Goal: Task Accomplishment & Management: Complete application form

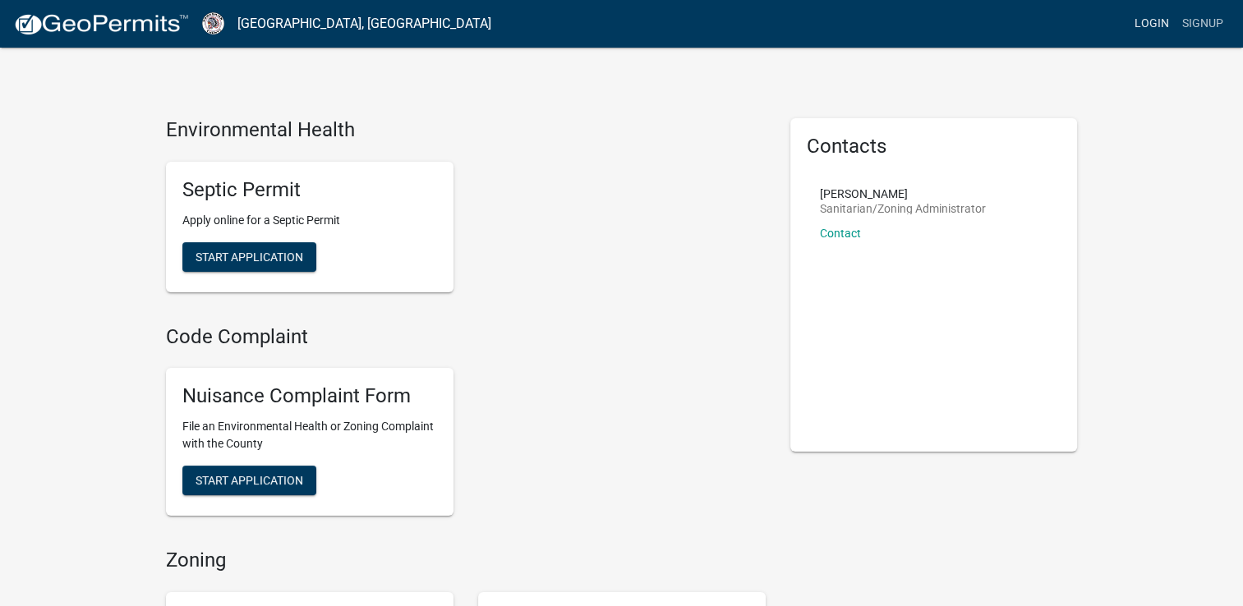
click at [1148, 21] on link "Login" at bounding box center [1152, 23] width 48 height 31
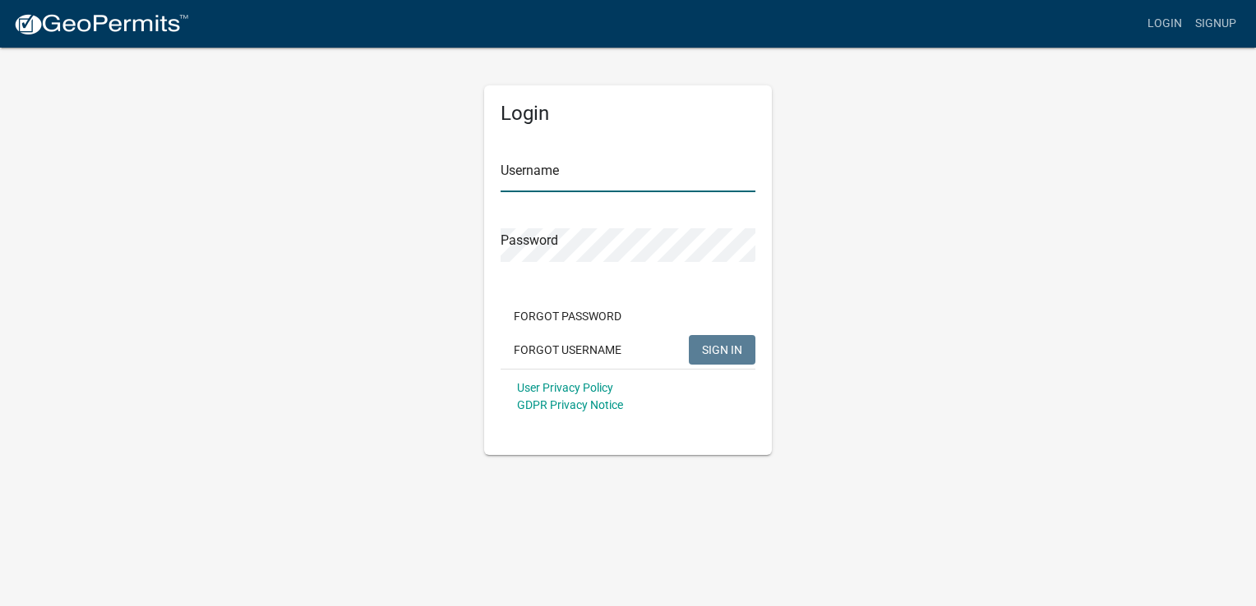
type input "Tringa"
drag, startPoint x: 463, startPoint y: 176, endPoint x: 358, endPoint y: 174, distance: 105.2
click at [359, 174] on div "Login Username Tringa Password Forgot Password Forgot Username SIGN IN User Pri…" at bounding box center [627, 250] width 937 height 409
click at [373, 216] on div "Login Username Tringa Password Forgot Password Forgot Username SIGN IN User Pri…" at bounding box center [627, 250] width 937 height 409
click at [1216, 25] on link "Signup" at bounding box center [1215, 23] width 54 height 31
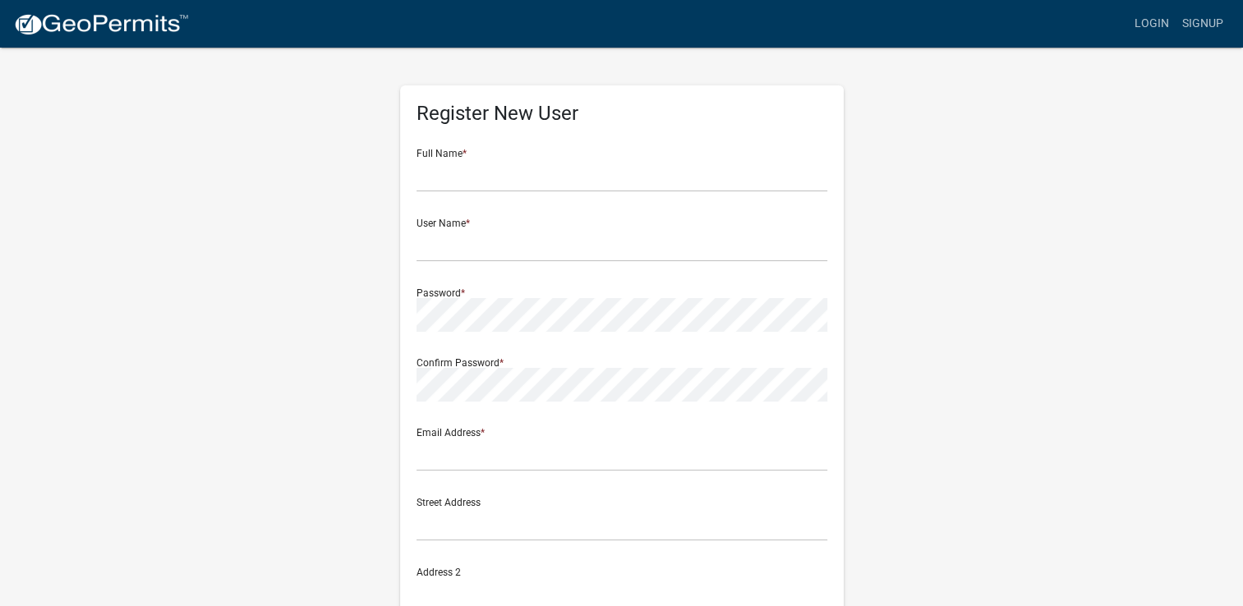
click at [462, 194] on form "Full Name * User Name * Password * Confirm Password * Email Address * Street Ad…" at bounding box center [622, 487] width 411 height 703
click at [462, 175] on input "text" at bounding box center [622, 176] width 411 height 34
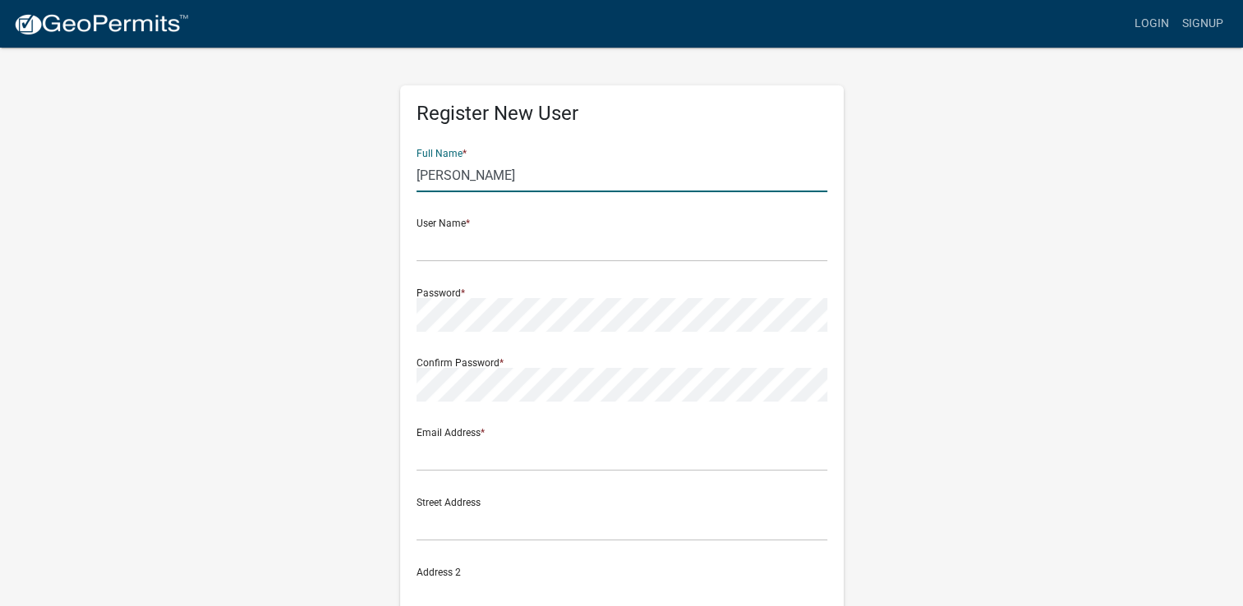
type input "[PERSON_NAME]"
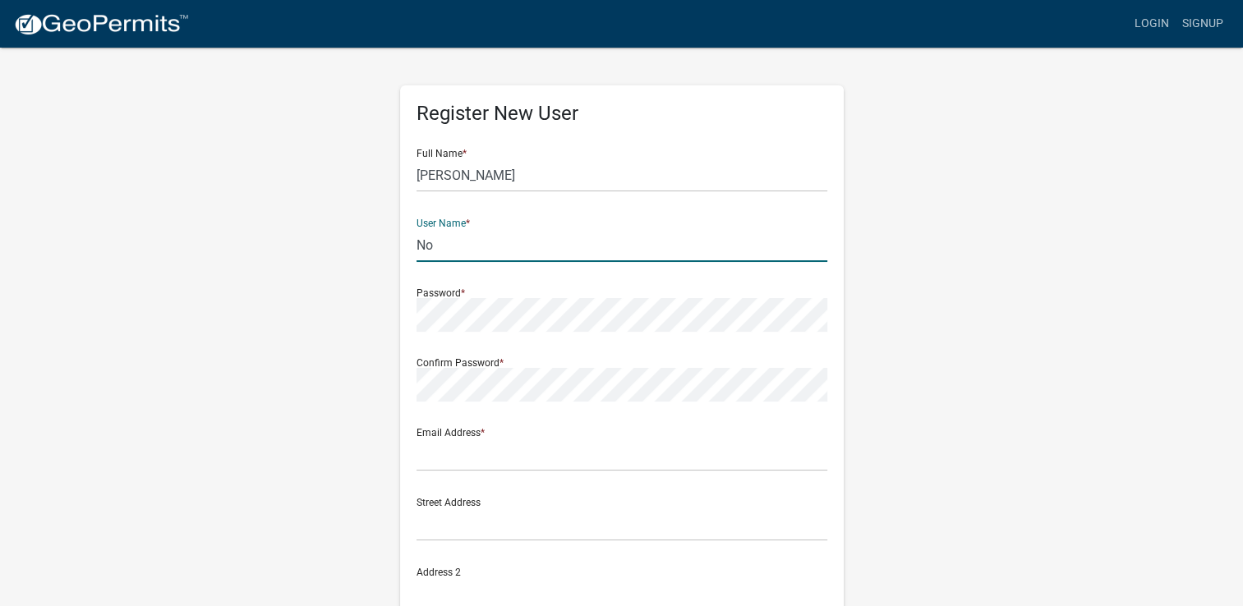
type input "N"
type input "norageci"
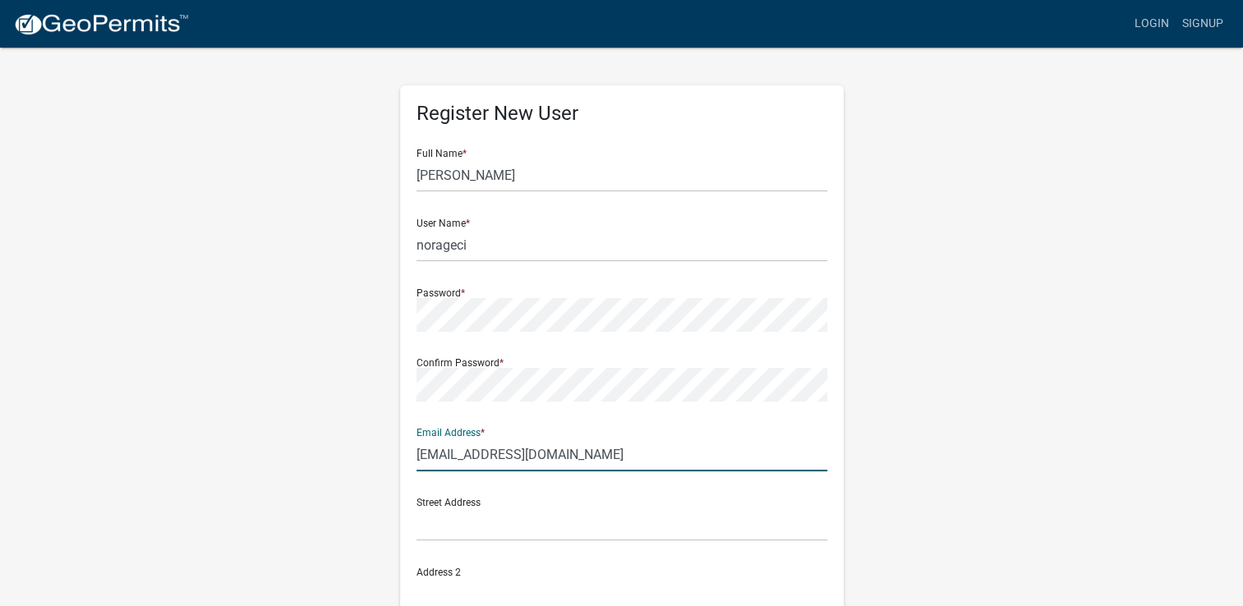
type input "[EMAIL_ADDRESS][DOMAIN_NAME]"
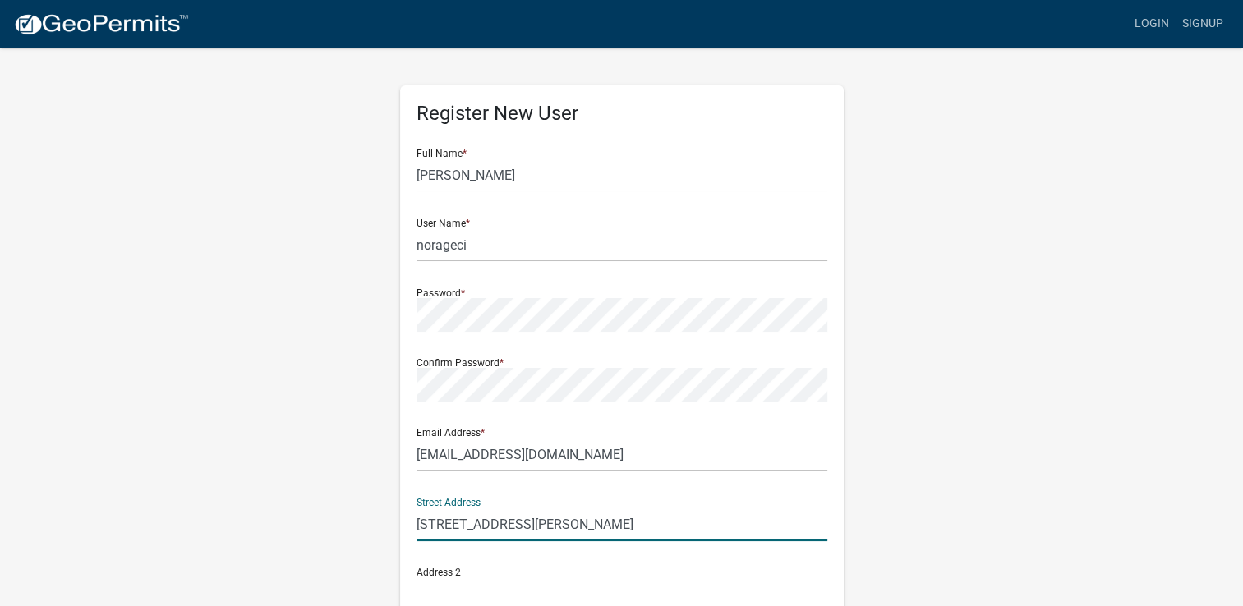
type input "[STREET_ADDRESS][PERSON_NAME]"
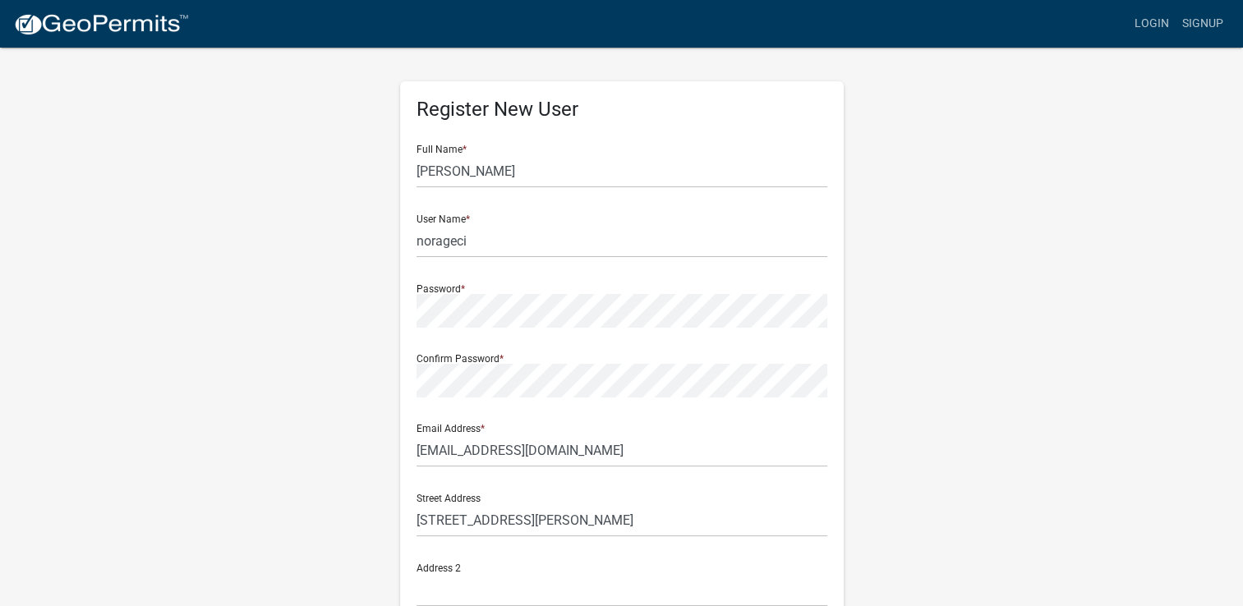
scroll to position [318, 0]
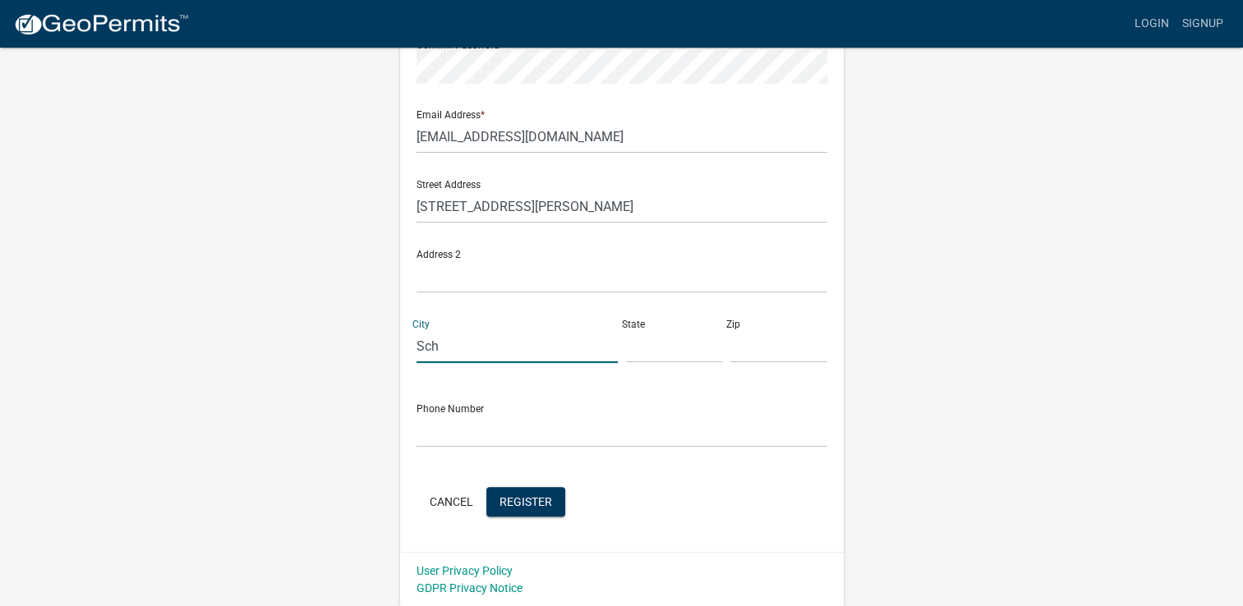
type input "[GEOGRAPHIC_DATA]"
type input "IL"
type input "60173"
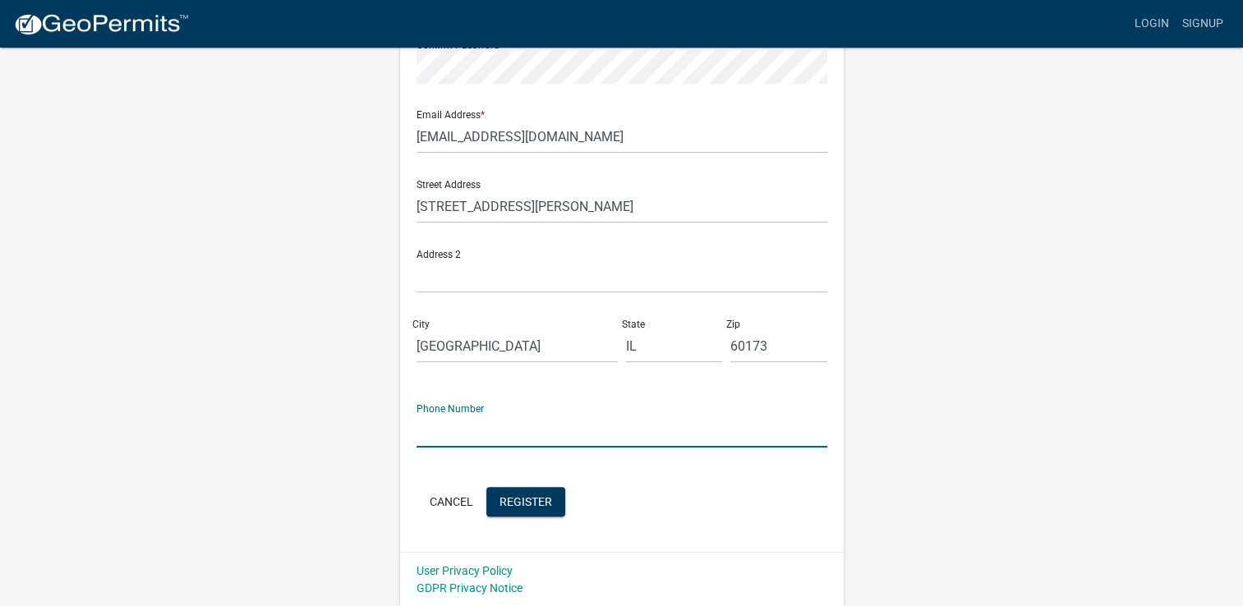
click at [473, 425] on input "text" at bounding box center [622, 431] width 411 height 34
type input "[PHONE_NUMBER]"
click at [533, 495] on span "Register" at bounding box center [526, 501] width 53 height 13
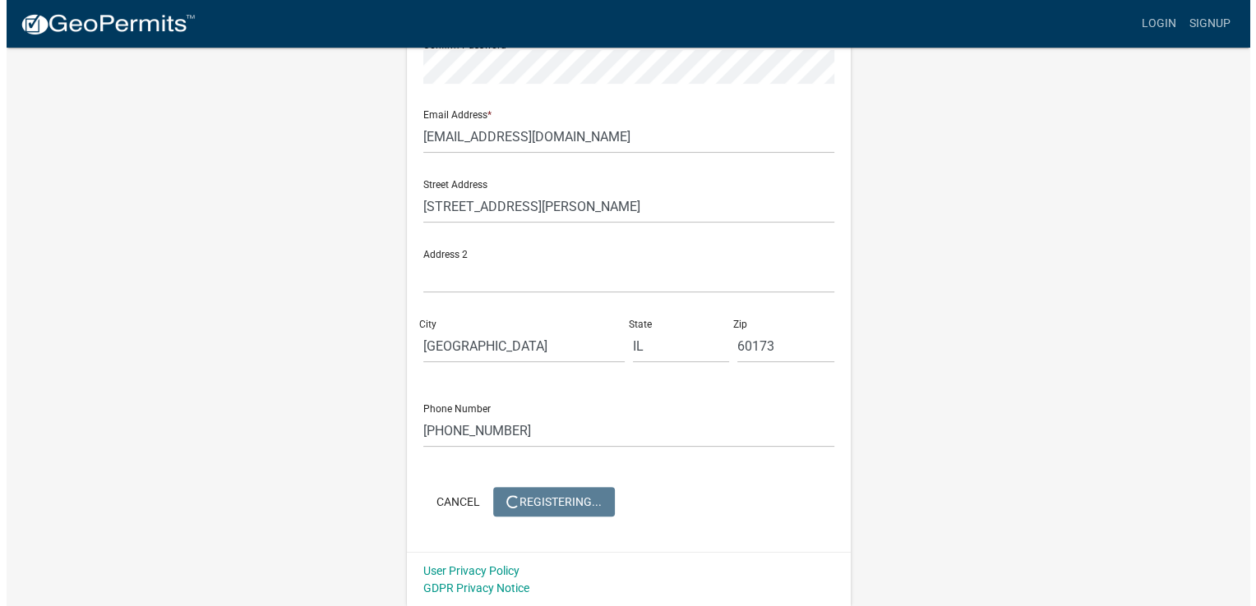
scroll to position [0, 0]
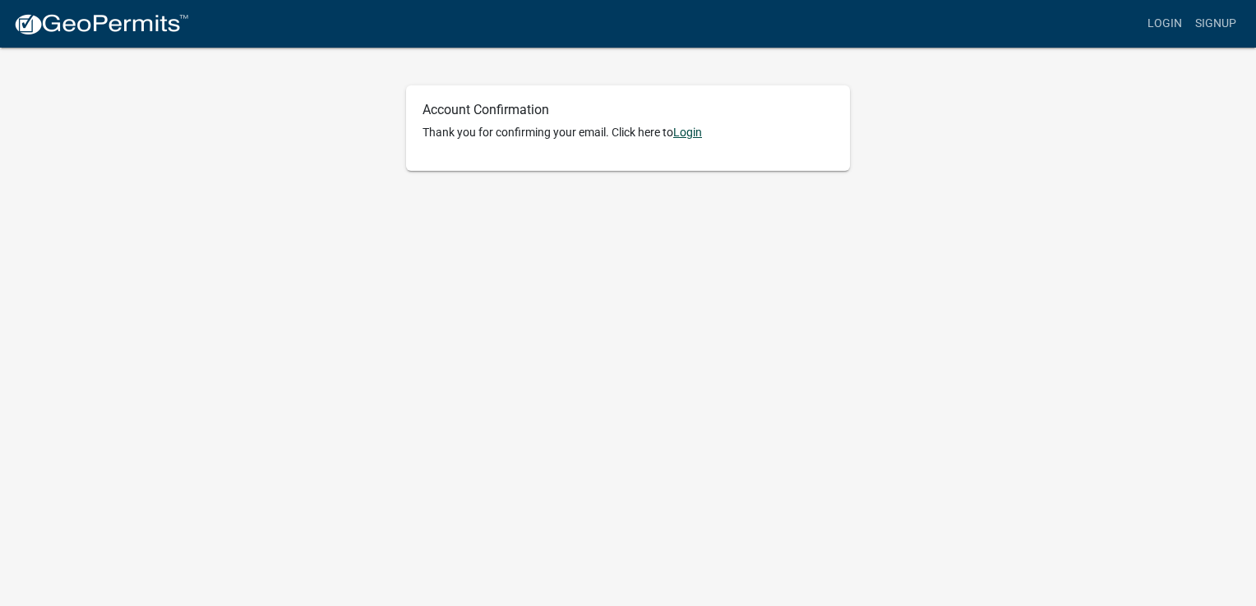
click at [695, 133] on link "Login" at bounding box center [687, 132] width 29 height 13
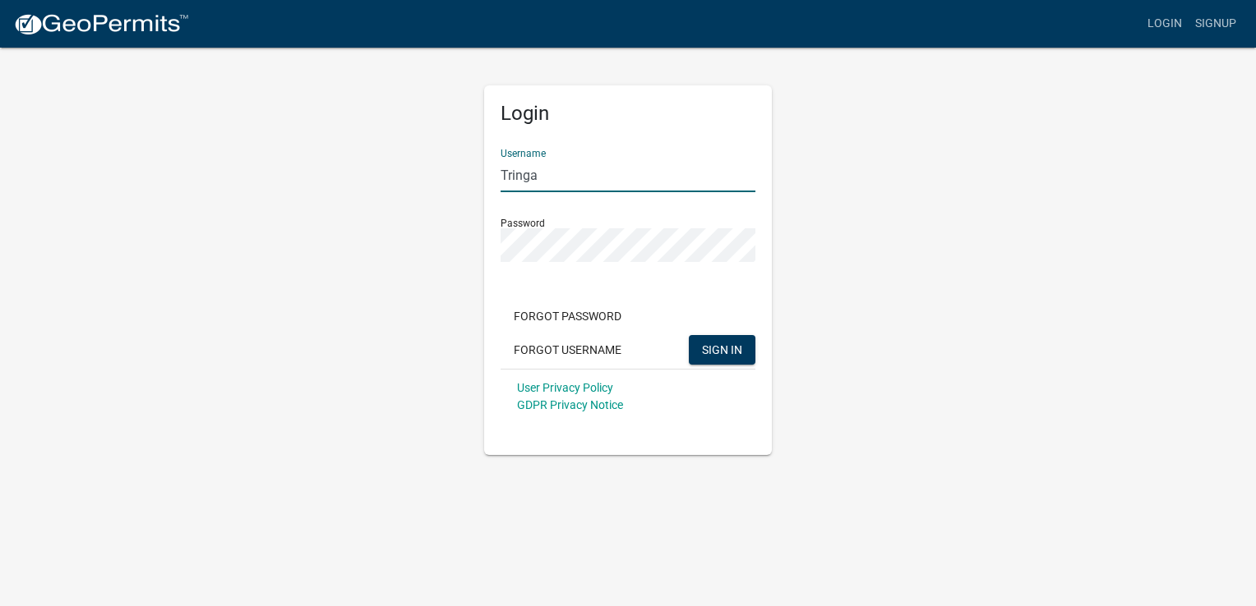
click at [606, 173] on input "Tringa" at bounding box center [627, 176] width 255 height 34
type input "norageci"
click at [689, 335] on button "SIGN IN" at bounding box center [722, 350] width 67 height 30
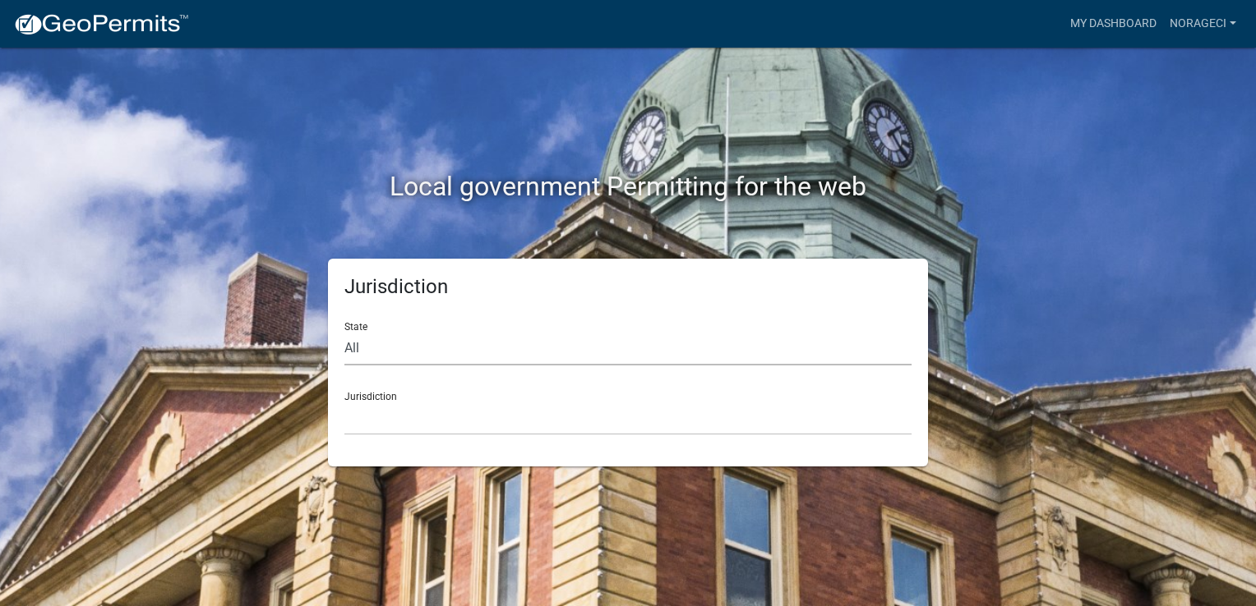
click at [496, 343] on select "All [US_STATE] [US_STATE] [US_STATE] [US_STATE] [US_STATE] [US_STATE] [US_STATE…" at bounding box center [627, 349] width 567 height 34
select select "[US_STATE]"
click at [344, 332] on select "All [US_STATE] [US_STATE] [US_STATE] [US_STATE] [US_STATE] [US_STATE] [US_STATE…" at bounding box center [627, 349] width 567 height 34
click at [394, 422] on select "[GEOGRAPHIC_DATA], [US_STATE] [GEOGRAPHIC_DATA], [US_STATE] [GEOGRAPHIC_DATA], …" at bounding box center [627, 419] width 567 height 34
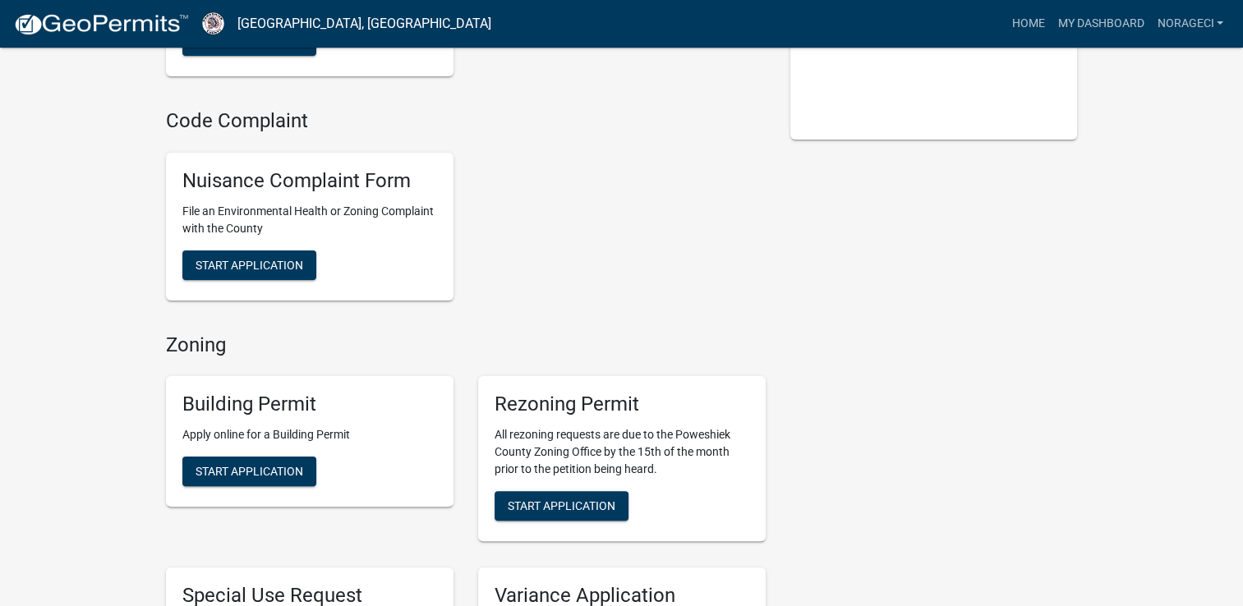
scroll to position [329, 0]
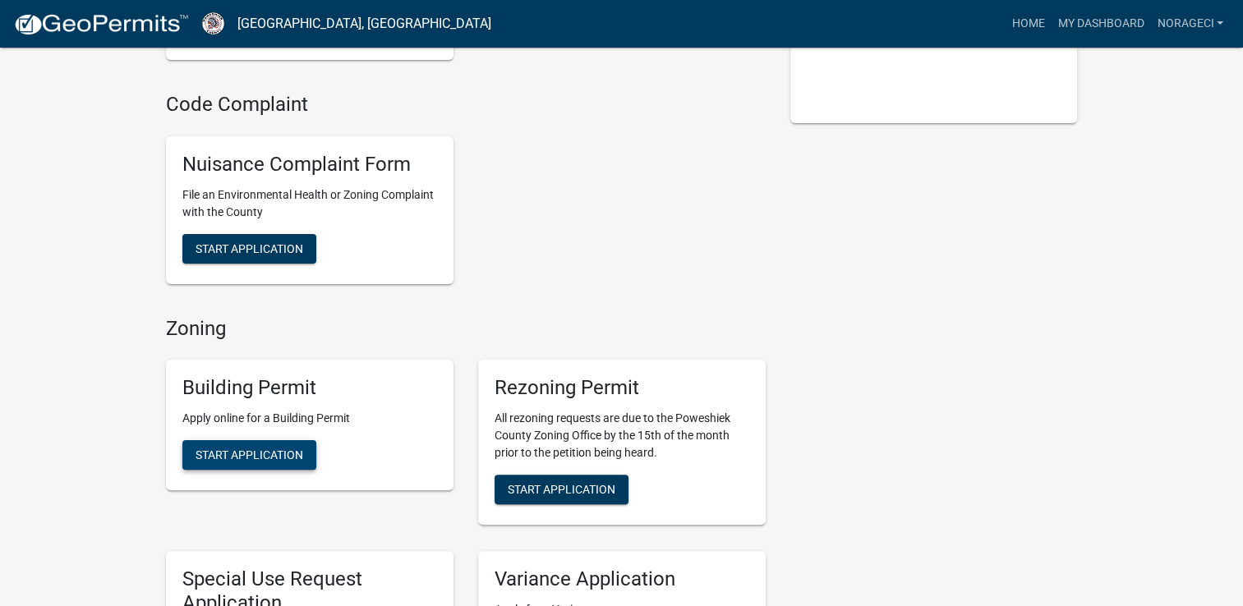
click at [276, 455] on span "Start Application" at bounding box center [250, 455] width 108 height 13
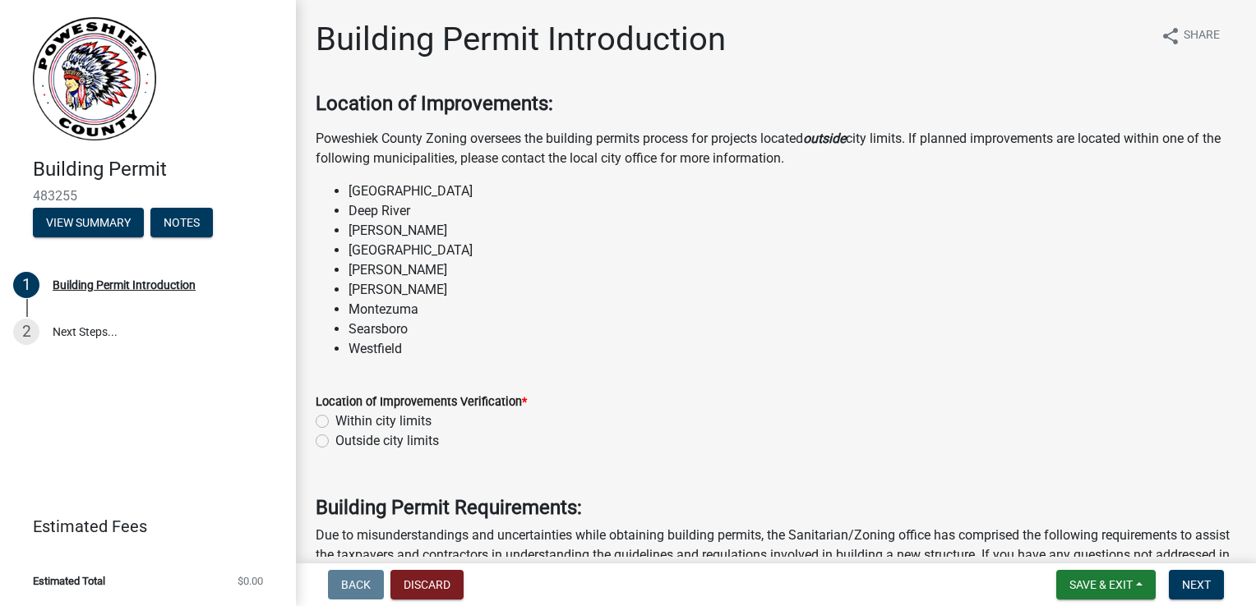
click at [335, 442] on label "Outside city limits" at bounding box center [387, 441] width 104 height 20
click at [335, 442] on input "Outside city limits" at bounding box center [340, 436] width 11 height 11
radio input "true"
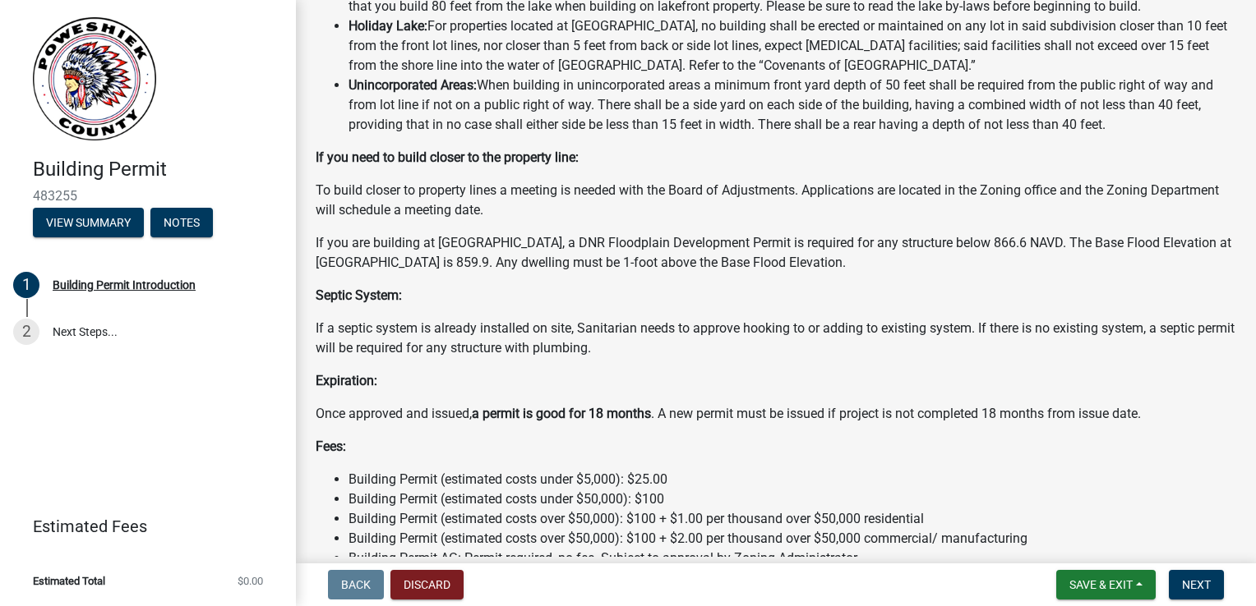
scroll to position [1382, 0]
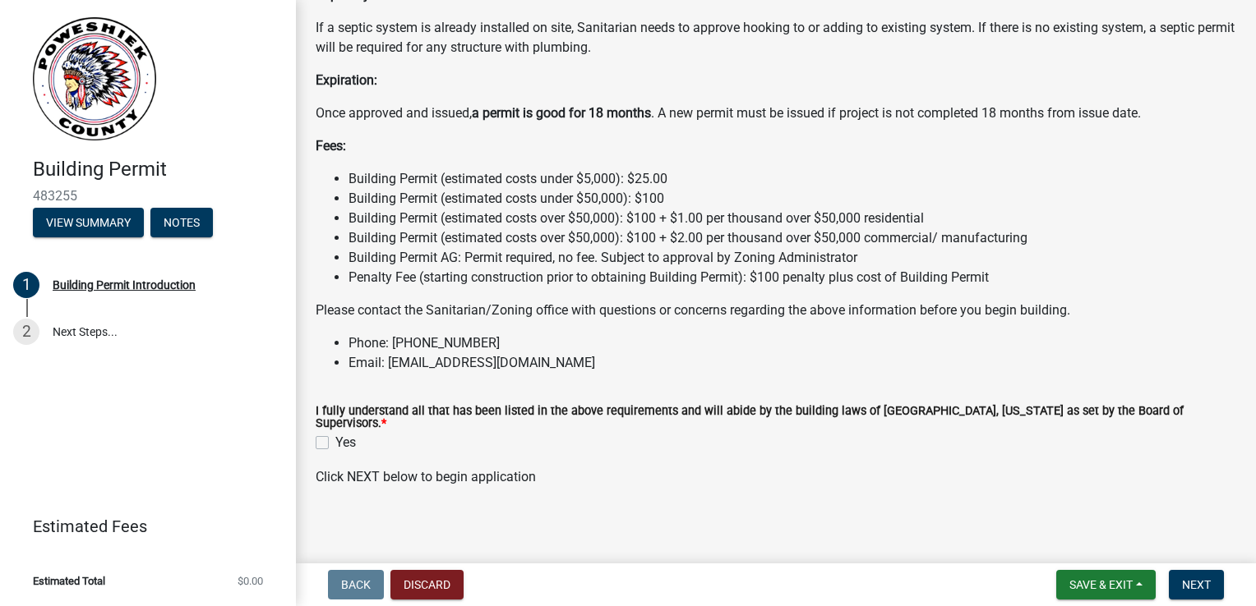
click at [335, 436] on label "Yes" at bounding box center [345, 443] width 21 height 20
click at [335, 436] on input "Yes" at bounding box center [340, 438] width 11 height 11
checkbox input "true"
click at [1202, 590] on span "Next" at bounding box center [1196, 584] width 29 height 13
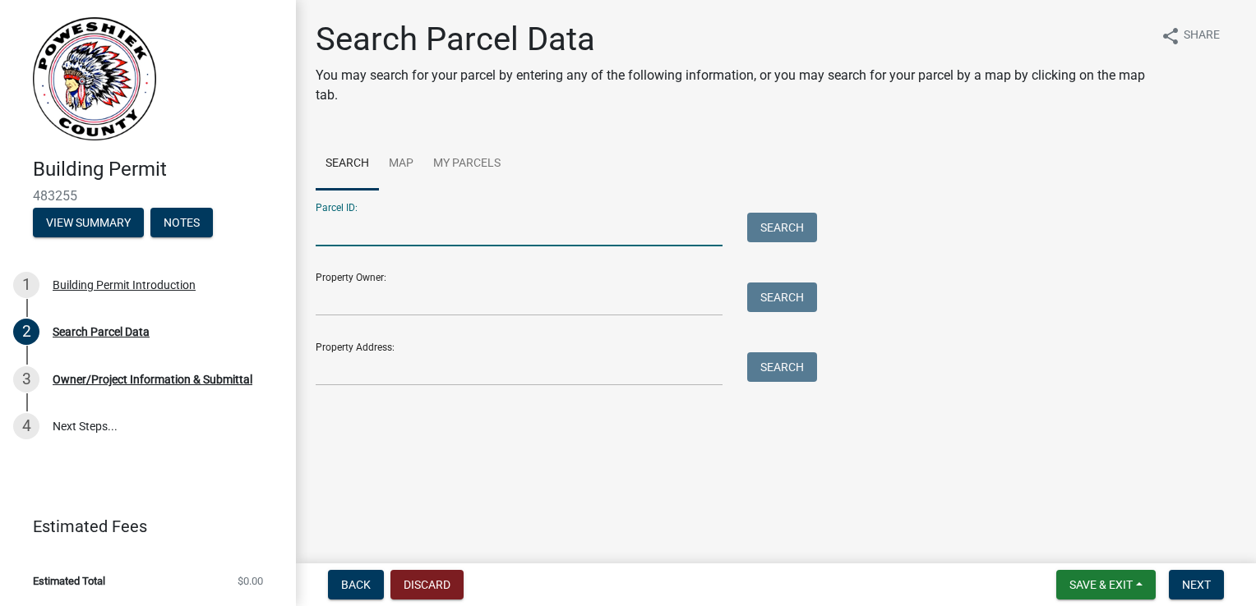
click at [462, 231] on input "Parcel ID:" at bounding box center [519, 230] width 407 height 34
type input "3197000"
click at [772, 235] on button "Search" at bounding box center [782, 228] width 70 height 30
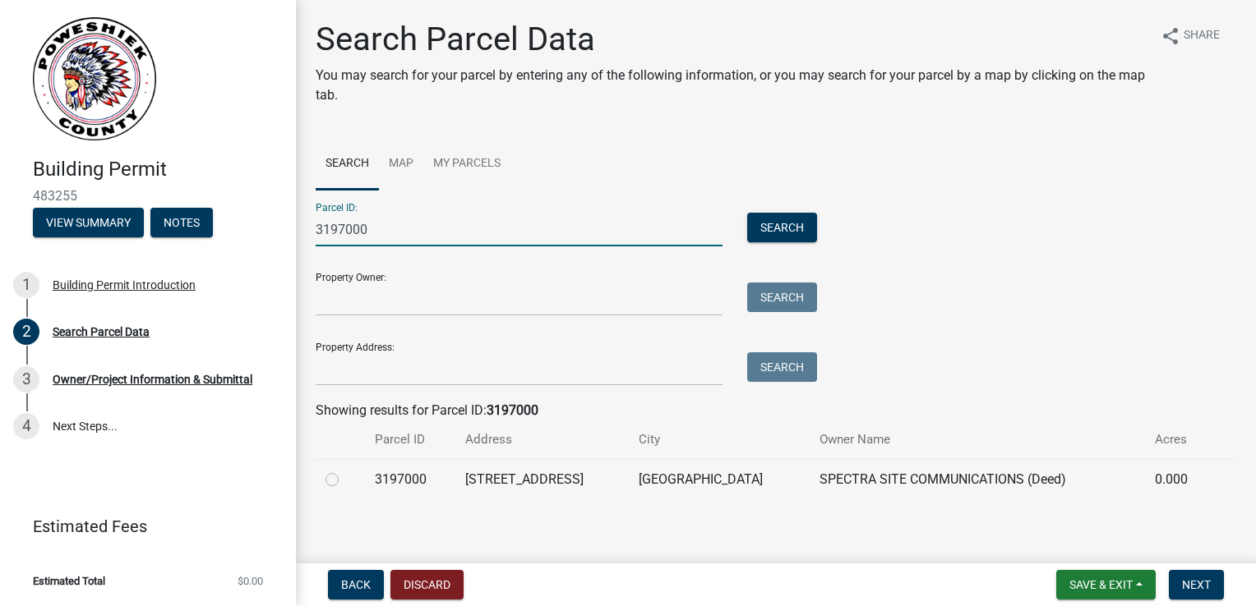
drag, startPoint x: 463, startPoint y: 235, endPoint x: 207, endPoint y: 245, distance: 256.6
click at [207, 245] on div "Building Permit 483255 View Summary Notes 1 Building Permit Introduction 2 Sear…" at bounding box center [628, 303] width 1256 height 606
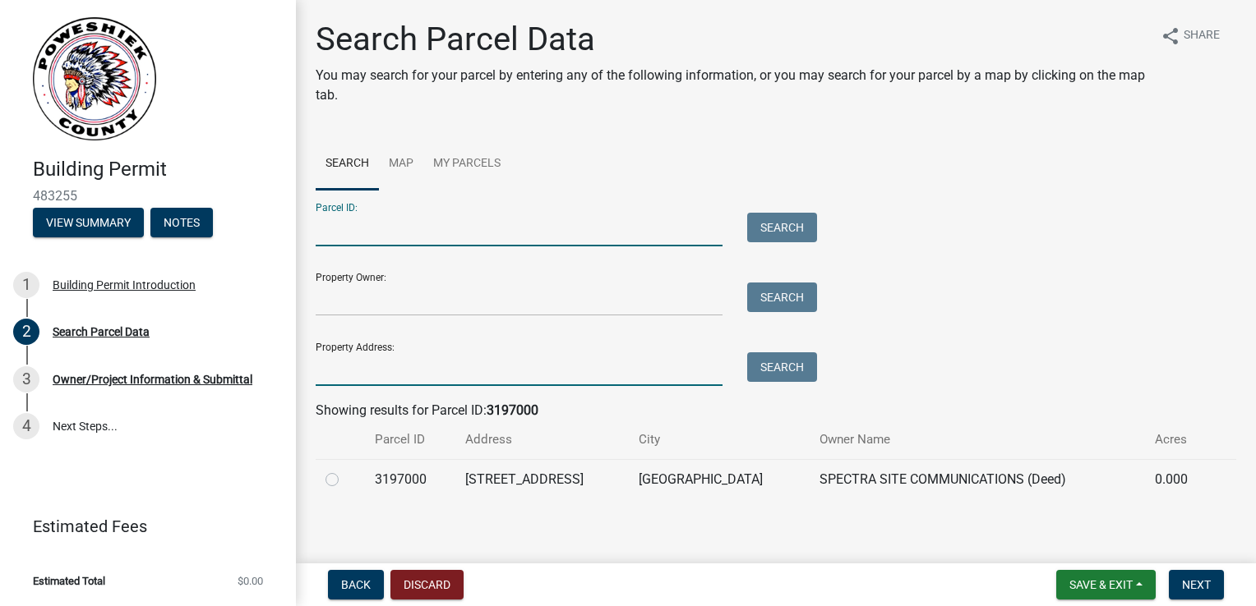
click at [351, 367] on input "Property Address:" at bounding box center [519, 370] width 407 height 34
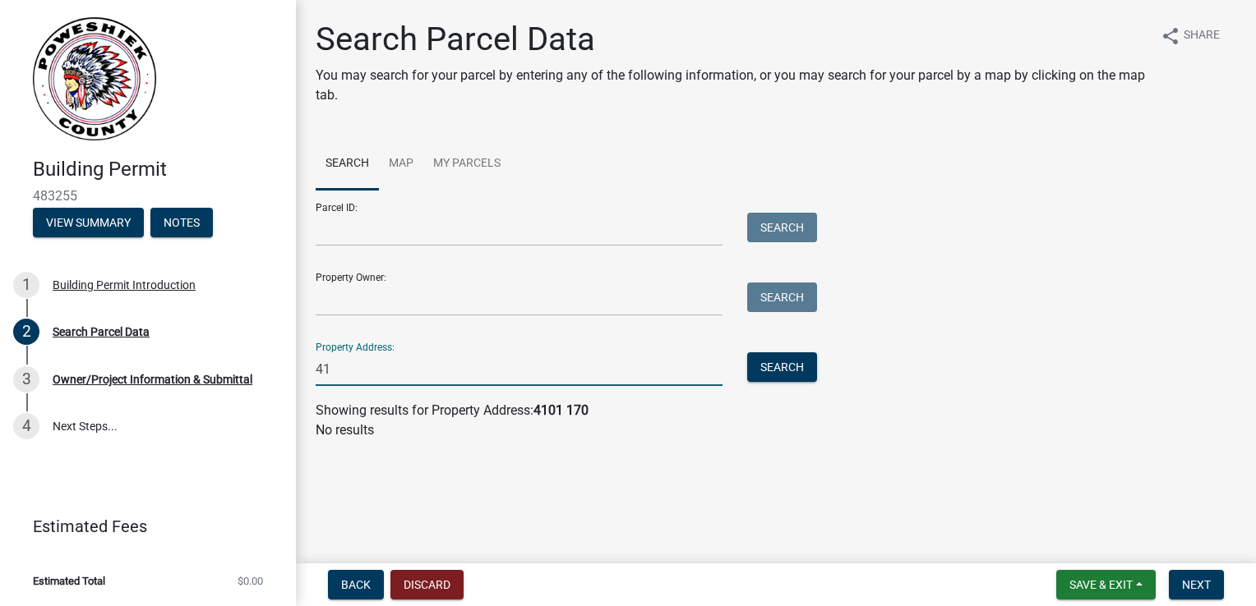
type input "4"
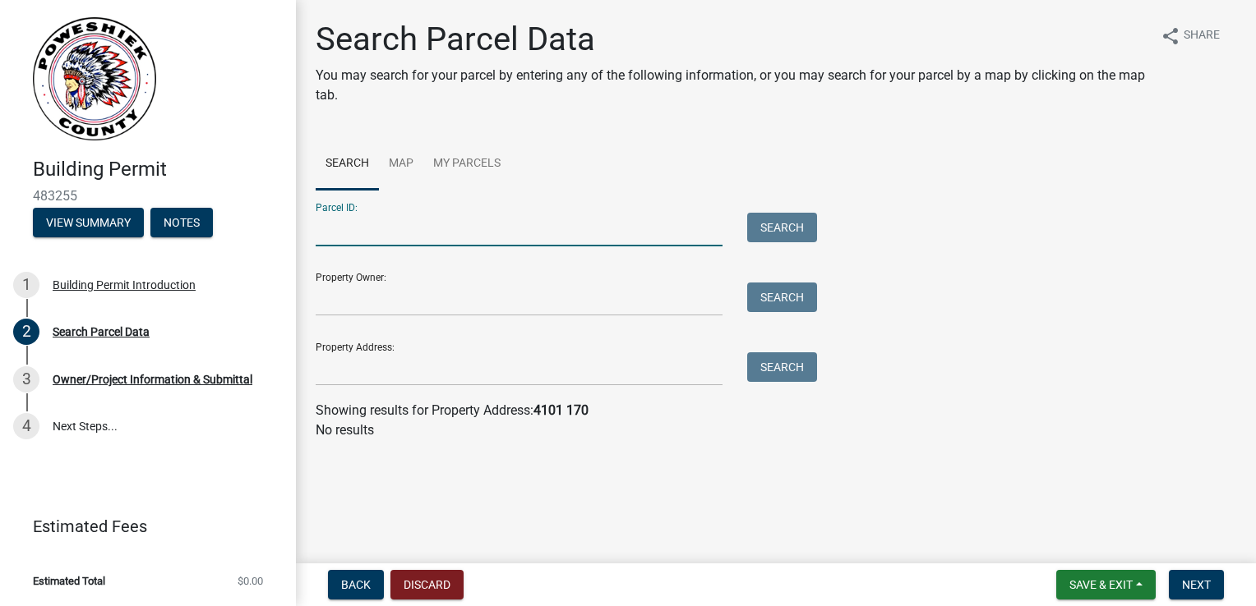
click at [444, 229] on input "Parcel ID:" at bounding box center [519, 230] width 407 height 34
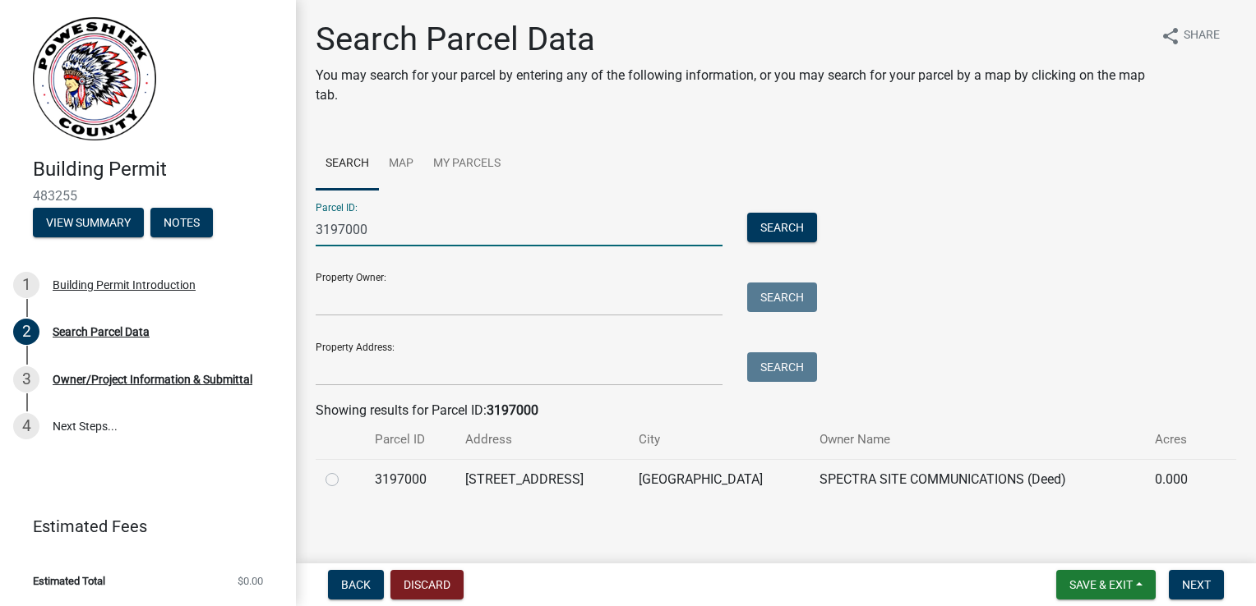
type input "3197000"
click at [345, 470] on label at bounding box center [345, 470] width 0 height 0
click at [345, 481] on input "radio" at bounding box center [350, 475] width 11 height 11
radio input "true"
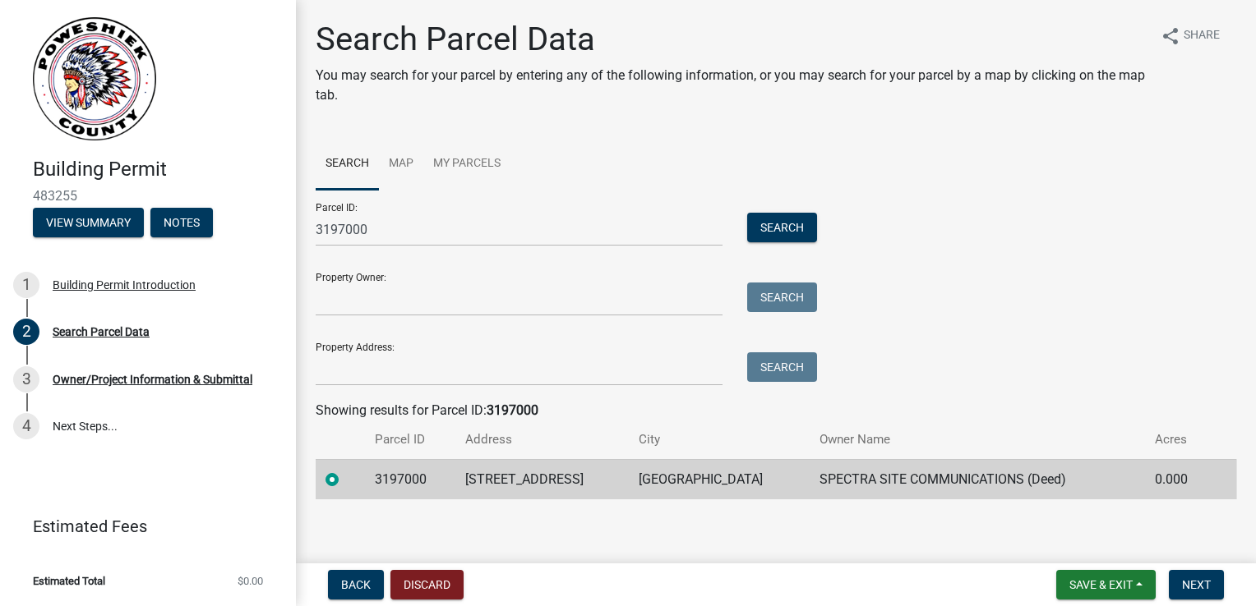
scroll to position [6, 0]
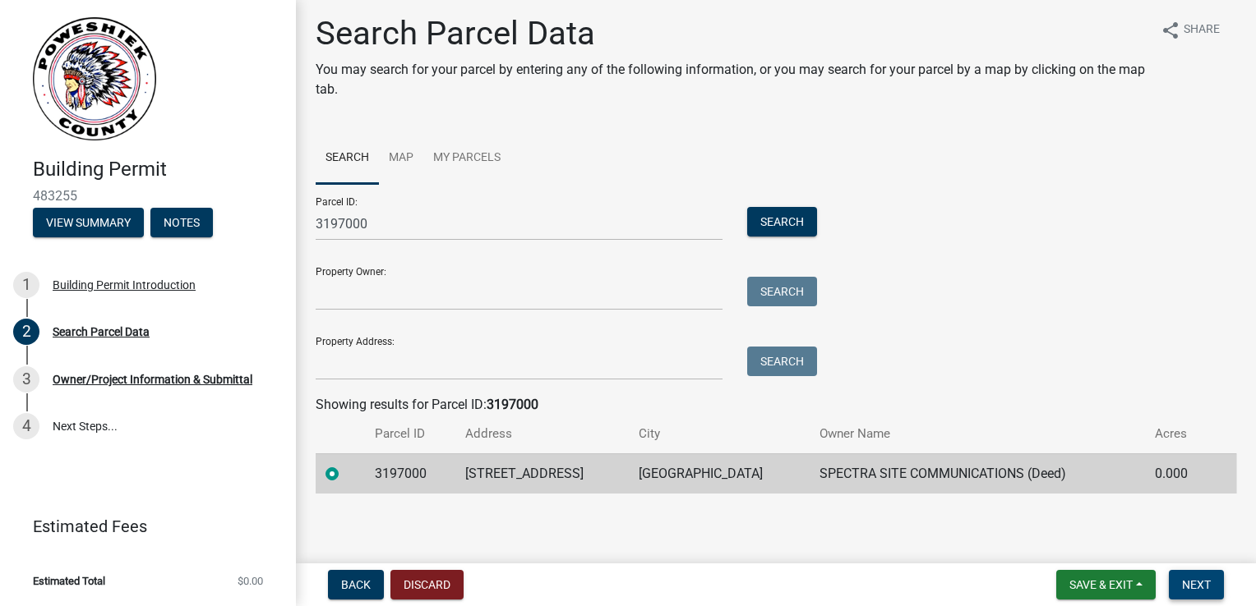
click at [1190, 583] on span "Next" at bounding box center [1196, 584] width 29 height 13
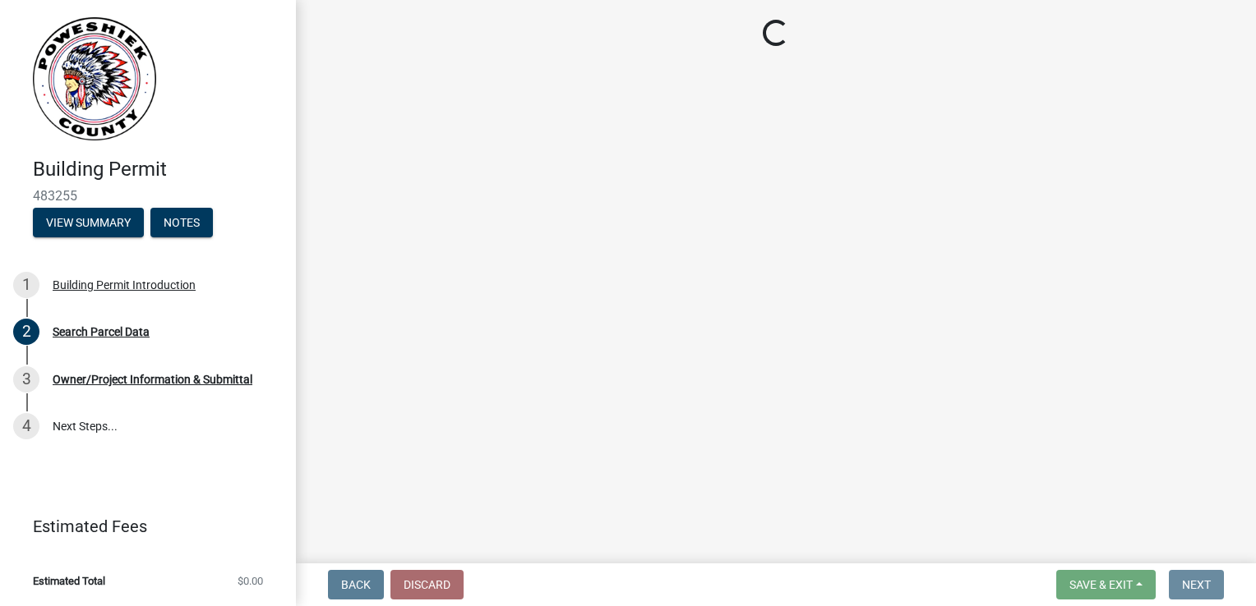
scroll to position [0, 0]
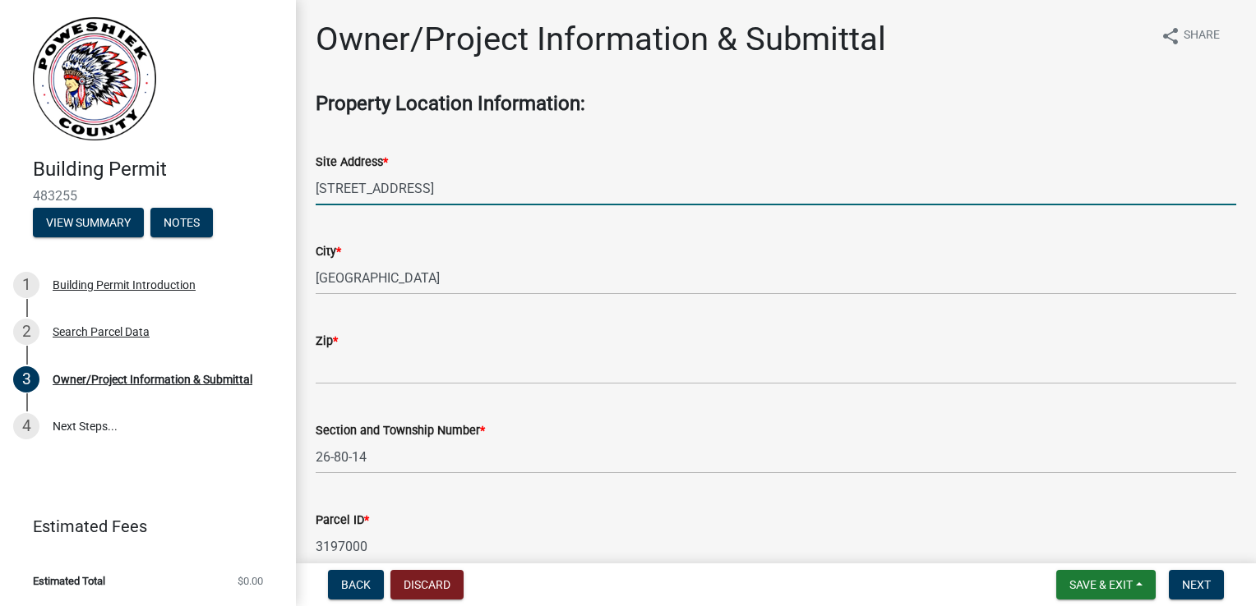
drag, startPoint x: 333, startPoint y: 186, endPoint x: 320, endPoint y: 184, distance: 12.4
click at [320, 184] on input "[STREET_ADDRESS]" at bounding box center [776, 189] width 920 height 34
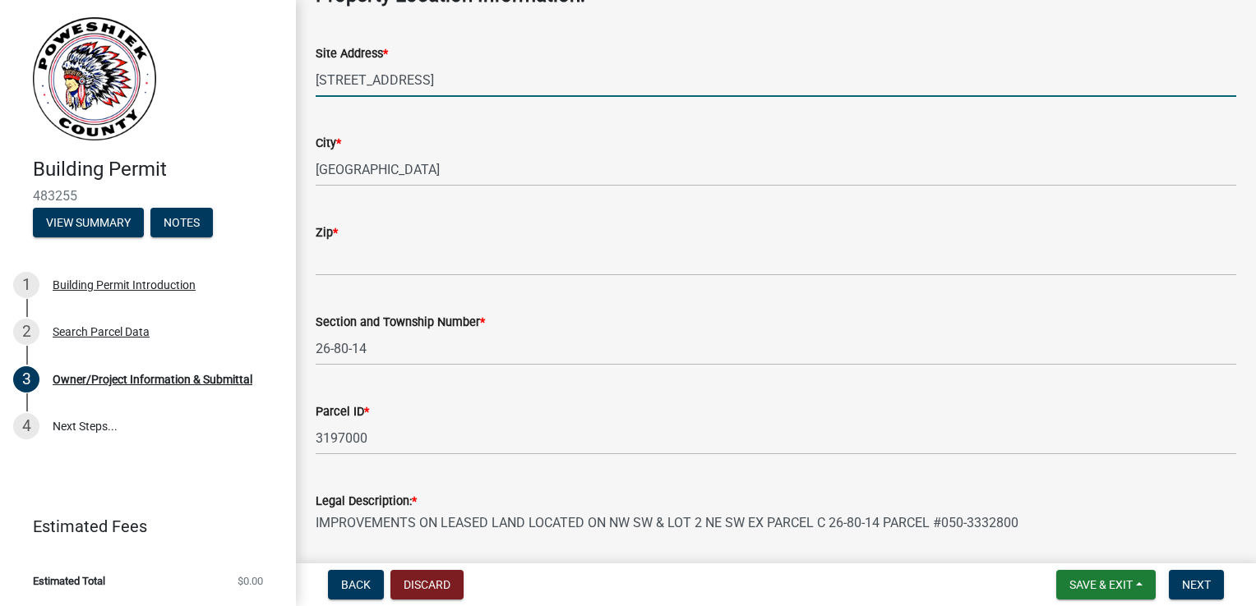
scroll to position [164, 0]
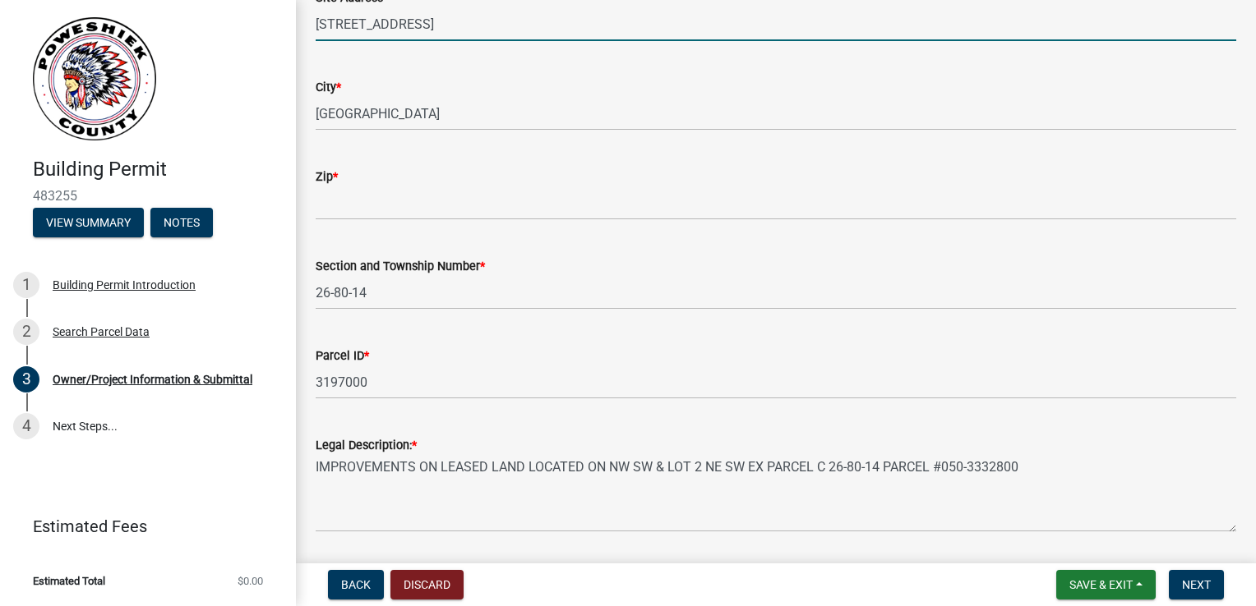
type input "[STREET_ADDRESS]"
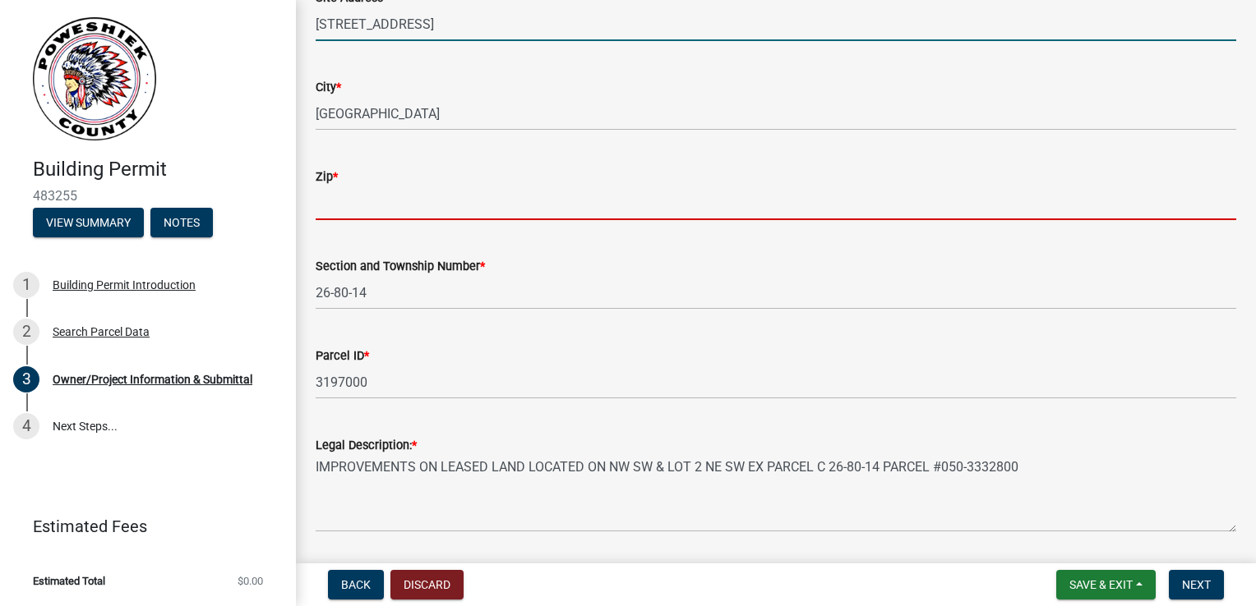
click at [349, 196] on input "Zip *" at bounding box center [776, 204] width 920 height 34
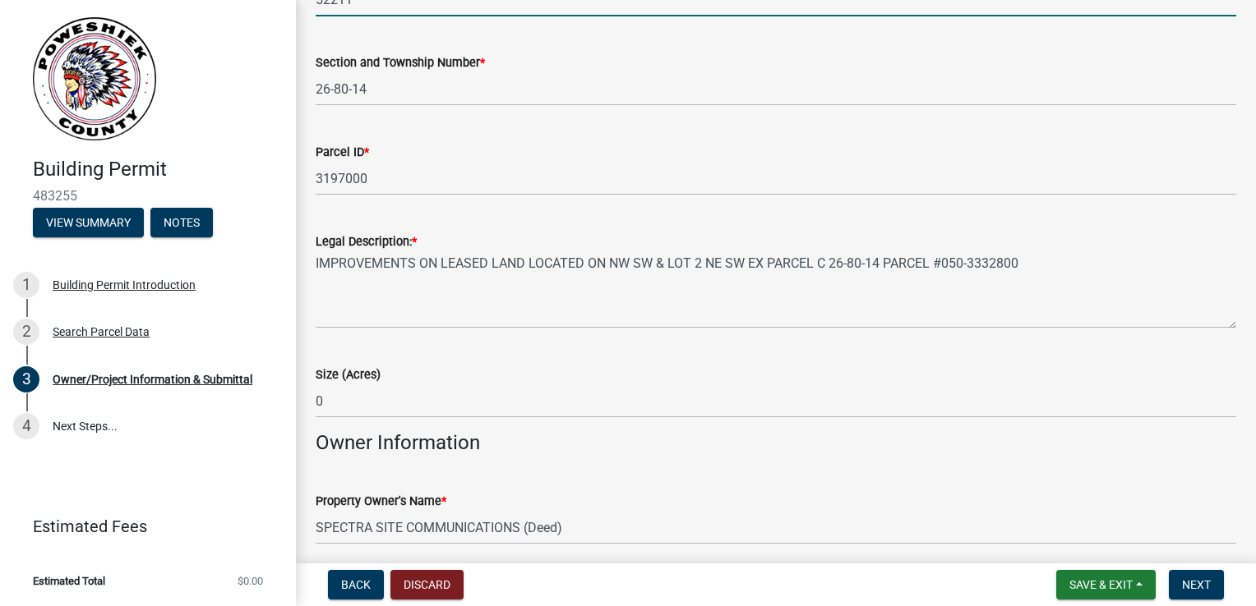
scroll to position [493, 0]
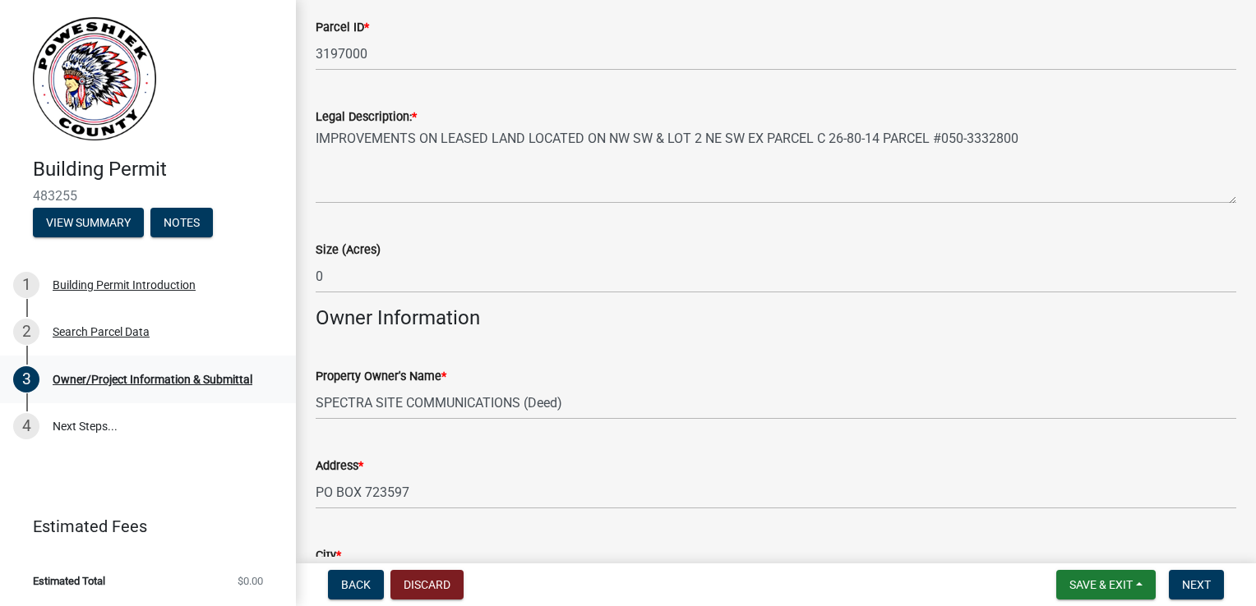
type input "52211"
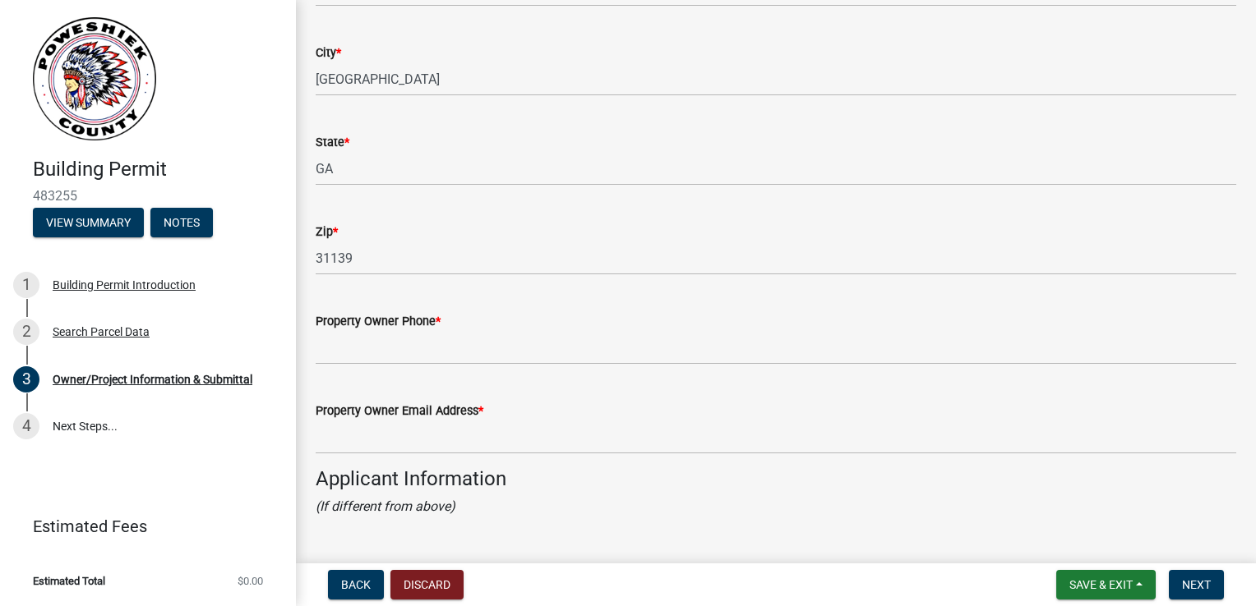
scroll to position [1068, 0]
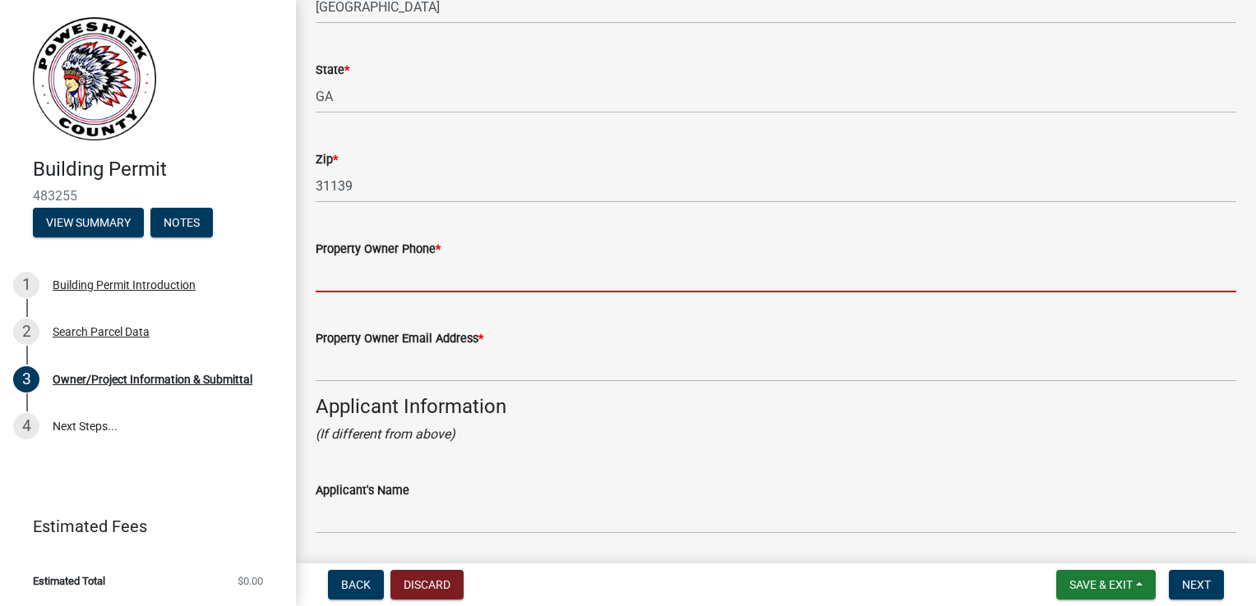
click at [420, 274] on input "Property Owner Phone *" at bounding box center [776, 276] width 920 height 34
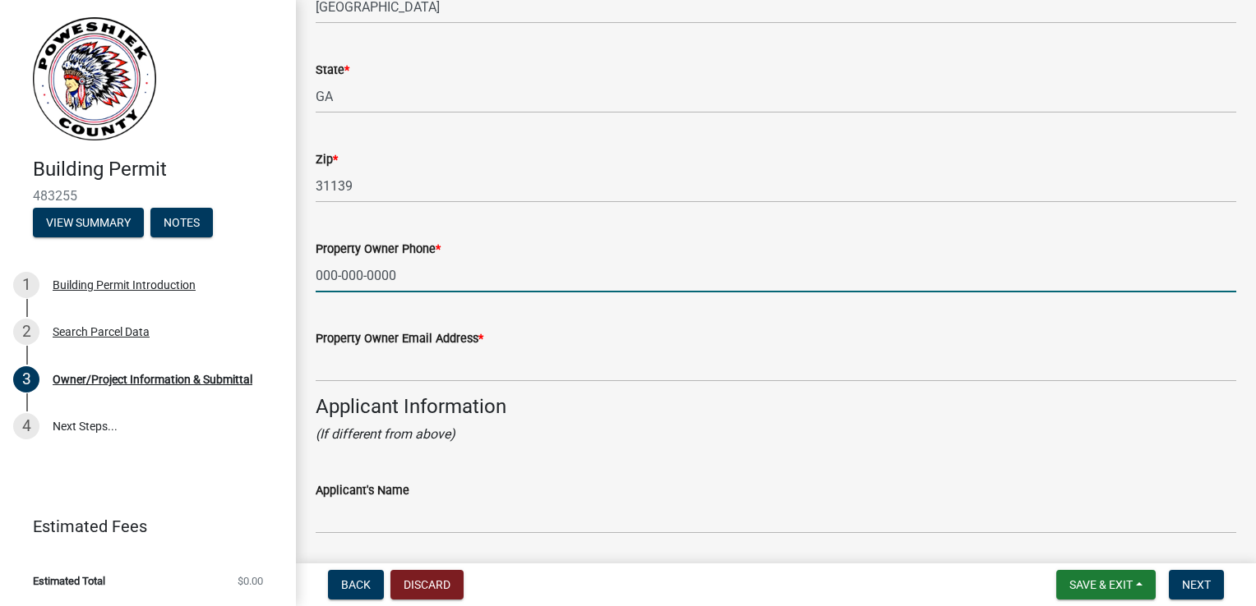
type input "000-000-0000"
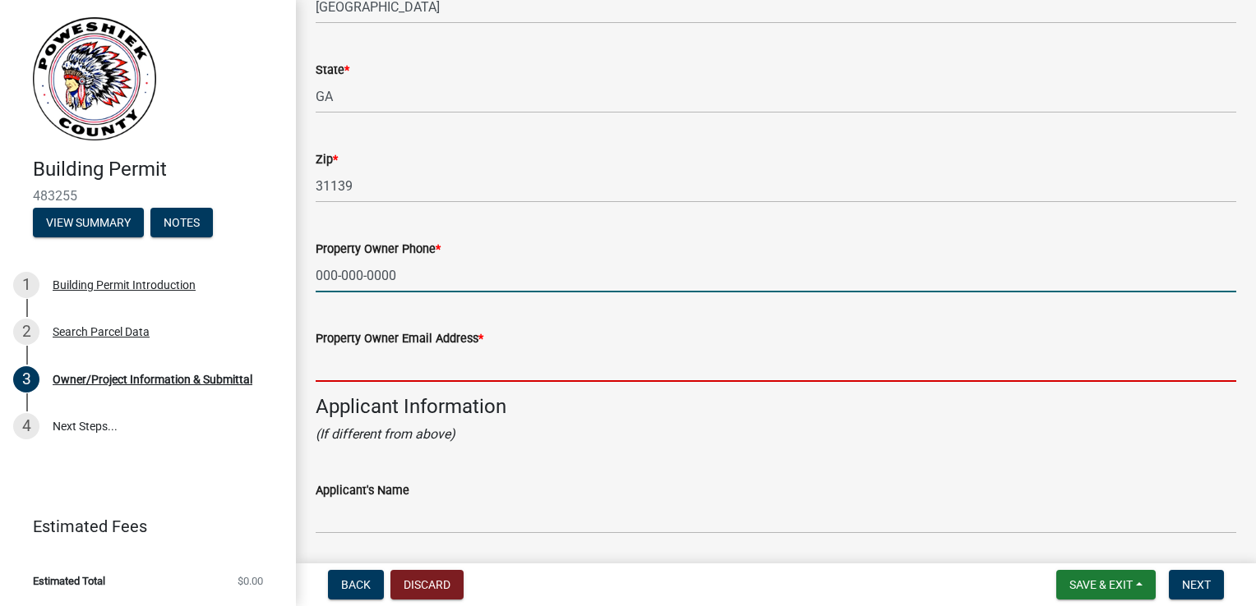
click at [439, 370] on input "Property Owner Email Address *" at bounding box center [776, 365] width 920 height 34
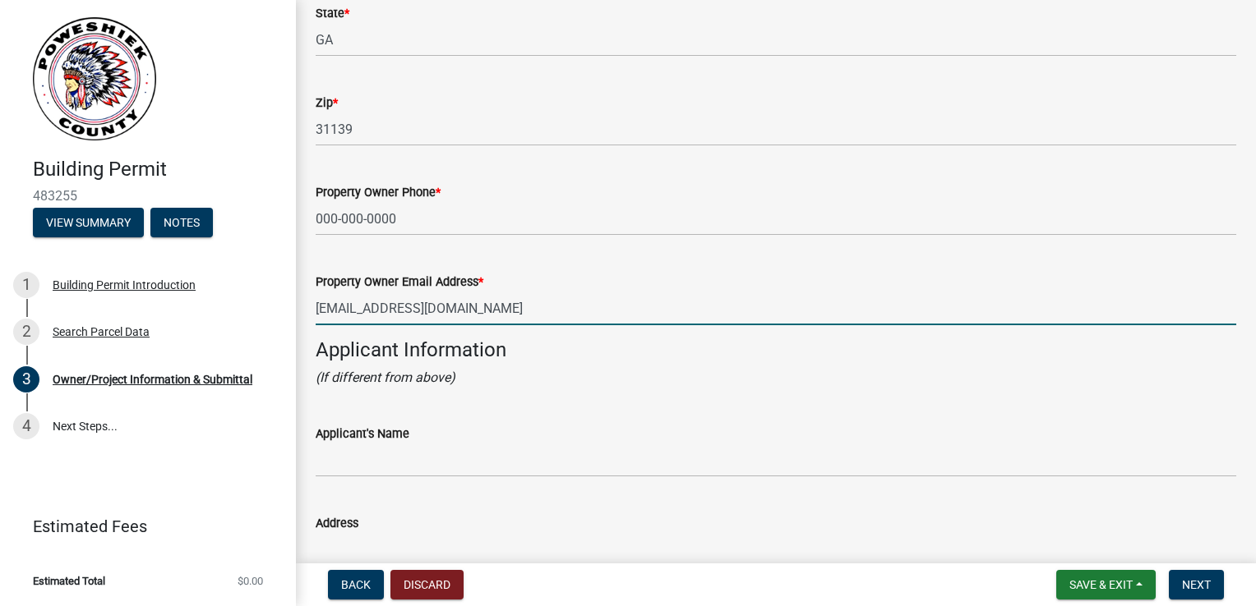
scroll to position [1150, 0]
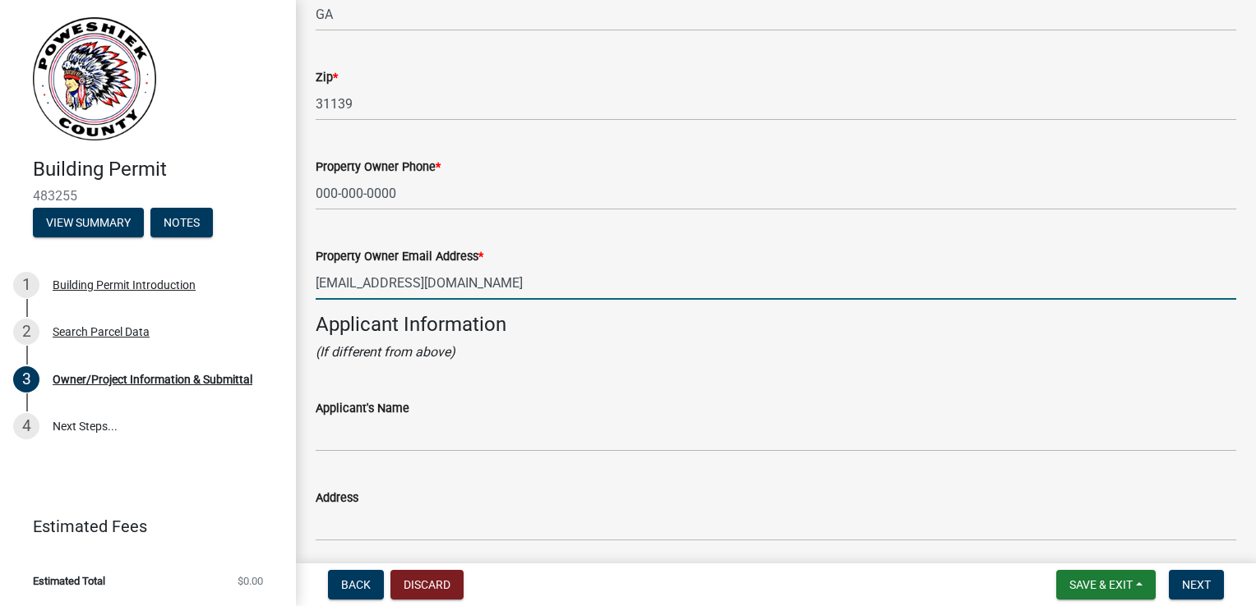
type input "[EMAIL_ADDRESS][DOMAIN_NAME]"
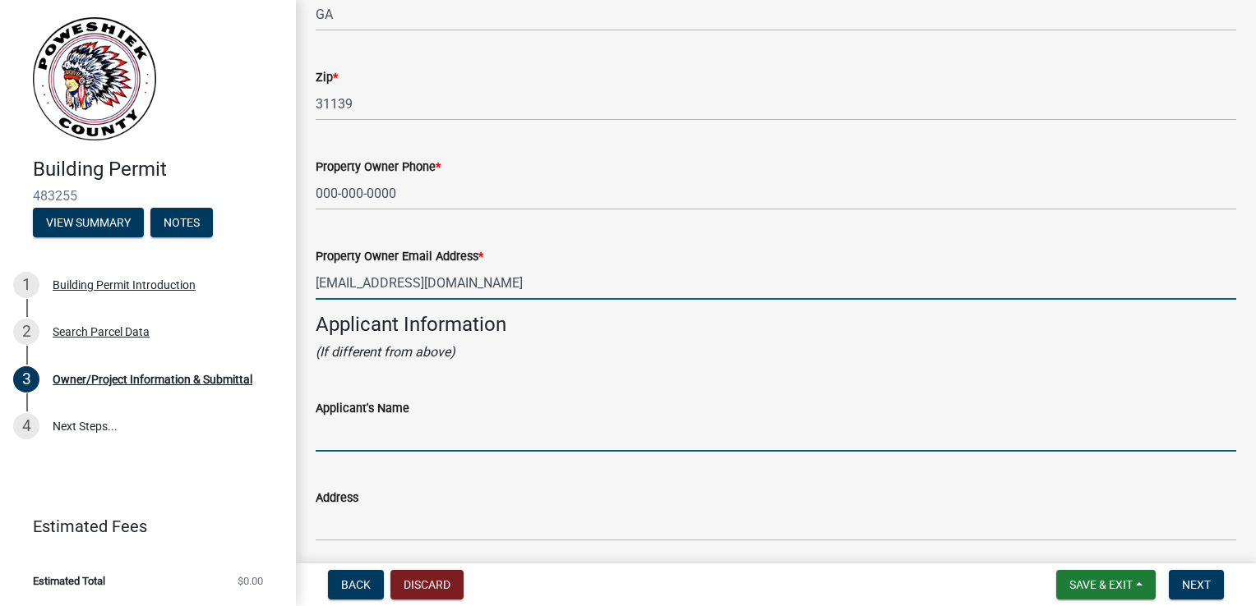
click at [403, 436] on input "Applicant's Name" at bounding box center [776, 435] width 920 height 34
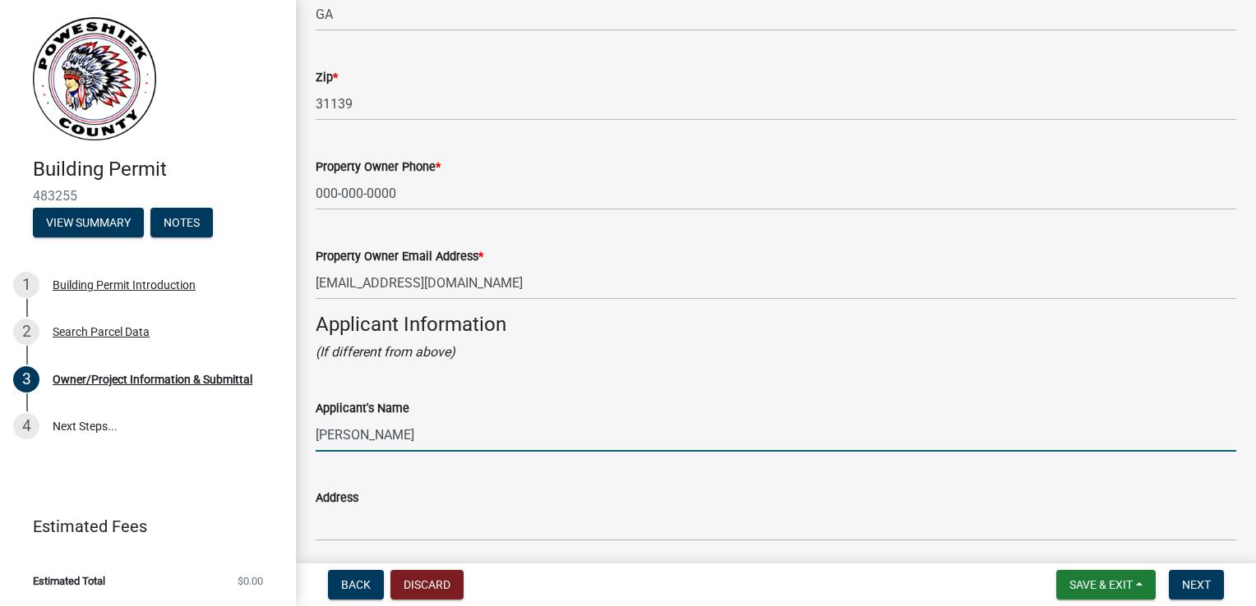
type input "[PERSON_NAME]"
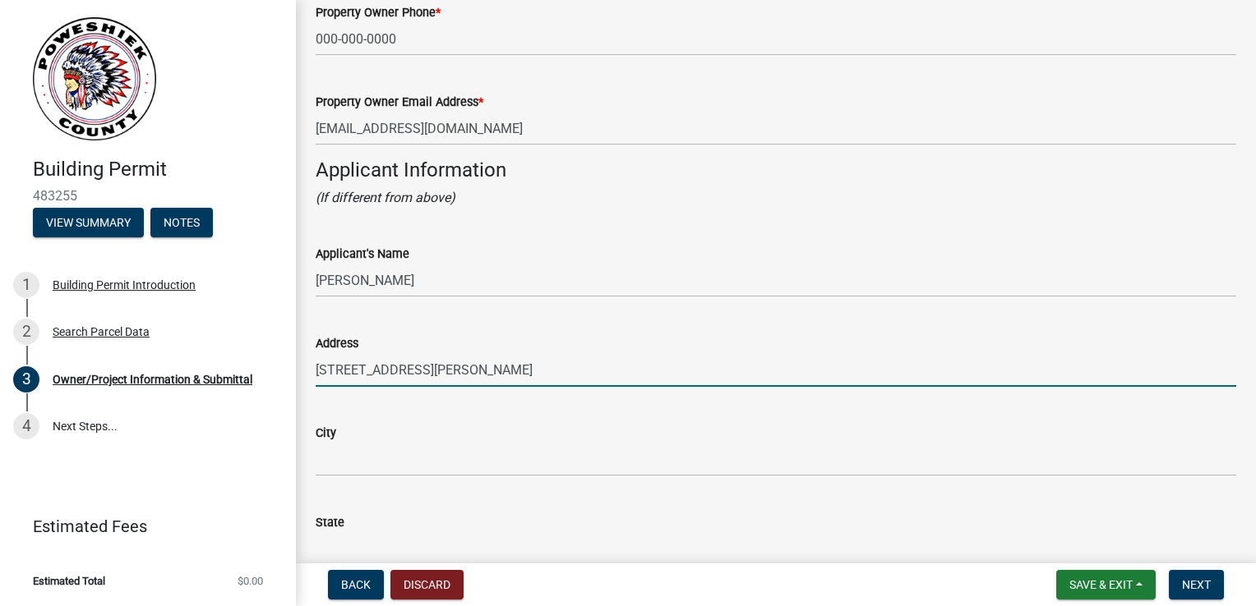
scroll to position [1397, 0]
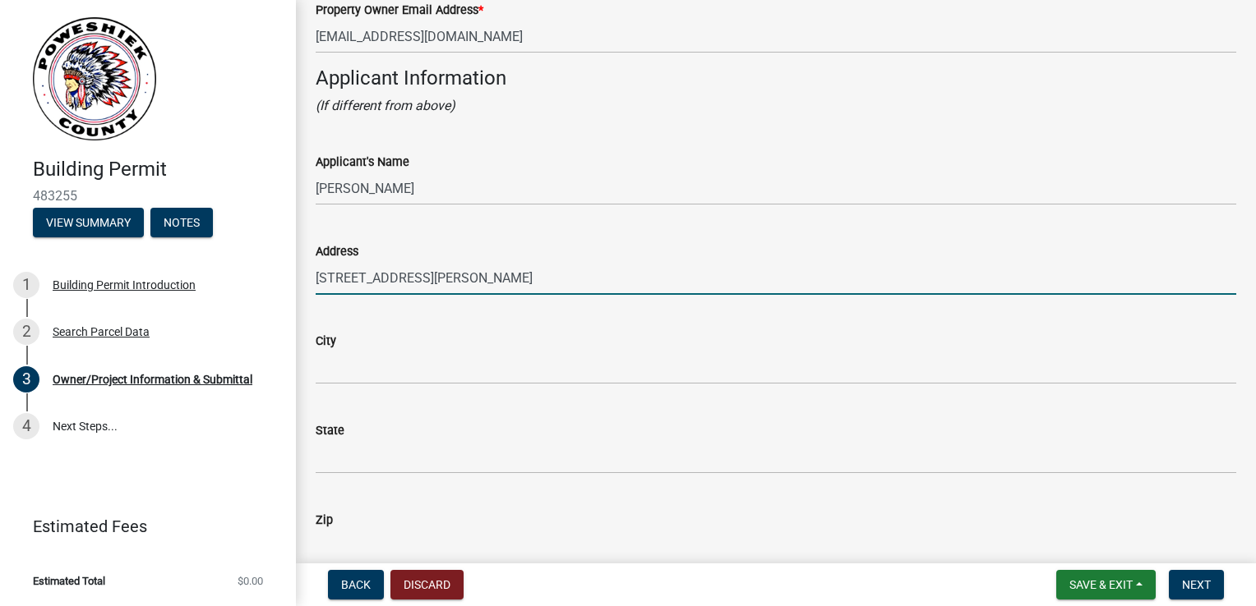
type input "[STREET_ADDRESS][PERSON_NAME]"
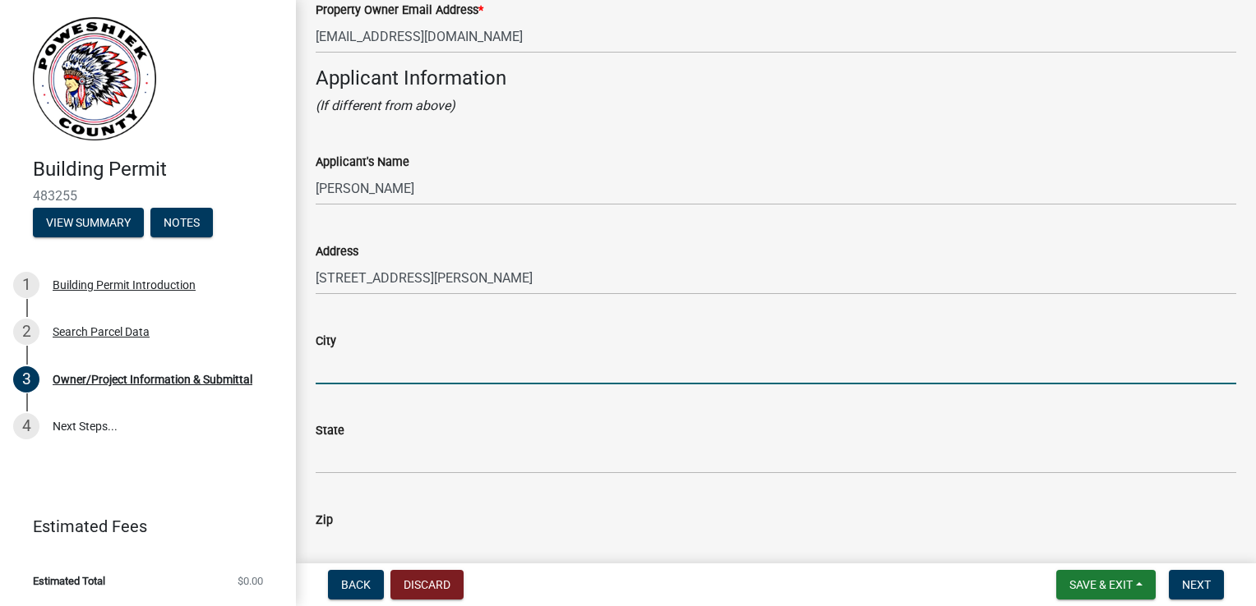
click at [352, 369] on input "City" at bounding box center [776, 368] width 920 height 34
type input "[GEOGRAPHIC_DATA]"
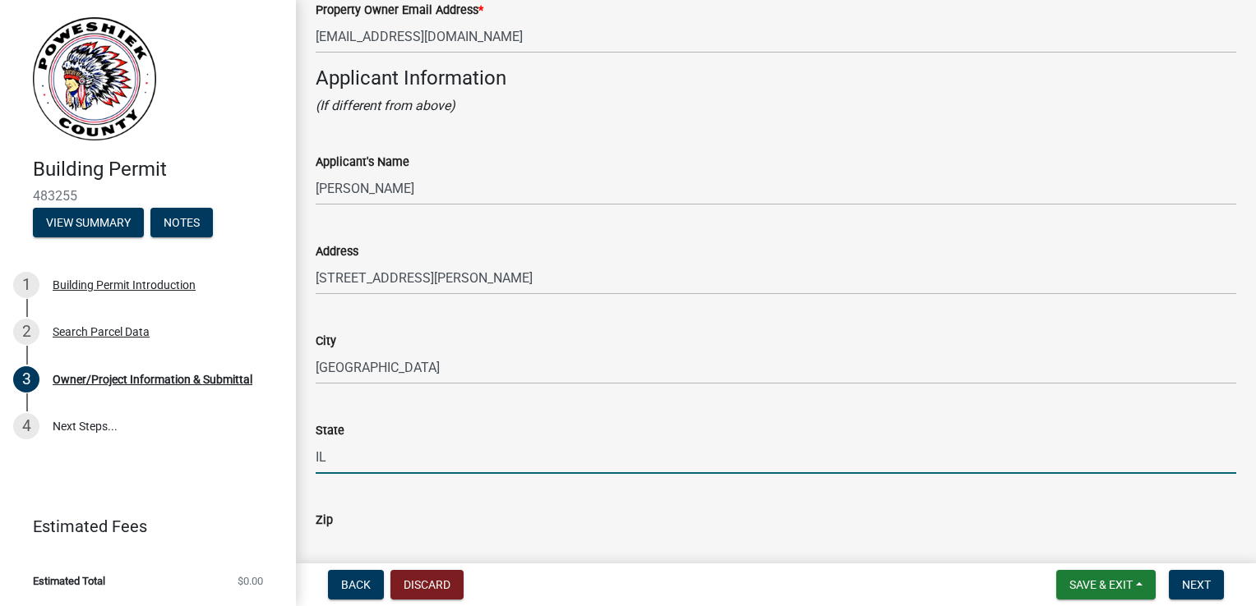
type input "IL"
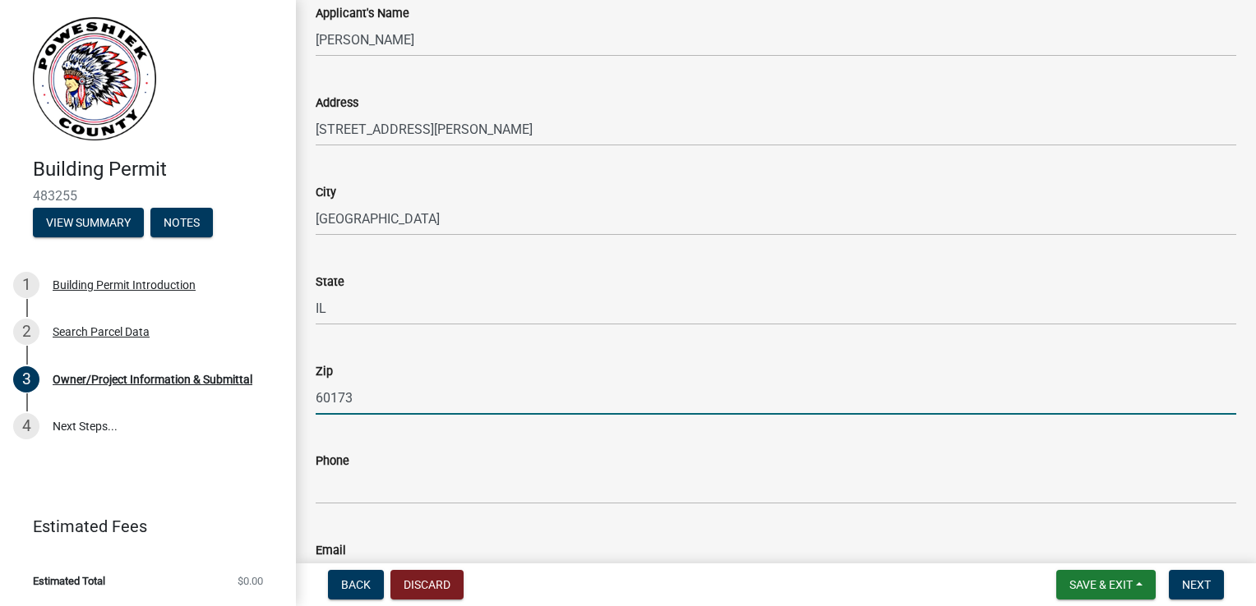
scroll to position [1650, 0]
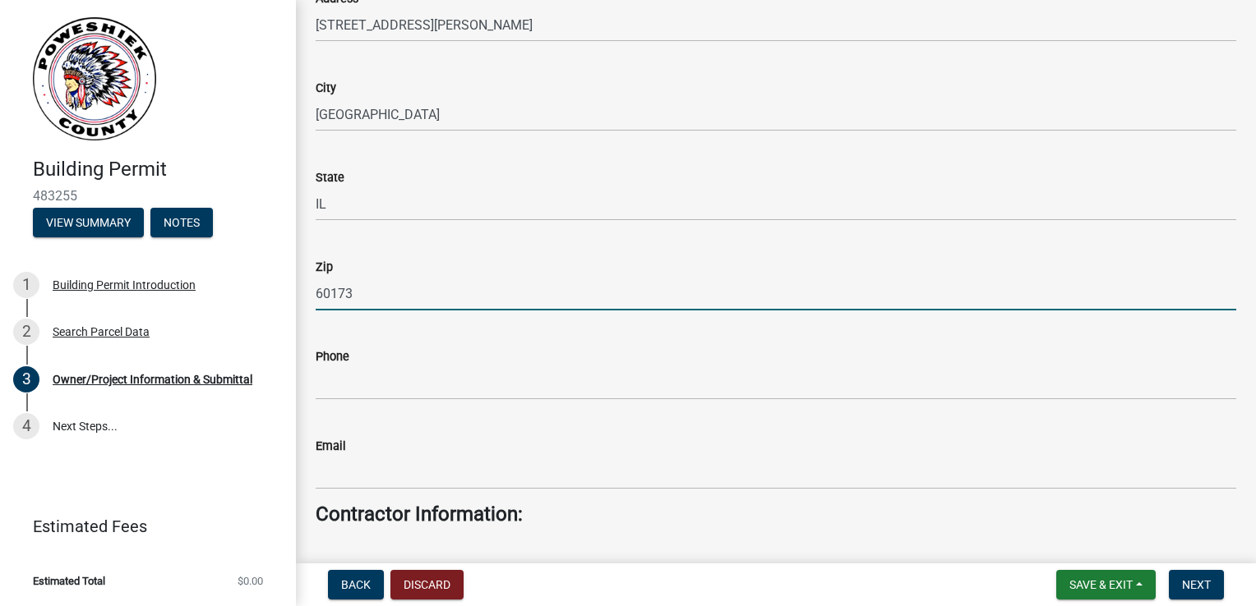
type input "60173"
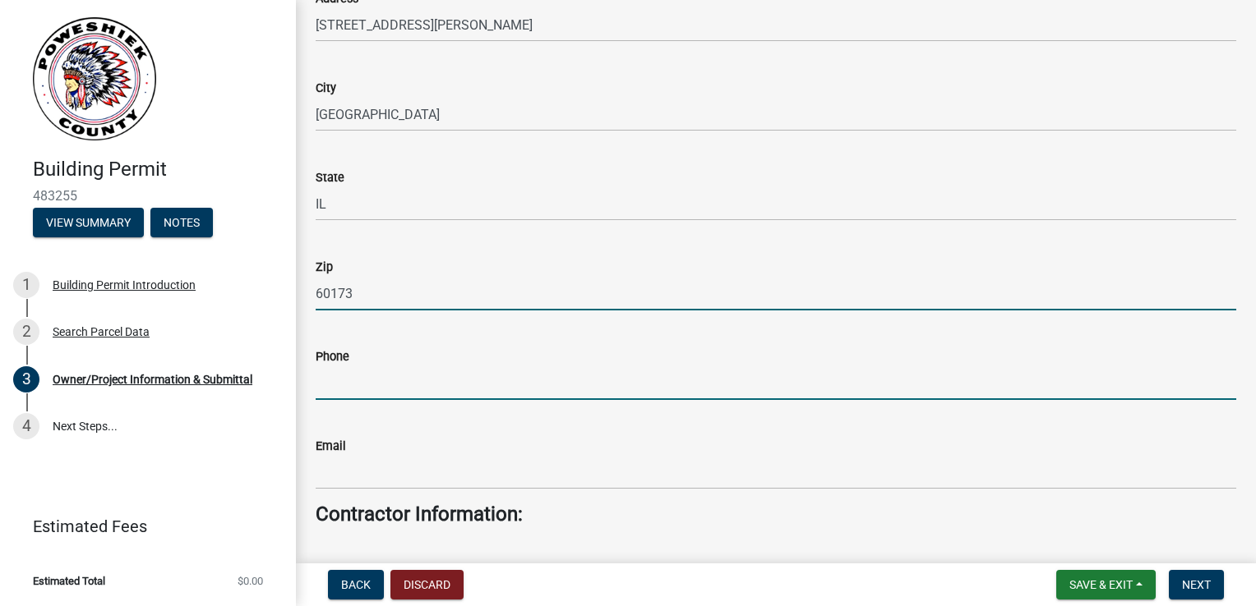
click at [401, 383] on input "Phone" at bounding box center [776, 383] width 920 height 34
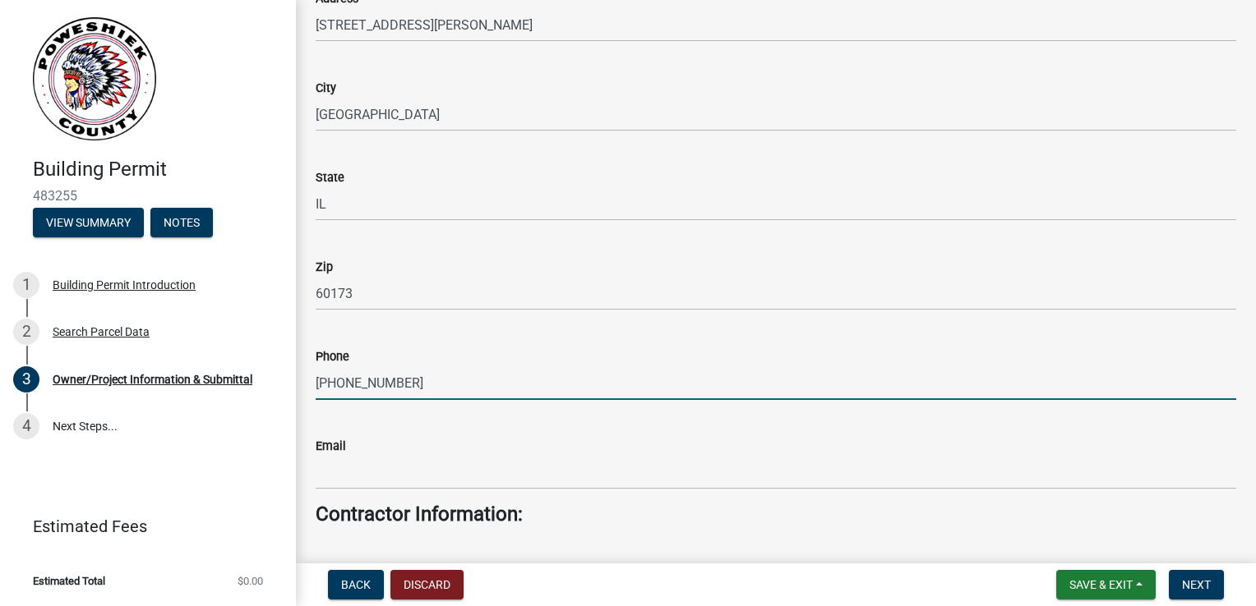
type input "[PHONE_NUMBER]"
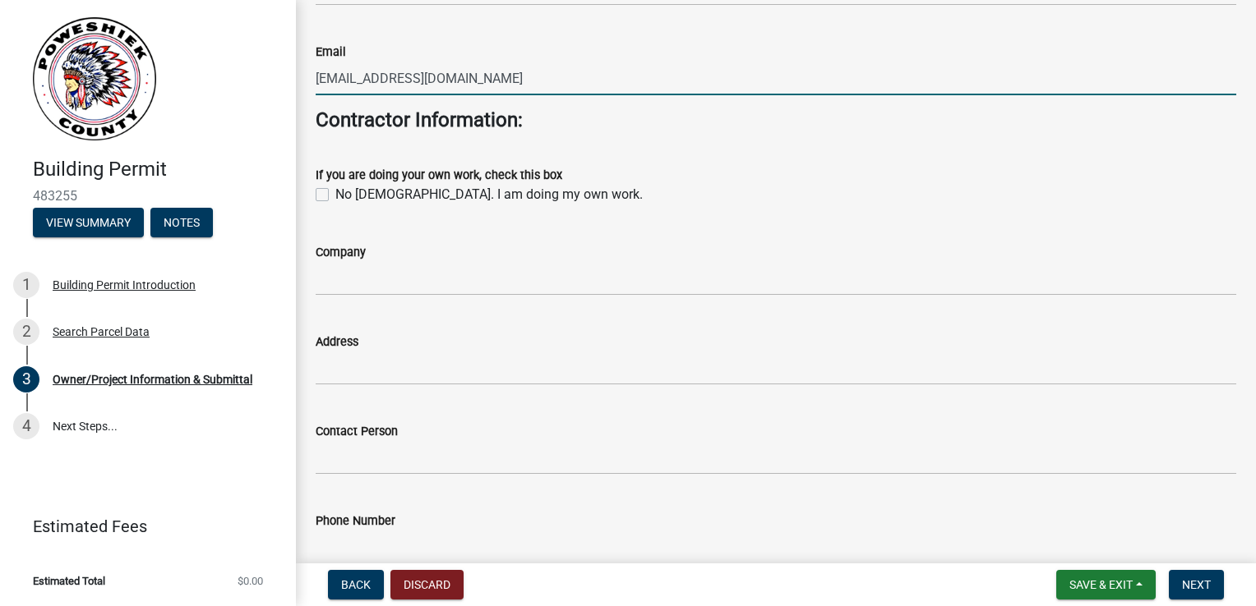
scroll to position [2143, 0]
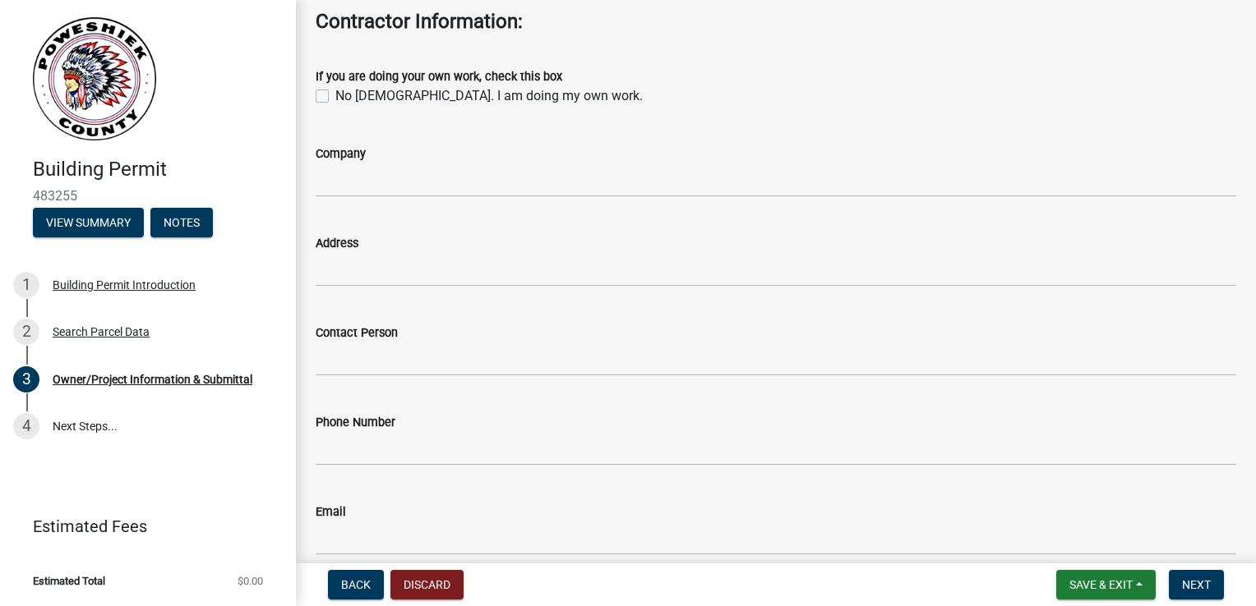
type input "[EMAIL_ADDRESS][DOMAIN_NAME]"
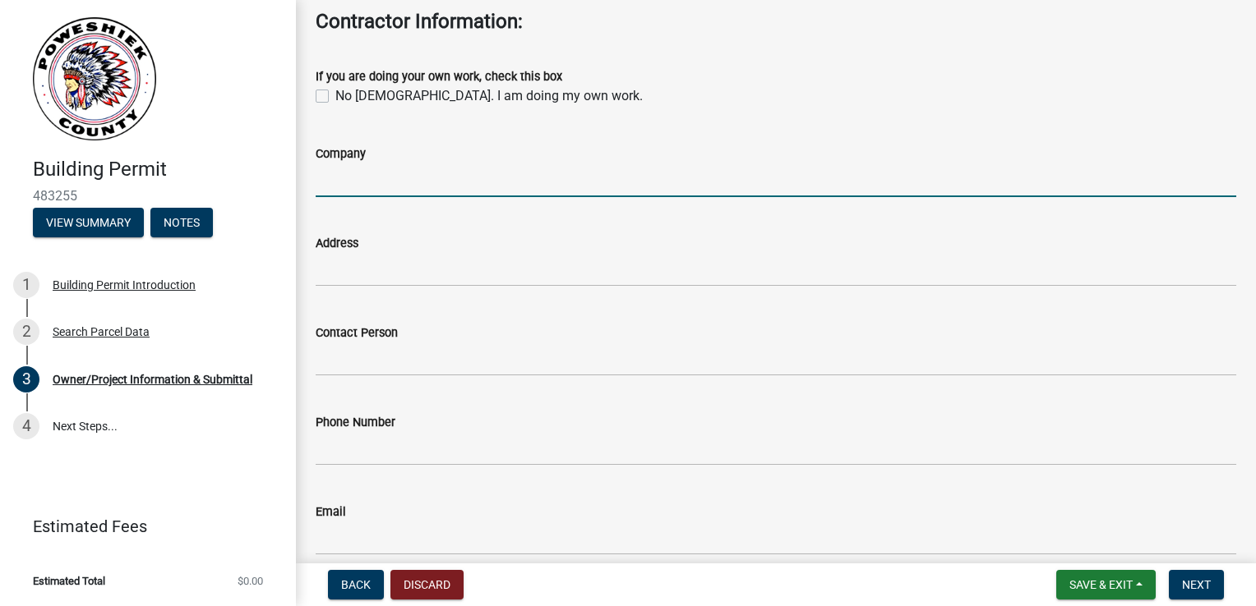
click at [357, 191] on input "Company" at bounding box center [776, 181] width 920 height 34
click at [360, 187] on input "Company" at bounding box center [776, 181] width 920 height 34
paste input "AMENTUM DIGITAL INFRASTRUCTURE INC"
type input "AMENTUM DIGITAL INFRASTRUCTURE INC"
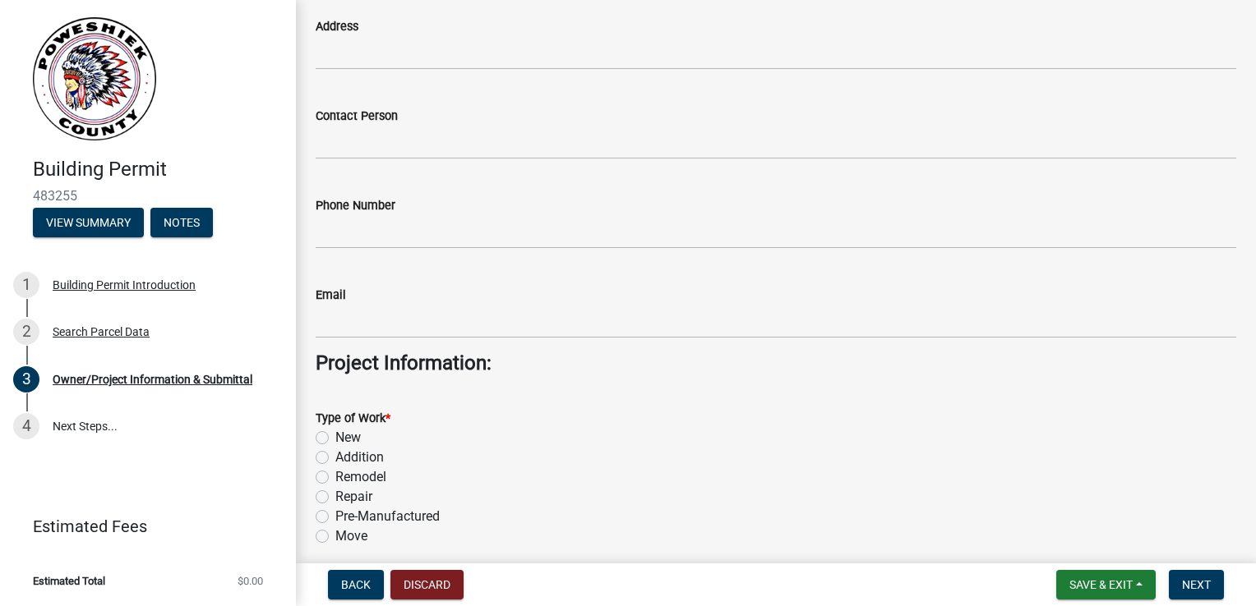
scroll to position [2389, 0]
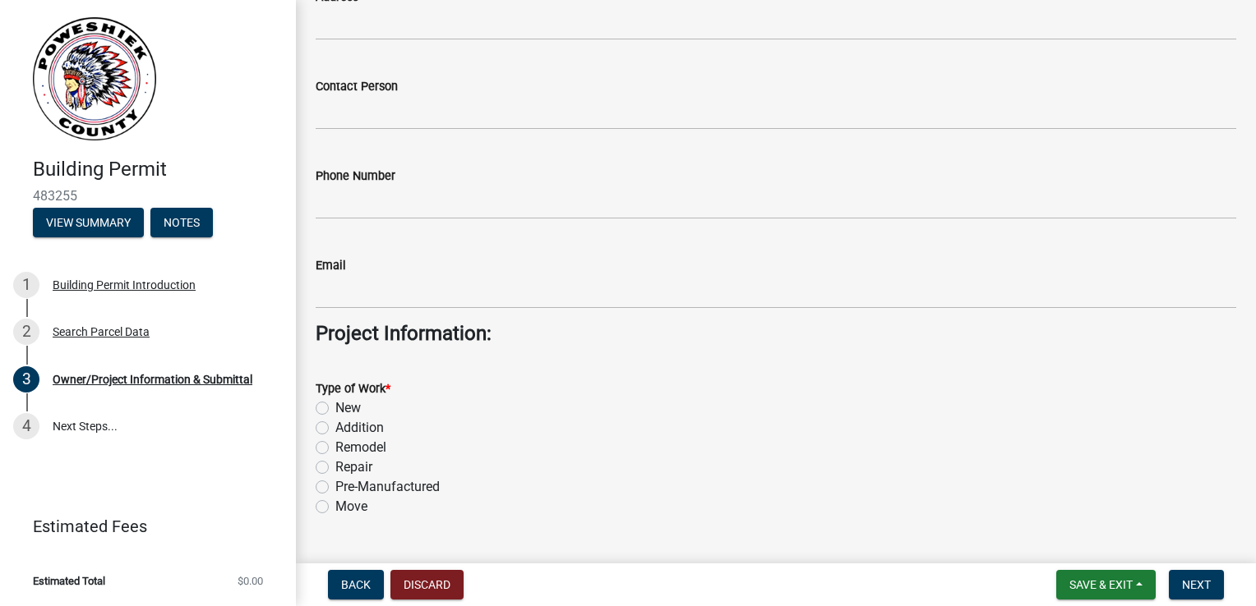
click at [356, 424] on label "Addition" at bounding box center [359, 428] width 48 height 20
click at [346, 424] on input "Addition" at bounding box center [340, 423] width 11 height 11
radio input "true"
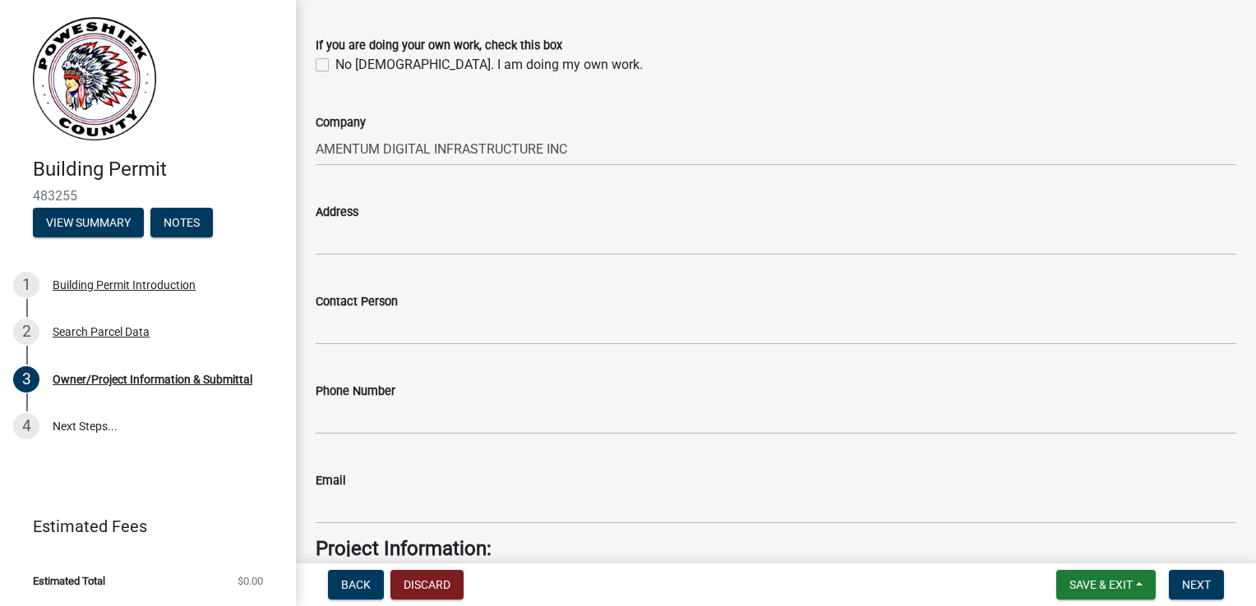
scroll to position [2061, 0]
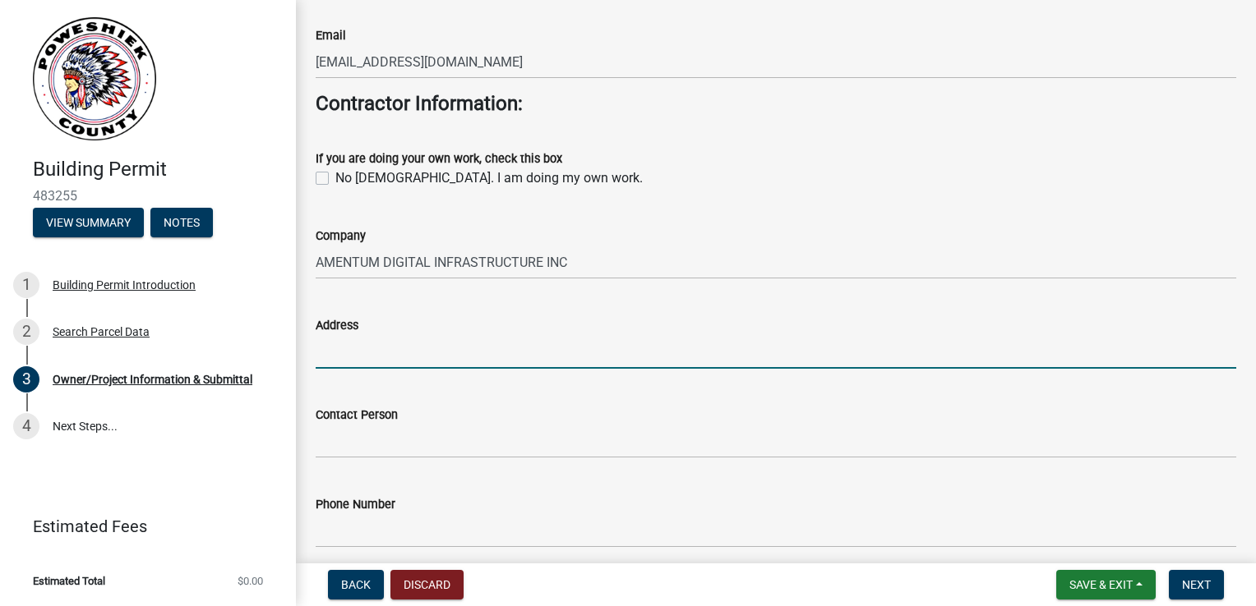
click at [369, 353] on input "Address" at bounding box center [776, 352] width 920 height 34
paste input "[STREET_ADDRESS]"
click at [505, 354] on input "[STREET_ADDRESS]" at bounding box center [776, 352] width 920 height 34
paste input "[GEOGRAPHIC_DATA], [GEOGRAPHIC_DATA] 19104"
type input "[STREET_ADDRESS]"
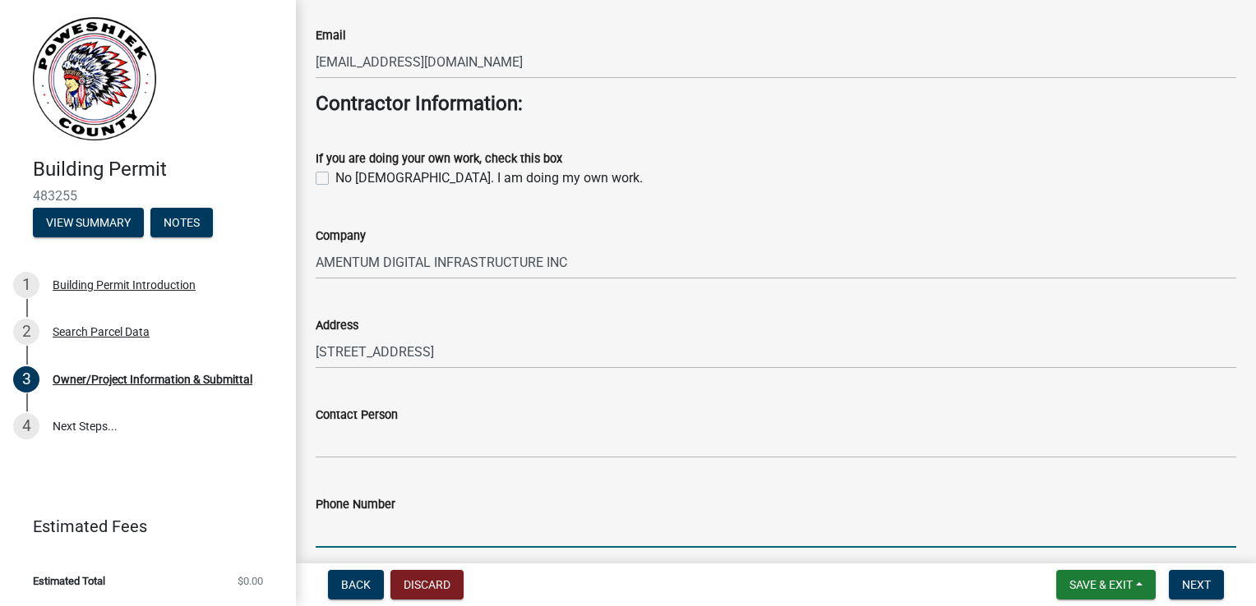
click at [371, 526] on input "Phone Number" at bounding box center [776, 531] width 920 height 34
paste input "[PHONE_NUMBER]"
type input "[PHONE_NUMBER]"
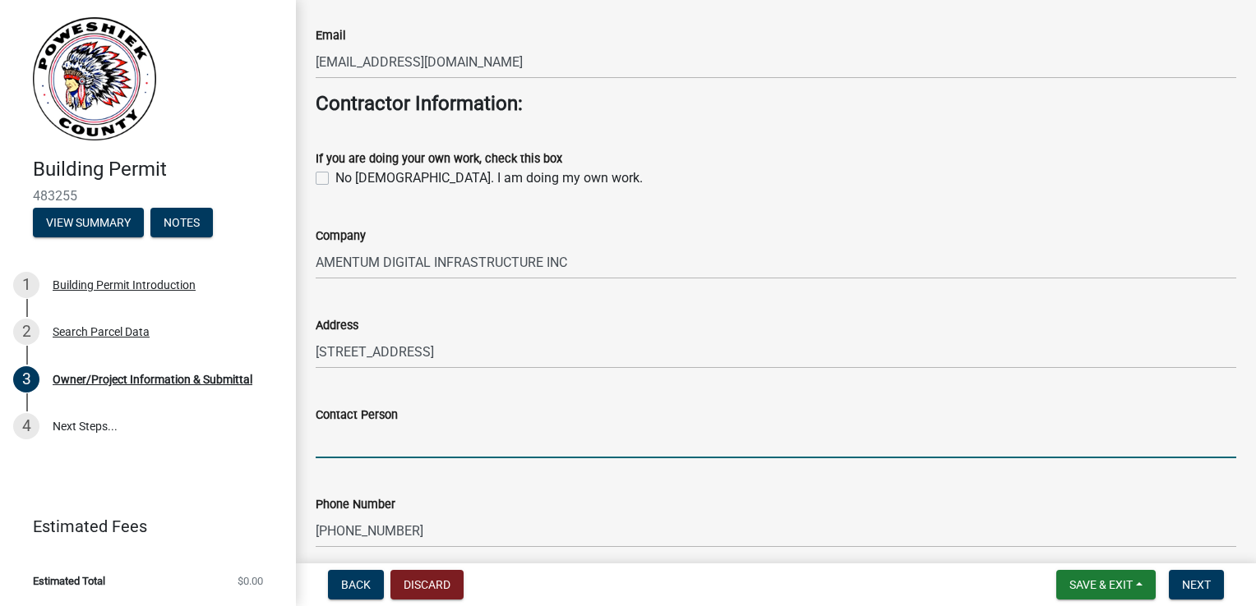
click at [382, 439] on input "Contact Person" at bounding box center [776, 442] width 920 height 34
paste input "[PERSON_NAME][EMAIL_ADDRESS][PERSON_NAME][DOMAIN_NAME]"
drag, startPoint x: 518, startPoint y: 442, endPoint x: 282, endPoint y: 441, distance: 236.6
click at [282, 441] on div "Building Permit 483255 View Summary Notes 1 Building Permit Introduction 2 Sear…" at bounding box center [628, 303] width 1256 height 606
type input "[PERSON_NAME]"
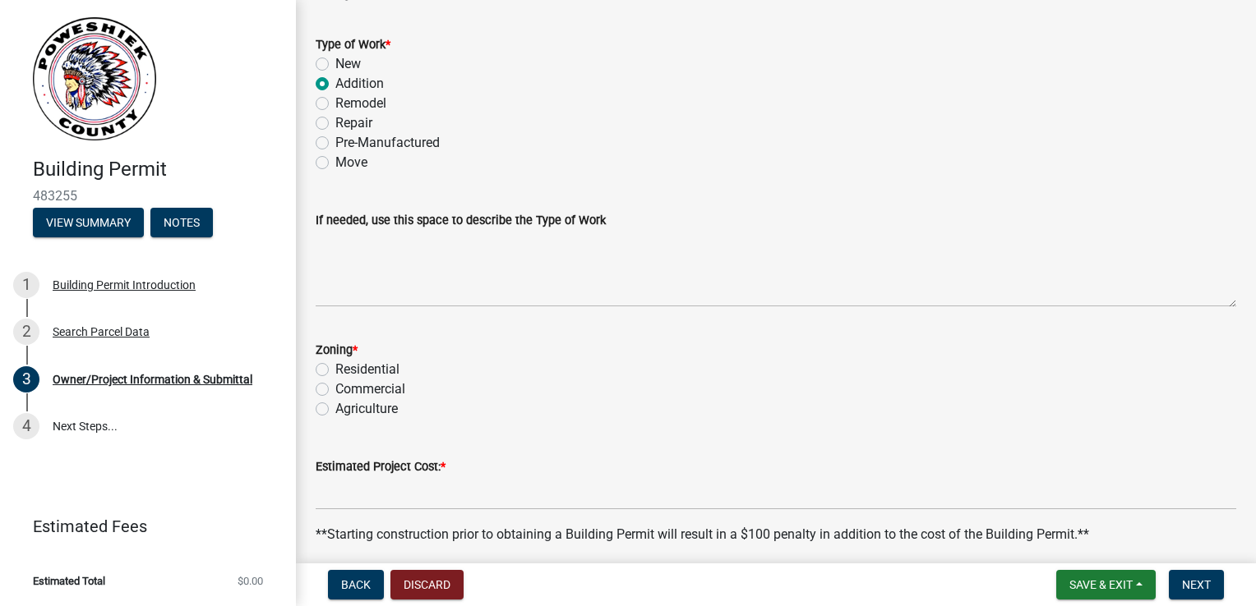
scroll to position [2800, 0]
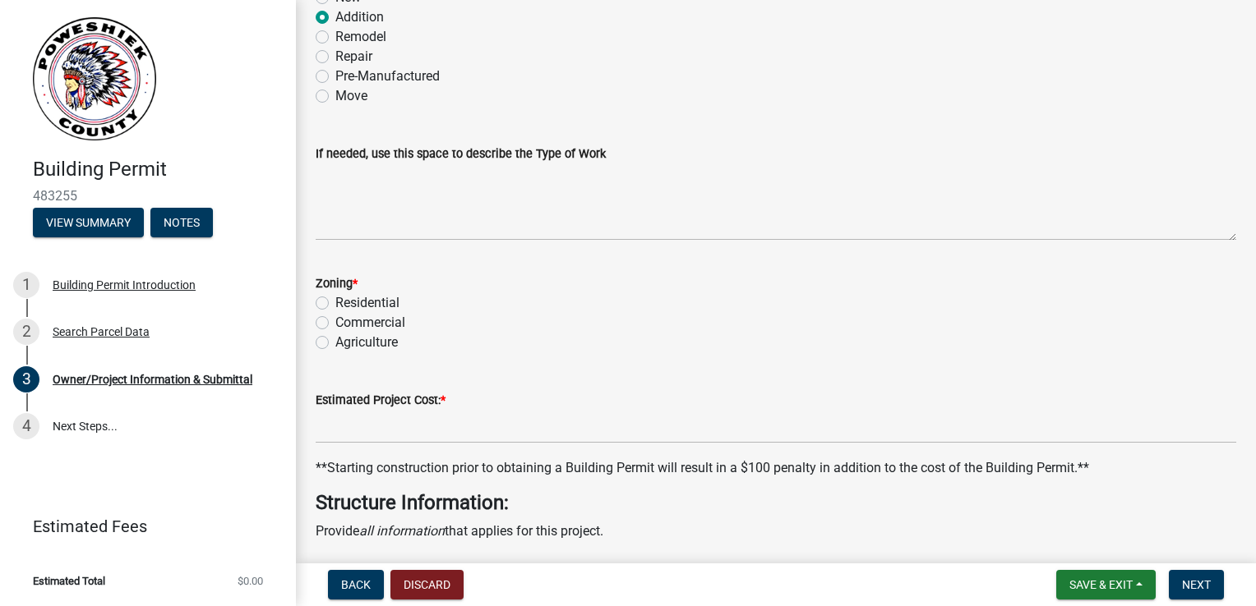
click at [388, 325] on label "Commercial" at bounding box center [370, 323] width 70 height 20
click at [346, 324] on input "Commercial" at bounding box center [340, 318] width 11 height 11
radio input "true"
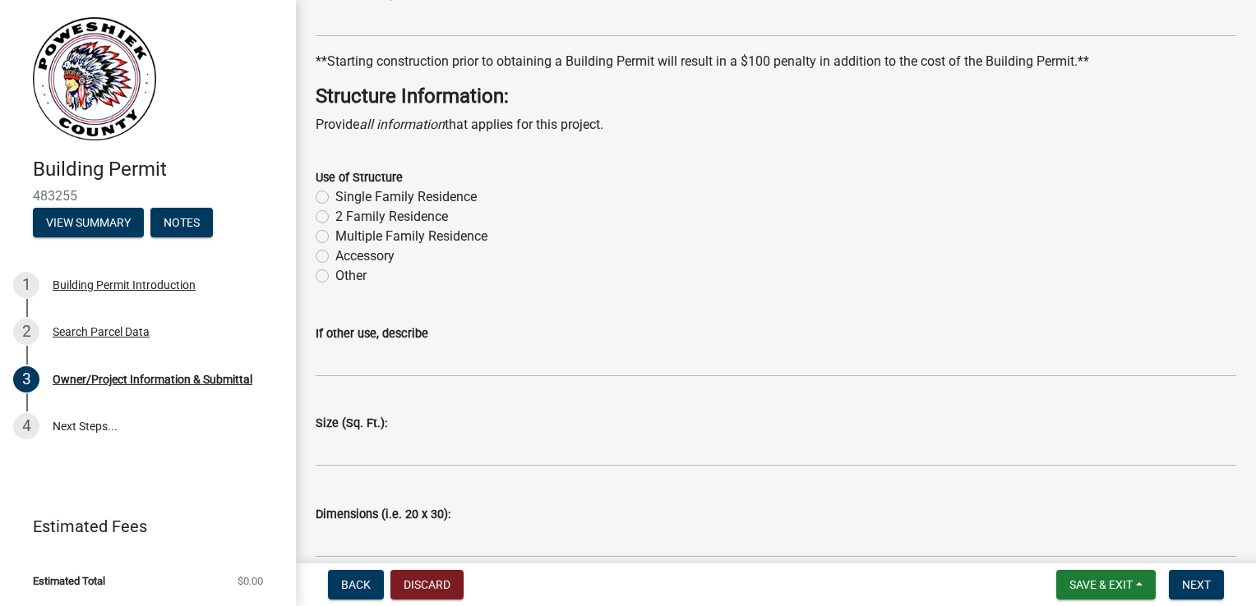
scroll to position [3211, 0]
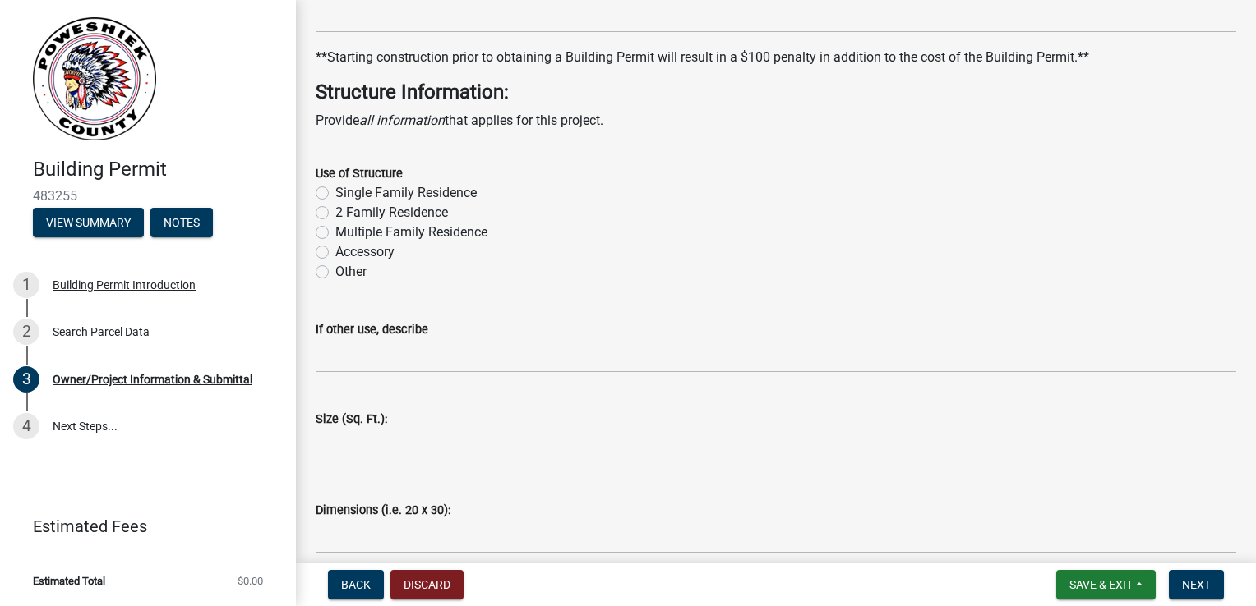
click at [335, 276] on label "Other" at bounding box center [350, 272] width 31 height 20
click at [335, 273] on input "Other" at bounding box center [340, 267] width 11 height 11
radio input "true"
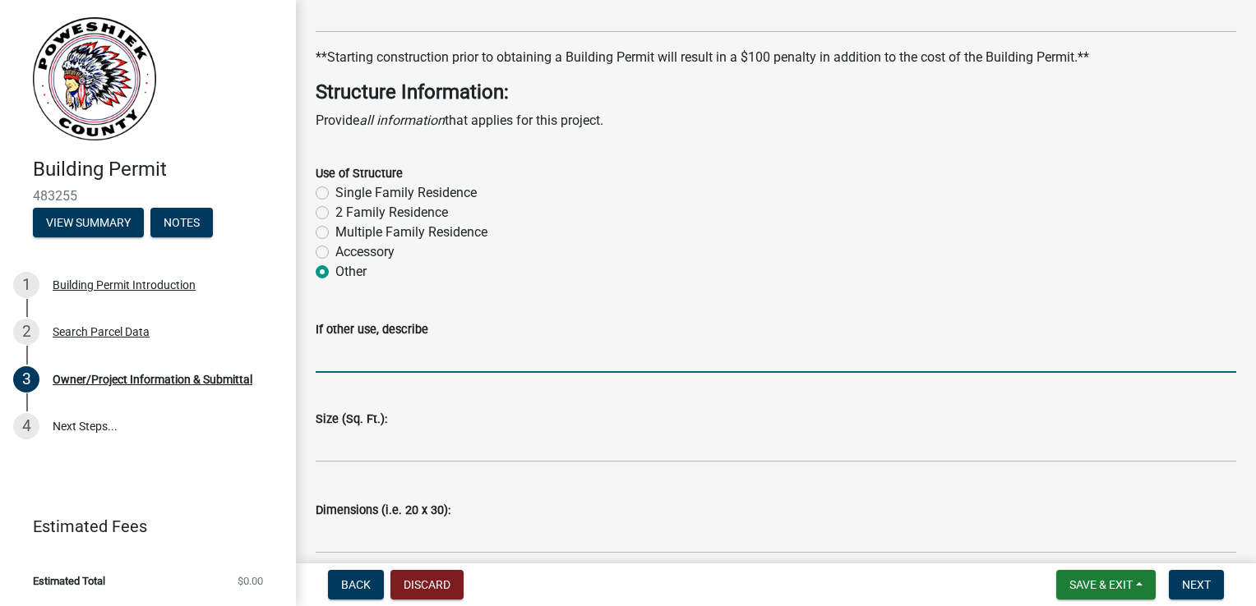
click at [379, 361] on input "If other use, describe" at bounding box center [776, 356] width 920 height 34
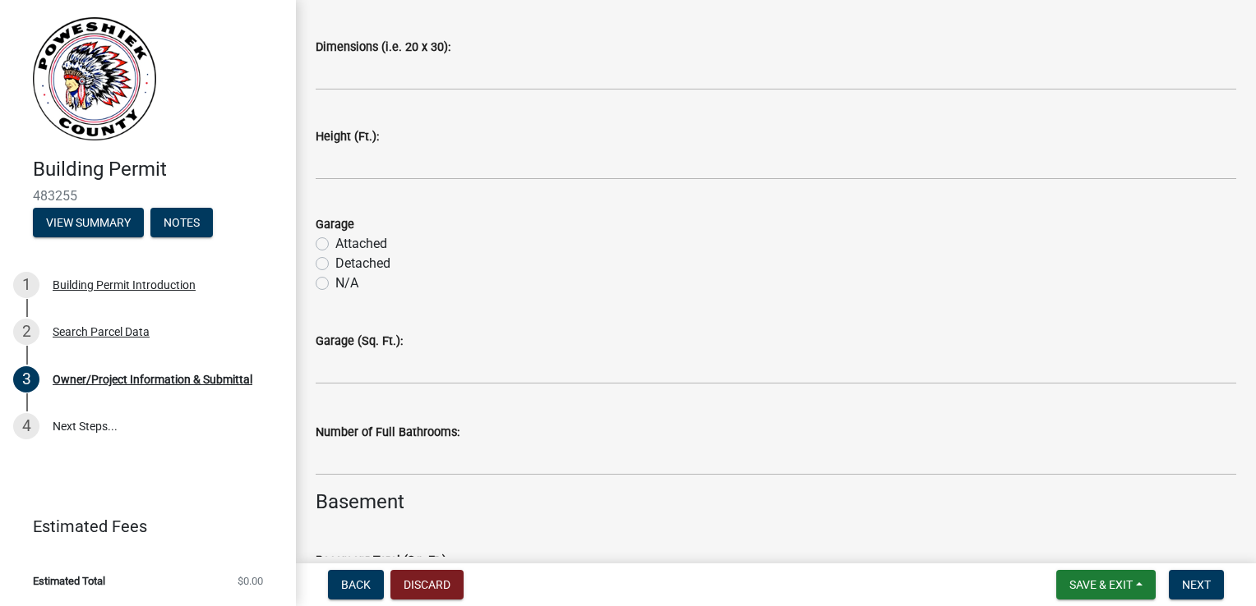
scroll to position [3704, 0]
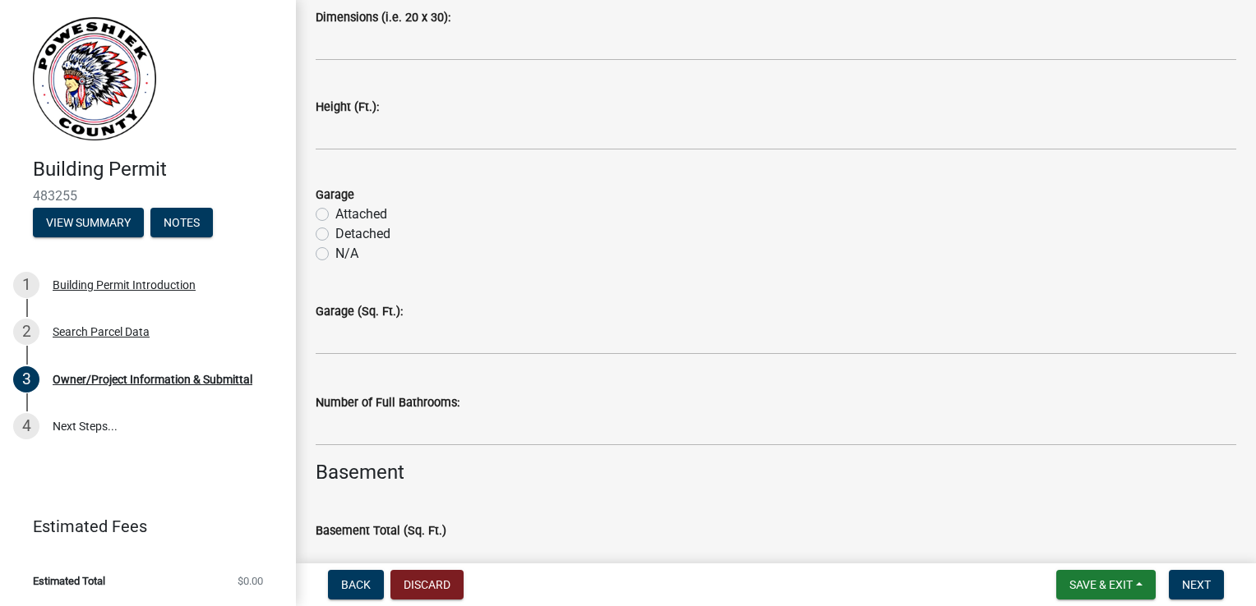
type input "Telecommunication Tower"
click at [335, 258] on label "N/A" at bounding box center [346, 254] width 23 height 20
click at [335, 255] on input "N/A" at bounding box center [340, 249] width 11 height 11
radio input "true"
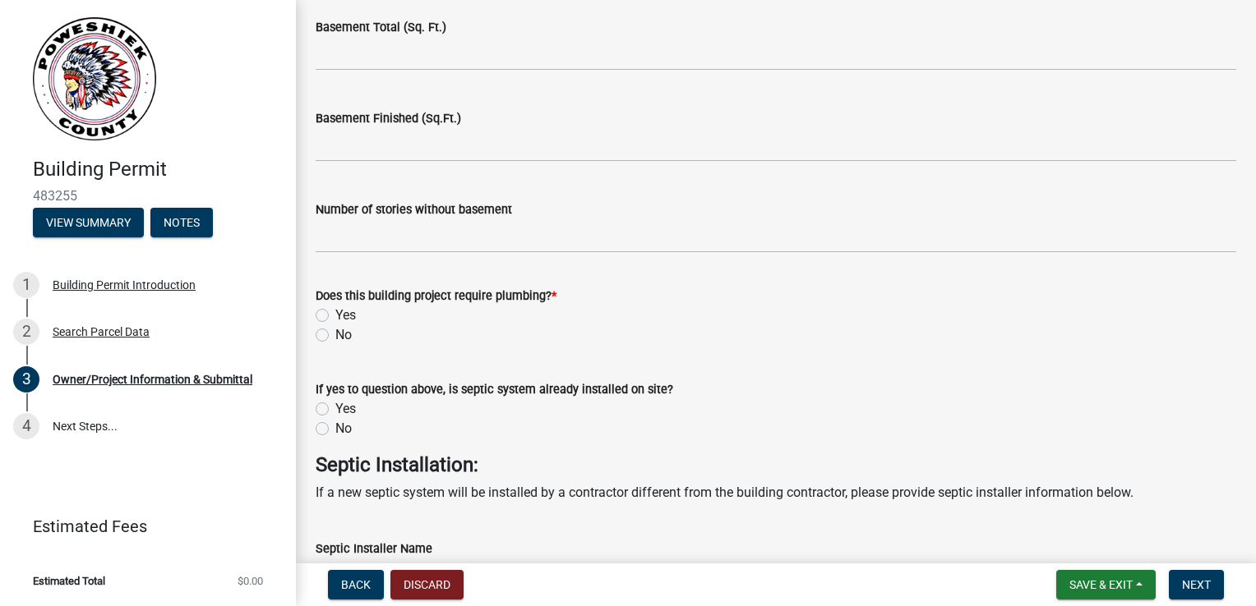
scroll to position [4279, 0]
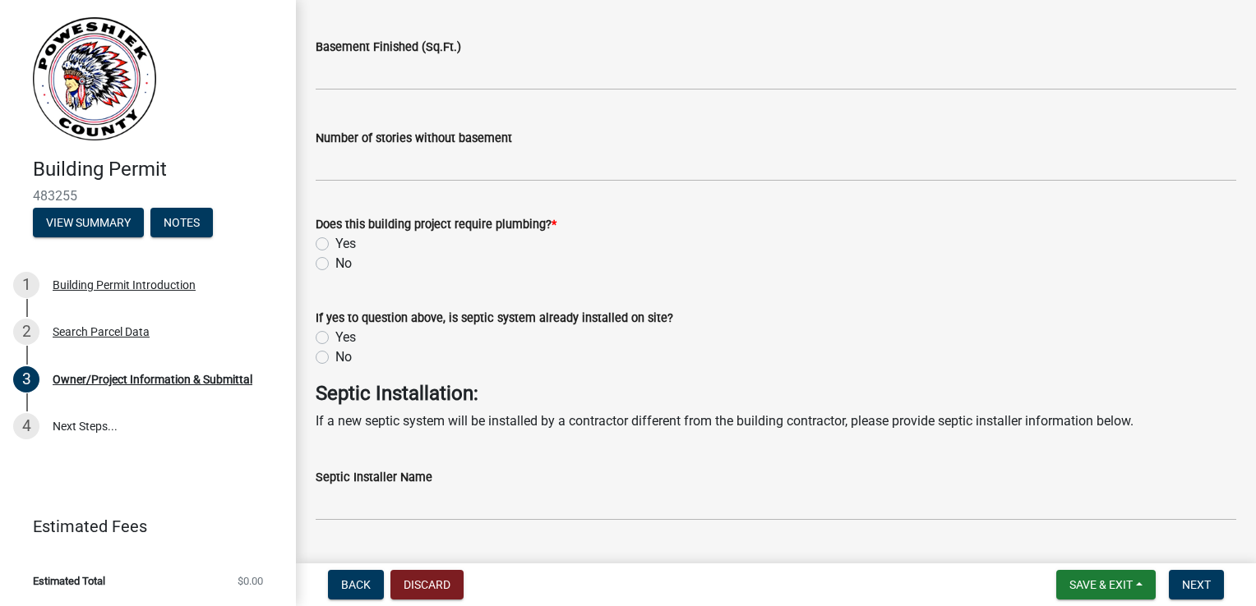
click at [335, 264] on label "No" at bounding box center [343, 264] width 16 height 20
click at [335, 264] on input "No" at bounding box center [340, 259] width 11 height 11
radio input "true"
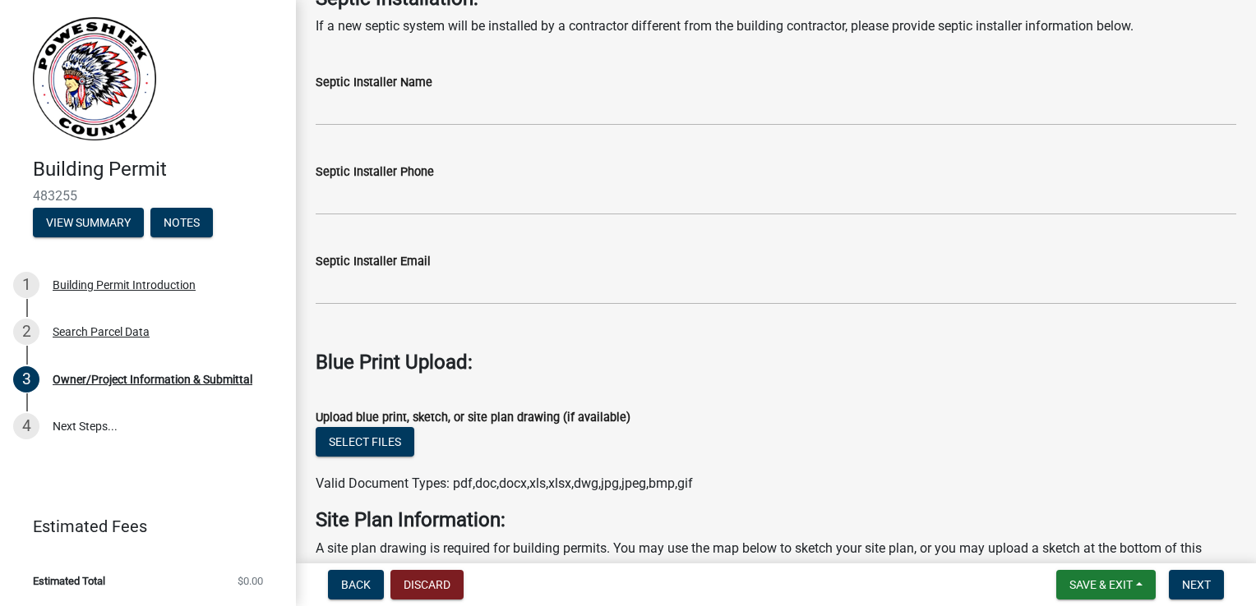
scroll to position [4772, 0]
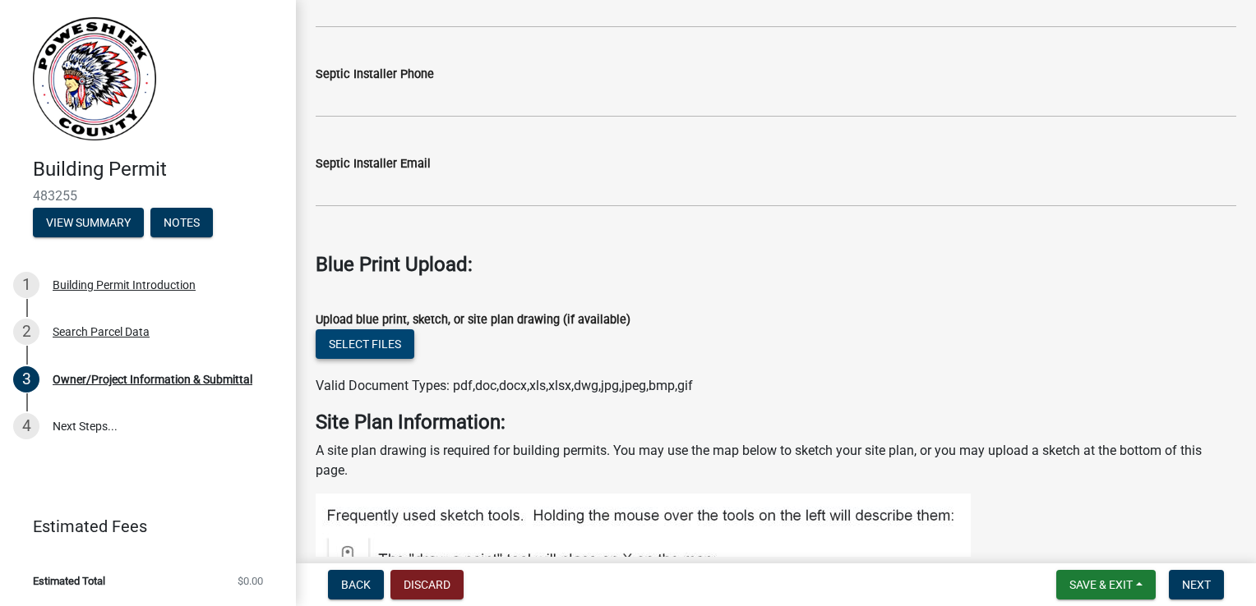
click at [379, 340] on button "Select files" at bounding box center [365, 344] width 99 height 30
click at [388, 350] on button "Select files" at bounding box center [365, 344] width 99 height 30
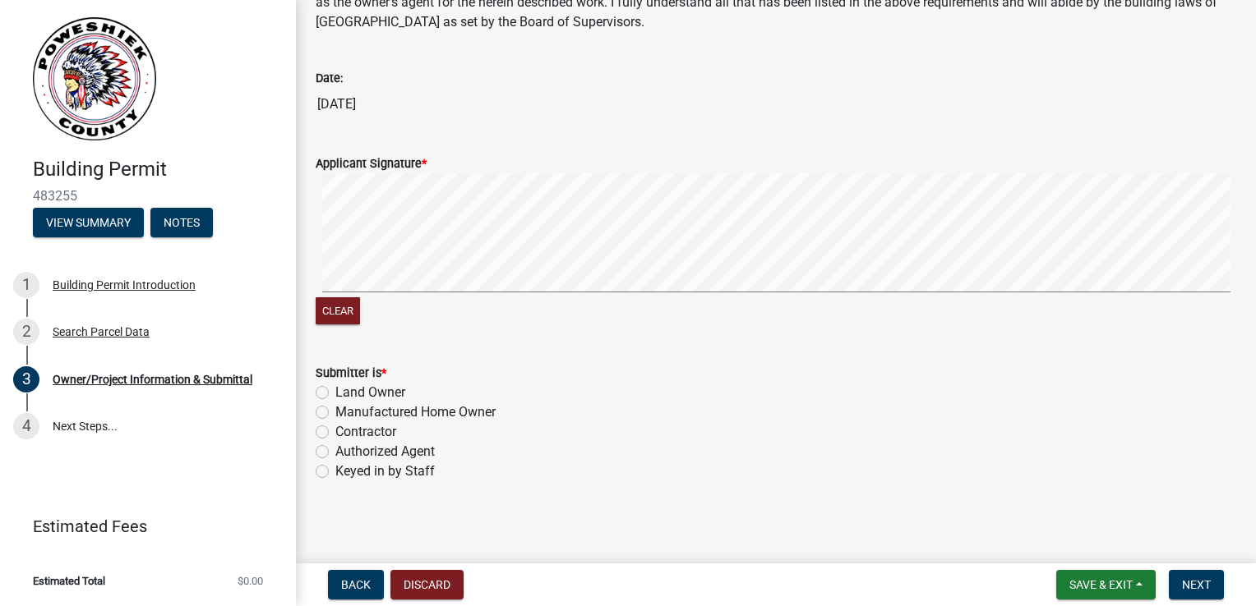
scroll to position [6590, 0]
click at [335, 449] on label "Authorized Agent" at bounding box center [384, 450] width 99 height 20
click at [335, 449] on input "Authorized Agent" at bounding box center [340, 445] width 11 height 11
radio input "true"
click at [1210, 586] on span "Next" at bounding box center [1196, 584] width 29 height 13
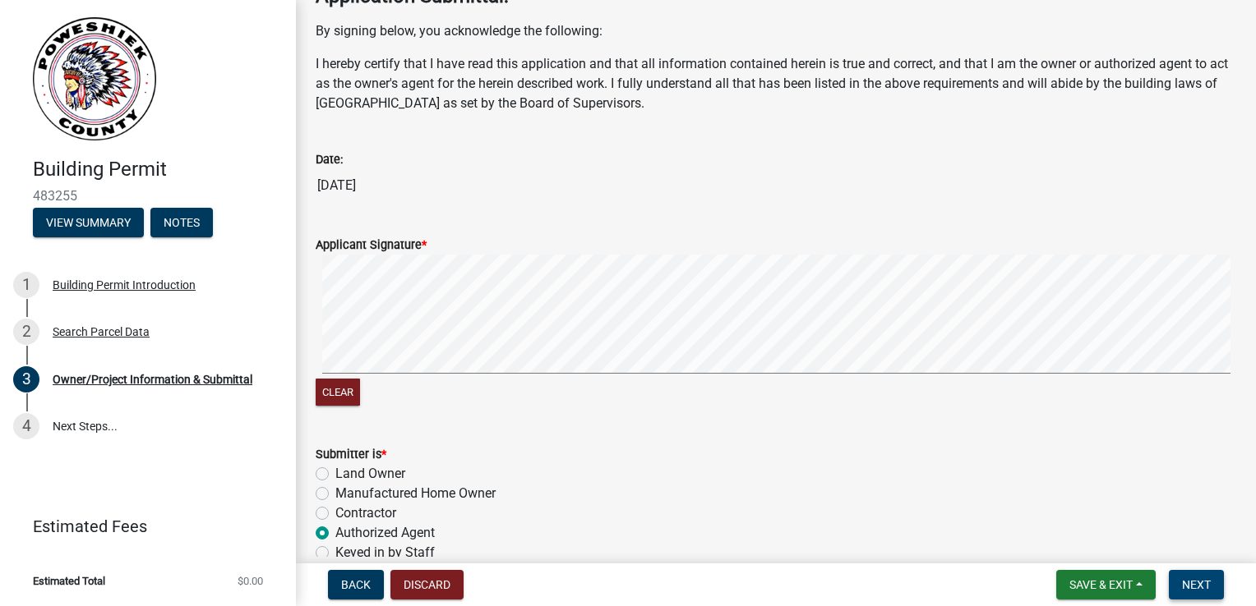
scroll to position [6458, 0]
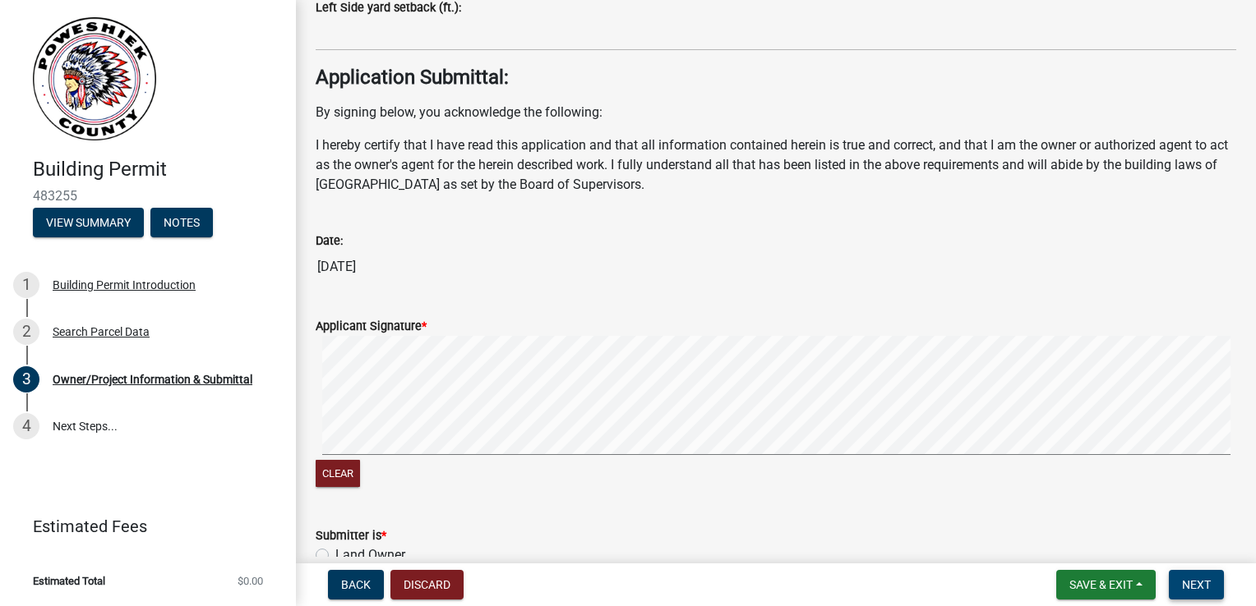
click at [1200, 588] on span "Next" at bounding box center [1196, 584] width 29 height 13
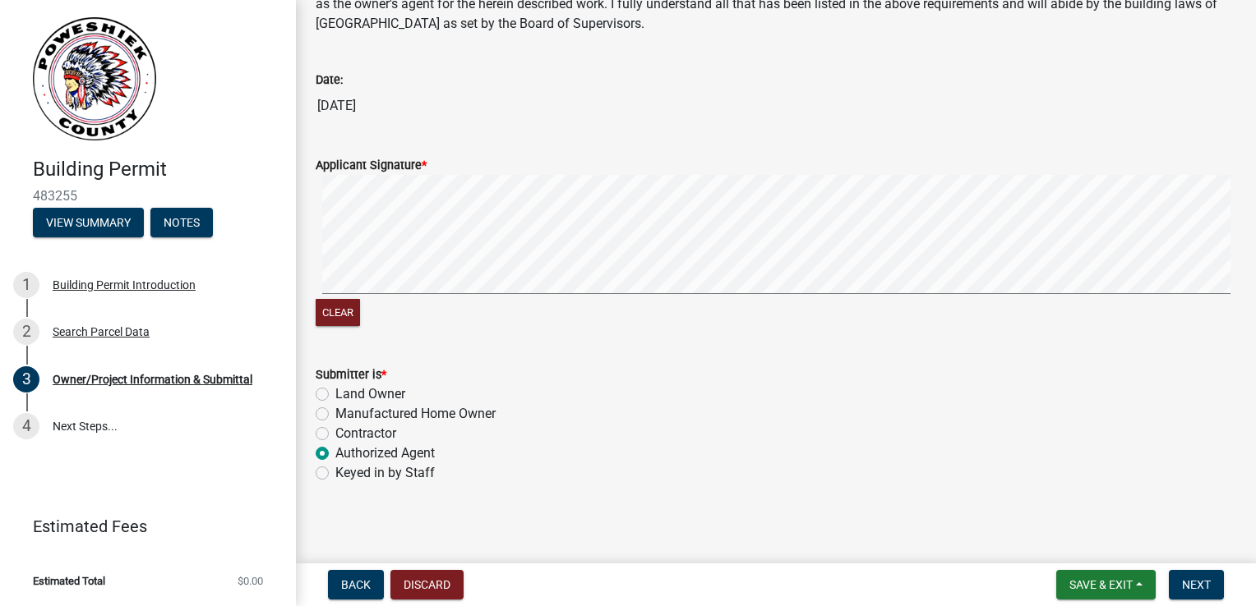
scroll to position [6623, 0]
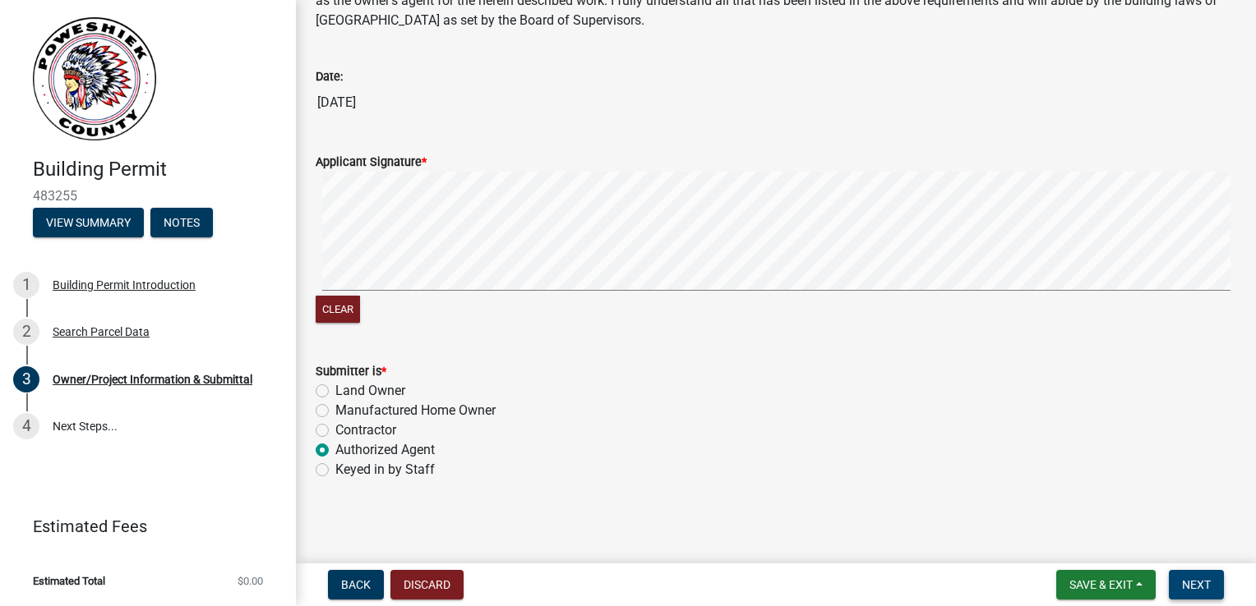
click at [1180, 583] on button "Next" at bounding box center [1195, 585] width 55 height 30
click at [1114, 583] on span "Save & Exit" at bounding box center [1100, 584] width 63 height 13
click at [1081, 544] on button "Save & Exit" at bounding box center [1089, 542] width 131 height 39
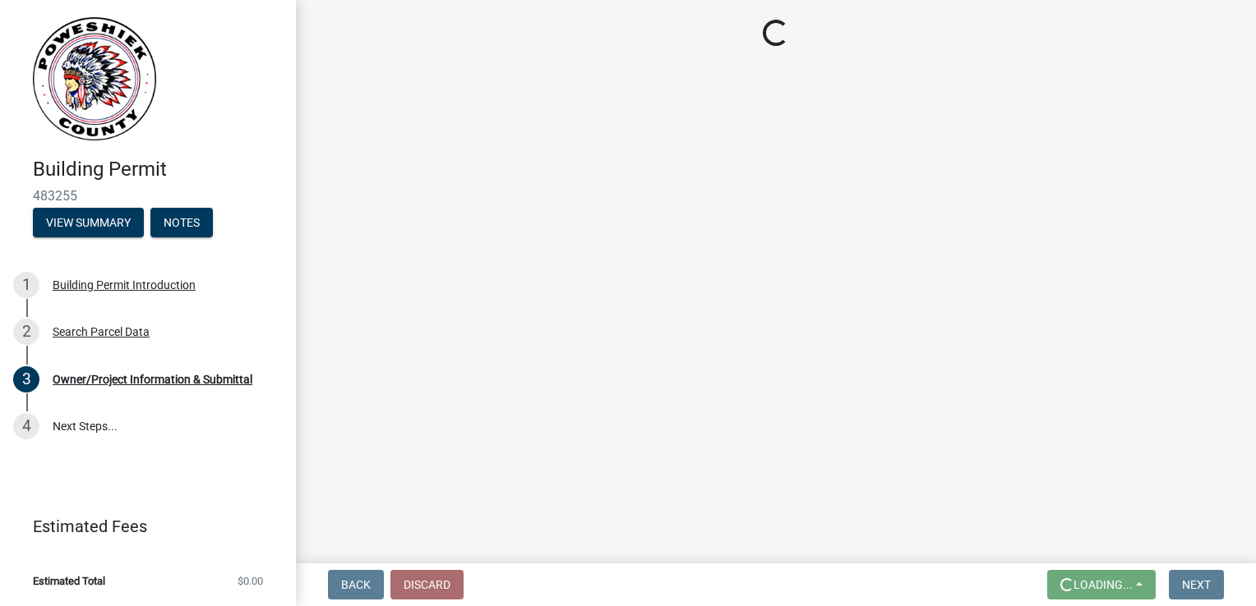
scroll to position [0, 0]
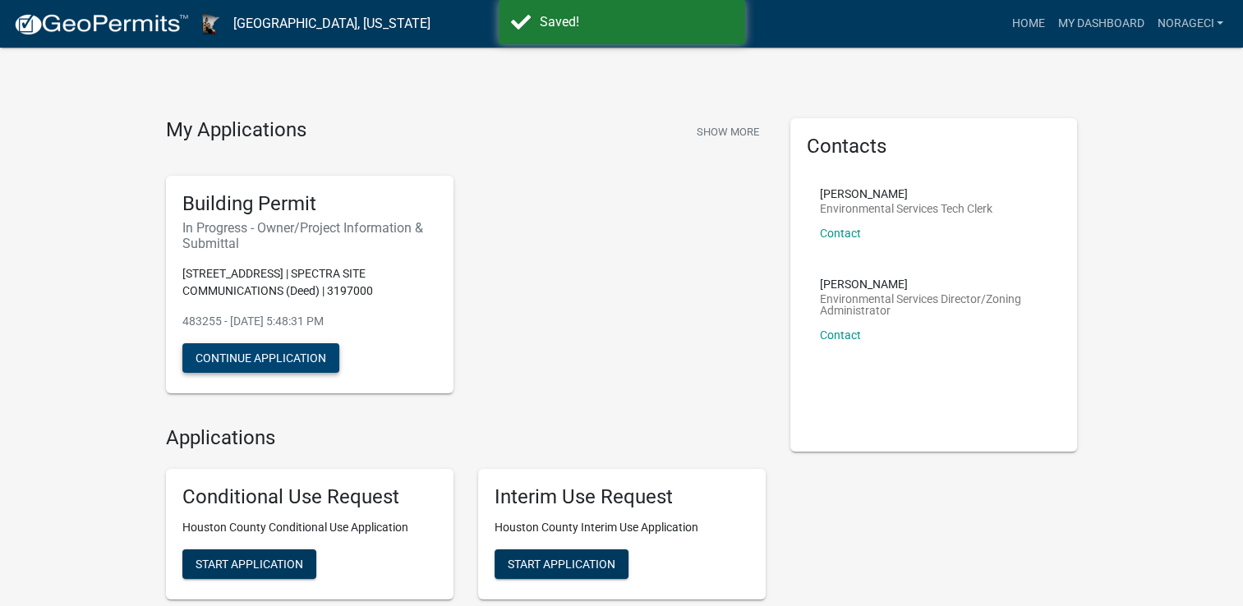
click at [277, 363] on button "Continue Application" at bounding box center [260, 358] width 157 height 30
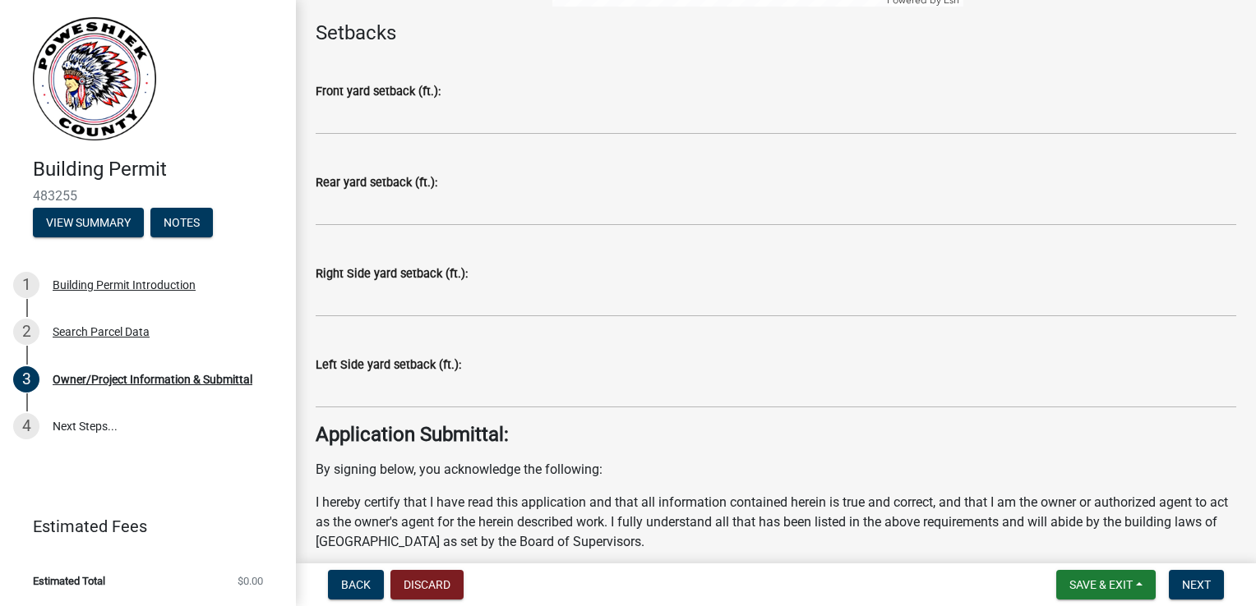
scroll to position [6385, 0]
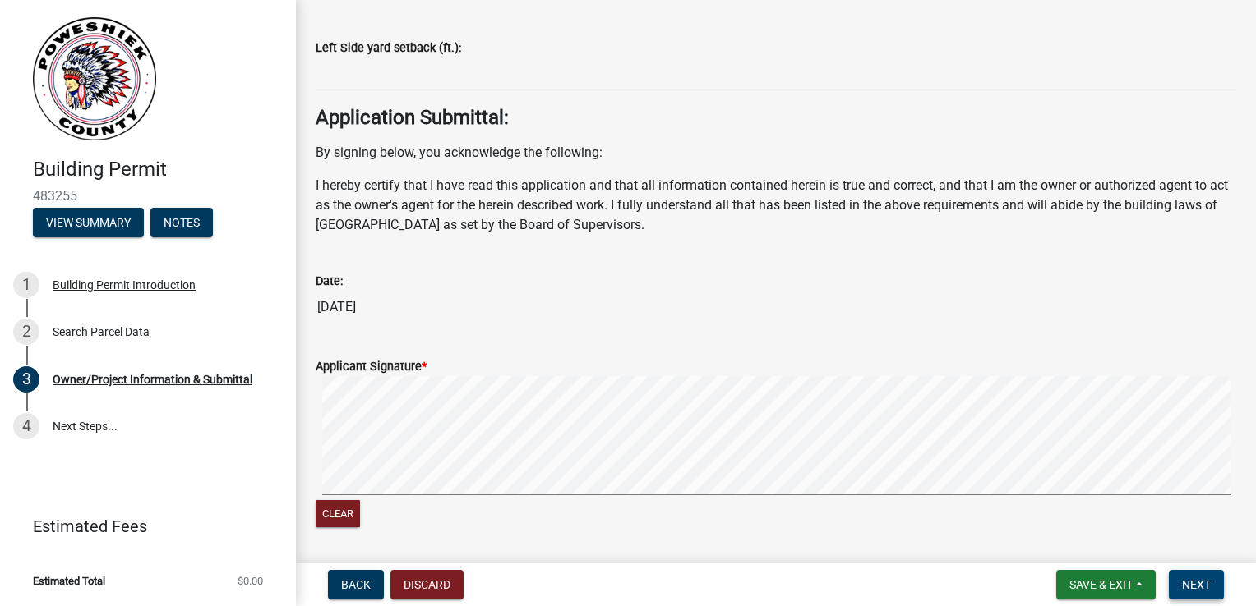
click at [1192, 581] on span "Next" at bounding box center [1196, 584] width 29 height 13
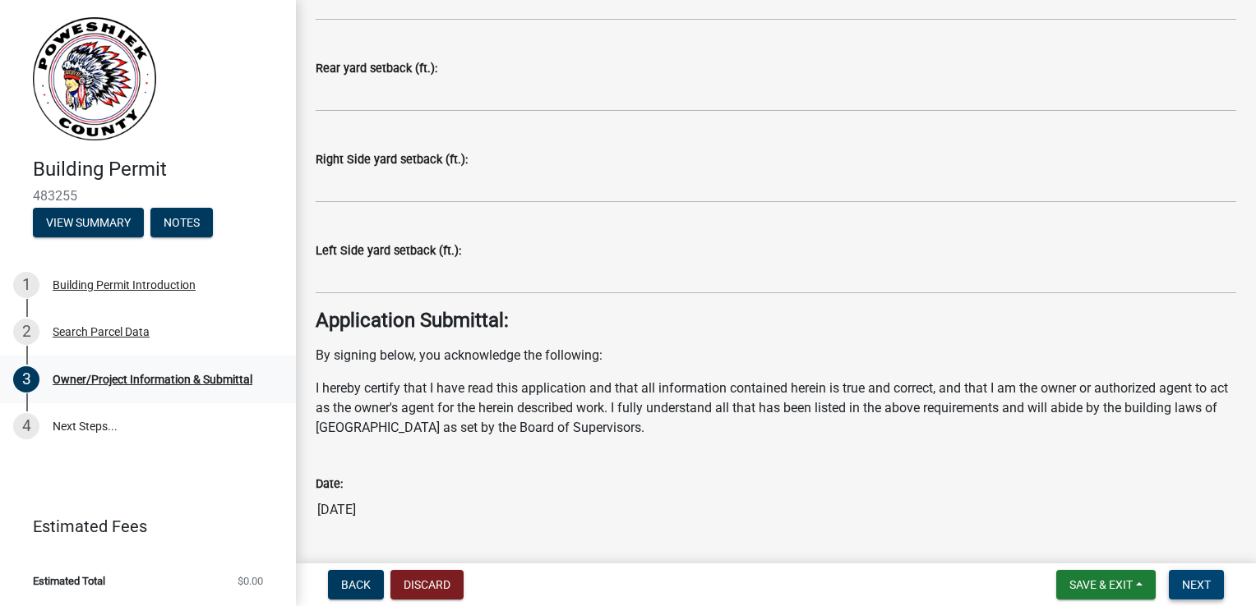
scroll to position [6212, 0]
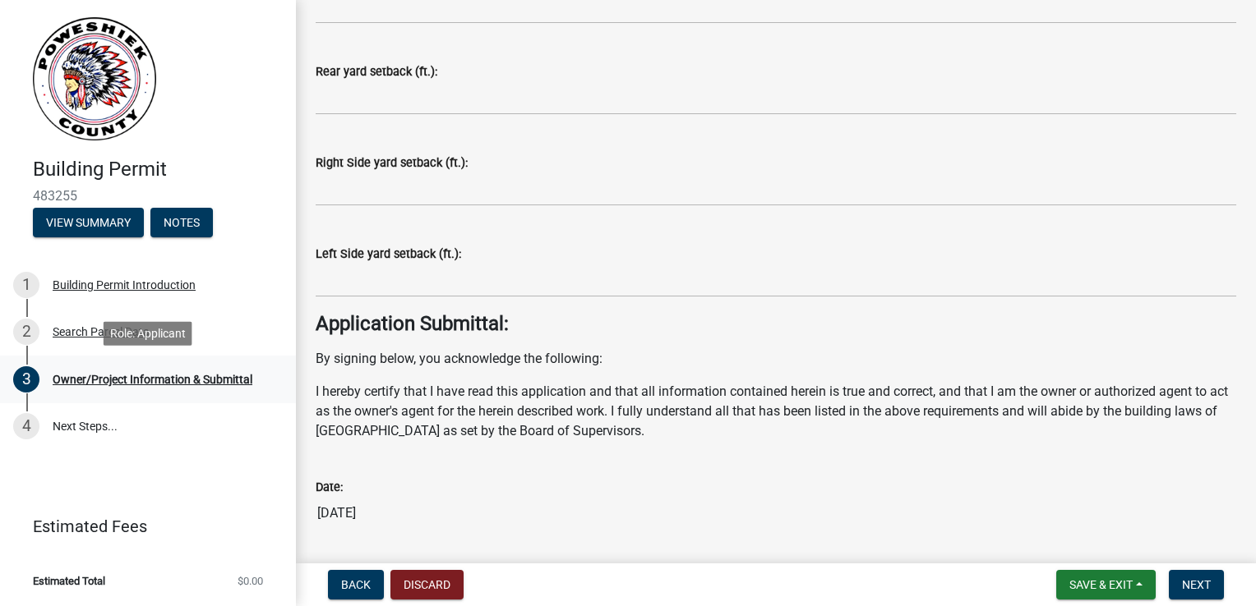
click at [137, 389] on div "3 Owner/Project Information & Submittal" at bounding box center [141, 379] width 256 height 26
click at [91, 432] on link "4 Next Steps..." at bounding box center [148, 427] width 296 height 48
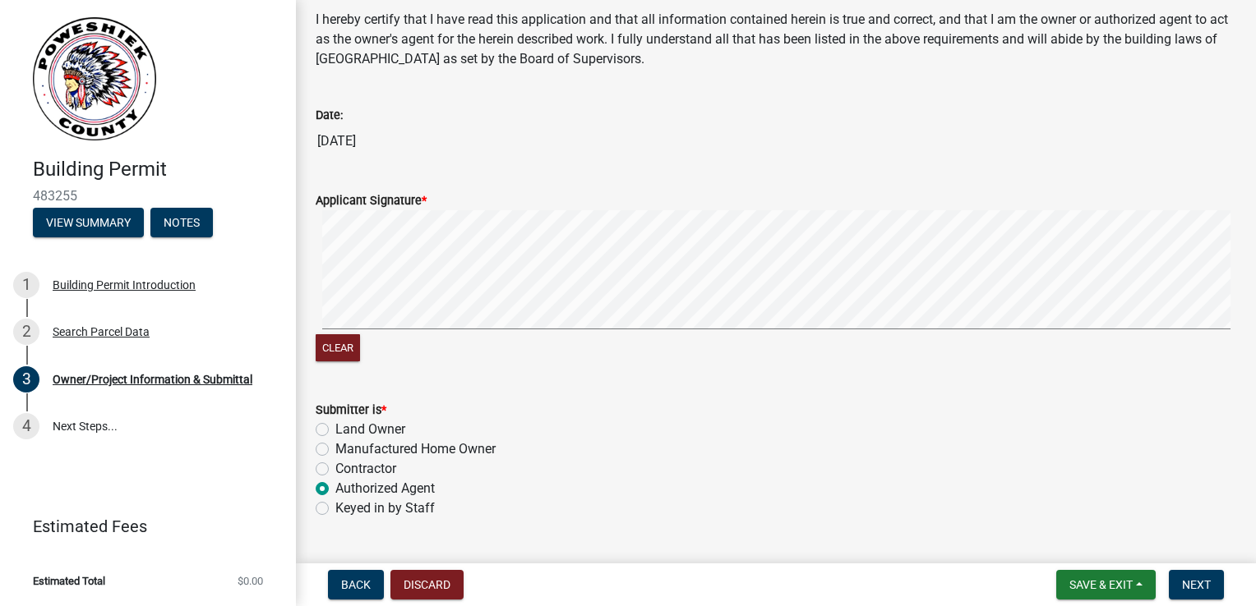
scroll to position [6623, 0]
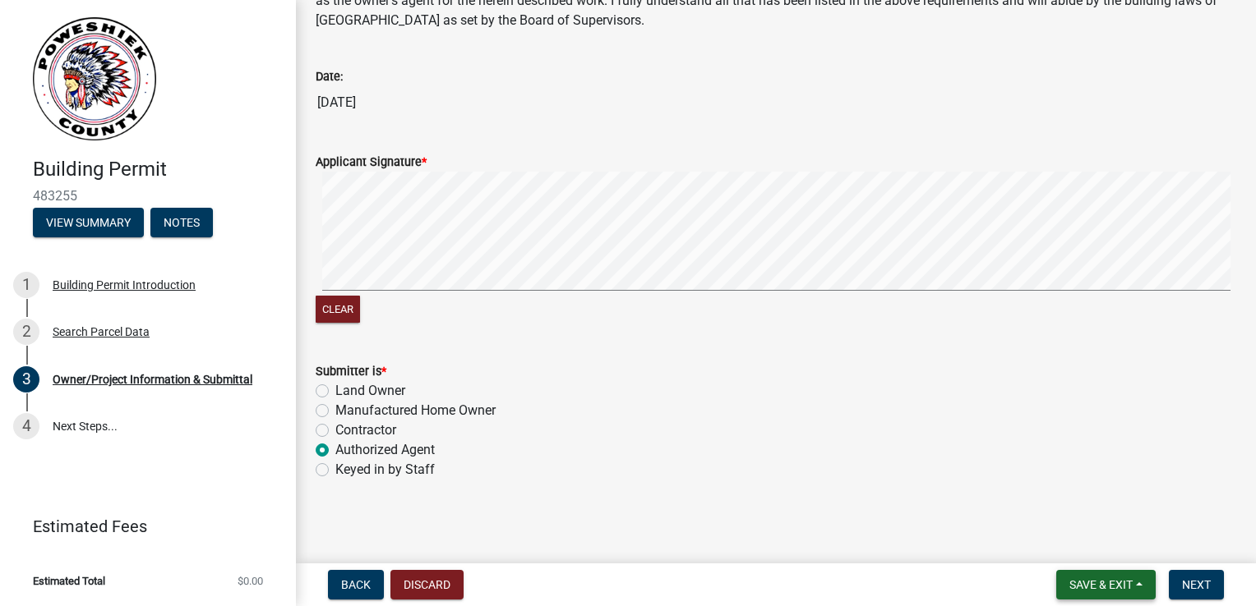
click at [1107, 578] on span "Save & Exit" at bounding box center [1100, 584] width 63 height 13
click at [1101, 550] on button "Save & Exit" at bounding box center [1089, 542] width 131 height 39
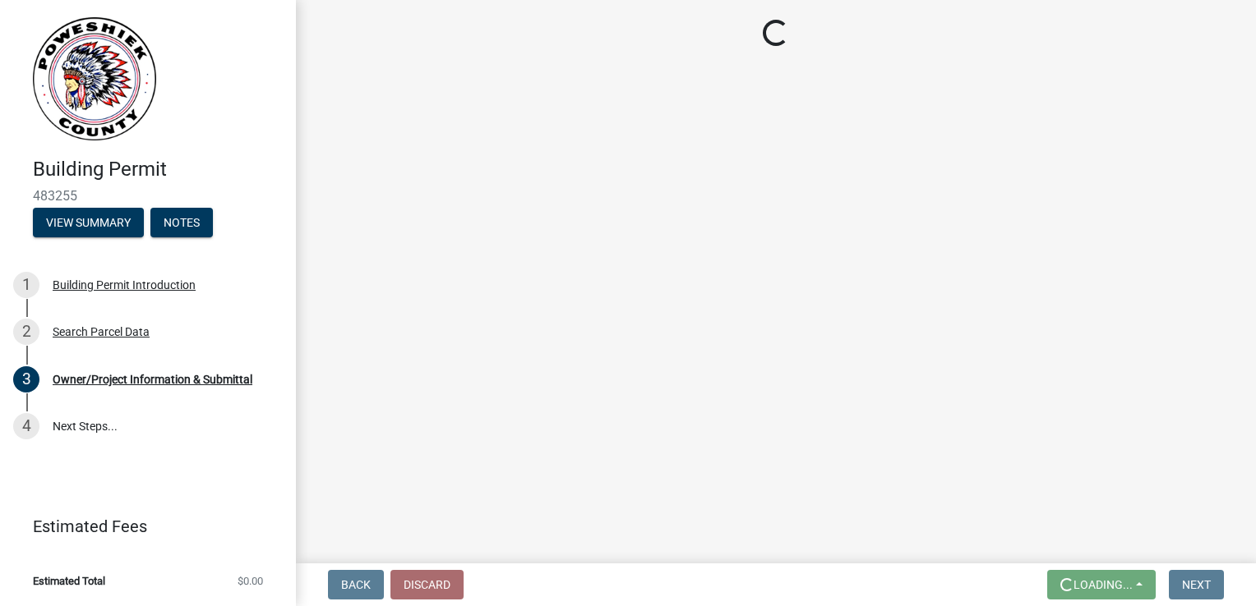
scroll to position [0, 0]
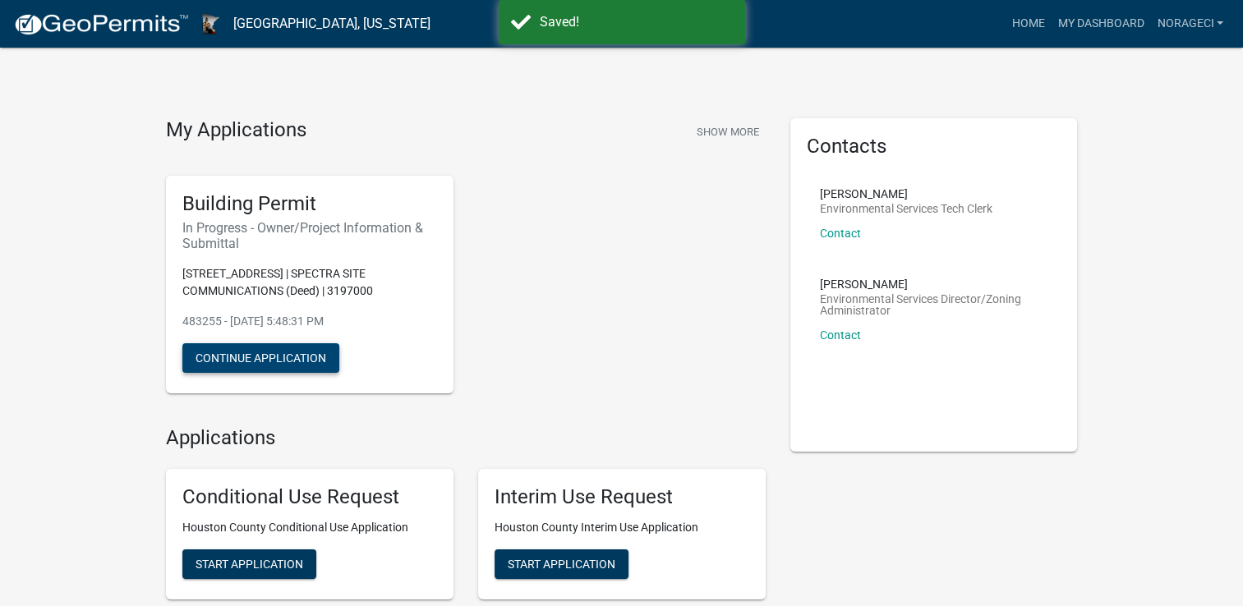
click at [292, 362] on button "Continue Application" at bounding box center [260, 358] width 157 height 30
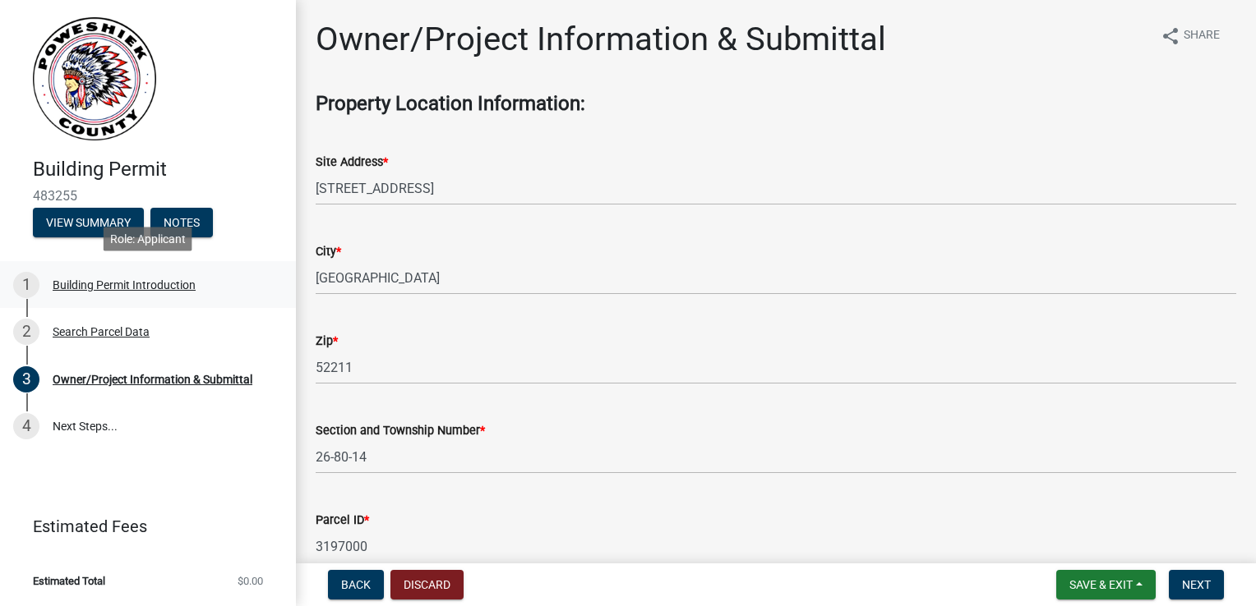
click at [154, 284] on div "Building Permit Introduction" at bounding box center [124, 285] width 143 height 12
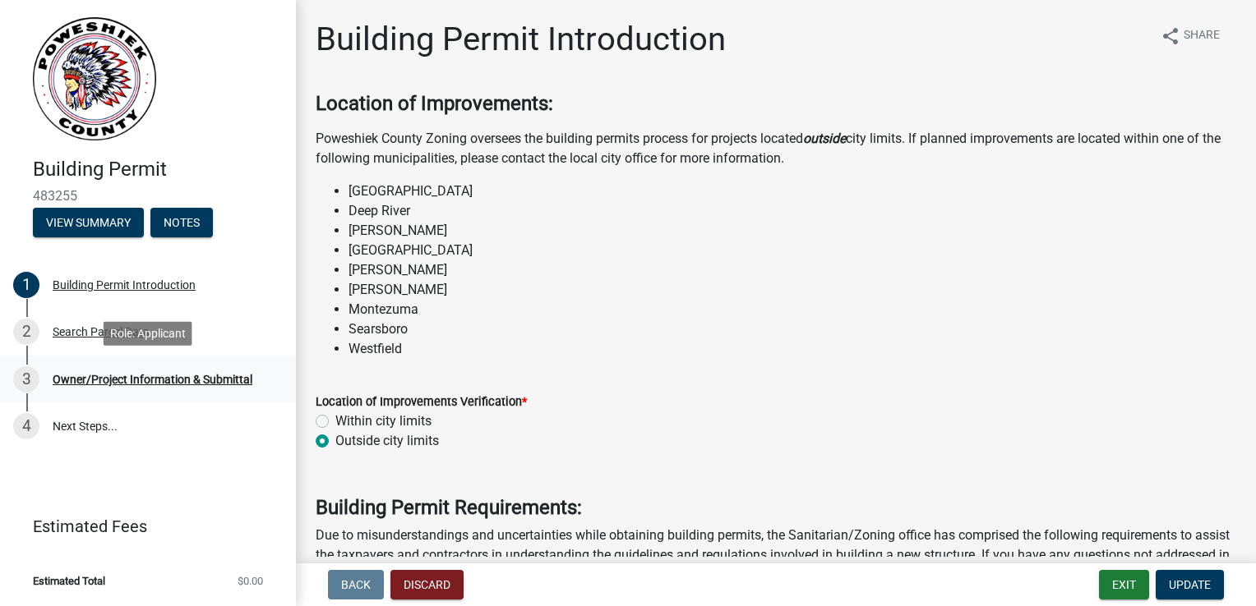
click at [126, 385] on div "Owner/Project Information & Submittal" at bounding box center [153, 380] width 200 height 12
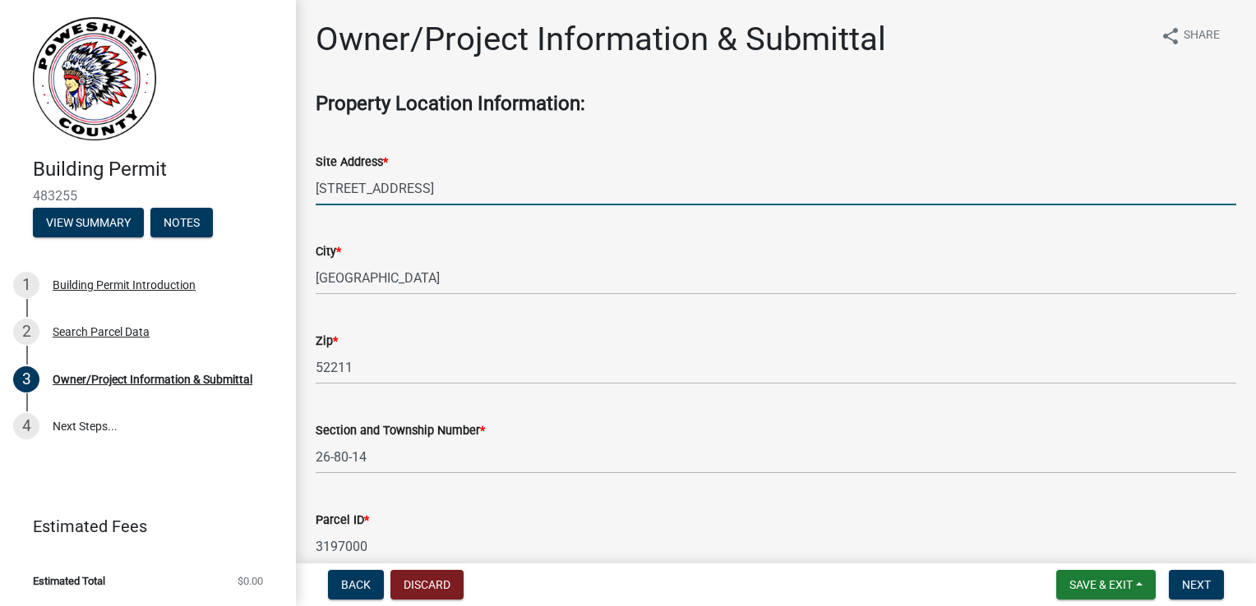
click at [326, 188] on input "[STREET_ADDRESS]" at bounding box center [776, 189] width 920 height 34
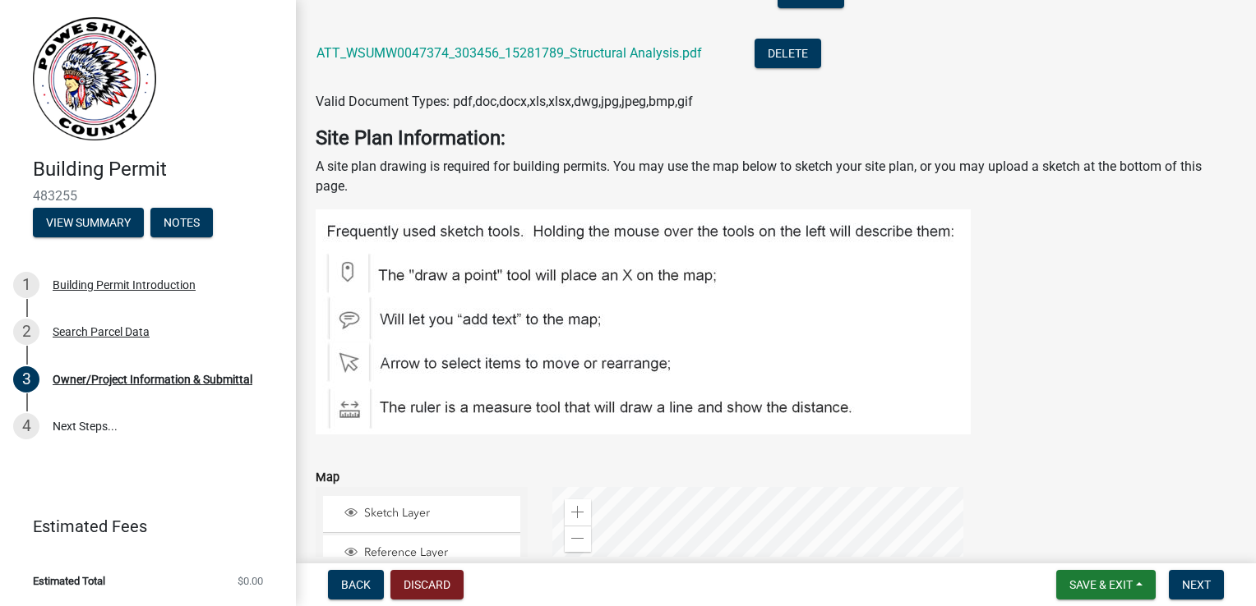
scroll to position [5505, 0]
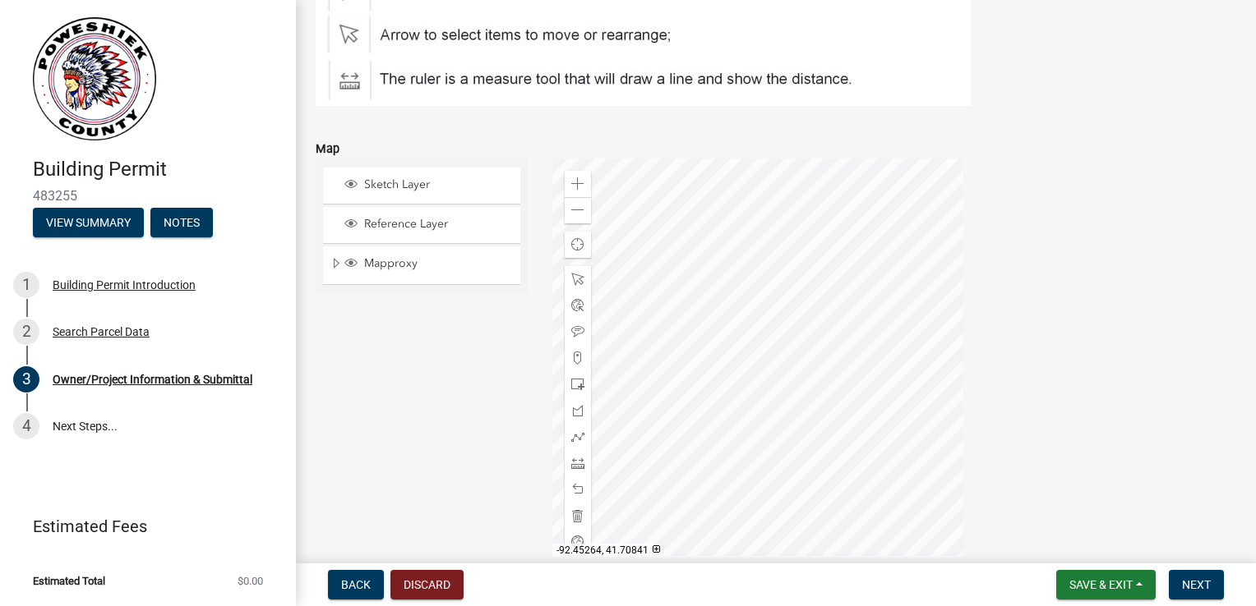
type input "[STREET_ADDRESS]"
click at [419, 182] on span "Sketch Layer" at bounding box center [437, 184] width 154 height 15
click at [417, 231] on span "Reference Layer" at bounding box center [437, 224] width 154 height 15
click at [402, 262] on span "Mapproxy" at bounding box center [437, 263] width 154 height 15
click at [373, 268] on span "Mapproxy" at bounding box center [437, 263] width 154 height 15
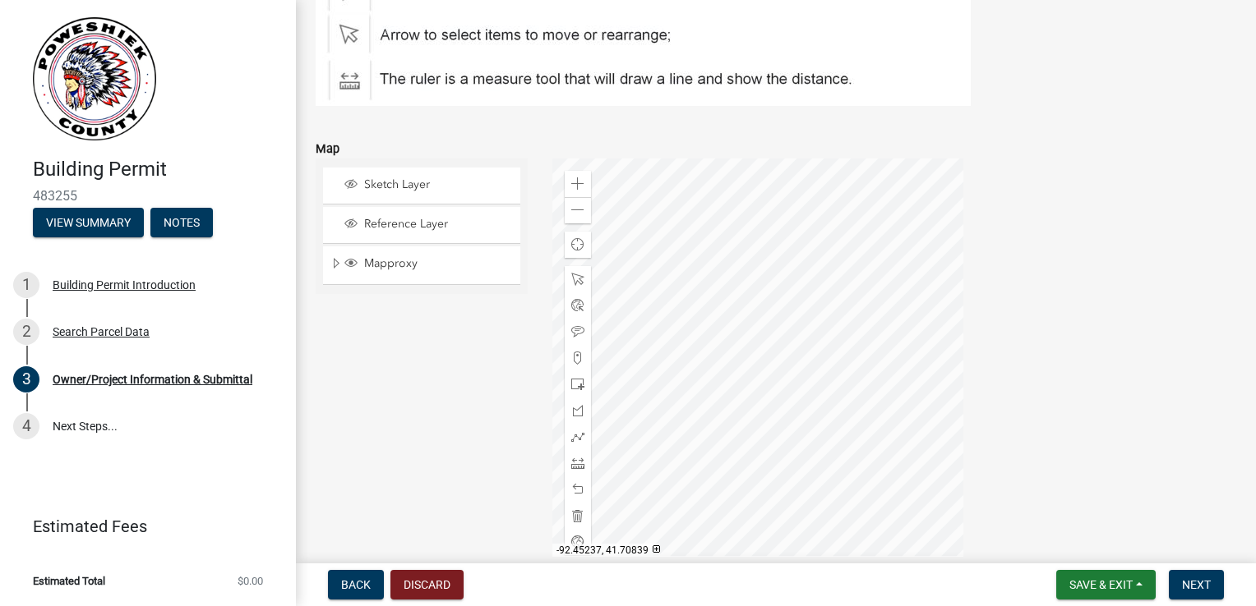
click at [685, 268] on div at bounding box center [757, 364] width 411 height 411
click at [776, 277] on div at bounding box center [757, 364] width 411 height 411
click at [786, 338] on div at bounding box center [757, 364] width 411 height 411
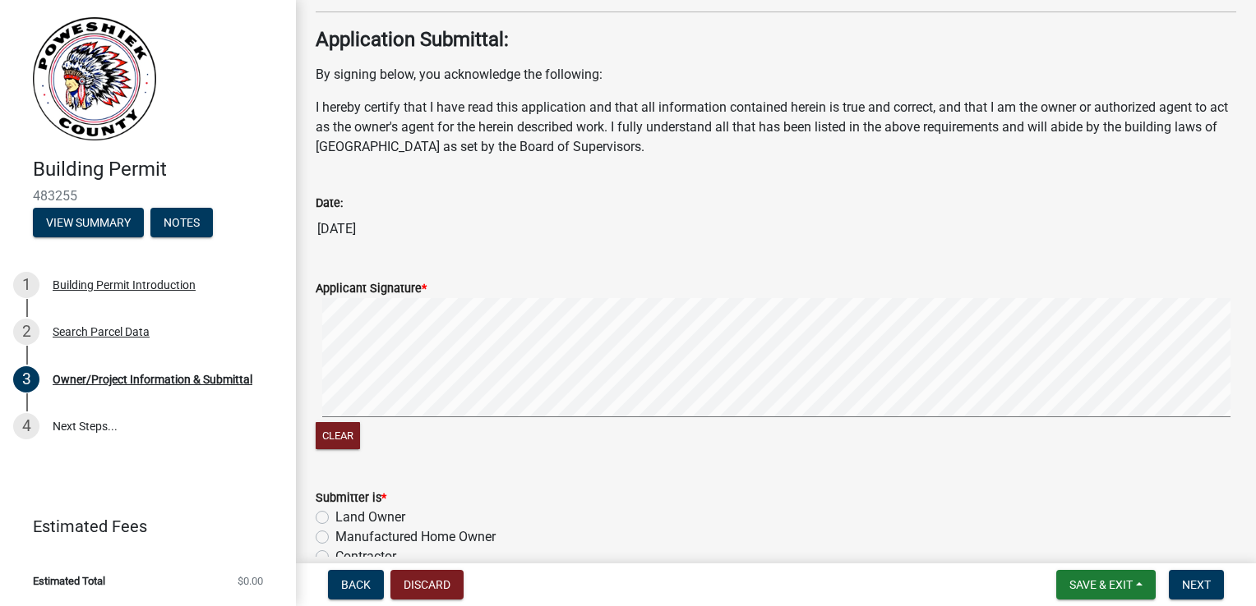
scroll to position [6590, 0]
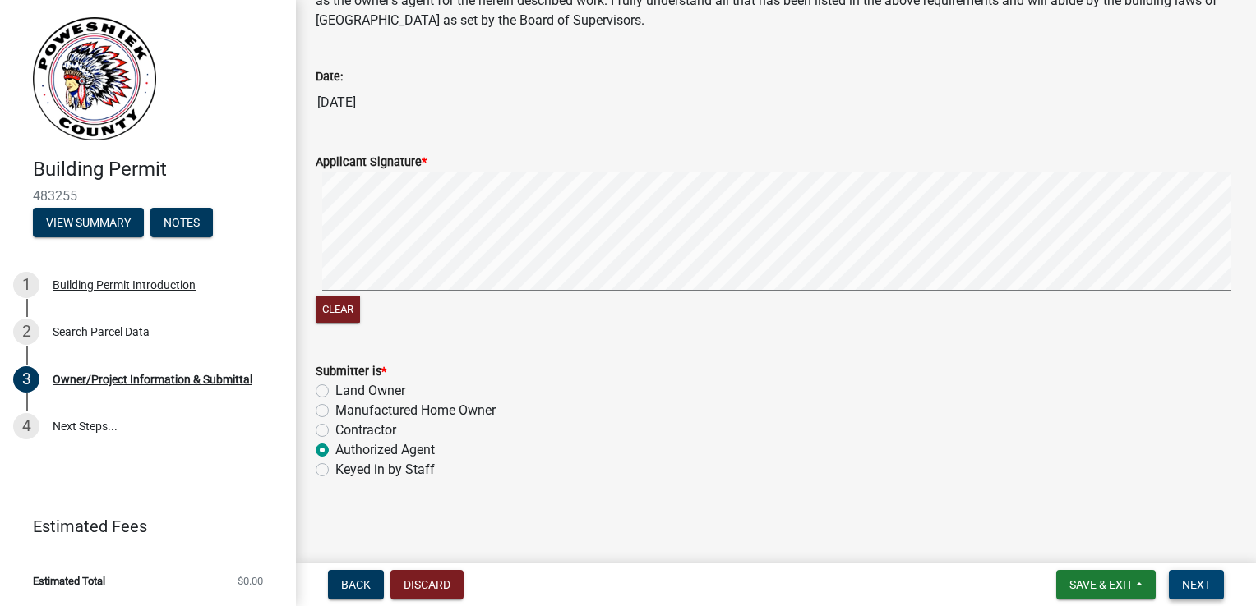
click at [1173, 588] on button "Next" at bounding box center [1195, 585] width 55 height 30
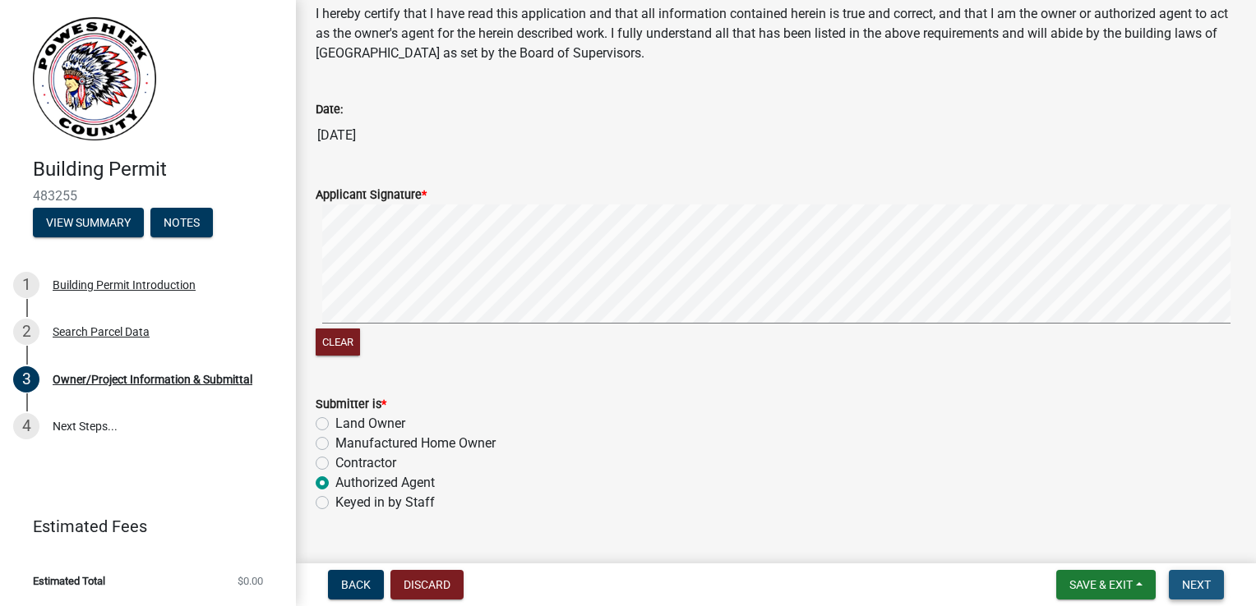
scroll to position [6623, 0]
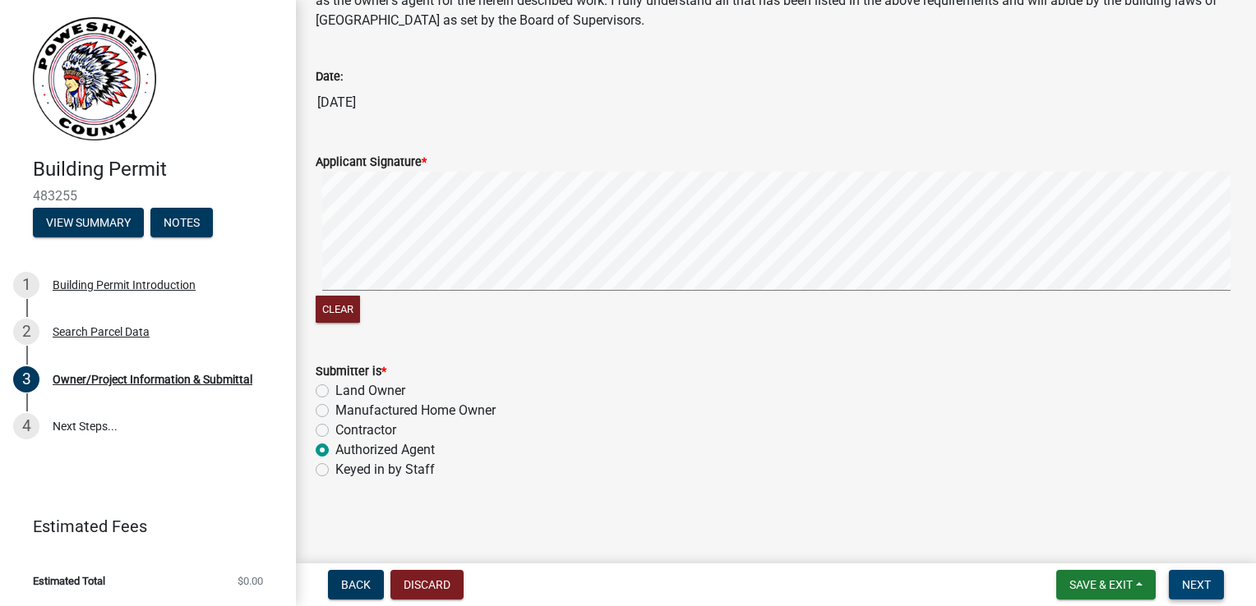
click at [1193, 596] on button "Next" at bounding box center [1195, 585] width 55 height 30
click at [1194, 593] on button "Next" at bounding box center [1195, 585] width 55 height 30
click at [1194, 592] on button "Next" at bounding box center [1195, 585] width 55 height 30
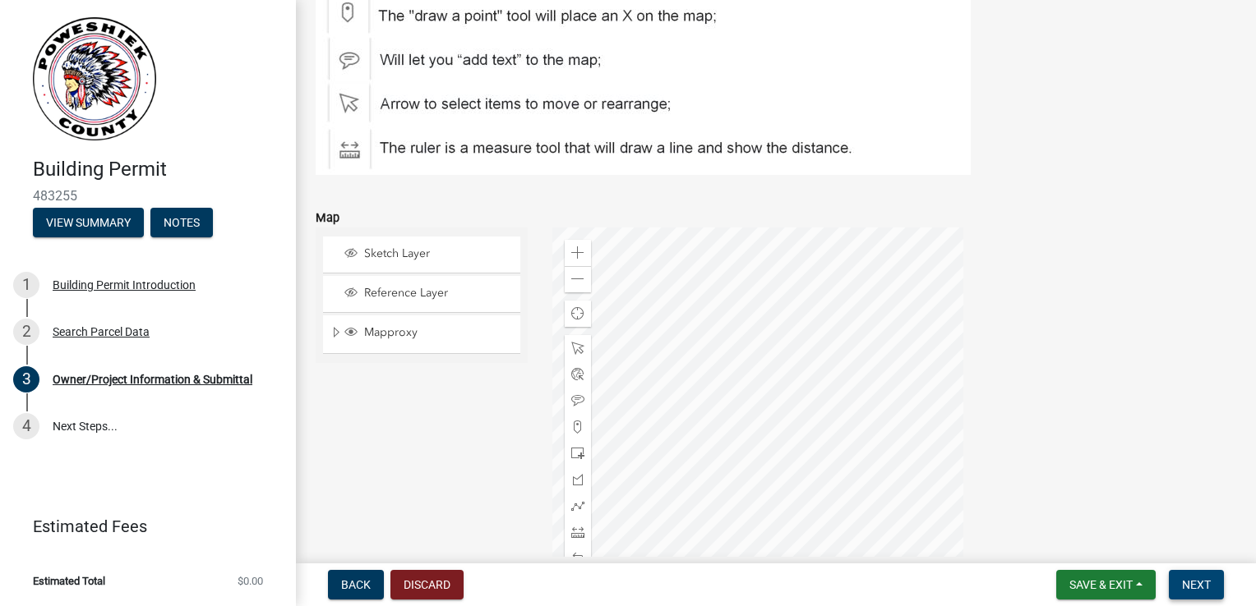
scroll to position [5472, 0]
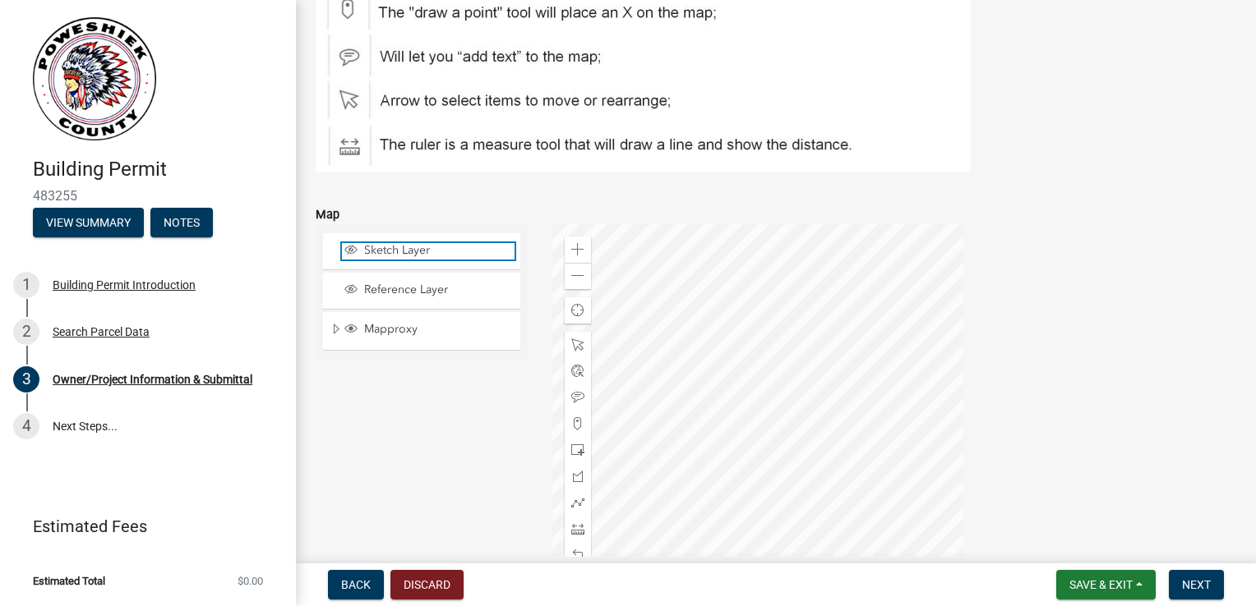
click at [350, 254] on span "Layer List" at bounding box center [350, 249] width 13 height 13
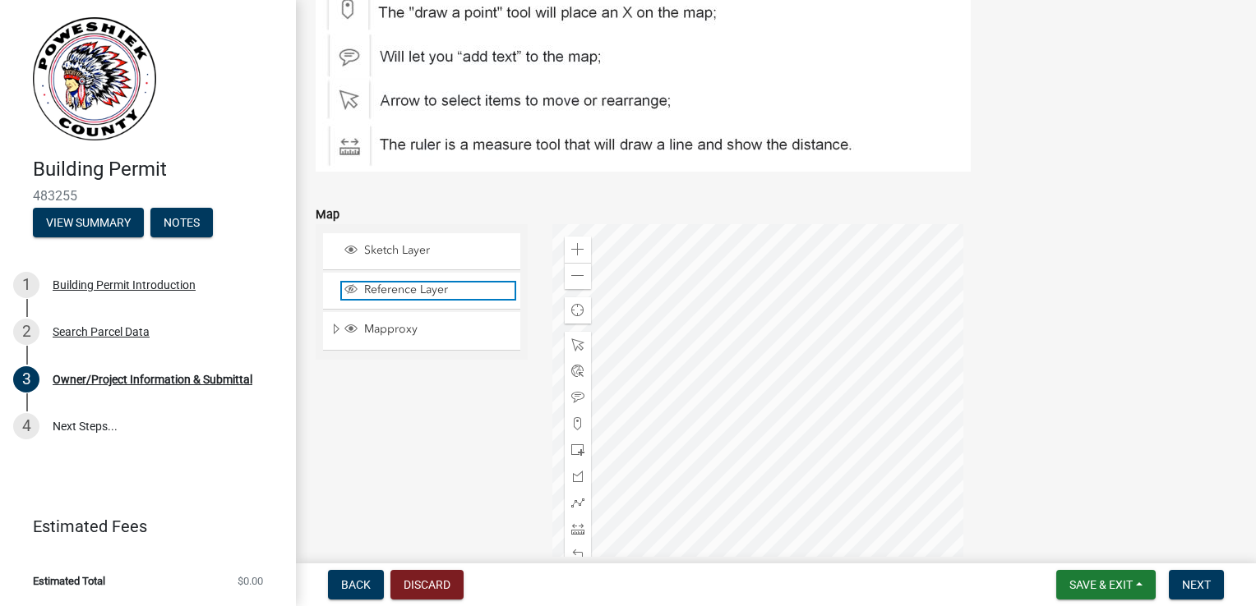
click at [348, 291] on span "Layer List" at bounding box center [350, 289] width 13 height 13
click at [331, 333] on span "Expand" at bounding box center [335, 330] width 13 height 16
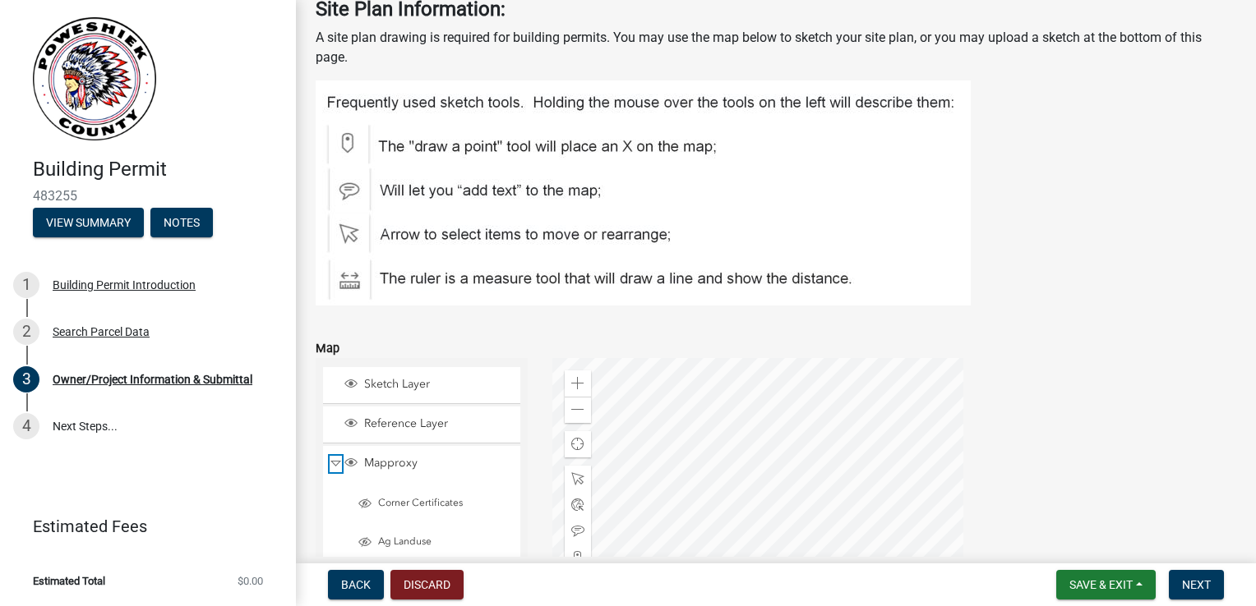
scroll to position [5390, 0]
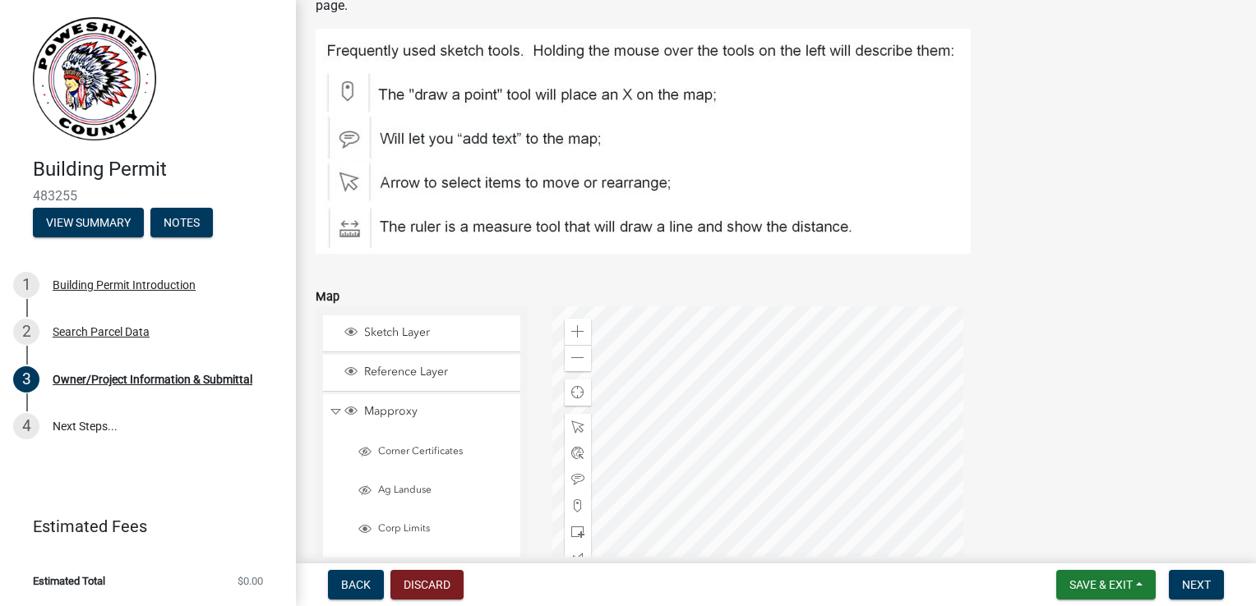
click at [745, 385] on div at bounding box center [757, 511] width 411 height 411
click at [748, 389] on div at bounding box center [757, 511] width 411 height 411
click at [336, 409] on span "Collapse" at bounding box center [335, 412] width 12 height 16
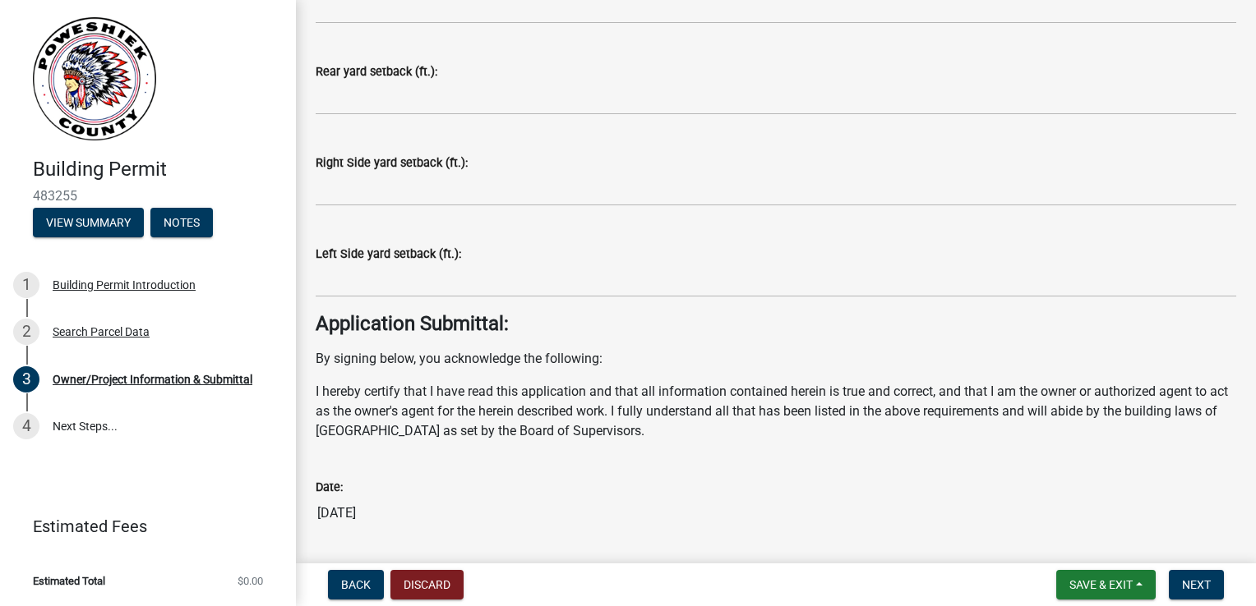
scroll to position [6623, 0]
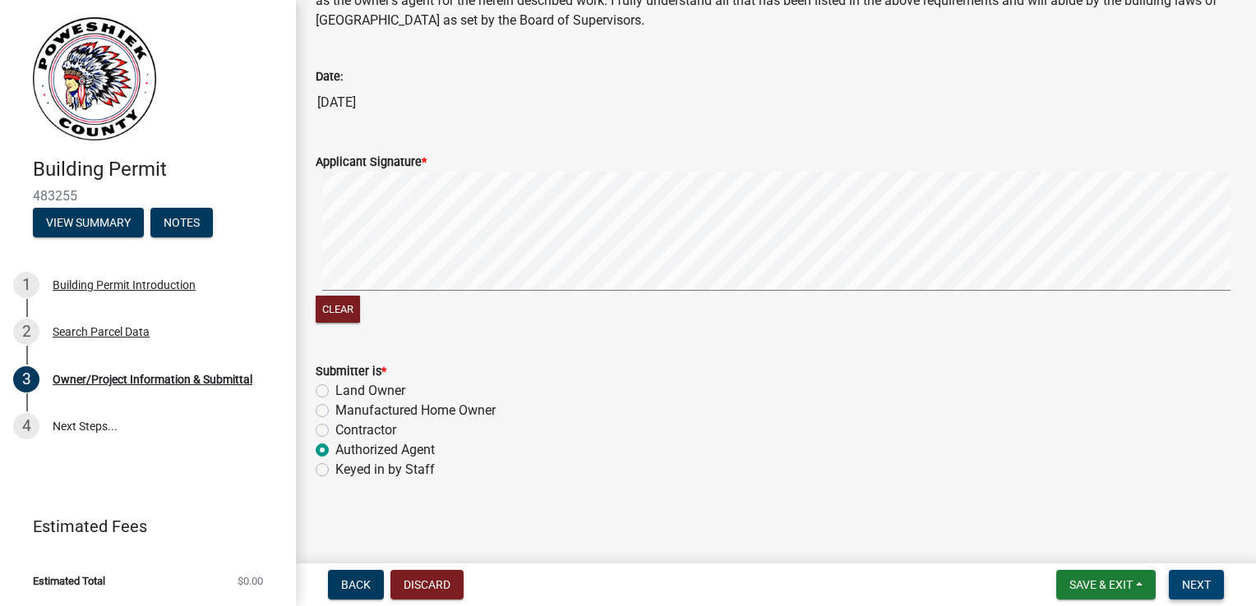
click at [1192, 590] on span "Next" at bounding box center [1196, 584] width 29 height 13
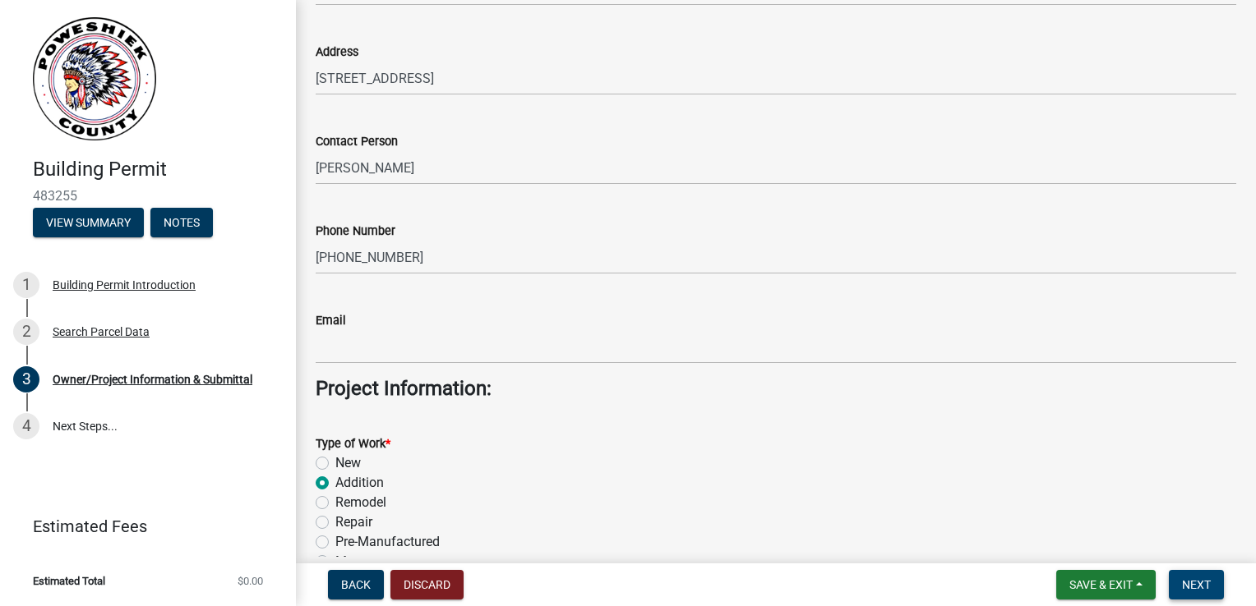
scroll to position [2350, 0]
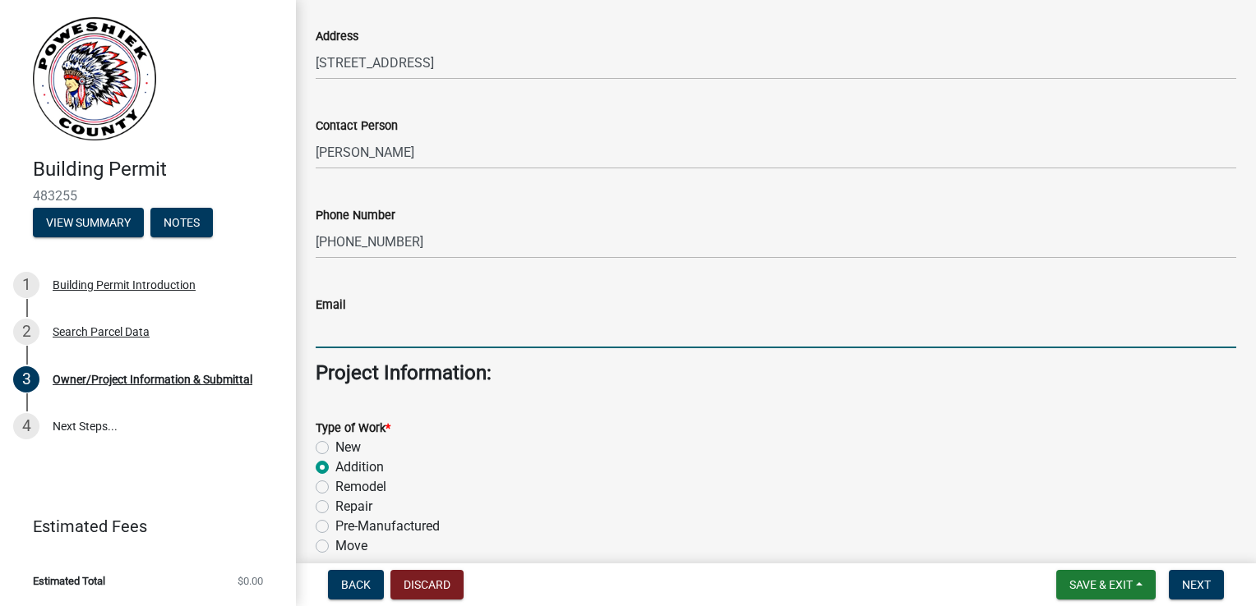
click at [381, 334] on input "Email" at bounding box center [776, 332] width 920 height 34
paste input "[PERSON_NAME][EMAIL_ADDRESS][PERSON_NAME][DOMAIN_NAME]"
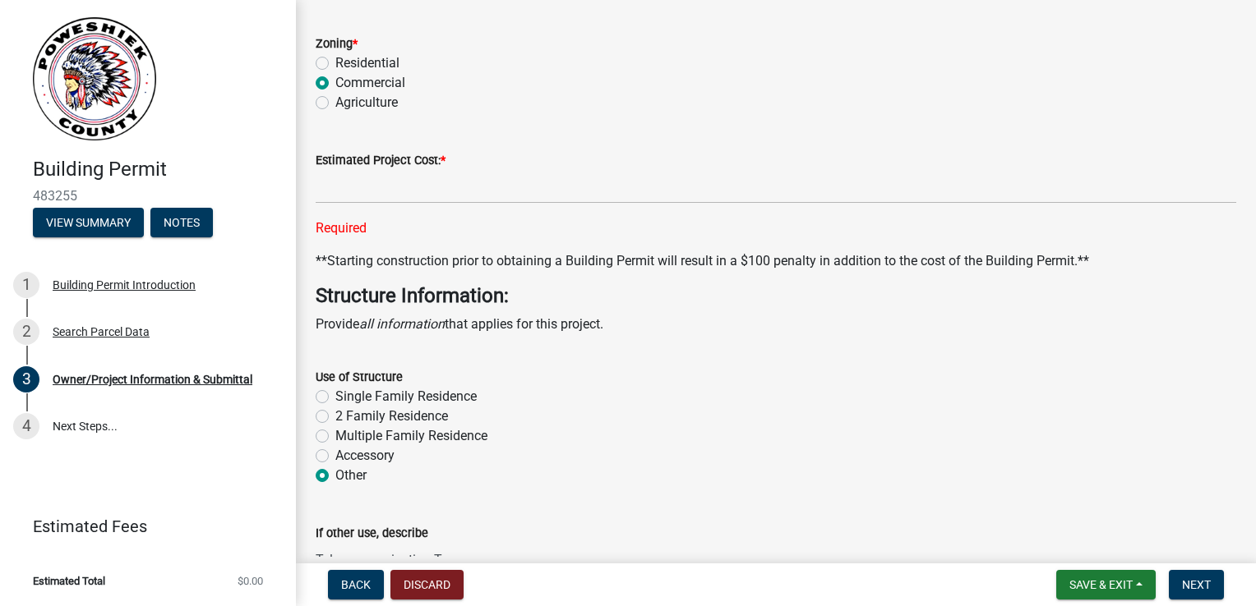
scroll to position [4026, 0]
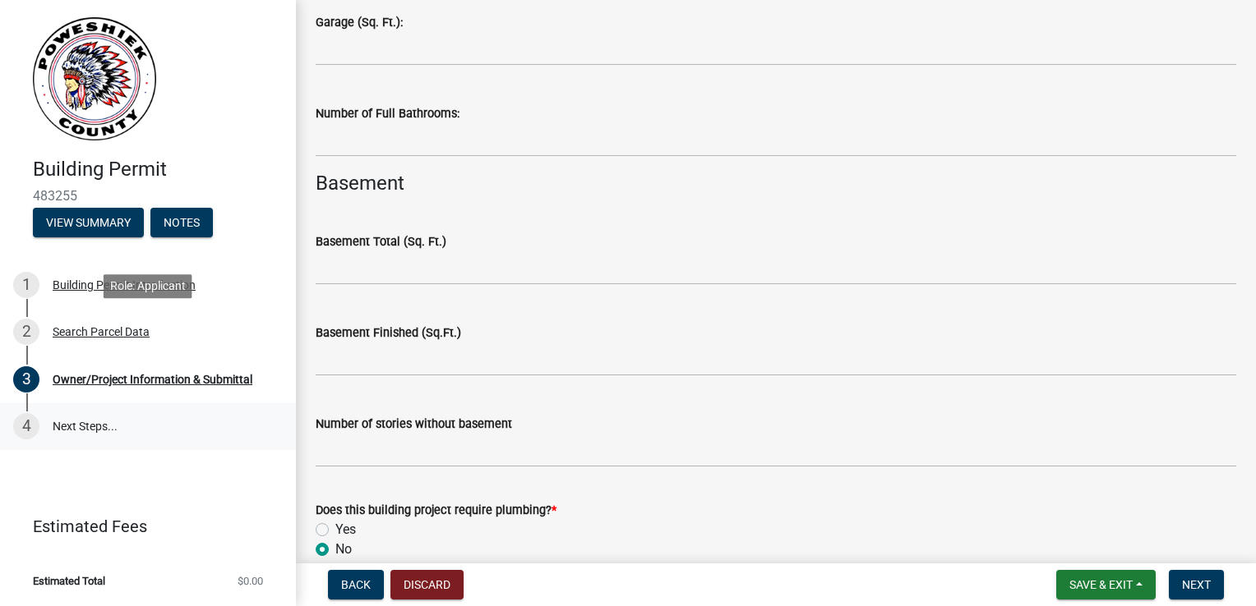
type input "[PERSON_NAME][EMAIL_ADDRESS][PERSON_NAME][DOMAIN_NAME]"
drag, startPoint x: 107, startPoint y: 410, endPoint x: 108, endPoint y: 423, distance: 13.2
click at [108, 422] on ul "1 Building Permit Introduction 2 Search Parcel Data 3 Owner/Project Information…" at bounding box center [148, 356] width 296 height 202
drag, startPoint x: 108, startPoint y: 423, endPoint x: 89, endPoint y: 426, distance: 19.9
click at [89, 426] on link "4 Next Steps..." at bounding box center [148, 427] width 296 height 48
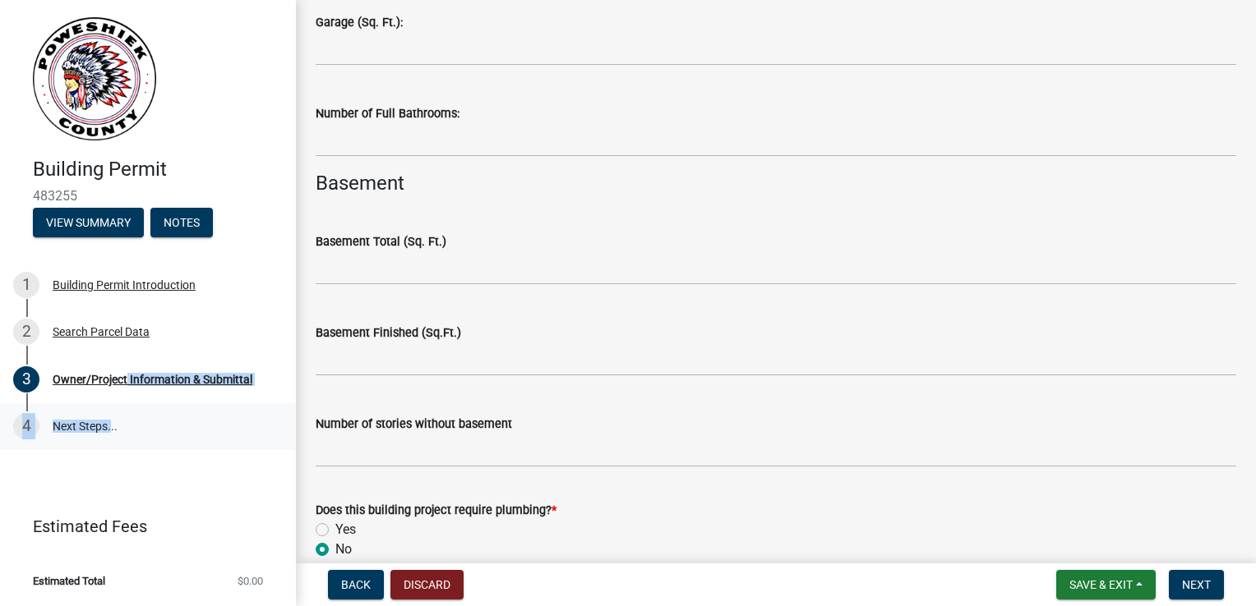
click at [89, 428] on link "4 Next Steps..." at bounding box center [148, 427] width 296 height 48
click at [108, 433] on link "4 Next Steps..." at bounding box center [148, 427] width 296 height 48
click at [1189, 599] on button "Next" at bounding box center [1195, 585] width 55 height 30
click at [1190, 590] on span "Next" at bounding box center [1196, 584] width 29 height 13
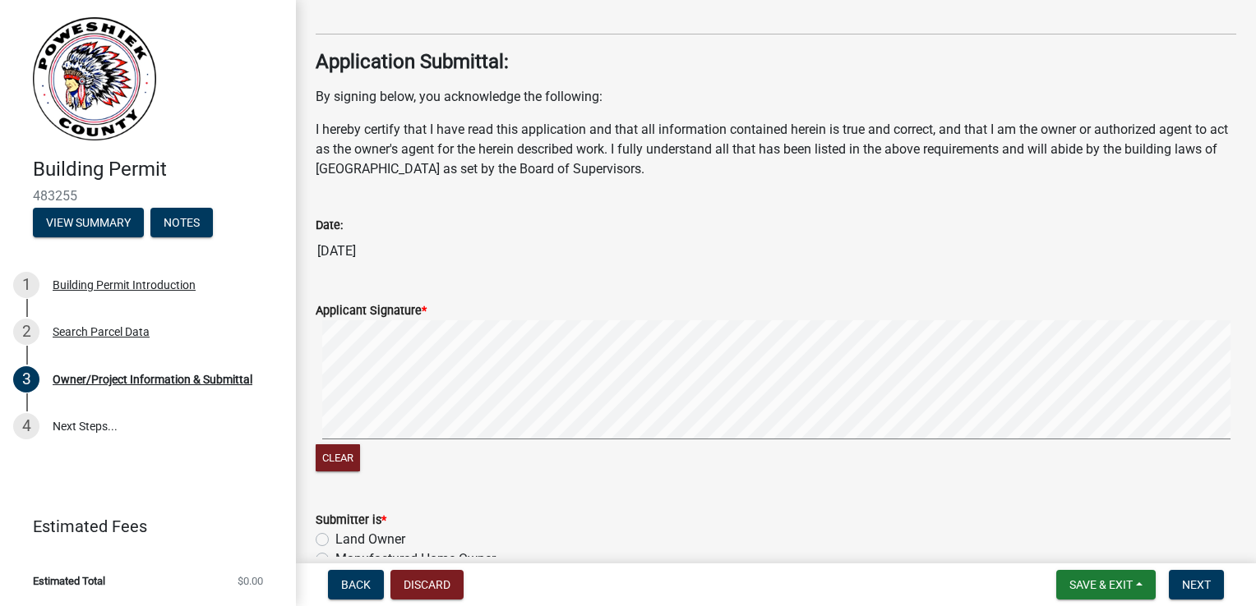
scroll to position [6623, 0]
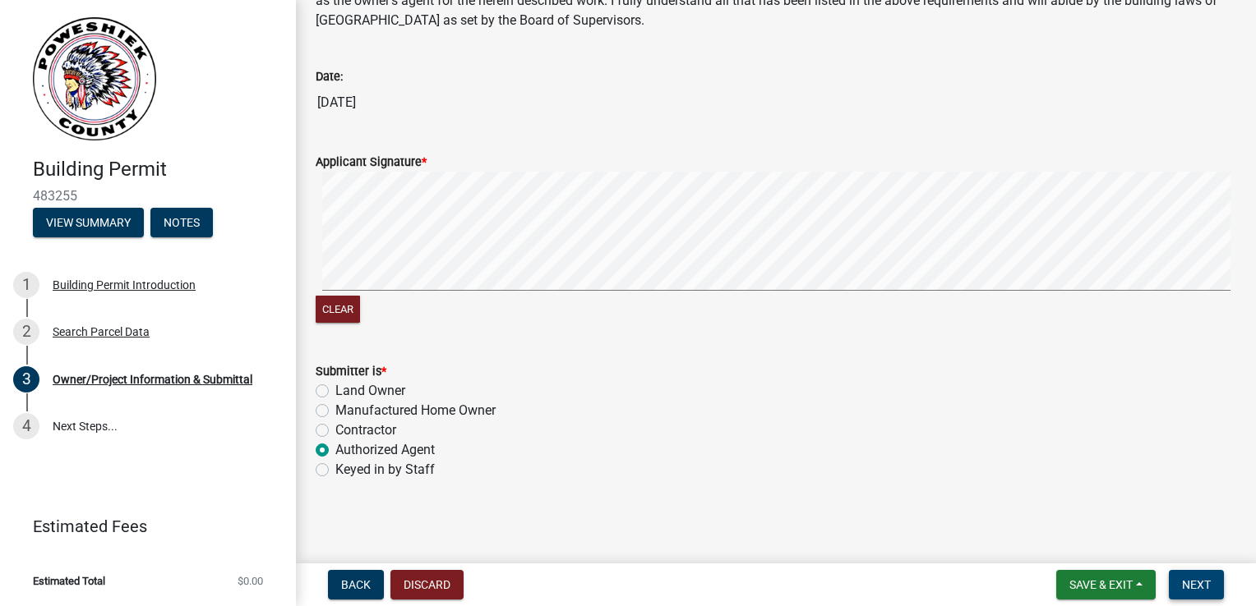
click at [1207, 578] on span "Next" at bounding box center [1196, 584] width 29 height 13
click at [1139, 588] on button "Save & Exit" at bounding box center [1105, 585] width 99 height 30
click at [1101, 547] on button "Save & Exit" at bounding box center [1089, 542] width 131 height 39
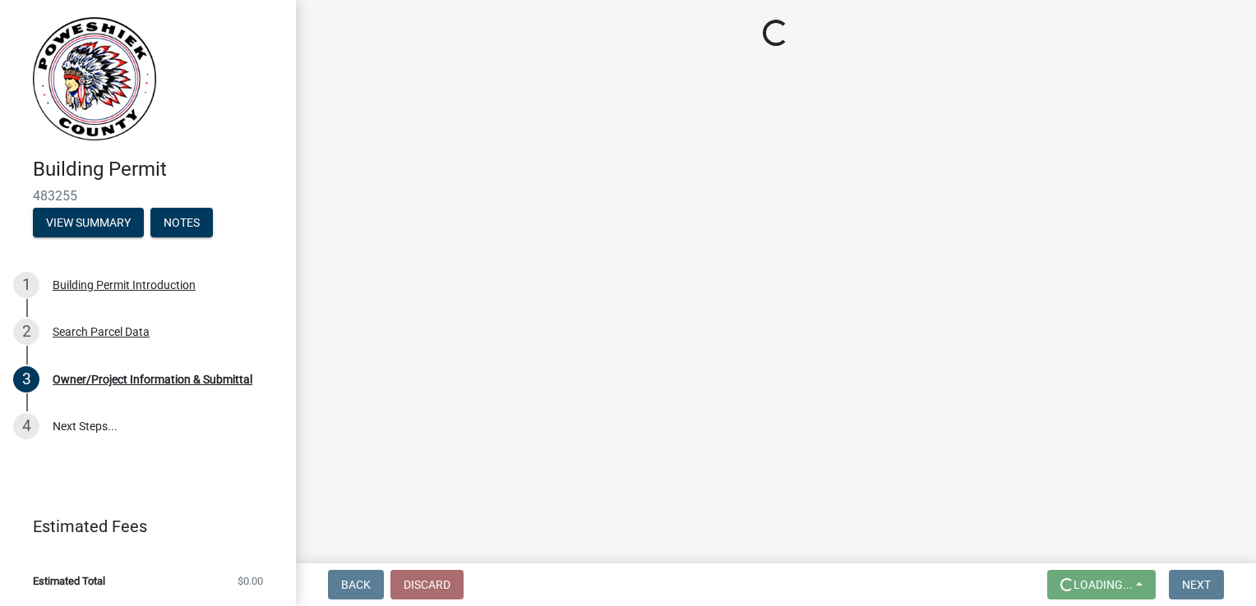
scroll to position [0, 0]
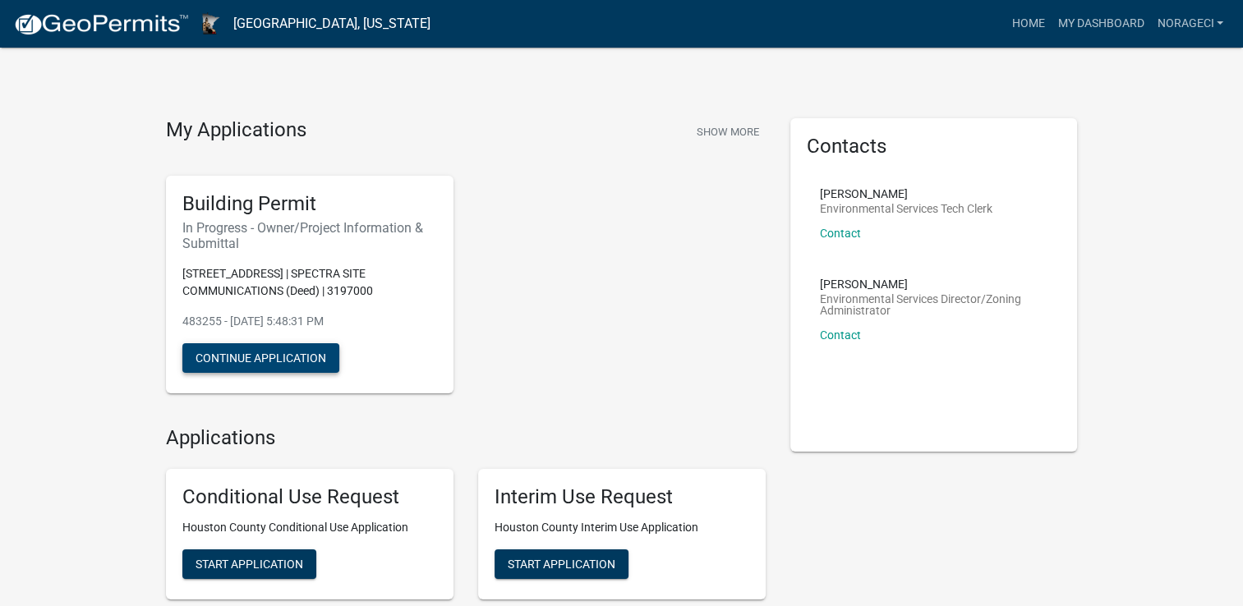
click at [260, 353] on button "Continue Application" at bounding box center [260, 358] width 157 height 30
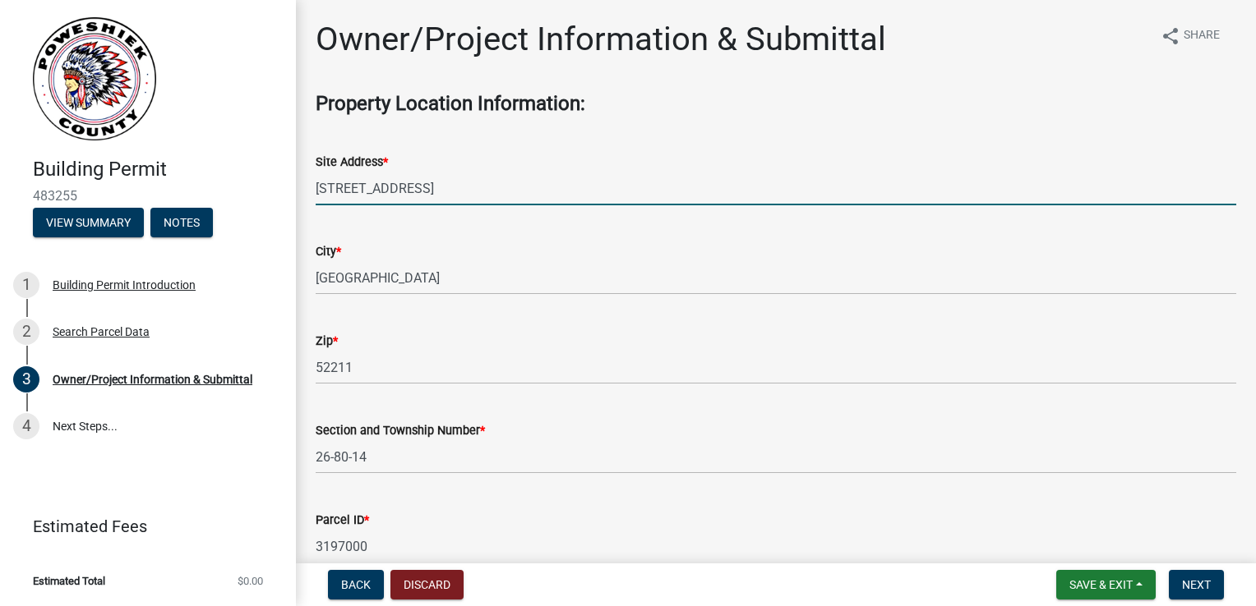
drag, startPoint x: 342, startPoint y: 180, endPoint x: 312, endPoint y: 180, distance: 29.6
click at [312, 180] on div "Site Address * [STREET_ADDRESS]" at bounding box center [775, 167] width 945 height 76
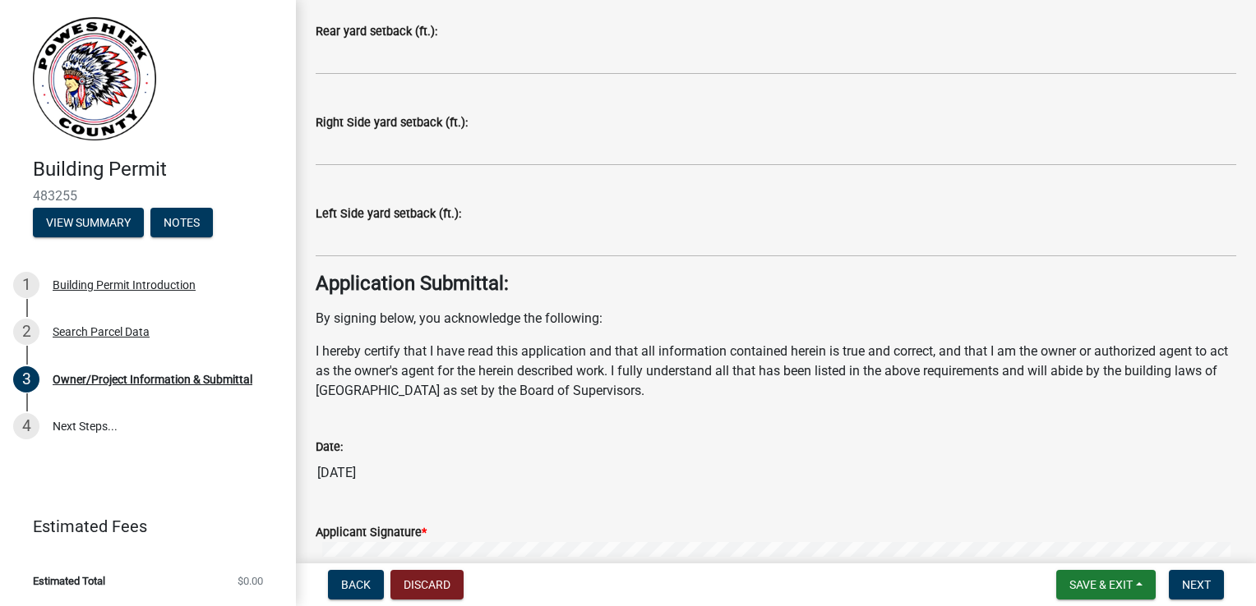
scroll to position [6590, 0]
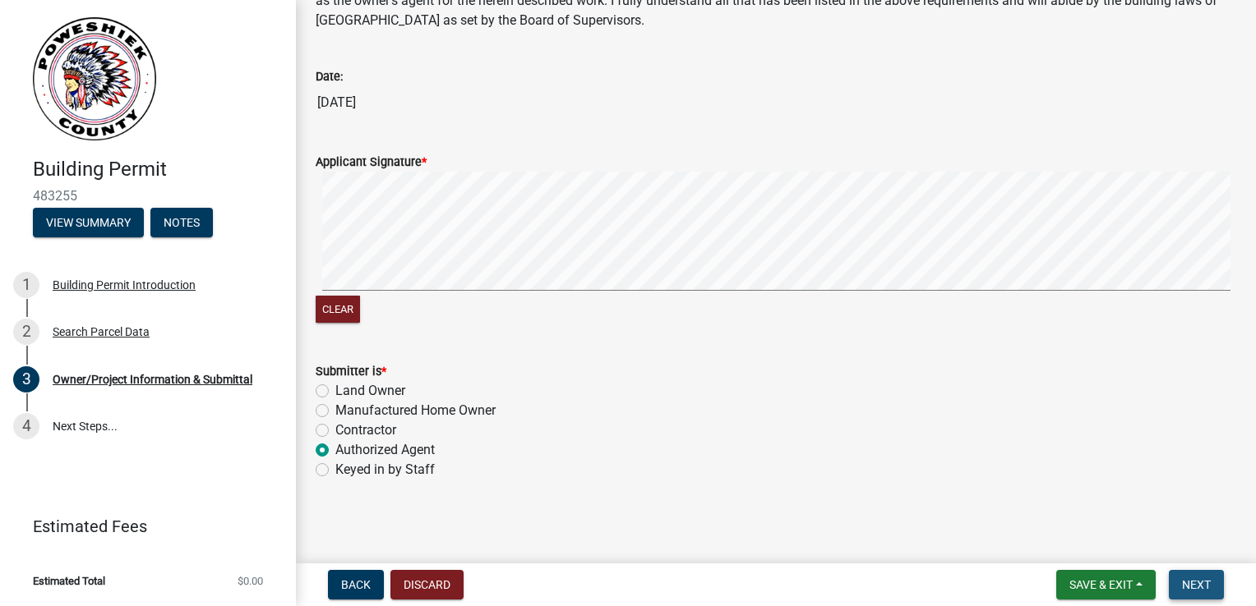
click at [1203, 588] on span "Next" at bounding box center [1196, 584] width 29 height 13
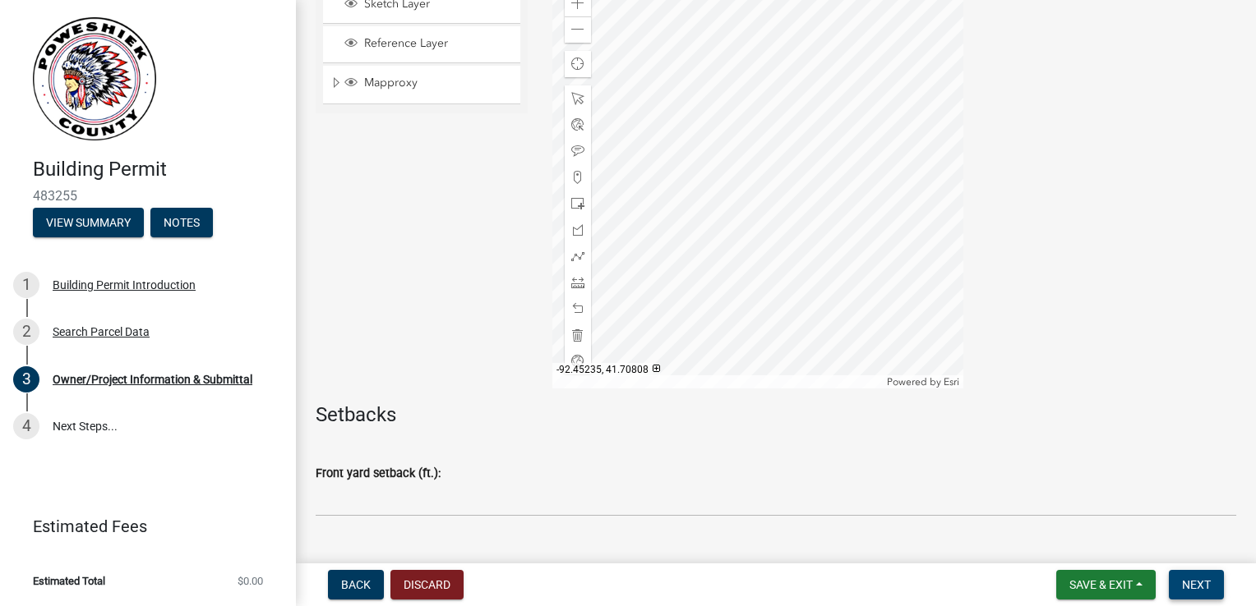
scroll to position [5883, 0]
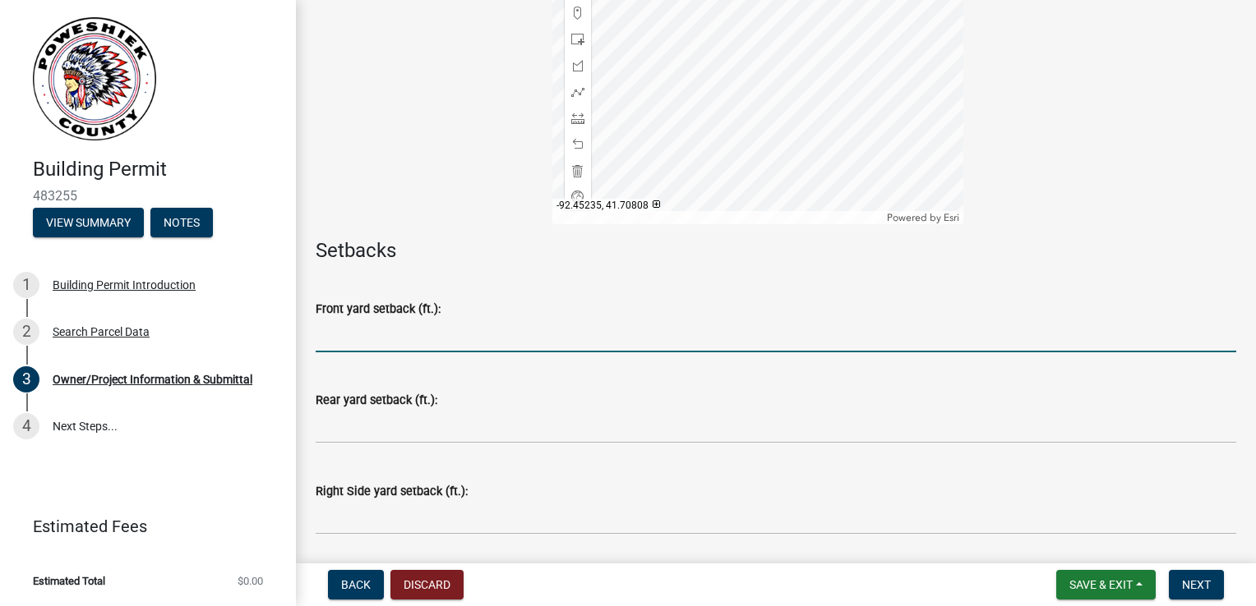
click at [382, 334] on input "text" at bounding box center [776, 336] width 920 height 34
type input "0"
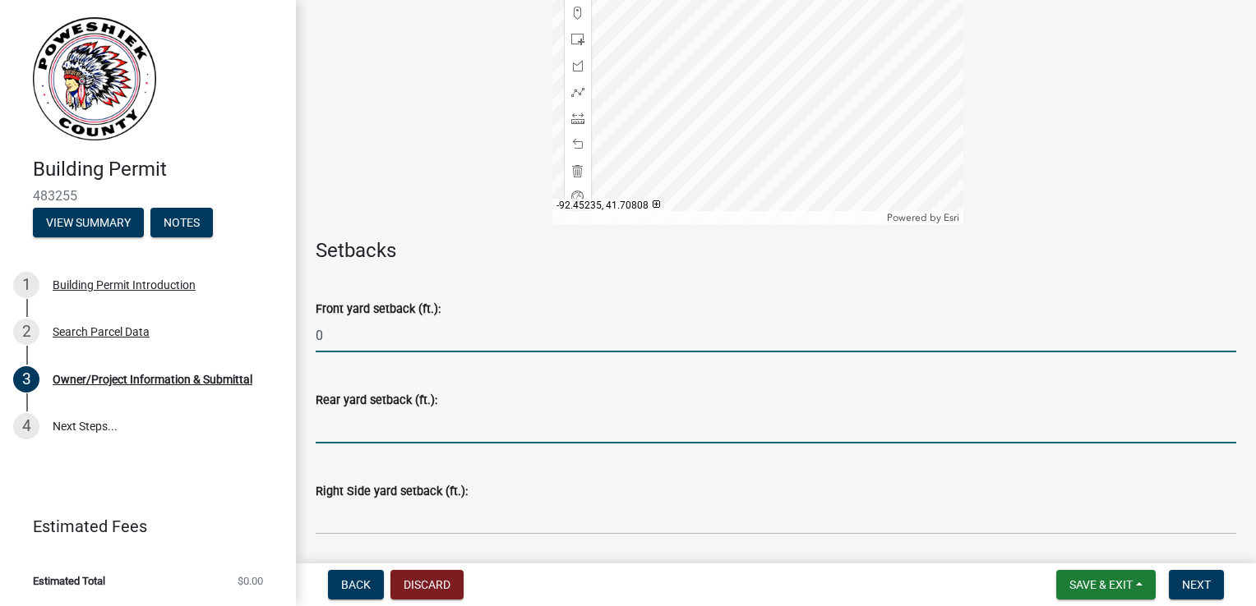
click at [367, 410] on input "text" at bounding box center [776, 427] width 920 height 34
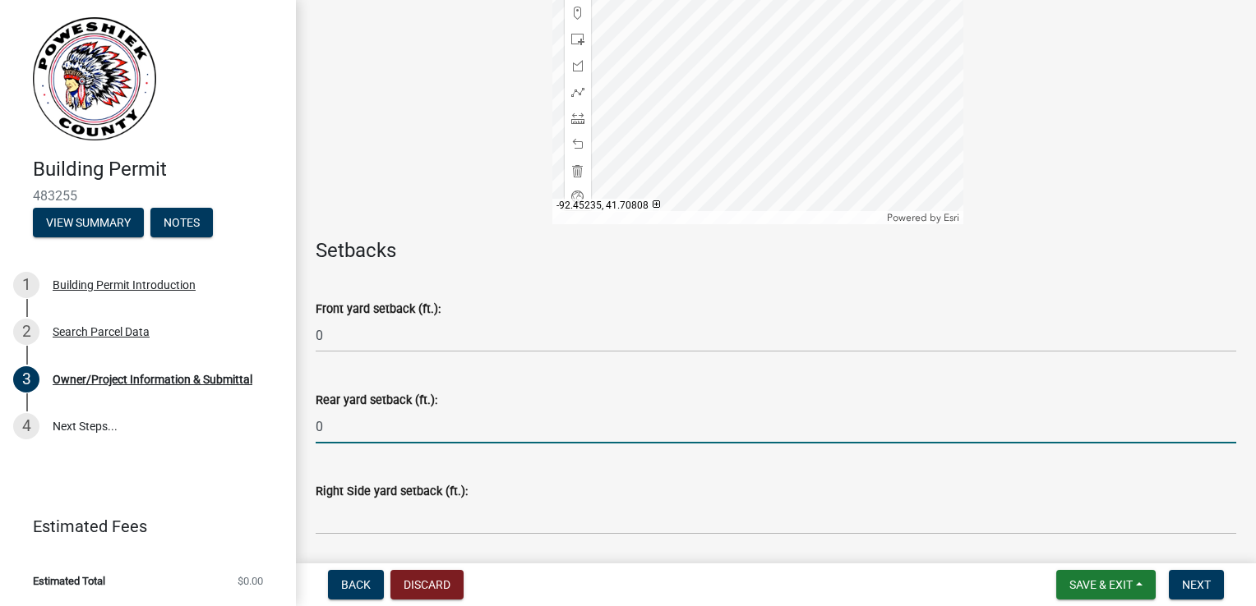
type input "0"
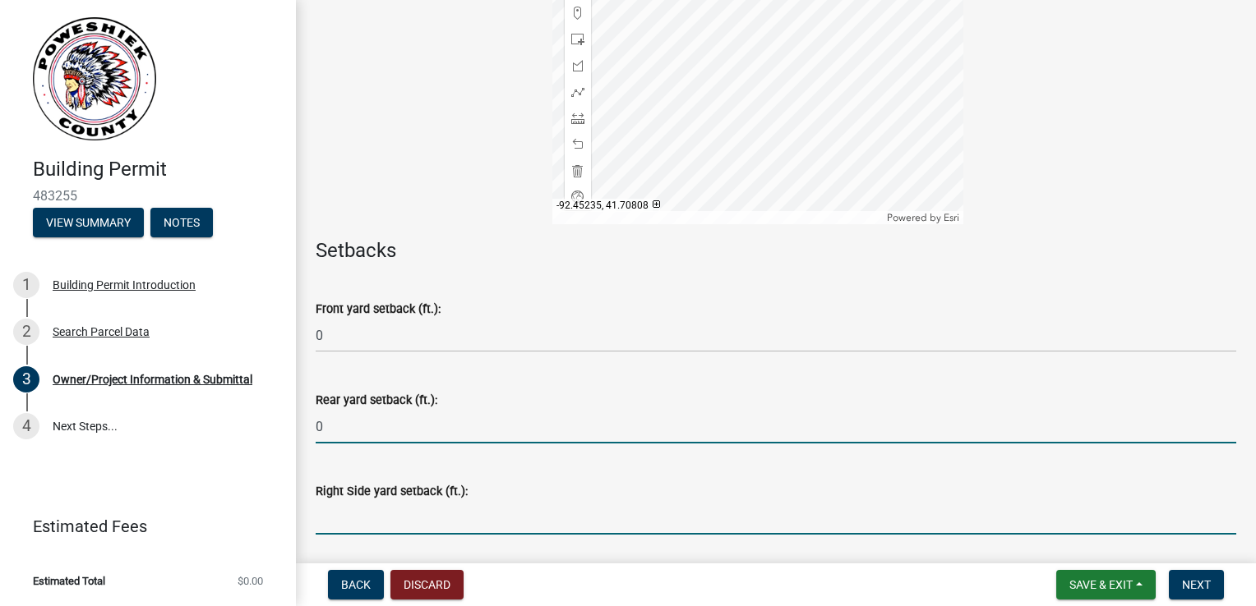
click at [362, 511] on input "text" at bounding box center [776, 518] width 920 height 34
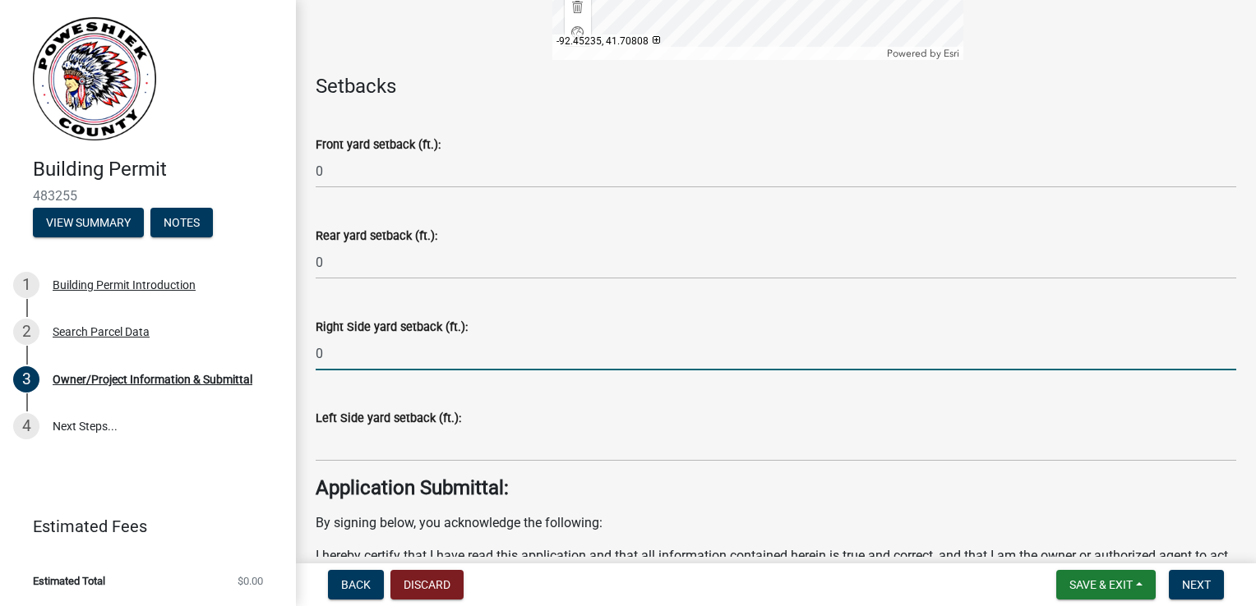
type input "0"
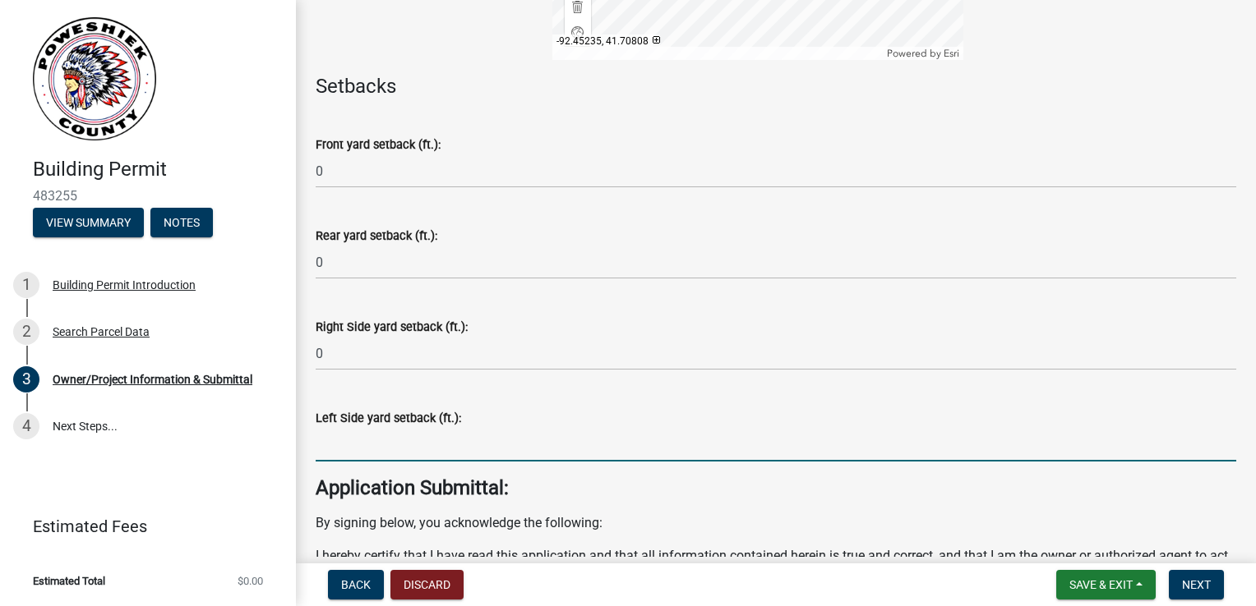
click at [362, 441] on input "text" at bounding box center [776, 445] width 920 height 34
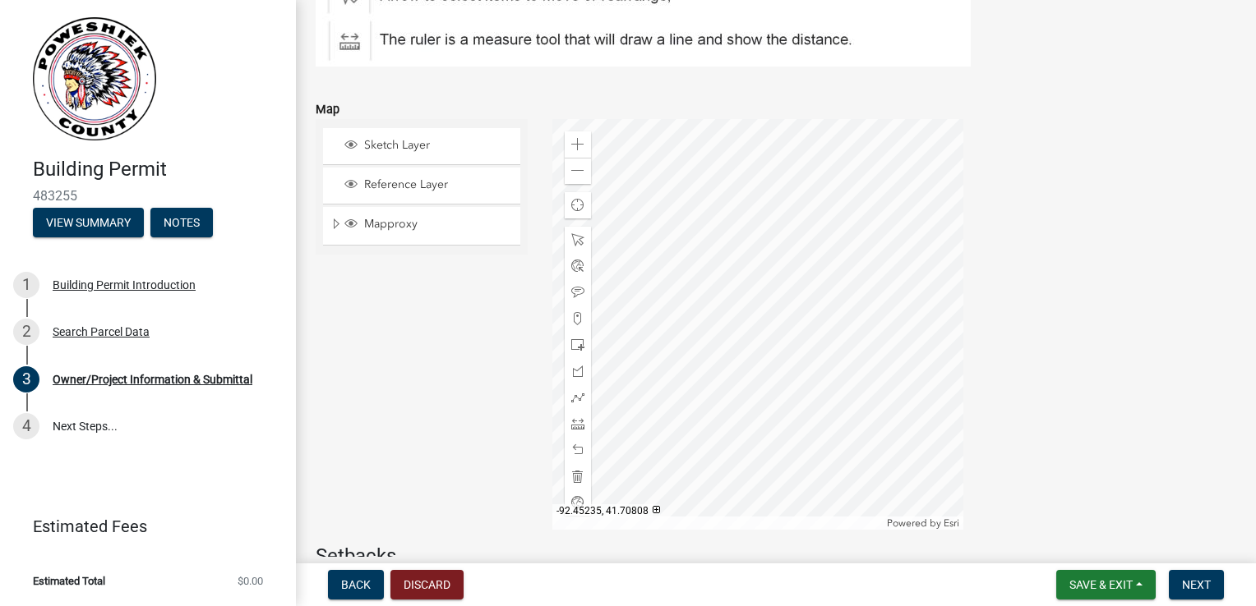
scroll to position [5555, 0]
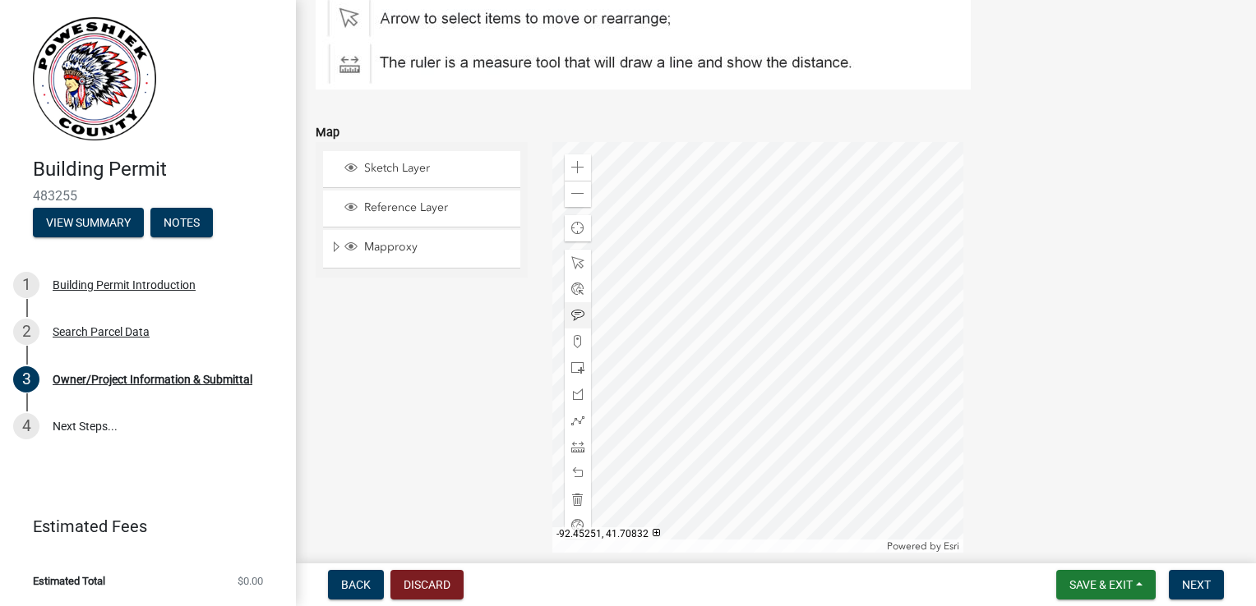
type input "0"
click at [740, 282] on div at bounding box center [757, 347] width 411 height 411
click at [332, 247] on span "Expand" at bounding box center [335, 248] width 13 height 16
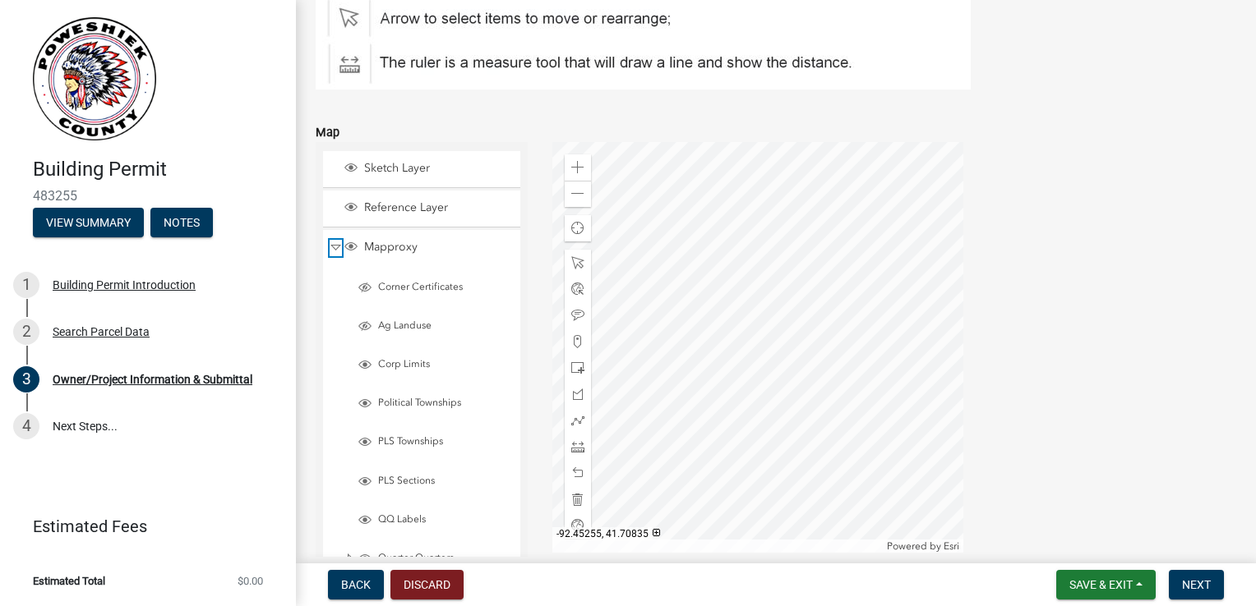
click at [332, 247] on span "Collapse" at bounding box center [335, 248] width 12 height 16
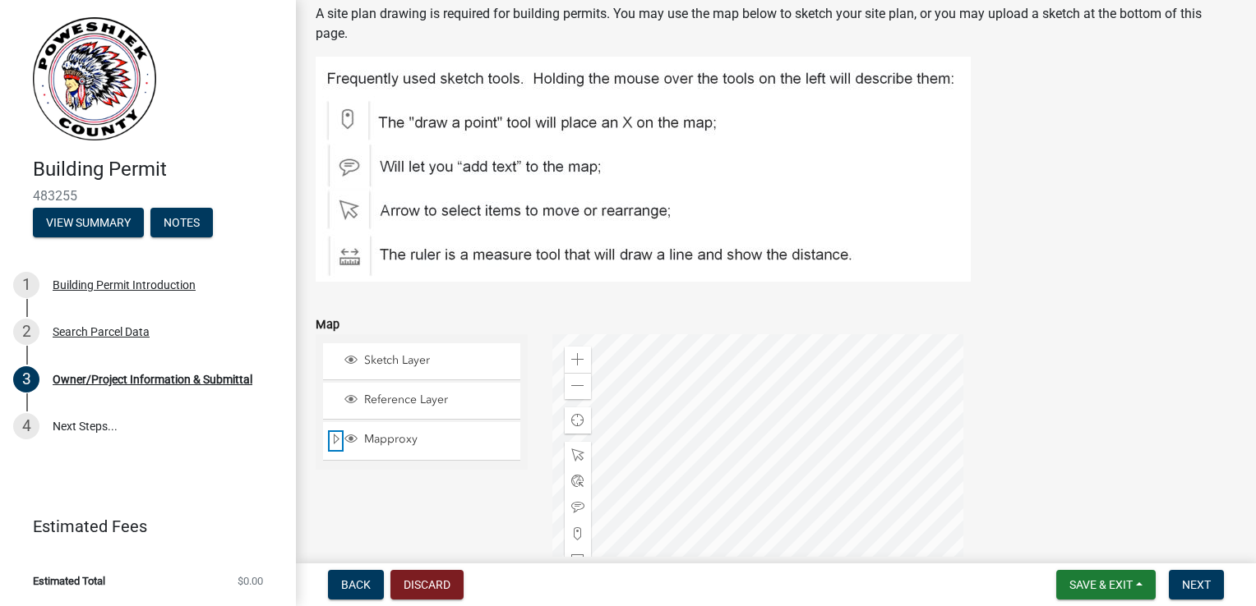
scroll to position [5390, 0]
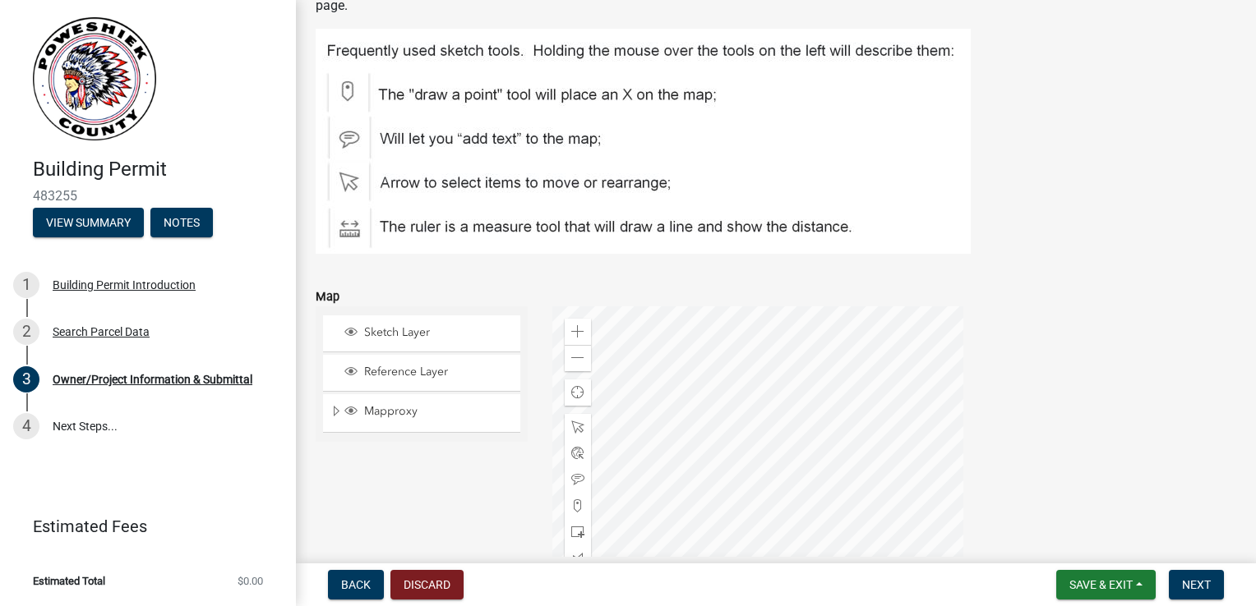
click at [742, 417] on div at bounding box center [757, 511] width 411 height 411
click at [726, 420] on div at bounding box center [757, 511] width 411 height 411
click at [574, 501] on span at bounding box center [577, 506] width 13 height 13
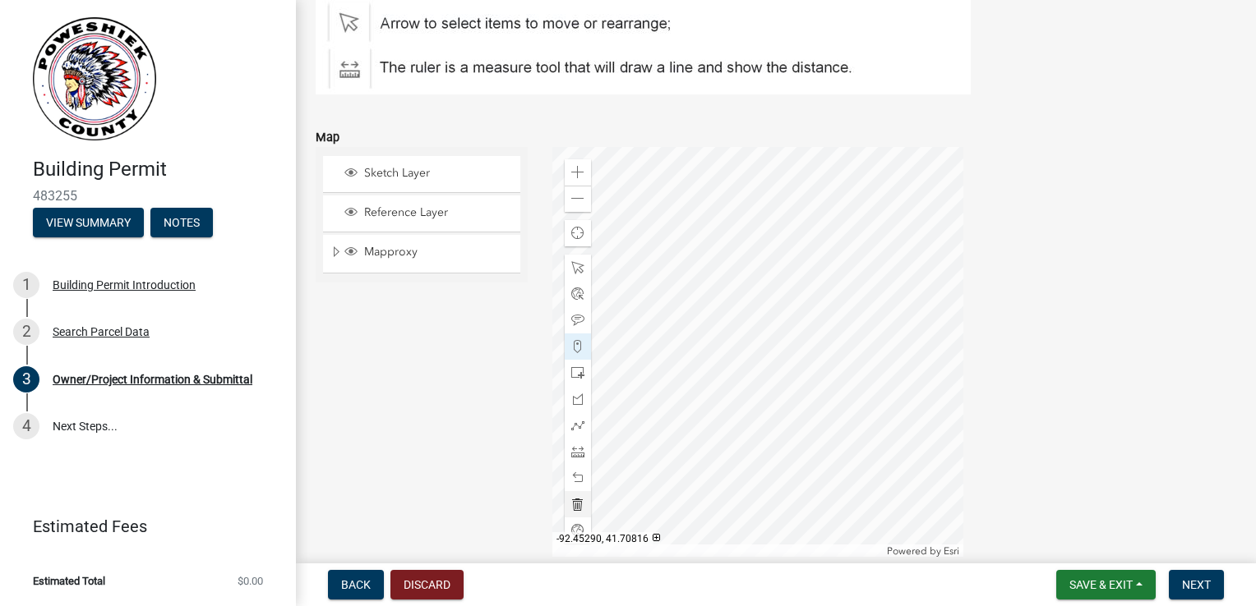
click at [648, 352] on div at bounding box center [757, 352] width 411 height 411
click at [579, 201] on span at bounding box center [577, 198] width 13 height 13
click at [699, 360] on div at bounding box center [757, 352] width 411 height 411
click at [697, 362] on div at bounding box center [757, 352] width 411 height 411
click at [694, 364] on div at bounding box center [757, 352] width 411 height 411
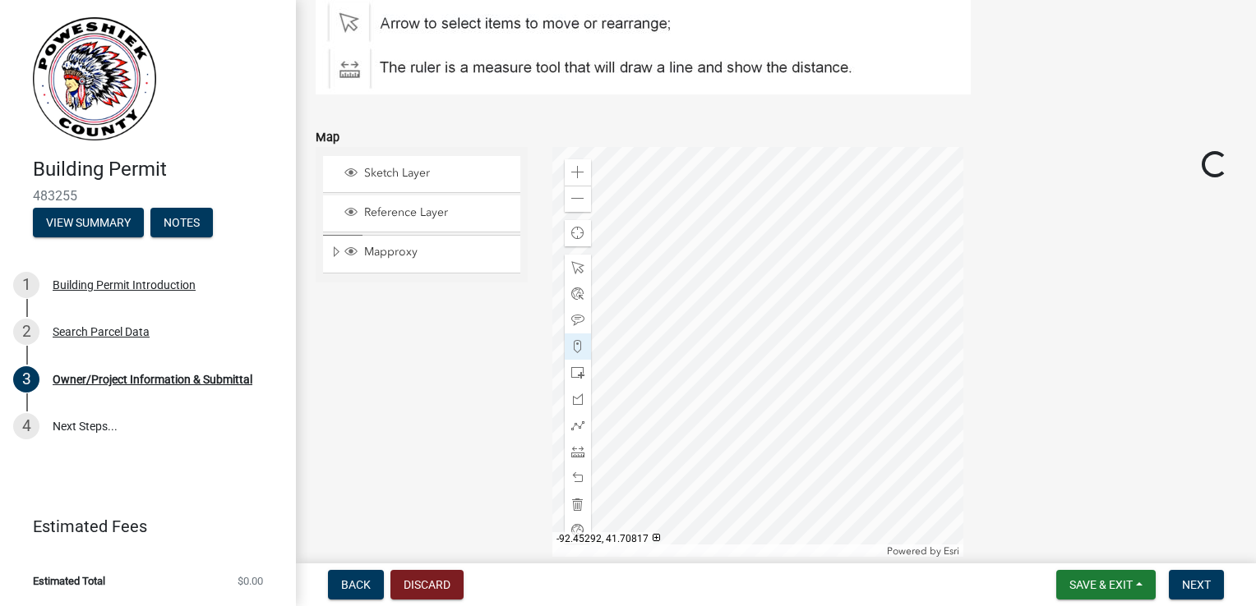
click at [681, 297] on div at bounding box center [757, 352] width 411 height 411
click at [683, 302] on div at bounding box center [757, 352] width 411 height 411
click at [571, 502] on span at bounding box center [577, 504] width 13 height 13
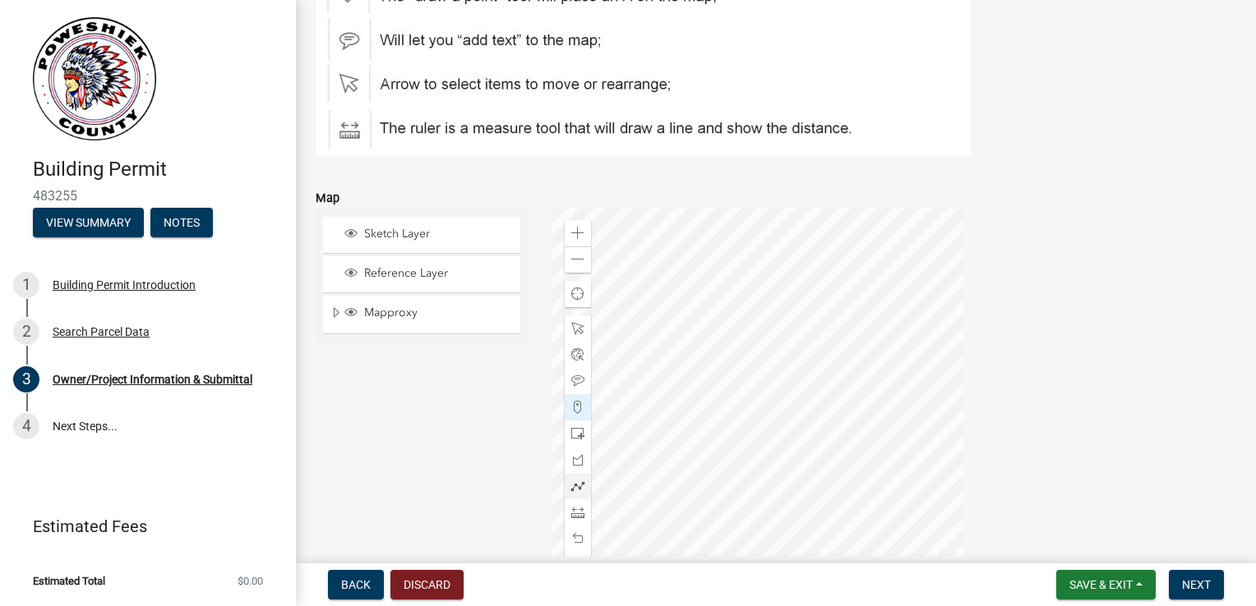
scroll to position [5467, 0]
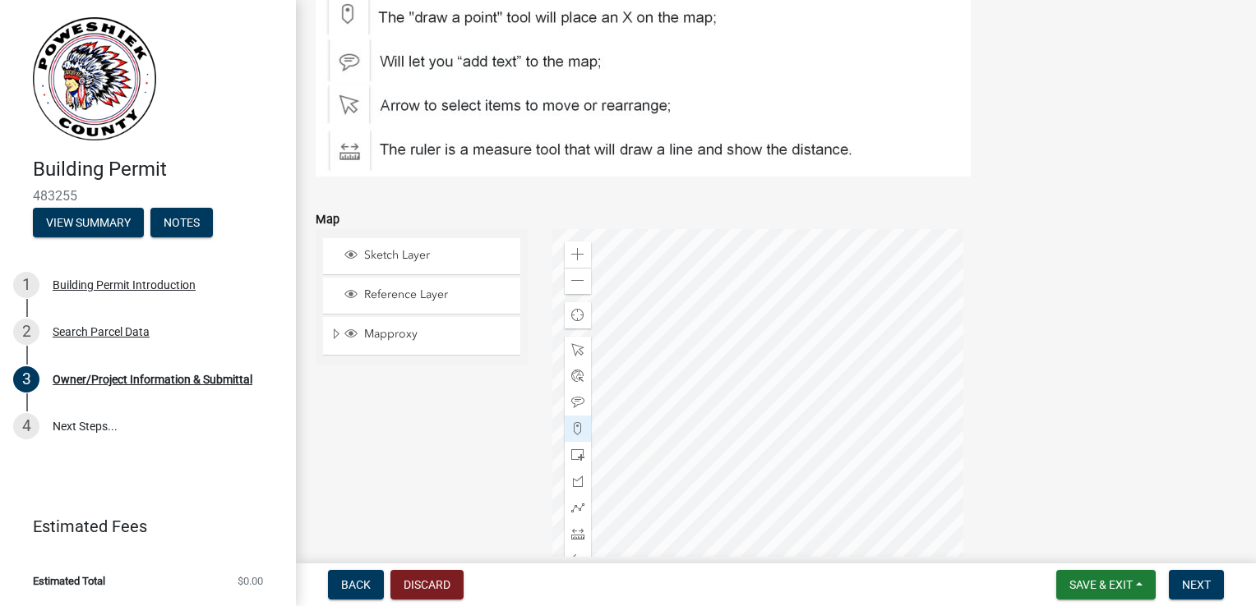
click at [744, 506] on div at bounding box center [757, 434] width 411 height 411
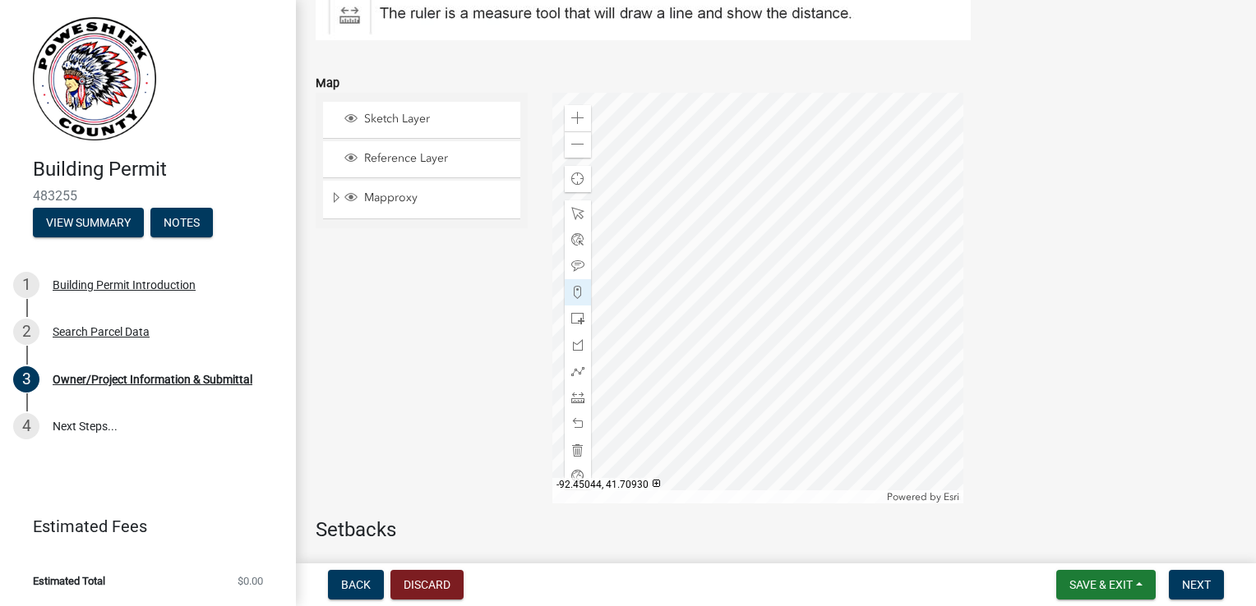
scroll to position [5632, 0]
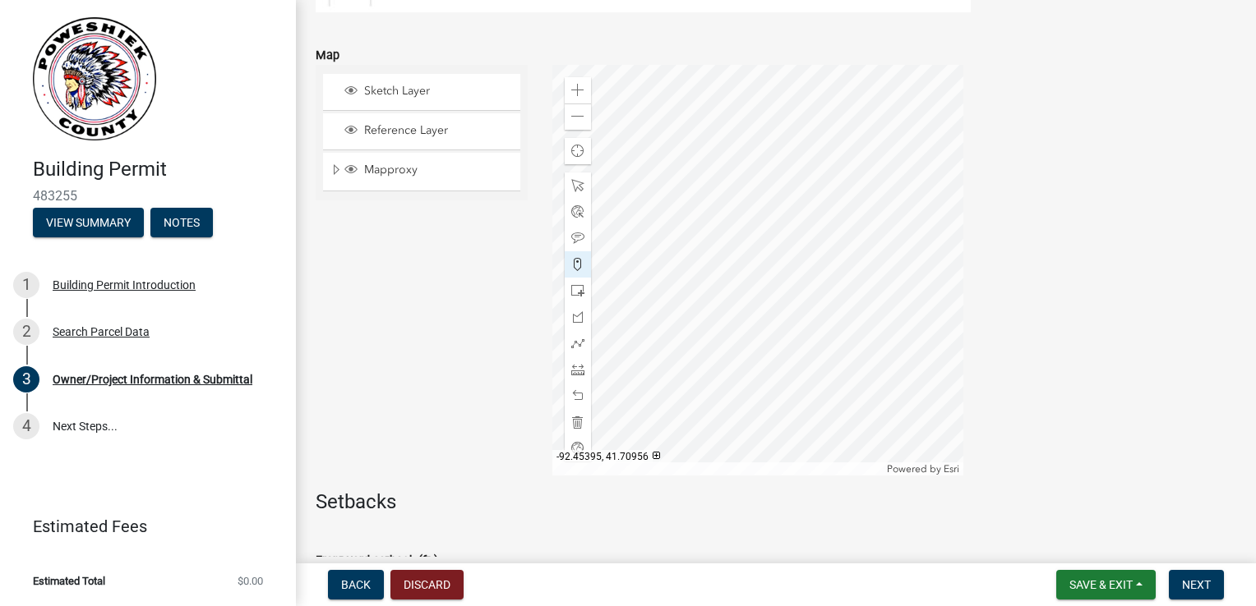
click at [670, 195] on div at bounding box center [757, 270] width 411 height 411
click at [664, 204] on div at bounding box center [757, 270] width 411 height 411
click at [578, 256] on div at bounding box center [577, 264] width 26 height 26
click at [670, 196] on div at bounding box center [757, 270] width 411 height 411
click at [1201, 578] on span "Next" at bounding box center [1196, 584] width 29 height 13
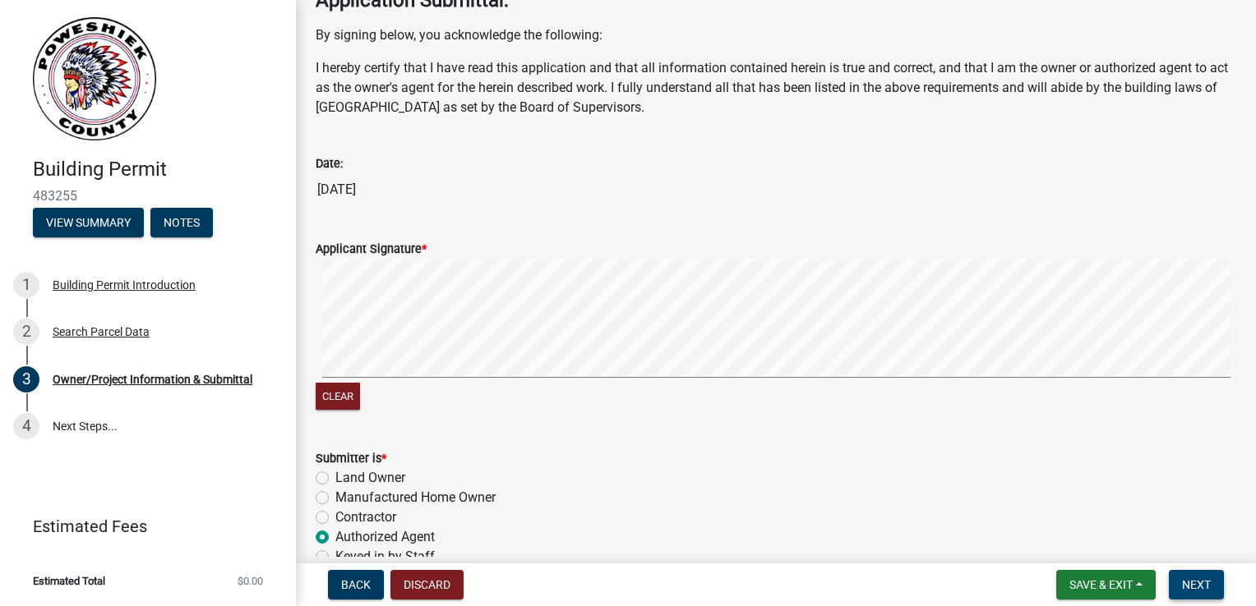
scroll to position [6623, 0]
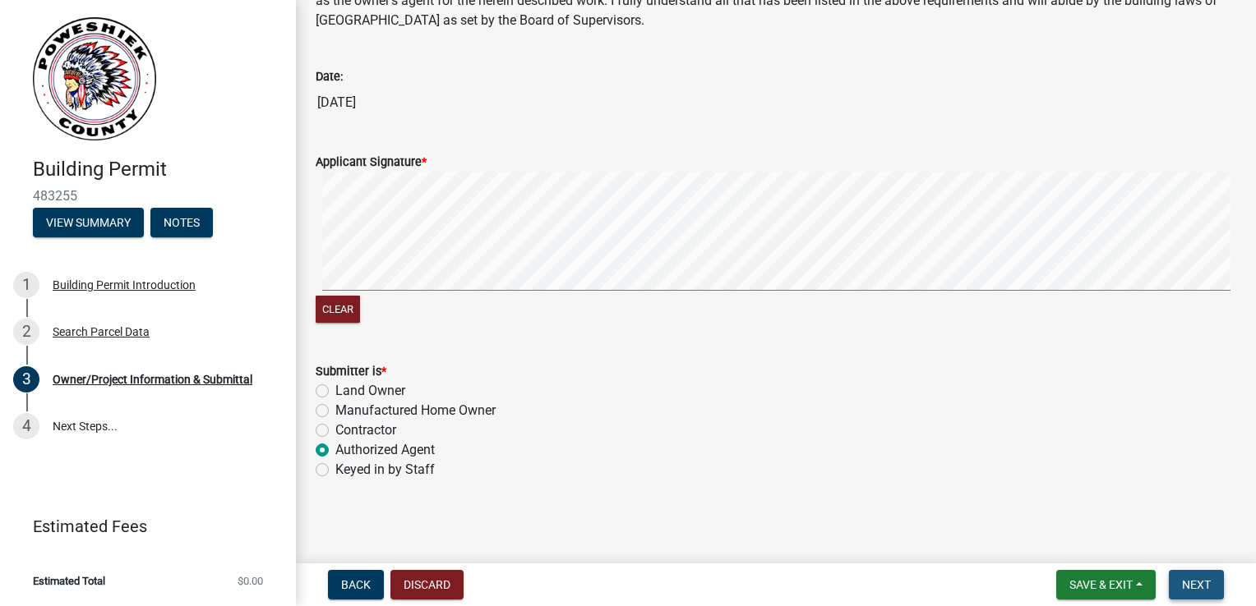
click at [1191, 588] on span "Next" at bounding box center [1196, 584] width 29 height 13
click at [88, 427] on link "4 Next Steps..." at bounding box center [148, 427] width 296 height 48
click at [1094, 588] on span "Save & Exit" at bounding box center [1100, 584] width 63 height 13
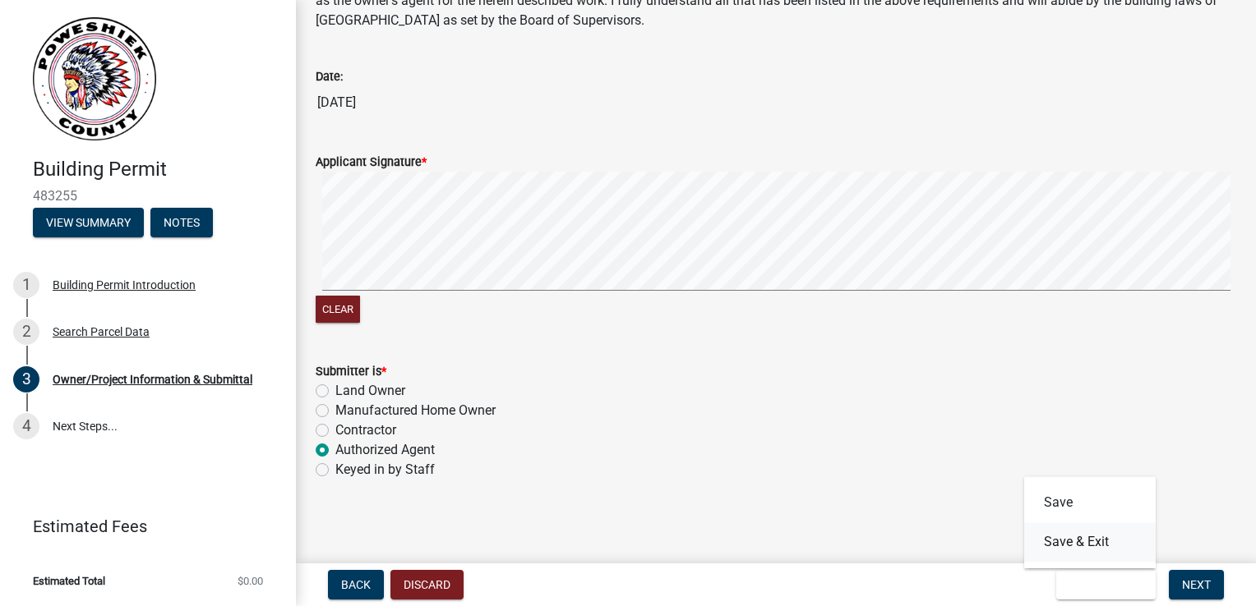
click at [1091, 551] on button "Save & Exit" at bounding box center [1089, 542] width 131 height 39
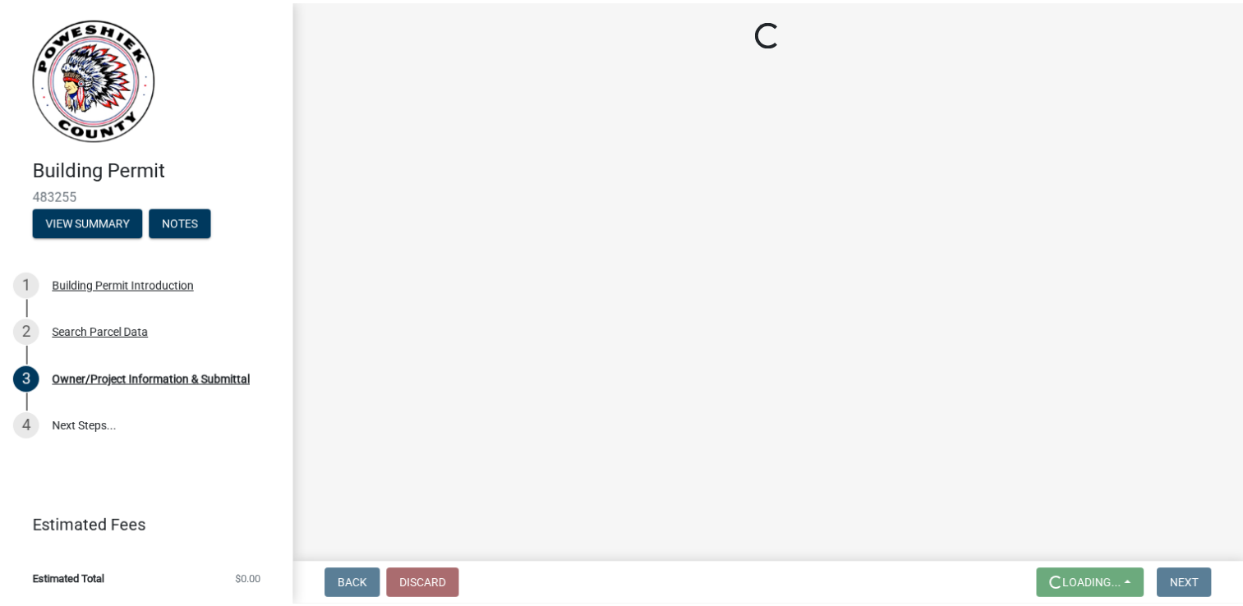
scroll to position [0, 0]
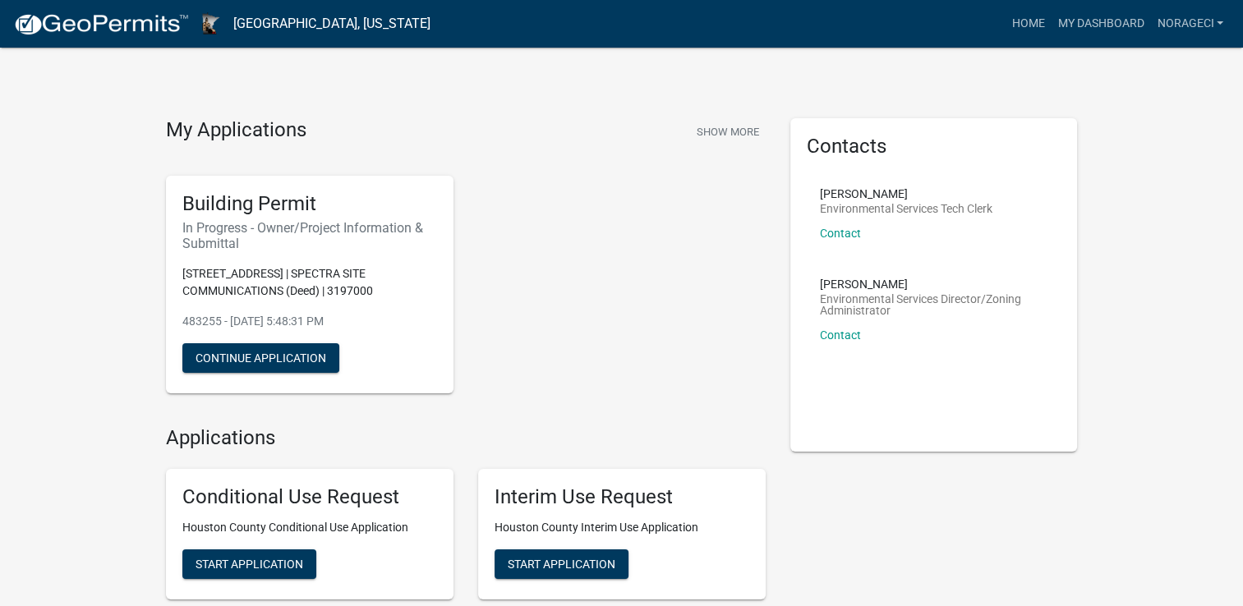
click at [365, 21] on link "[GEOGRAPHIC_DATA], [US_STATE]" at bounding box center [331, 24] width 197 height 28
click at [1160, 16] on link "norageci" at bounding box center [1190, 23] width 80 height 31
click at [1020, 22] on link "Home" at bounding box center [1028, 23] width 46 height 31
click at [148, 35] on img at bounding box center [101, 24] width 176 height 25
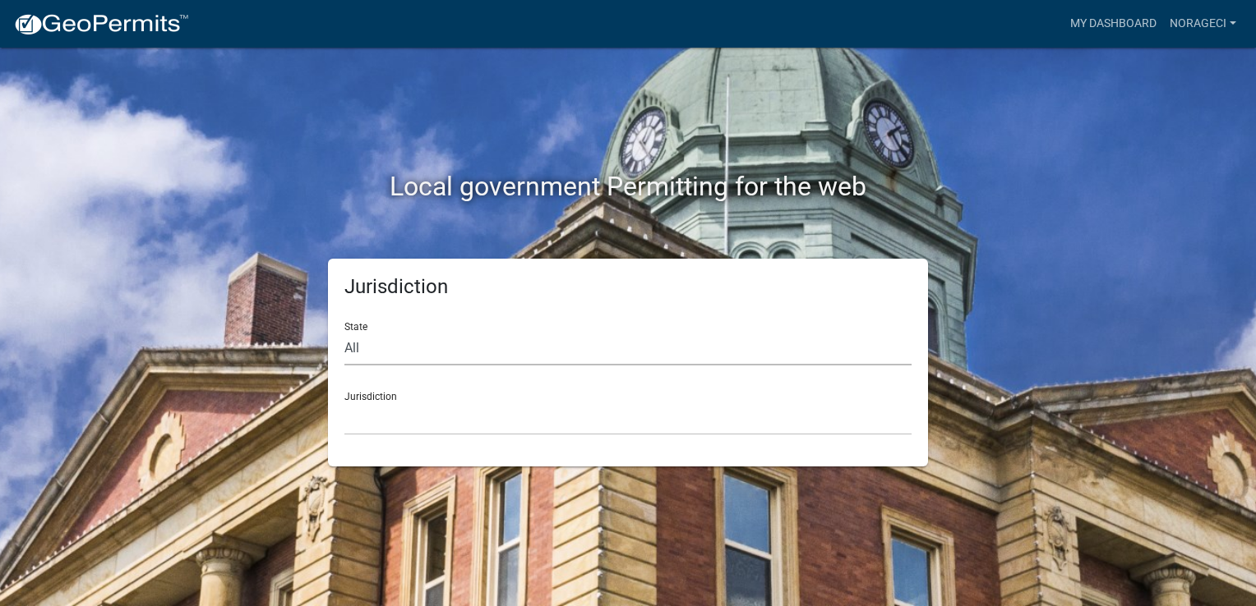
click at [414, 348] on select "All [US_STATE] [US_STATE] [US_STATE] [US_STATE] [US_STATE] [US_STATE] [US_STATE…" at bounding box center [627, 349] width 567 height 34
select select "[US_STATE]"
click at [344, 332] on select "All [US_STATE] [US_STATE] [US_STATE] [US_STATE] [US_STATE] [US_STATE] [US_STATE…" at bounding box center [627, 349] width 567 height 34
click at [386, 432] on select "[GEOGRAPHIC_DATA], [US_STATE] [GEOGRAPHIC_DATA], [US_STATE] [GEOGRAPHIC_DATA], …" at bounding box center [627, 419] width 567 height 34
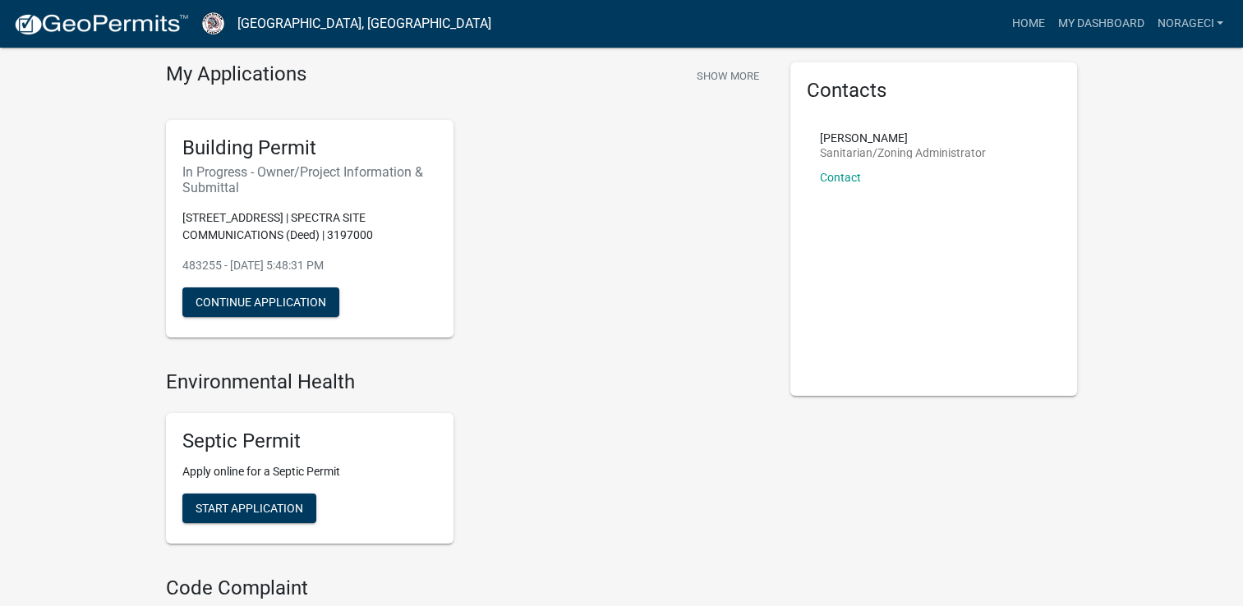
scroll to position [82, 0]
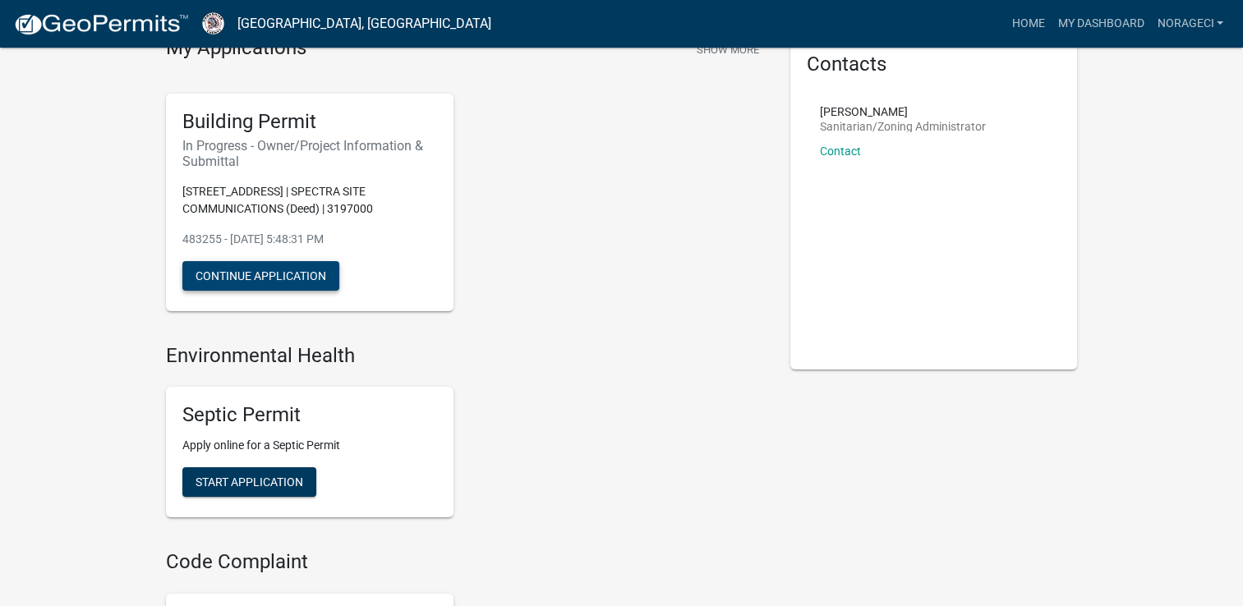
click at [306, 284] on button "Continue Application" at bounding box center [260, 276] width 157 height 30
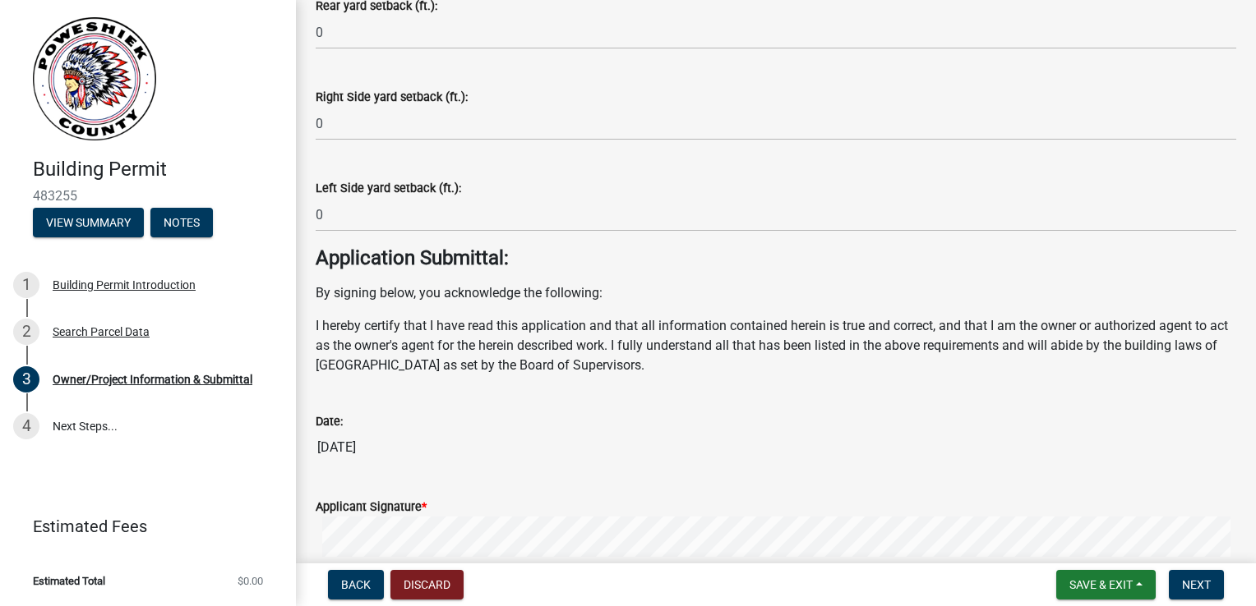
scroll to position [6573, 0]
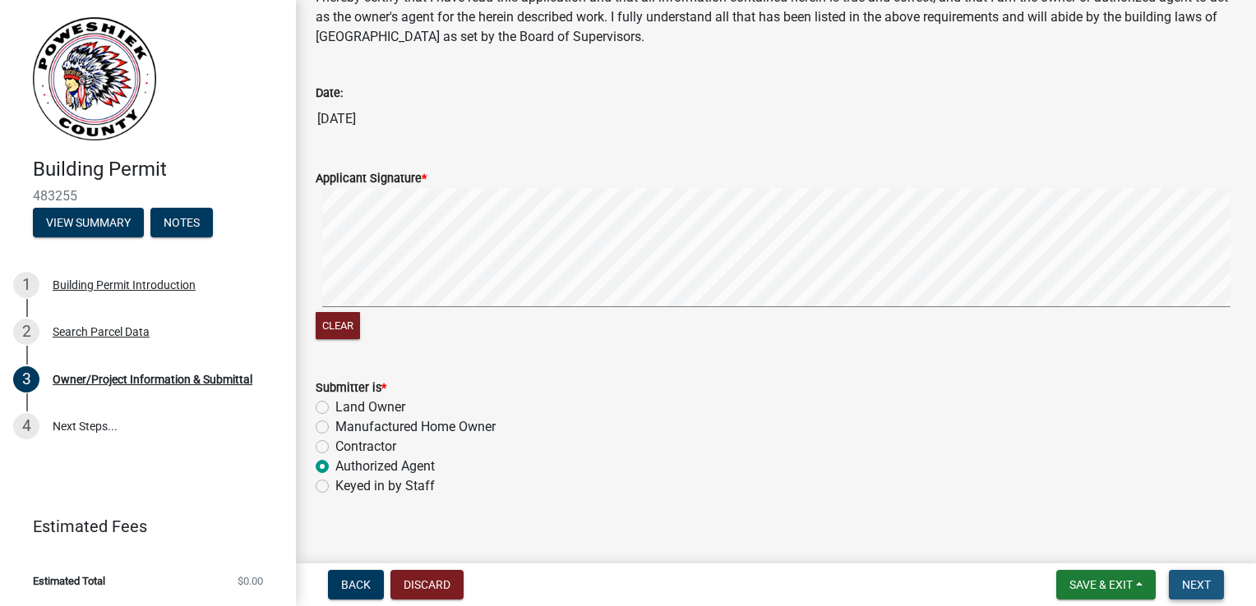
click at [1190, 579] on span "Next" at bounding box center [1196, 584] width 29 height 13
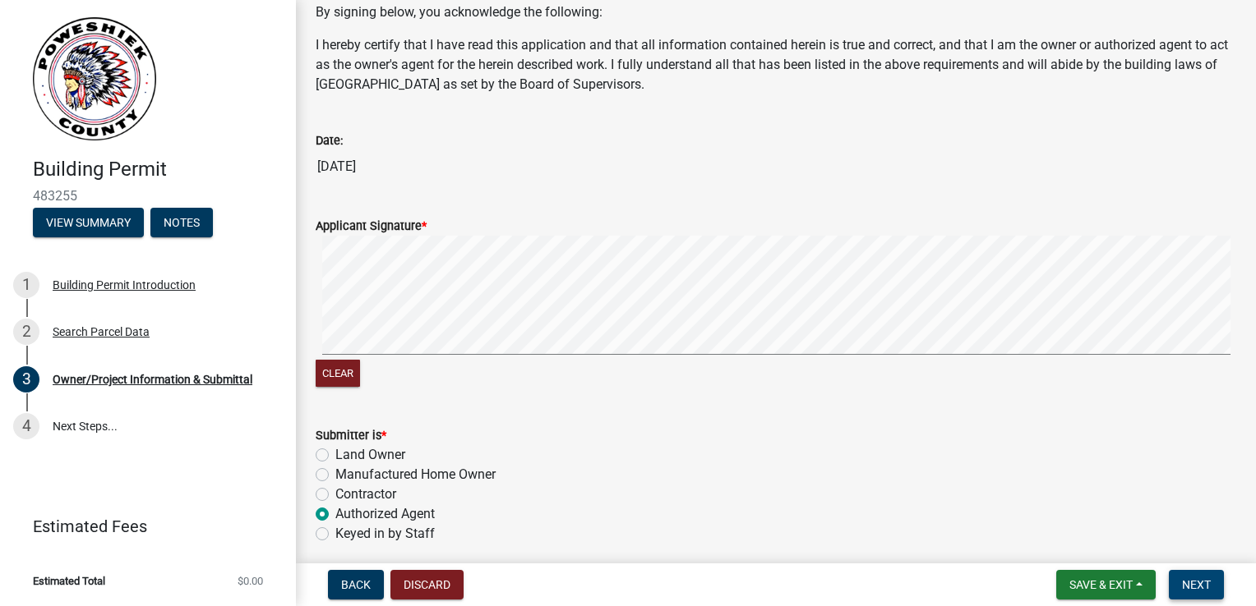
scroll to position [6623, 0]
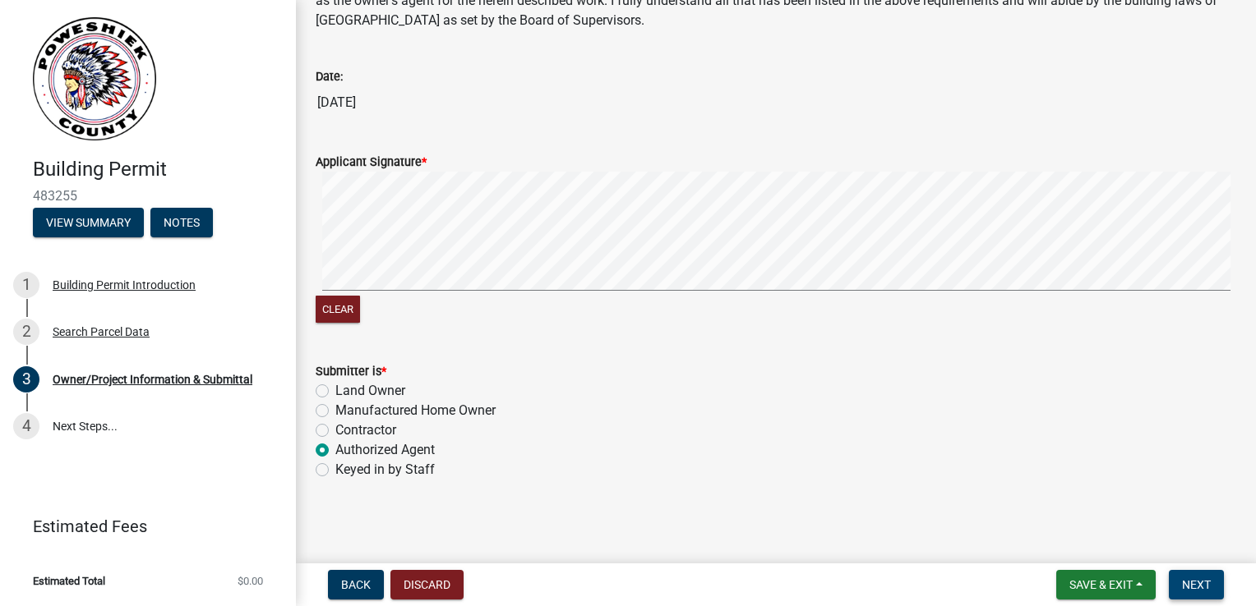
click at [1207, 578] on span "Next" at bounding box center [1196, 584] width 29 height 13
click at [335, 442] on label "Authorized Agent" at bounding box center [384, 450] width 99 height 20
click at [335, 442] on input "Authorized Agent" at bounding box center [340, 445] width 11 height 11
click at [106, 419] on link "4 Next Steps..." at bounding box center [148, 427] width 296 height 48
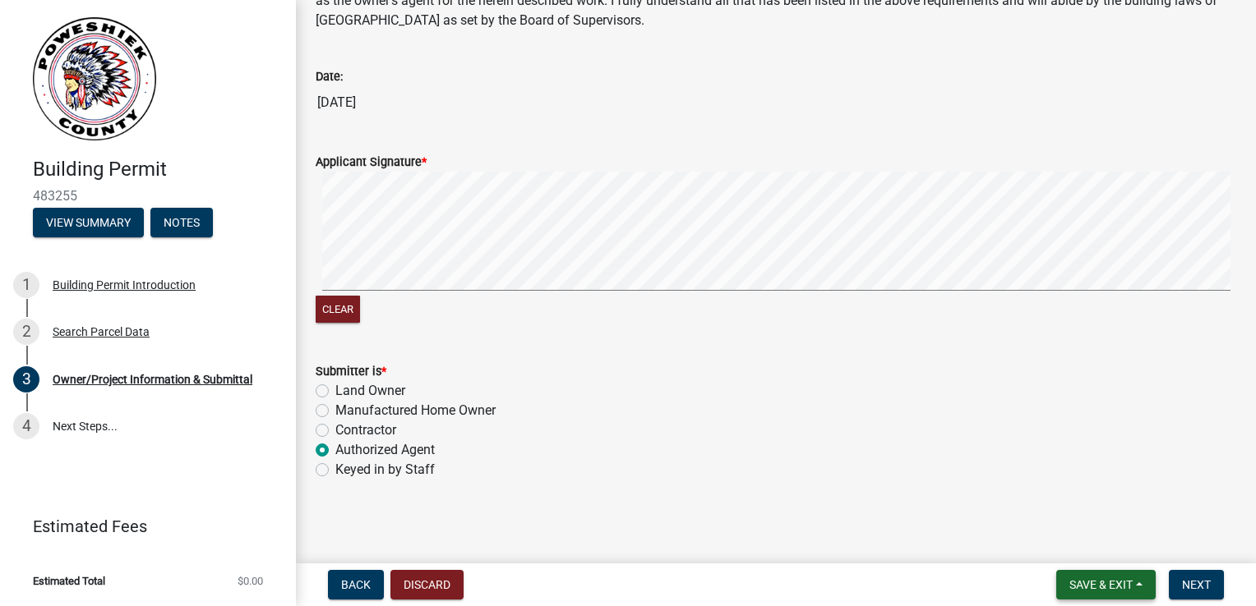
click at [1142, 578] on button "Save & Exit" at bounding box center [1105, 585] width 99 height 30
click at [1086, 544] on button "Save & Exit" at bounding box center [1089, 542] width 131 height 39
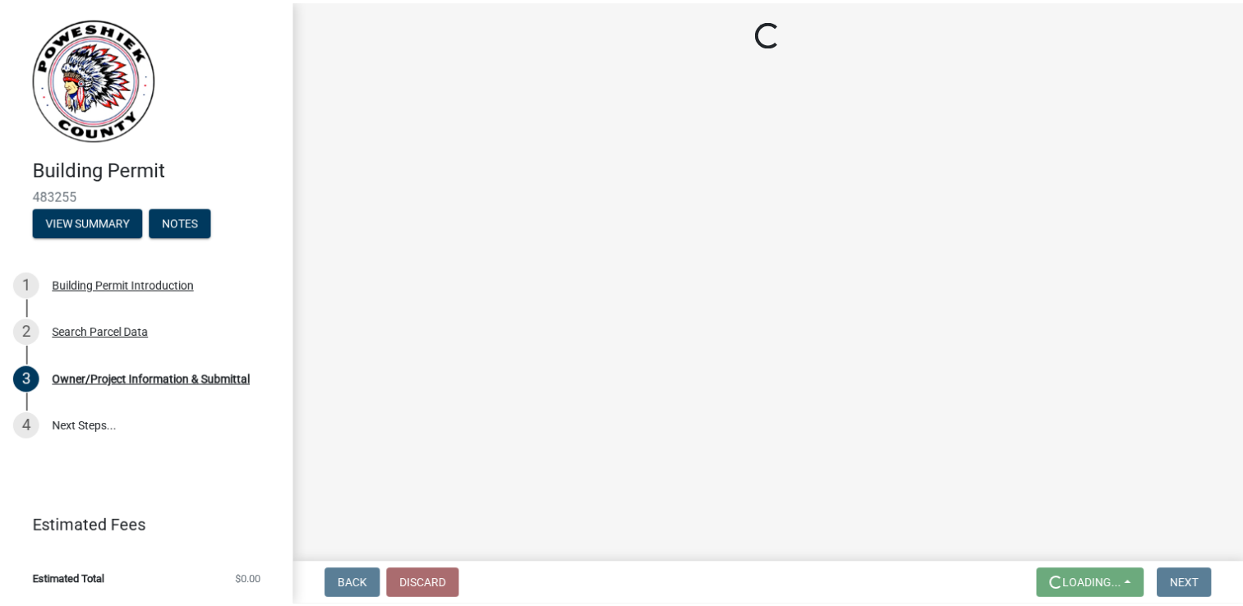
scroll to position [0, 0]
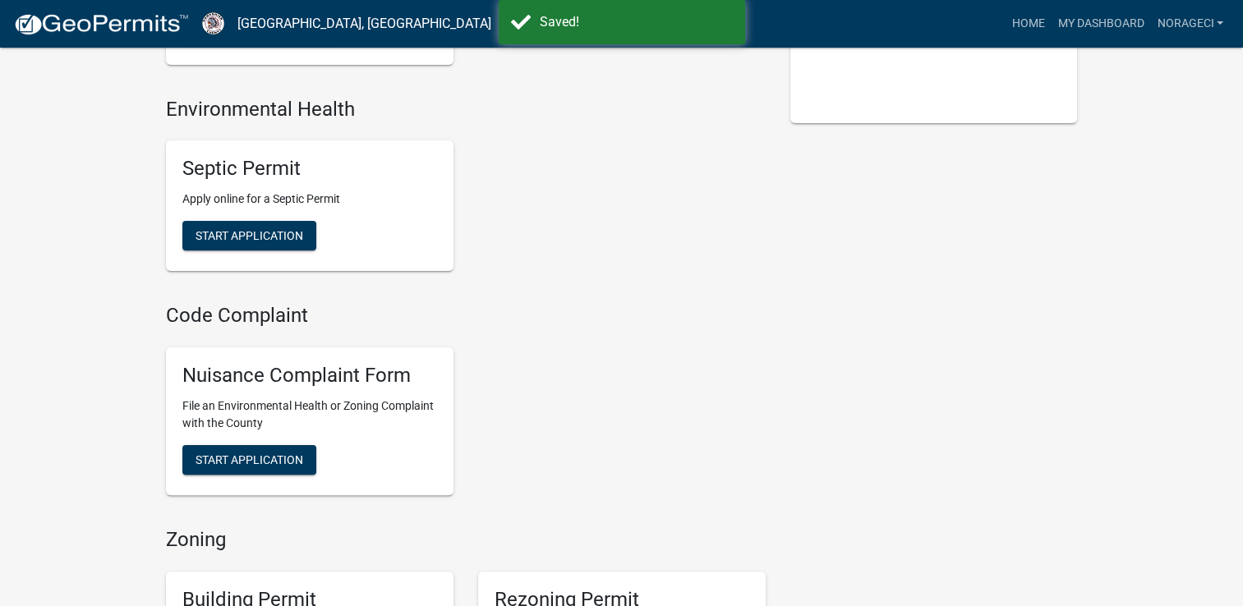
scroll to position [493, 0]
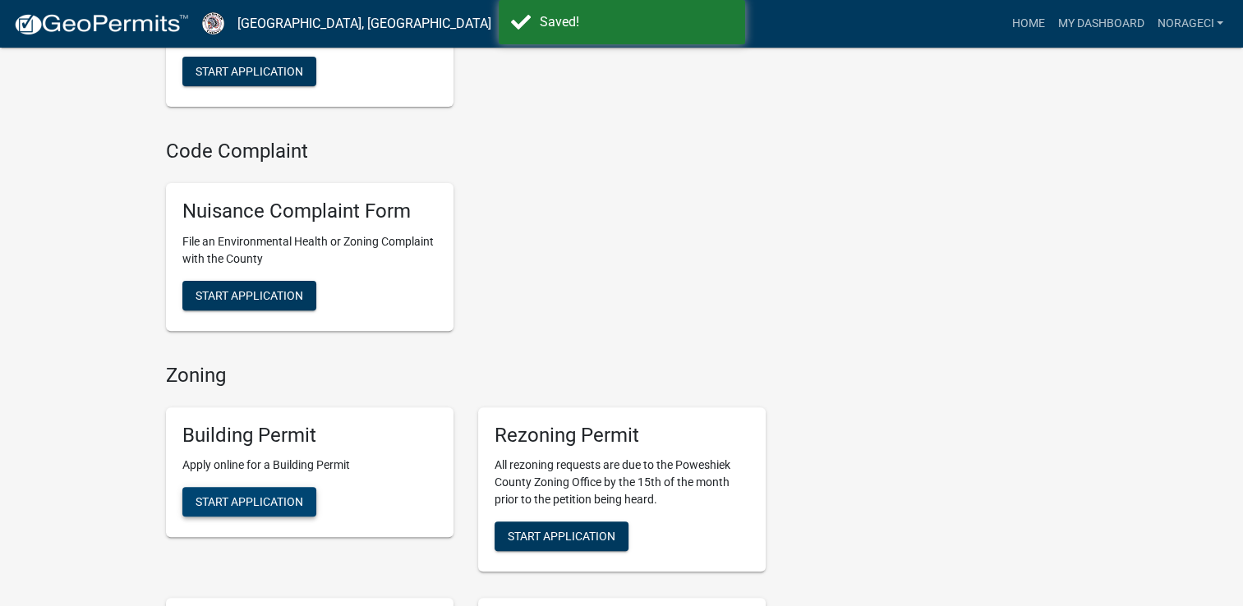
click at [240, 505] on span "Start Application" at bounding box center [250, 501] width 108 height 13
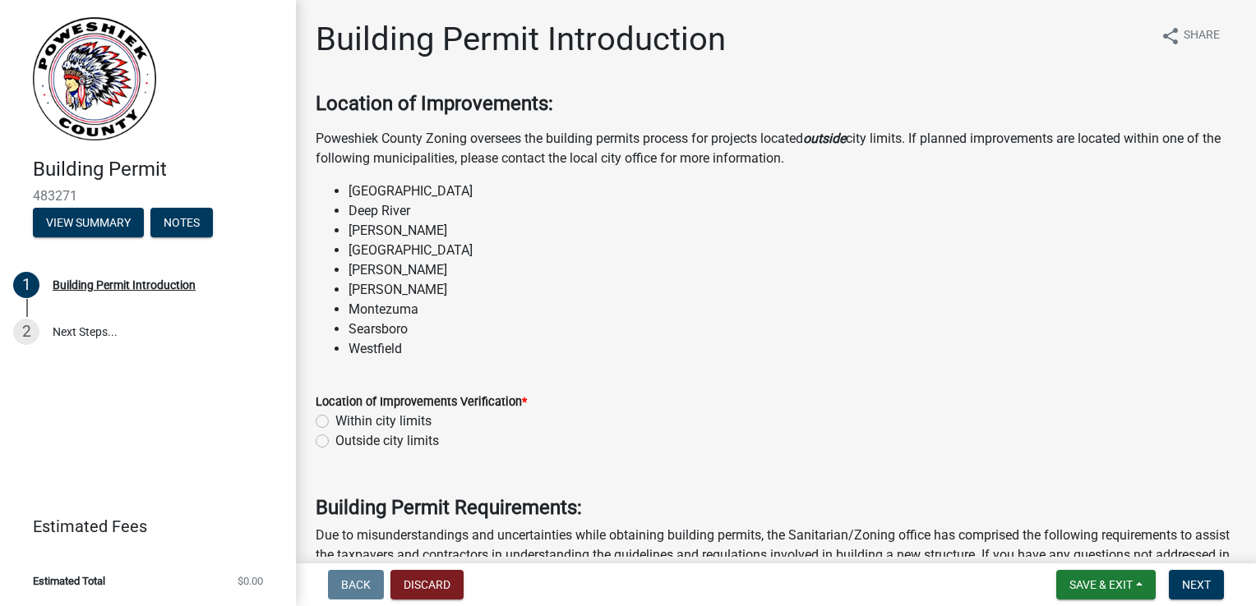
click at [335, 441] on label "Outside city limits" at bounding box center [387, 441] width 104 height 20
click at [335, 441] on input "Outside city limits" at bounding box center [340, 436] width 11 height 11
radio input "true"
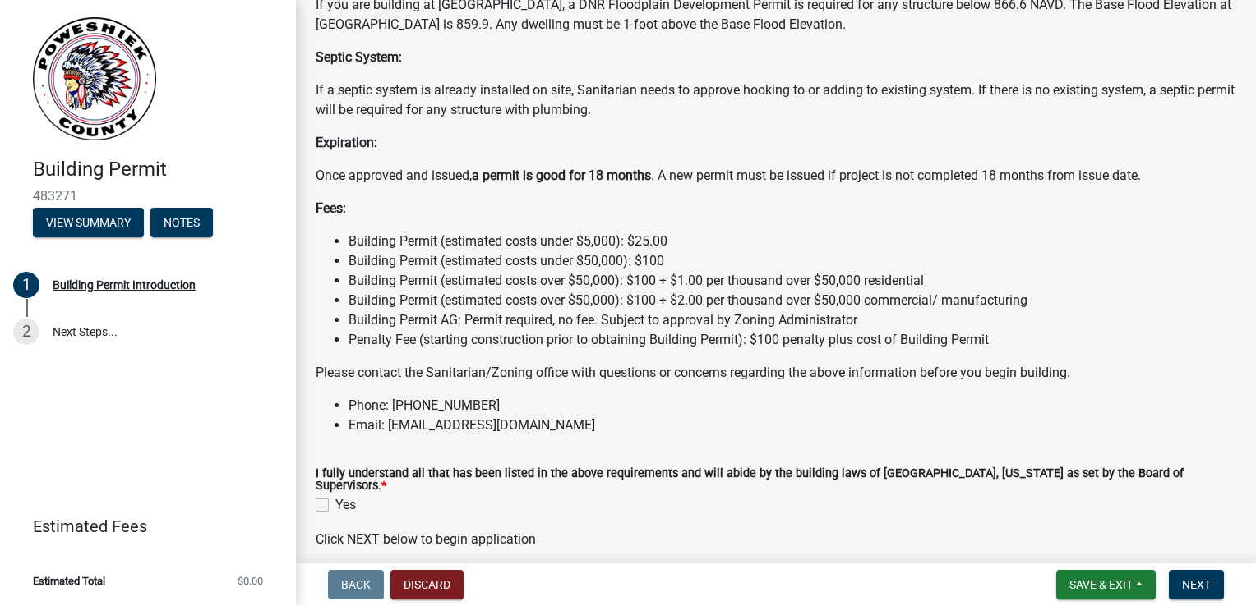
scroll to position [1382, 0]
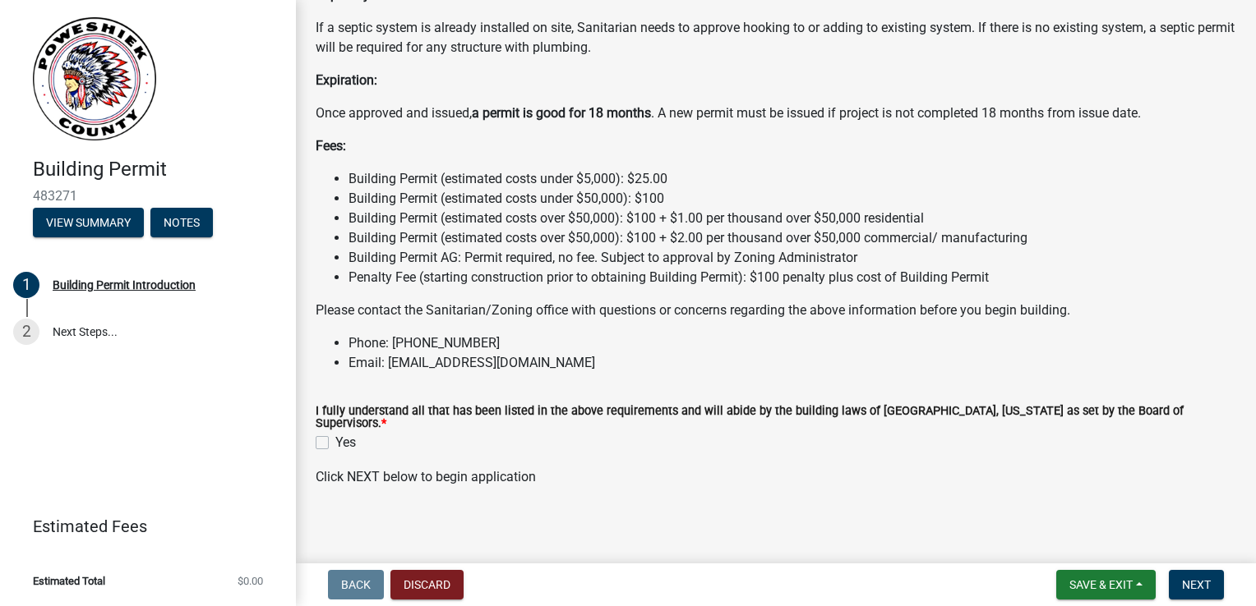
click at [335, 435] on label "Yes" at bounding box center [345, 443] width 21 height 20
click at [335, 435] on input "Yes" at bounding box center [340, 438] width 11 height 11
checkbox input "true"
click at [1191, 586] on span "Next" at bounding box center [1196, 584] width 29 height 13
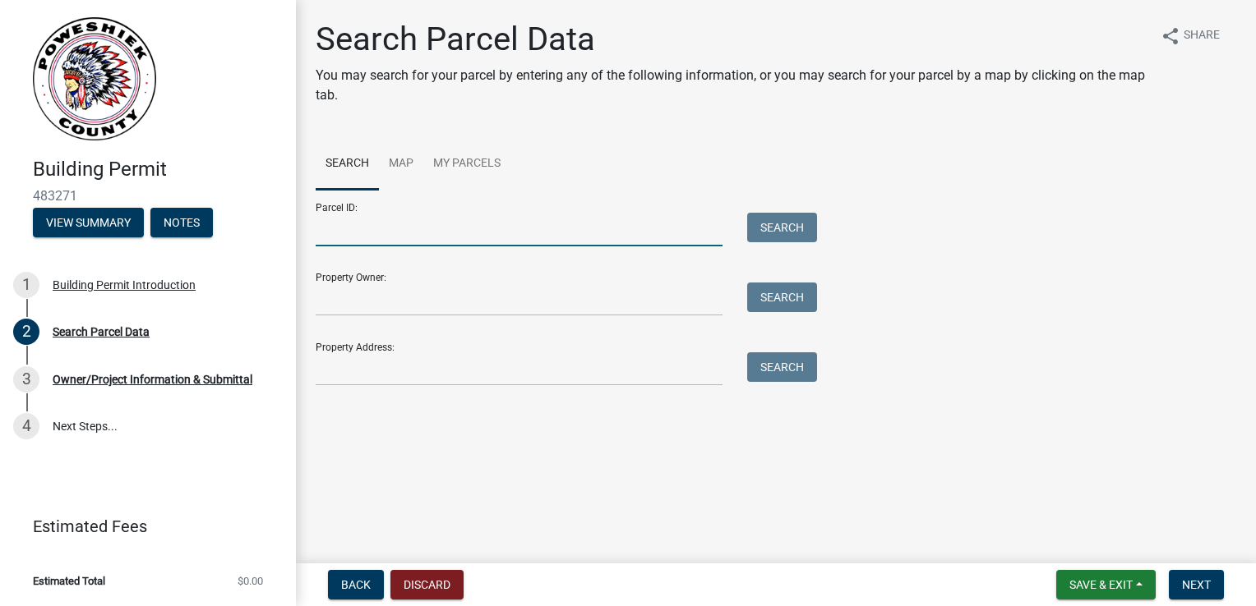
click at [423, 245] on input "Parcel ID:" at bounding box center [519, 230] width 407 height 34
type input "3197000"
click at [798, 222] on button "Search" at bounding box center [782, 228] width 70 height 30
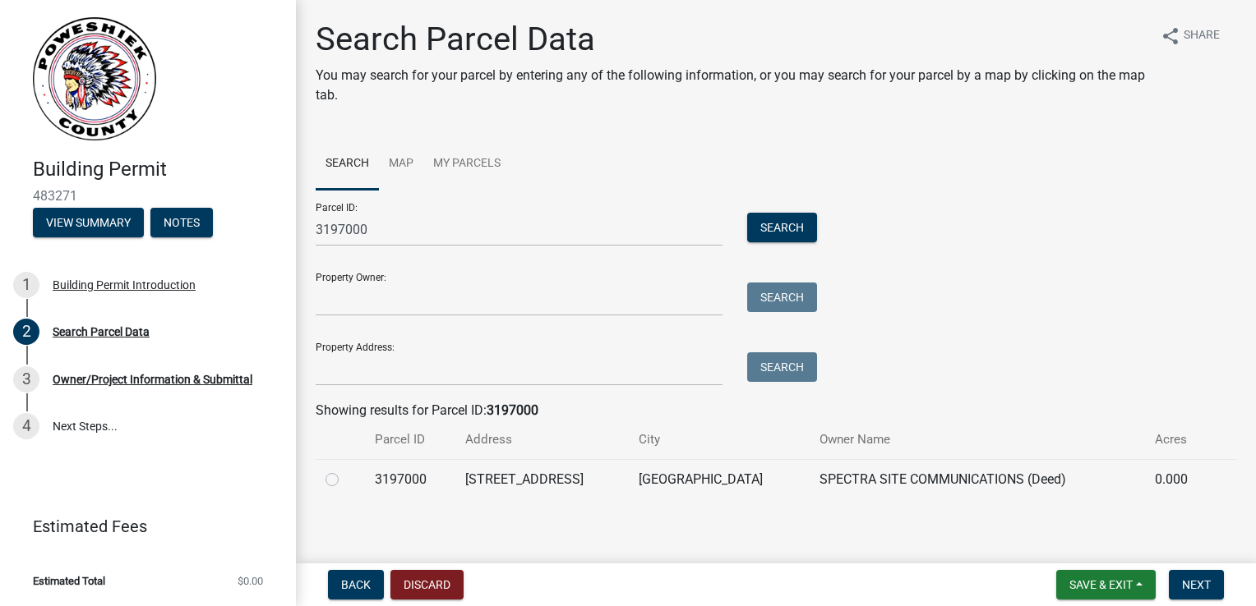
click at [345, 470] on label at bounding box center [345, 470] width 0 height 0
click at [345, 478] on input "radio" at bounding box center [350, 475] width 11 height 11
radio input "true"
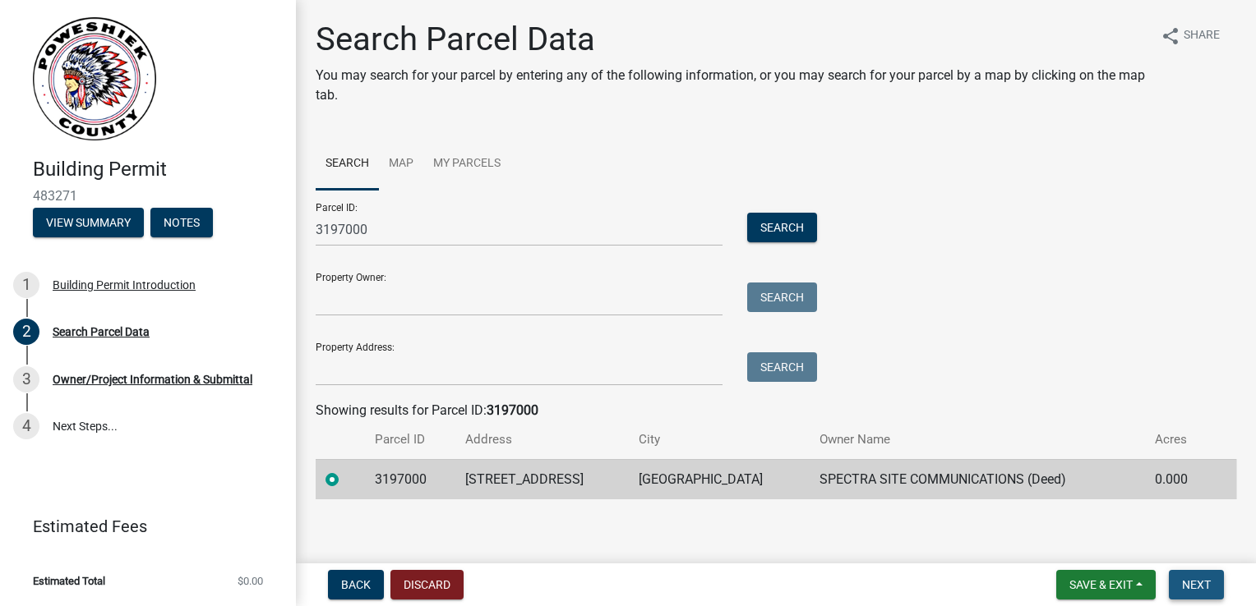
click at [1199, 580] on span "Next" at bounding box center [1196, 584] width 29 height 13
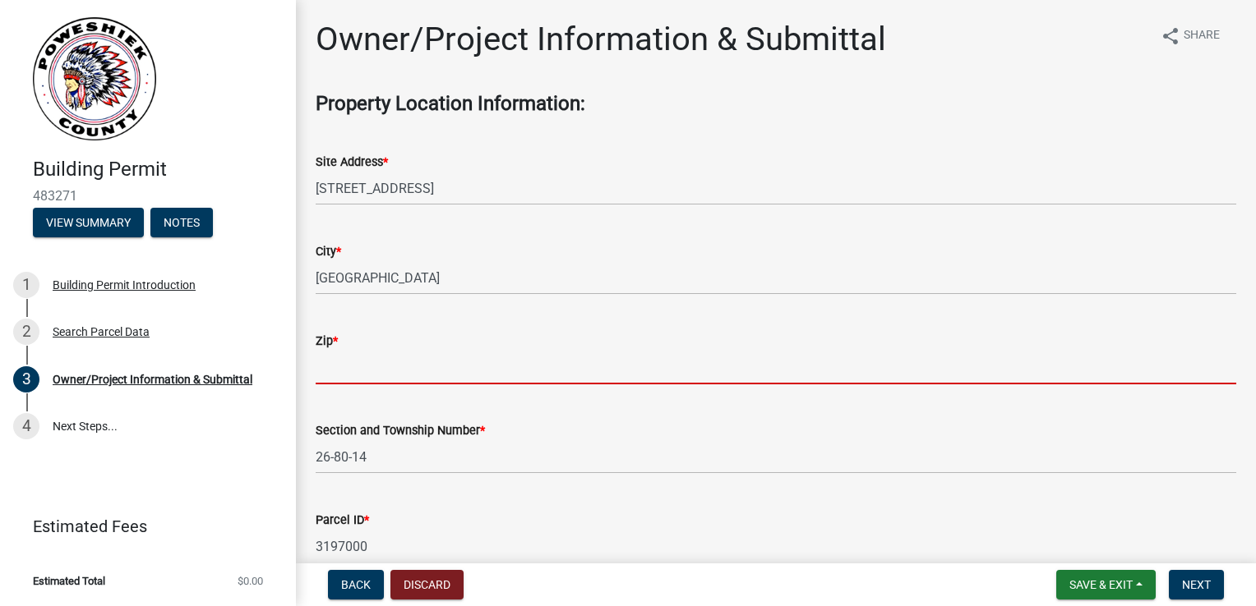
click at [388, 369] on input "Zip *" at bounding box center [776, 368] width 920 height 34
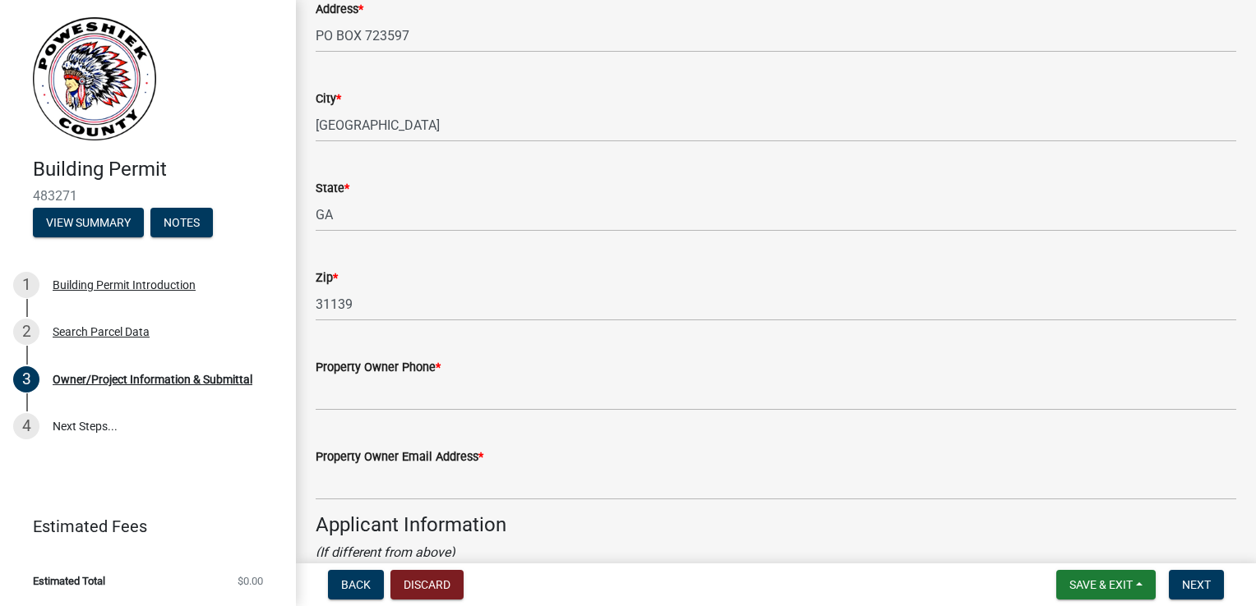
scroll to position [986, 0]
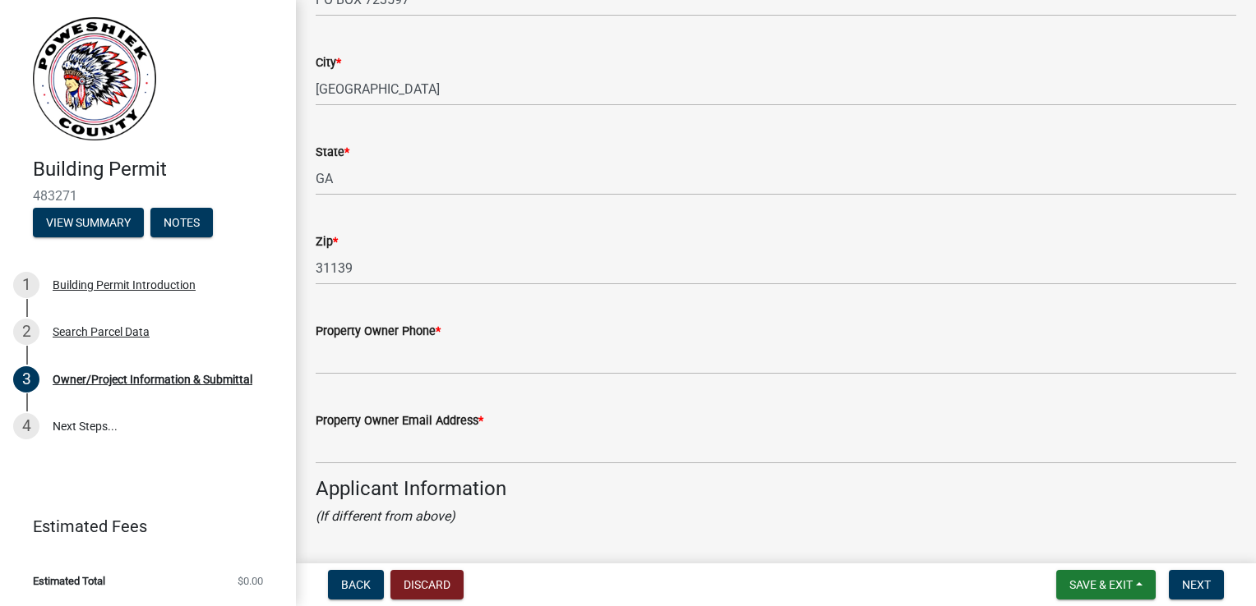
type input "52211"
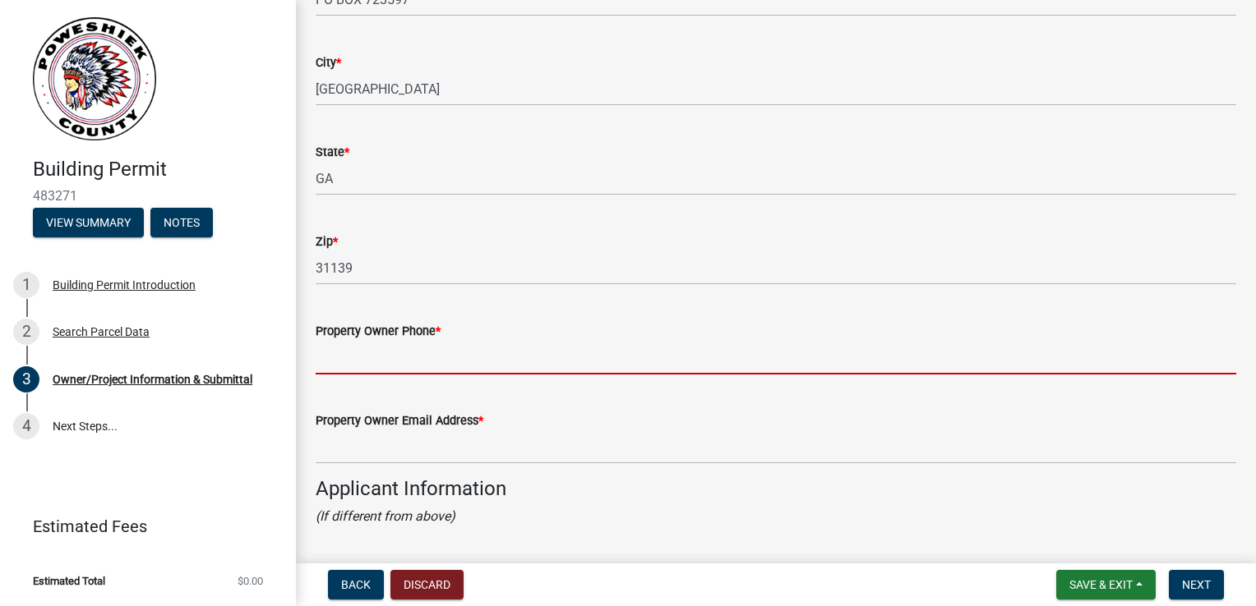
click at [406, 365] on input "Property Owner Phone *" at bounding box center [776, 358] width 920 height 34
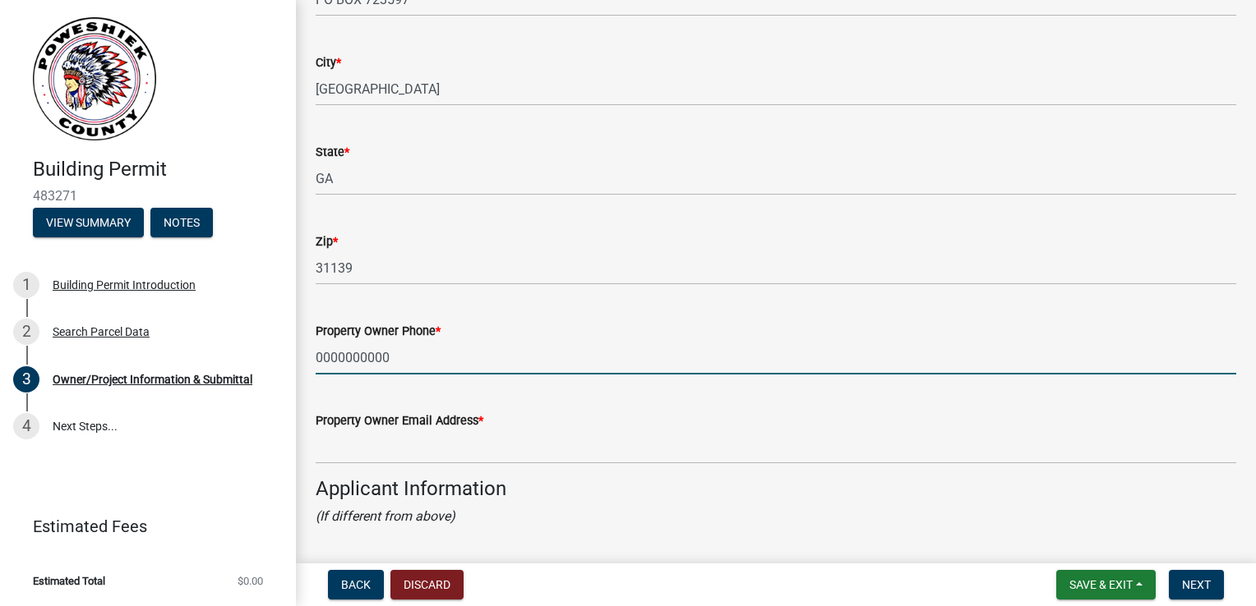
type input "0000000000"
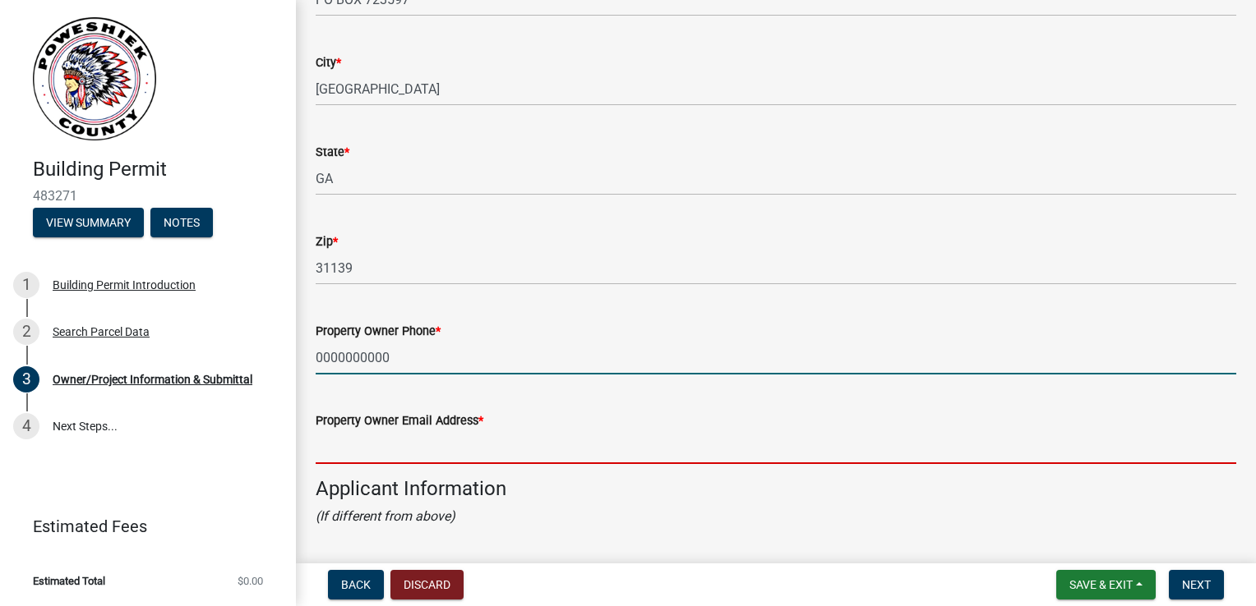
click at [429, 440] on input "Property Owner Email Address *" at bounding box center [776, 448] width 920 height 34
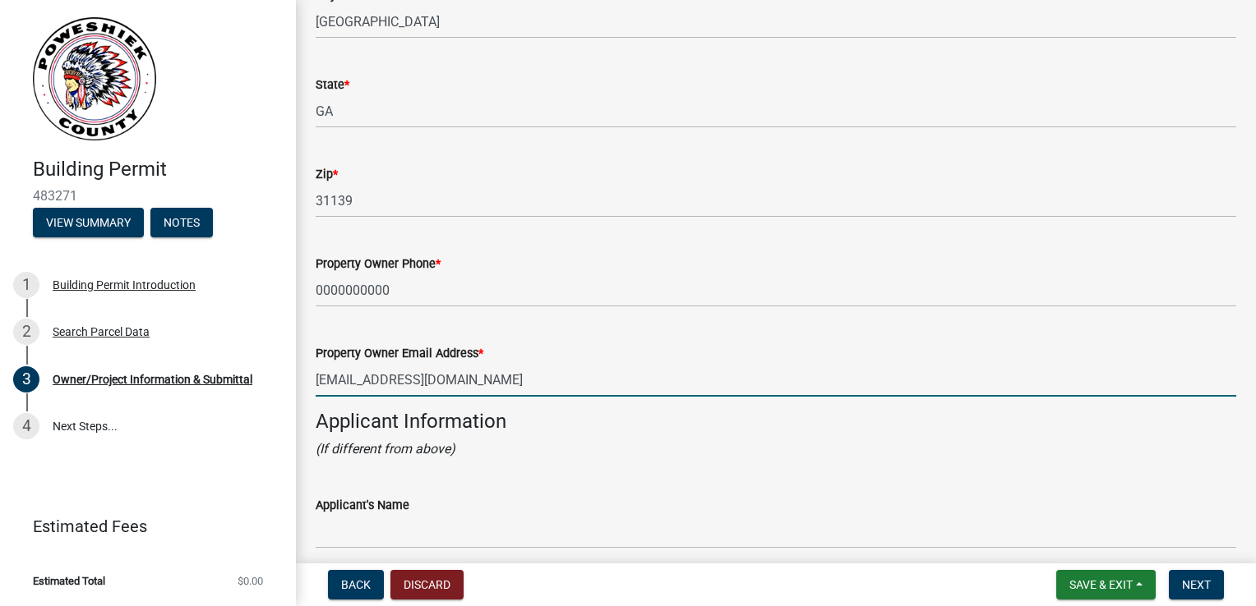
scroll to position [1150, 0]
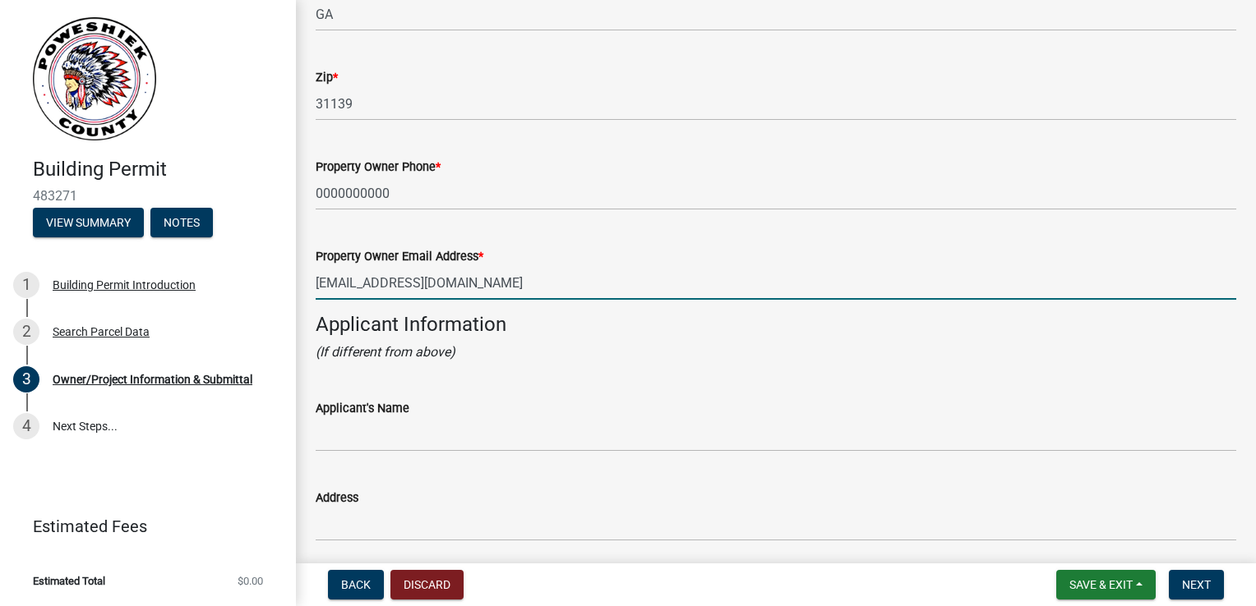
type input "[EMAIL_ADDRESS][DOMAIN_NAME]"
click at [403, 414] on label "Applicant's Name" at bounding box center [363, 409] width 94 height 12
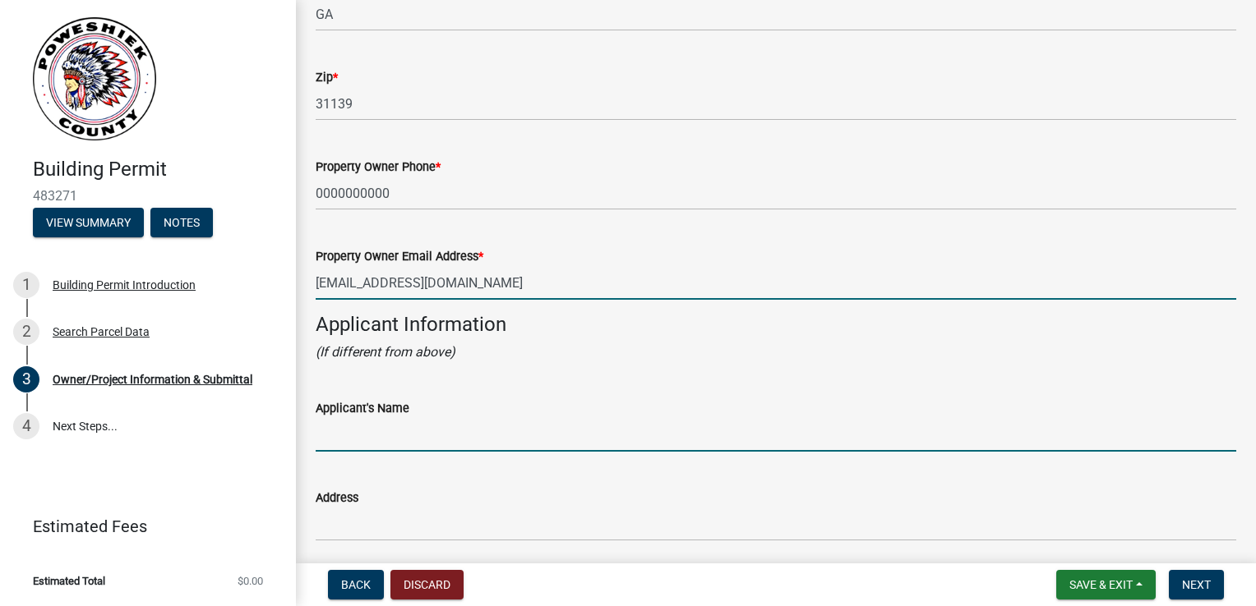
click at [403, 418] on input "Applicant's Name" at bounding box center [776, 435] width 920 height 34
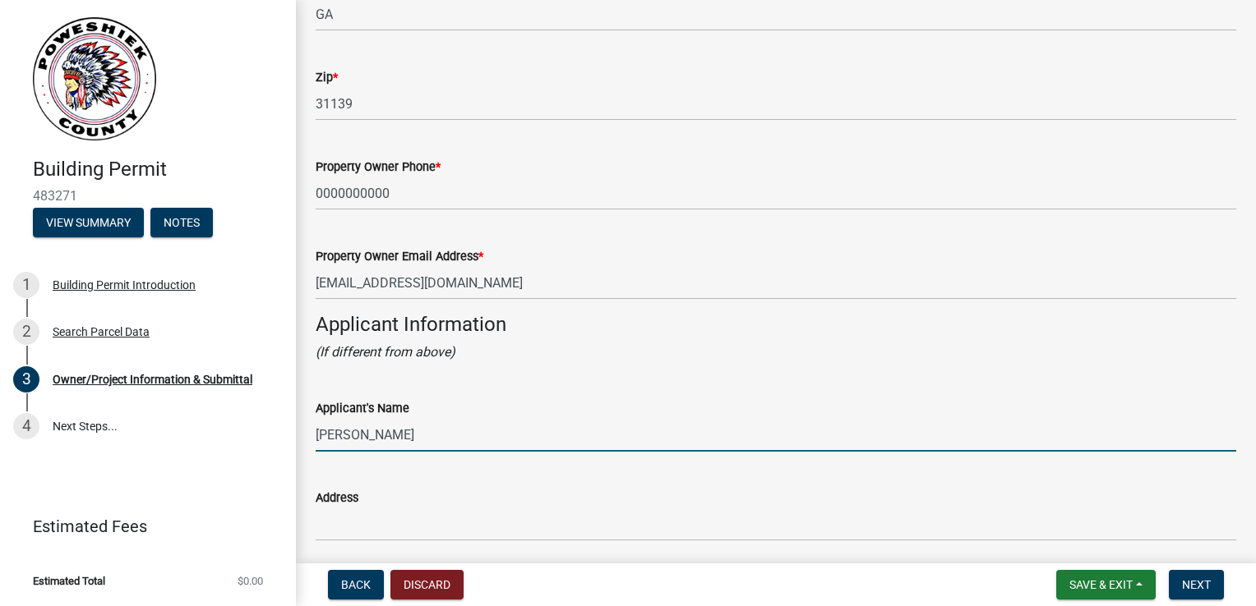
type input "[PERSON_NAME]"
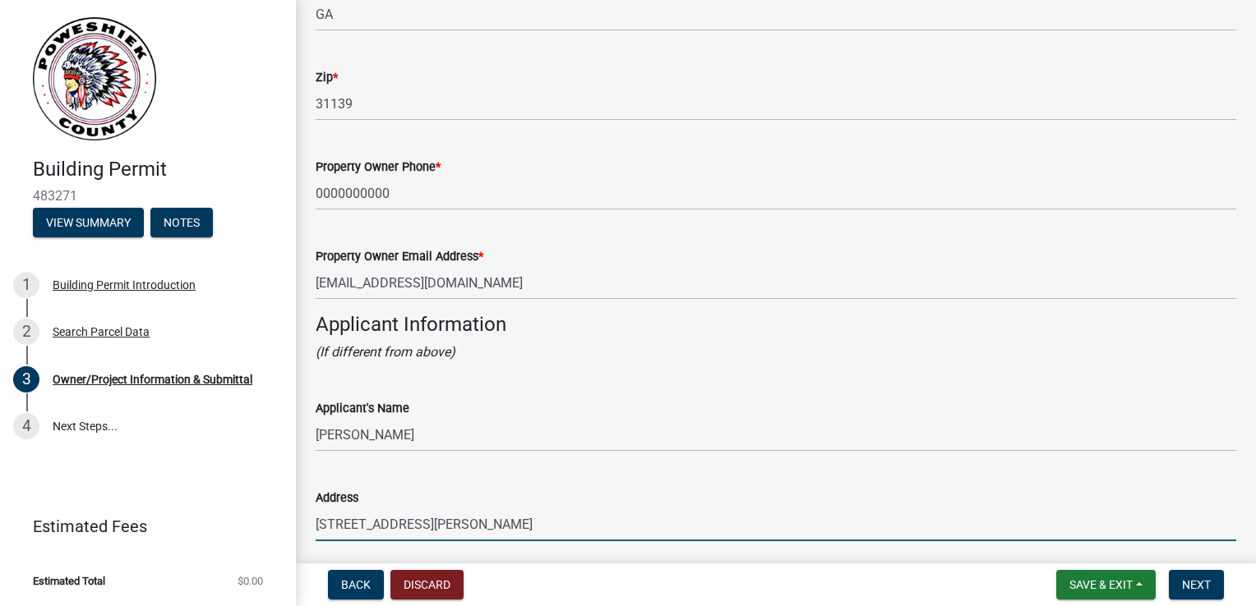
type input "[STREET_ADDRESS][PERSON_NAME]"
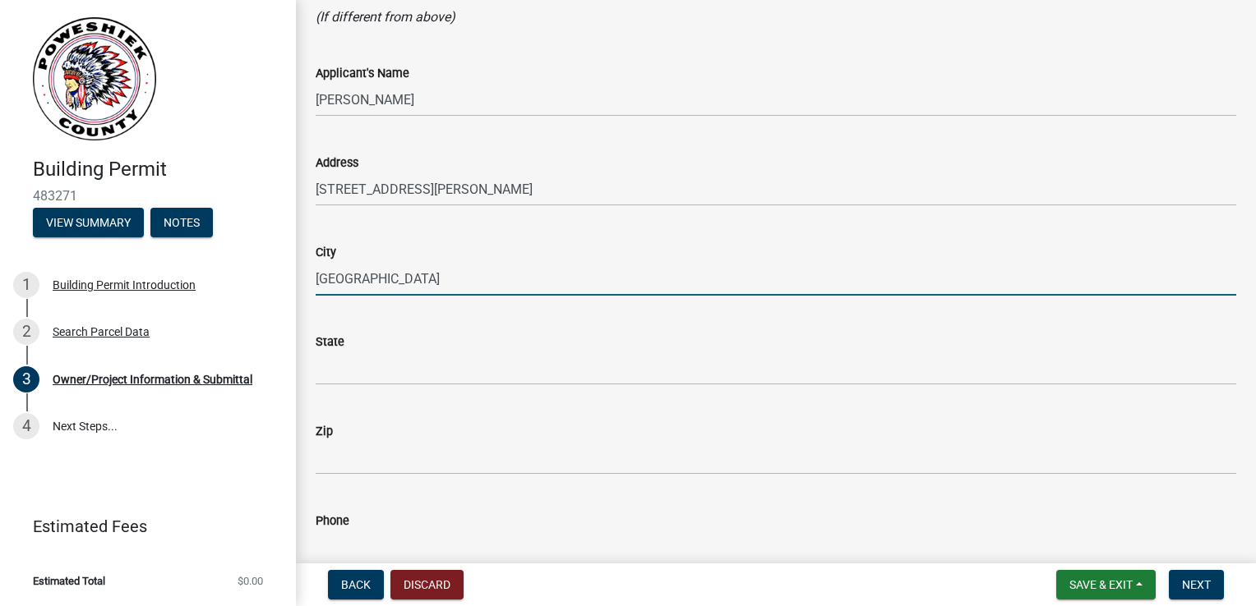
type input "[GEOGRAPHIC_DATA]"
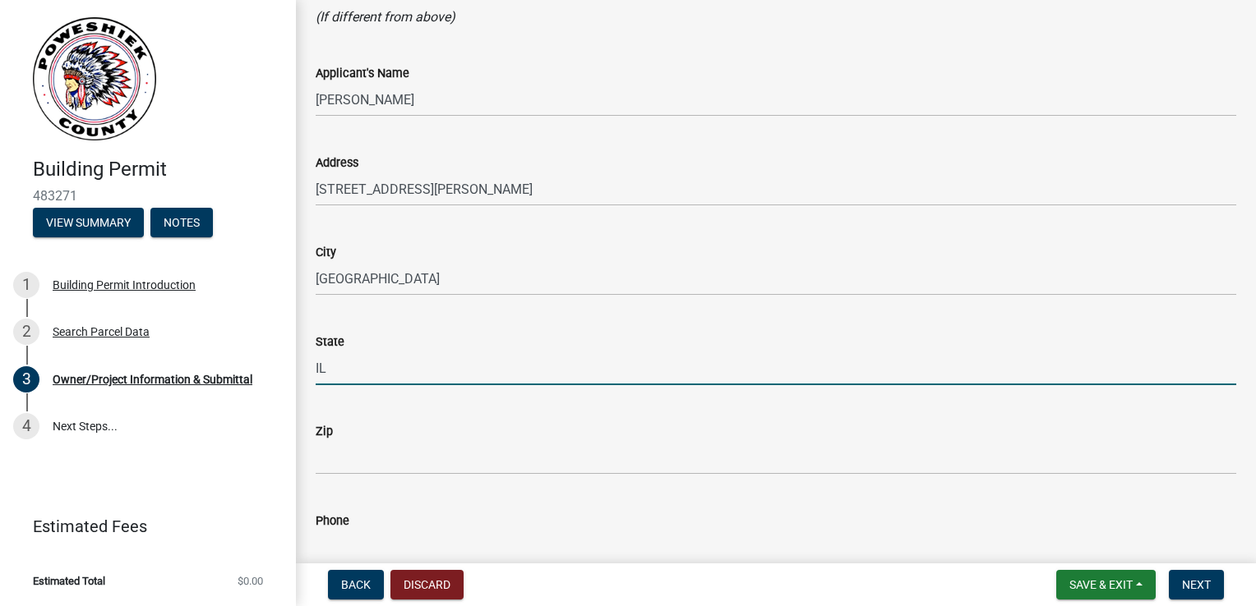
type input "IL"
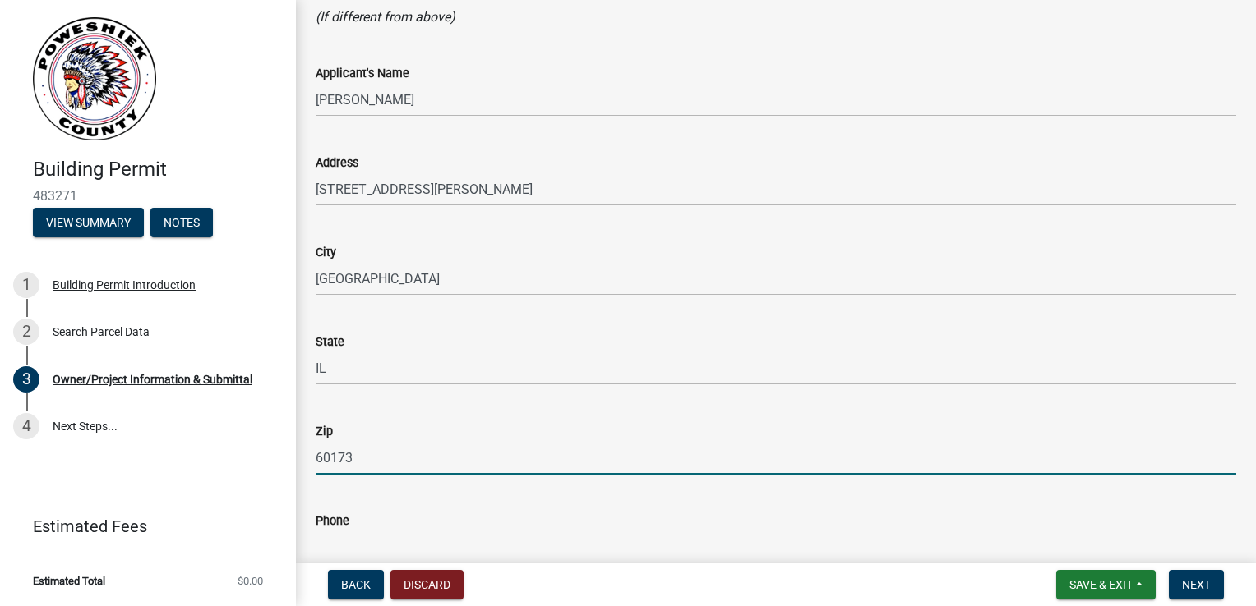
type input "60173"
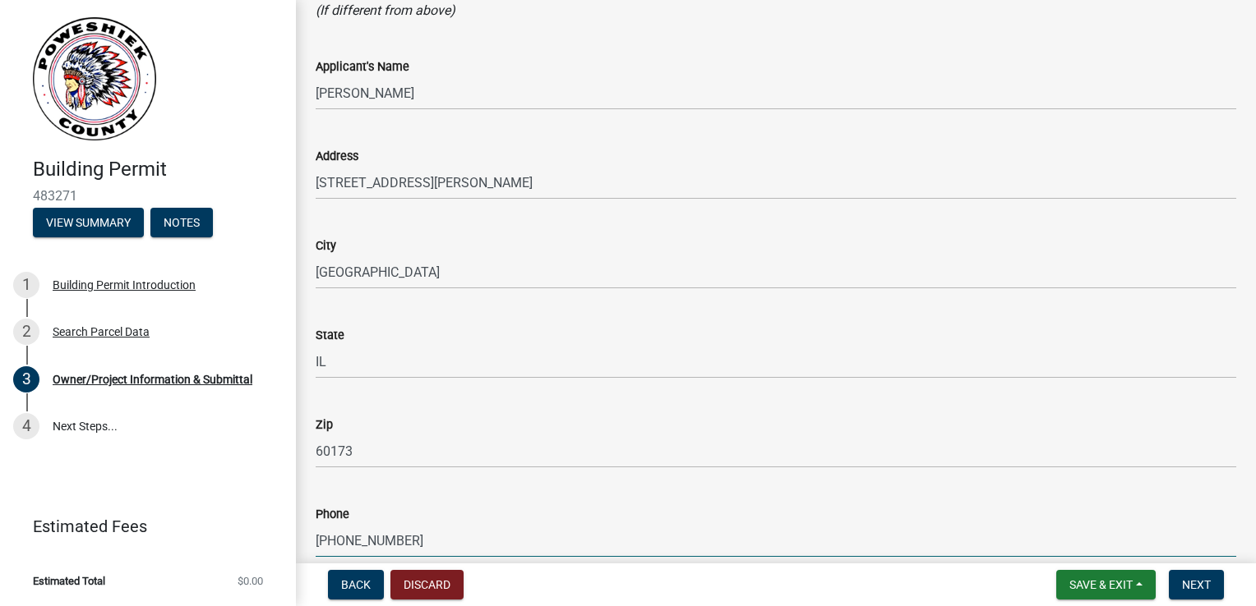
type input "[PHONE_NUMBER]"
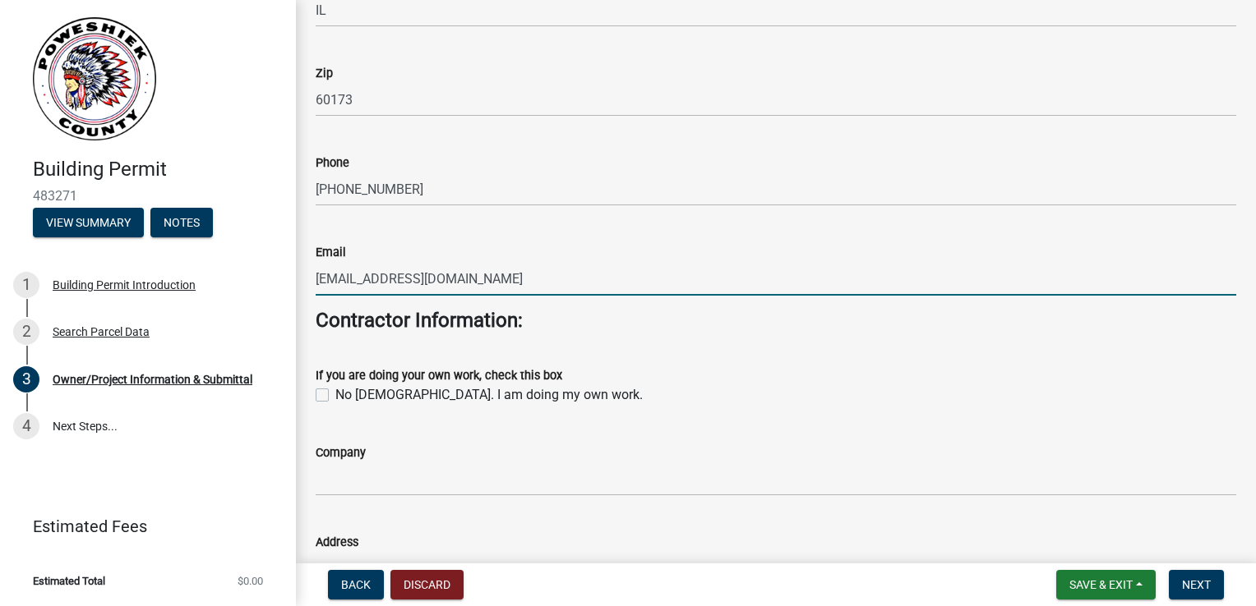
type input "[EMAIL_ADDRESS][DOMAIN_NAME]"
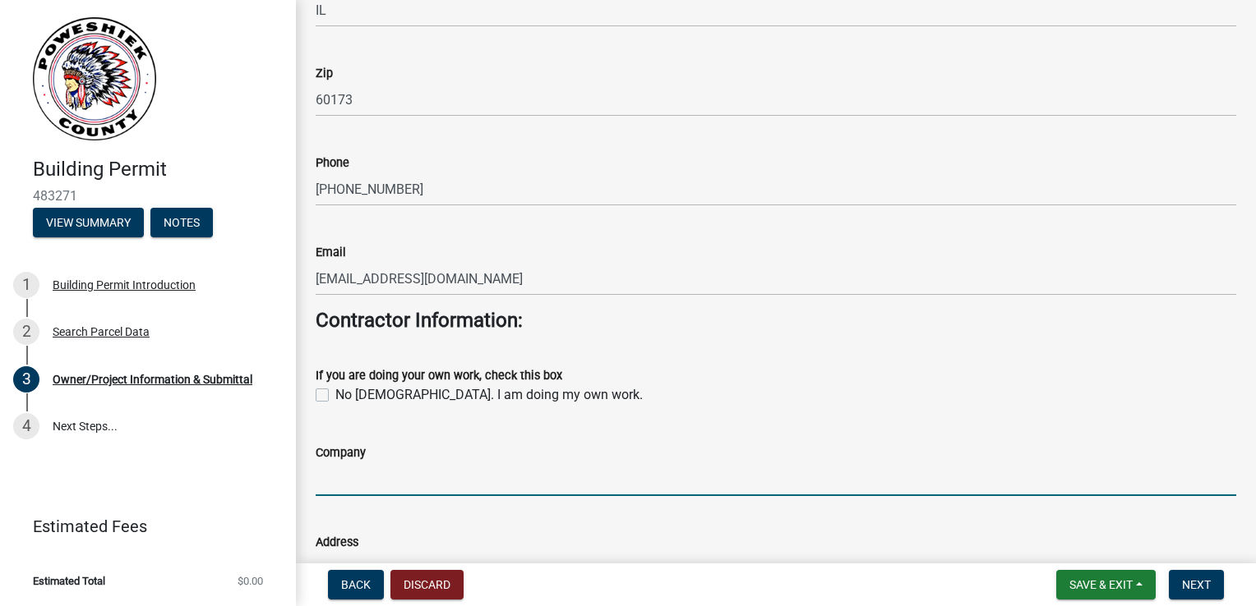
click at [512, 483] on input "Company" at bounding box center [776, 480] width 920 height 34
paste input "AMENTUM DIGITAL INFRASTRUCTURE INC"
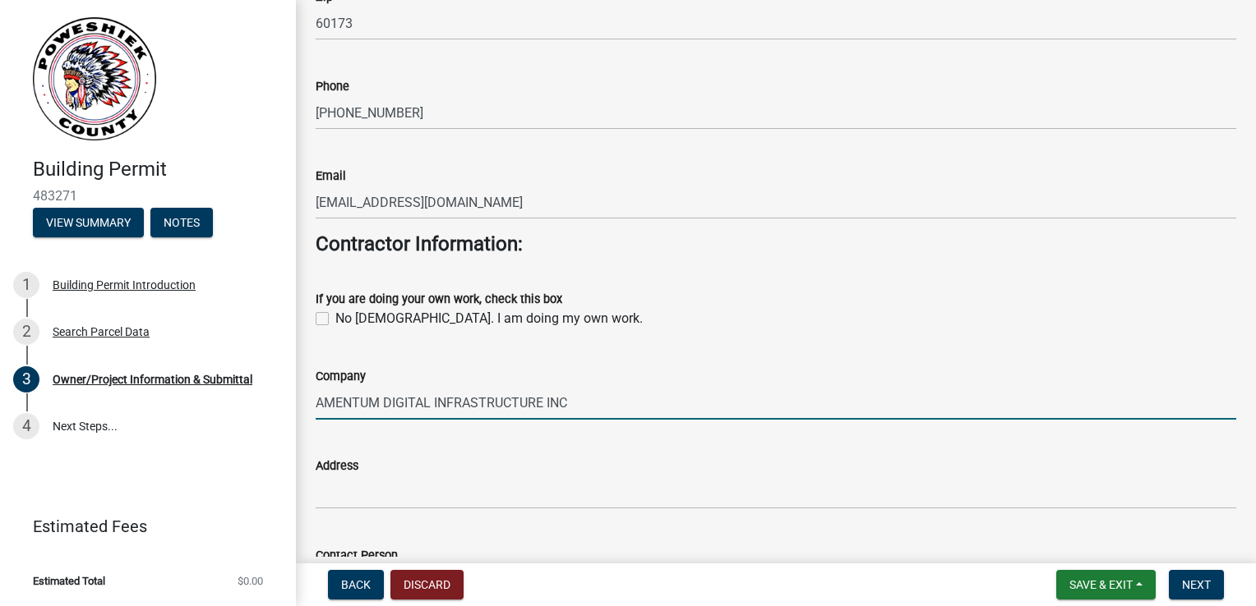
scroll to position [2090, 0]
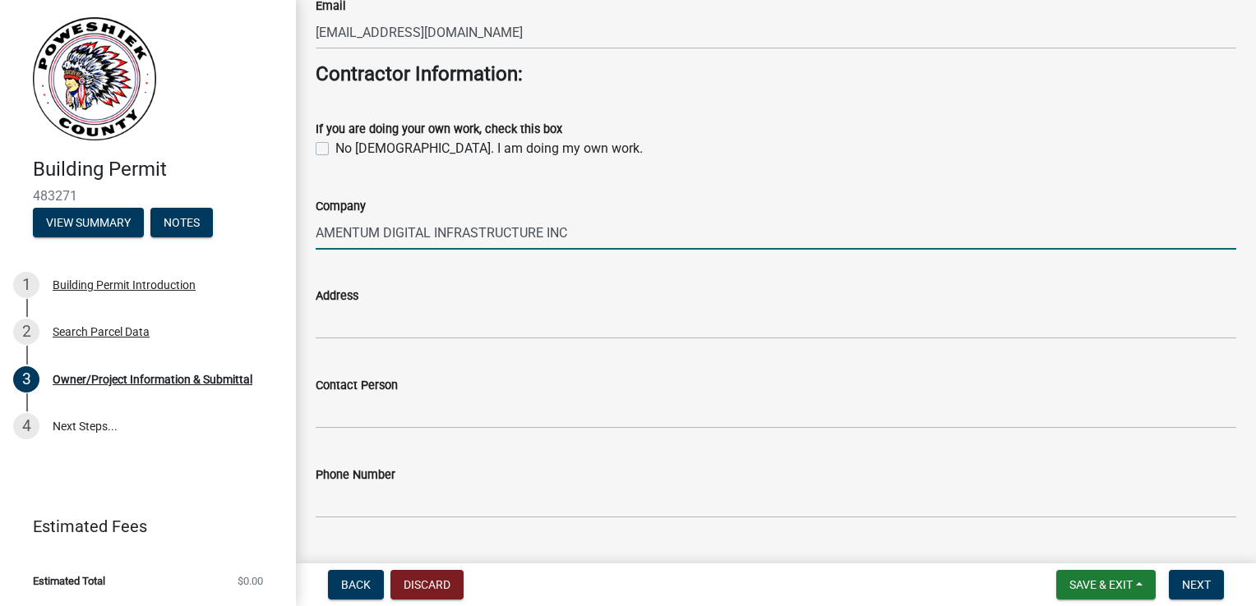
type input "AMENTUM DIGITAL INFRASTRUCTURE INC"
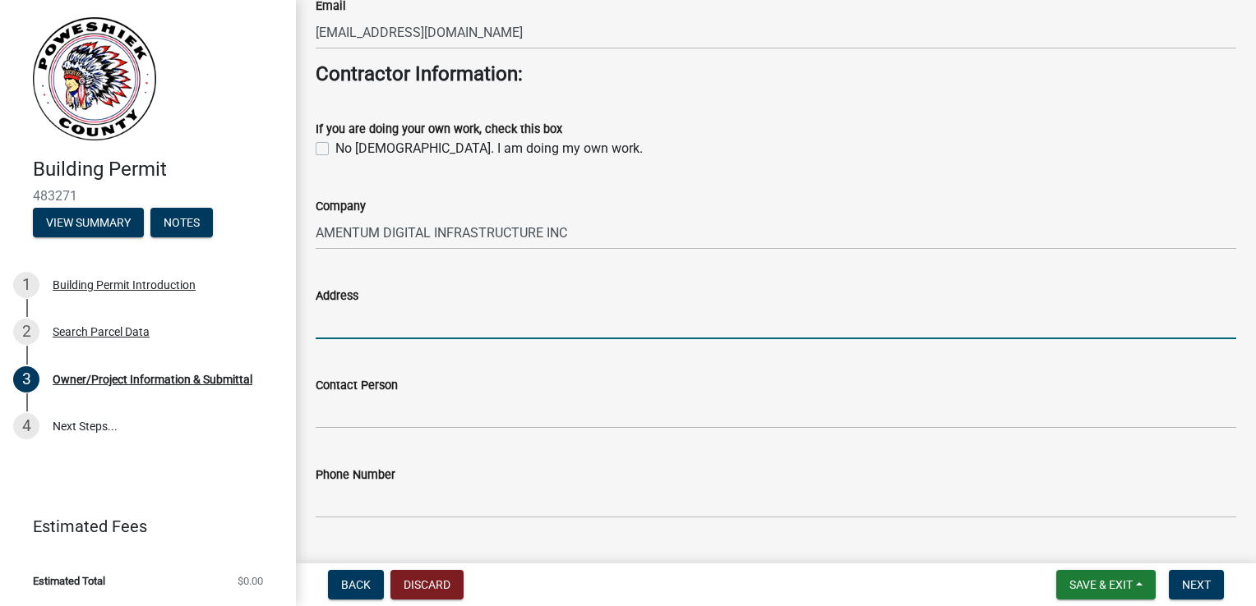
click at [403, 329] on input "Address" at bounding box center [776, 323] width 920 height 34
paste input "[STREET_ADDRESS]"
type input "[STREET_ADDRESS]"
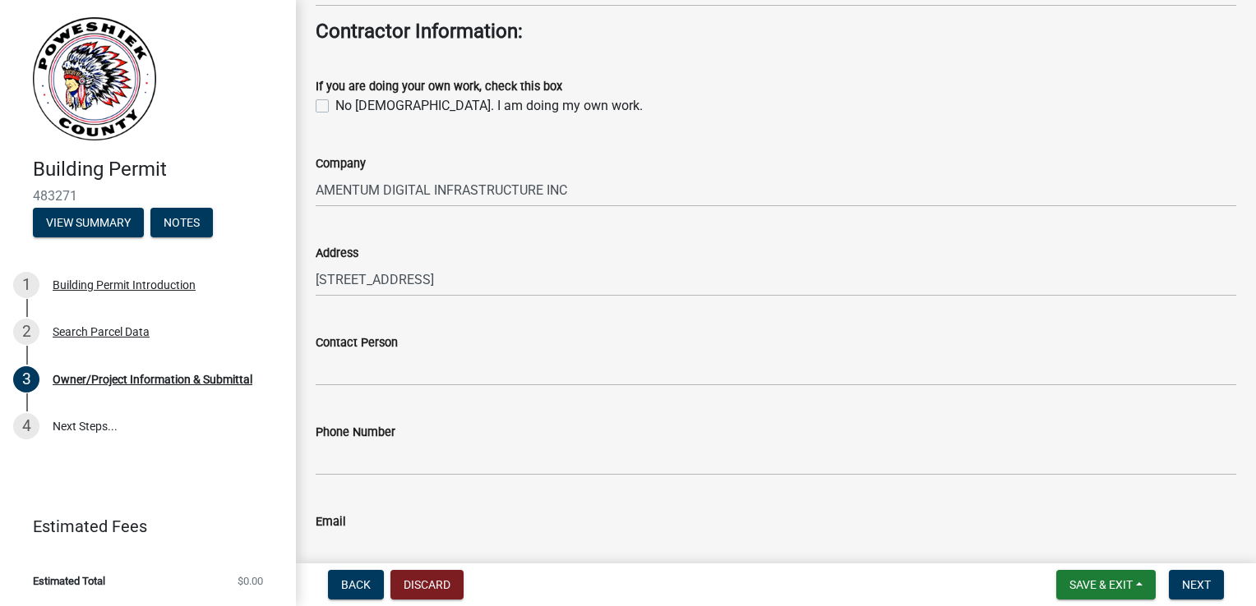
scroll to position [2173, 0]
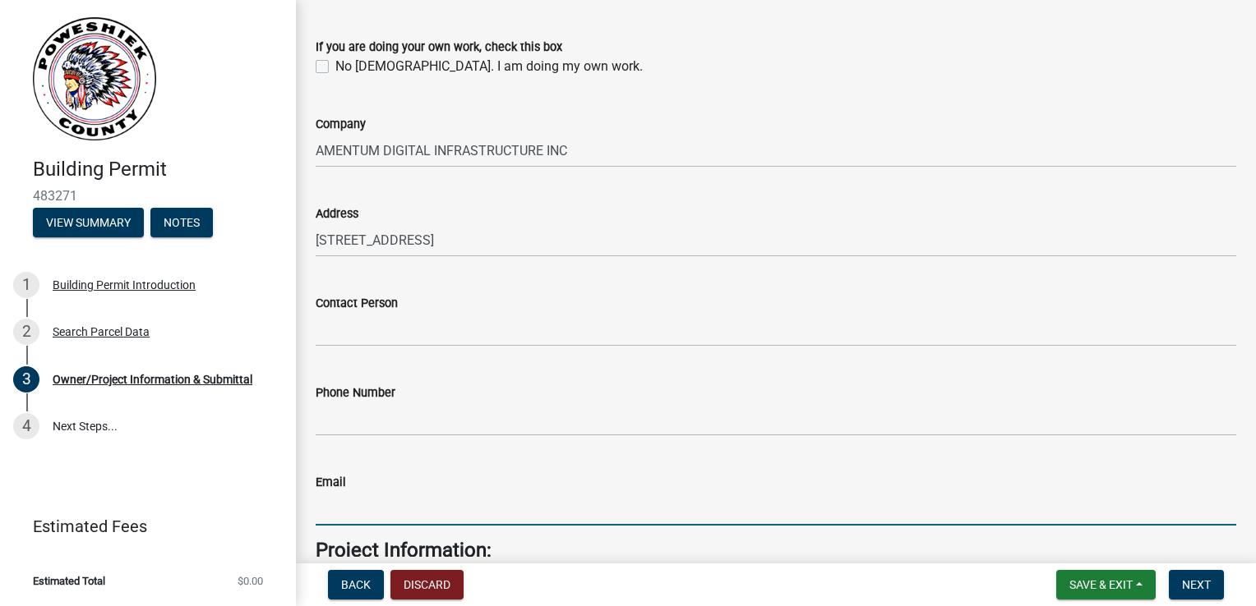
click at [371, 501] on input "Email" at bounding box center [776, 509] width 920 height 34
paste input "[PERSON_NAME][EMAIL_ADDRESS][PERSON_NAME][DOMAIN_NAME]"
type input "[PERSON_NAME][EMAIL_ADDRESS][PERSON_NAME][DOMAIN_NAME]"
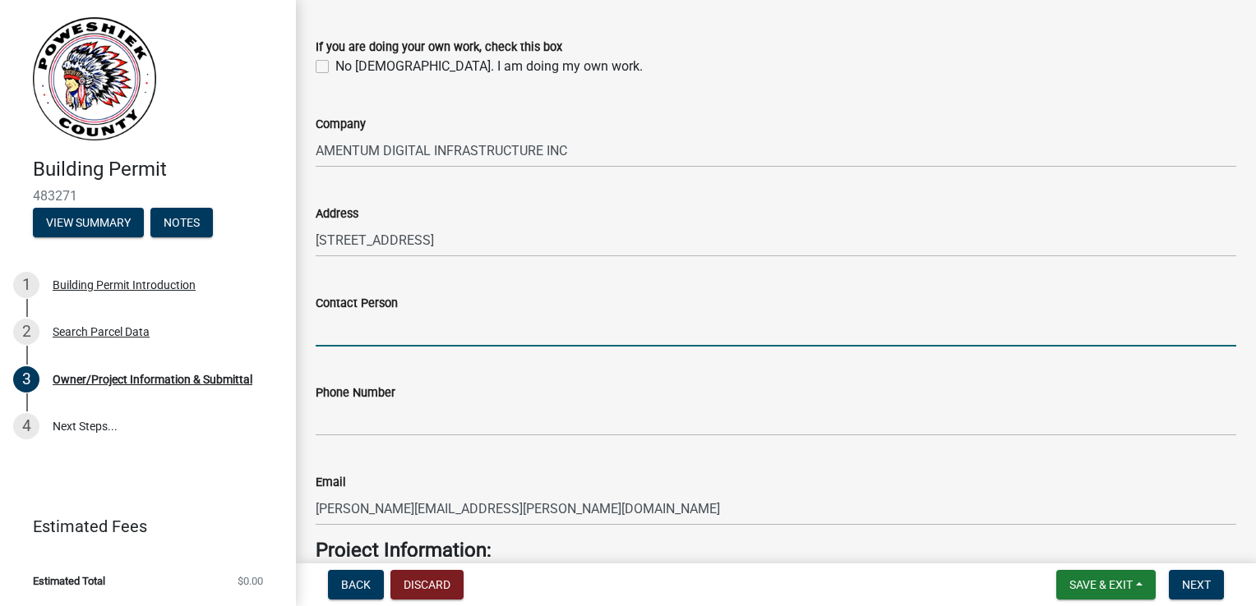
click at [397, 337] on input "Contact Person" at bounding box center [776, 330] width 920 height 34
type input "[PERSON_NAME]"
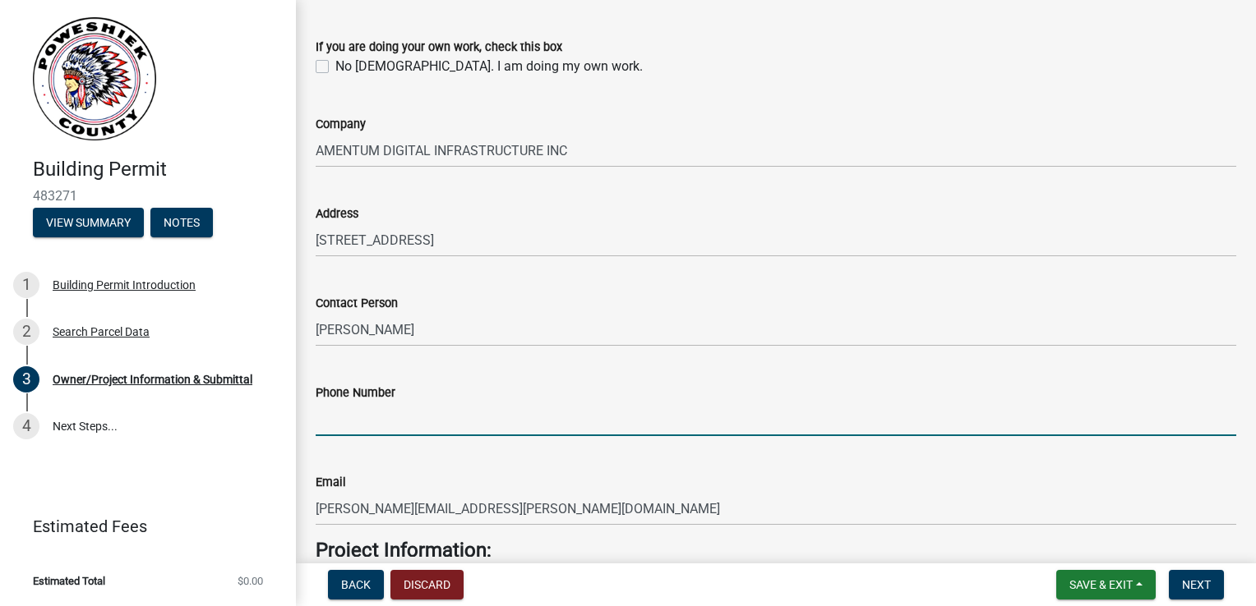
click at [623, 415] on input "Phone Number" at bounding box center [776, 420] width 920 height 34
paste input "[PHONE_NUMBER]"
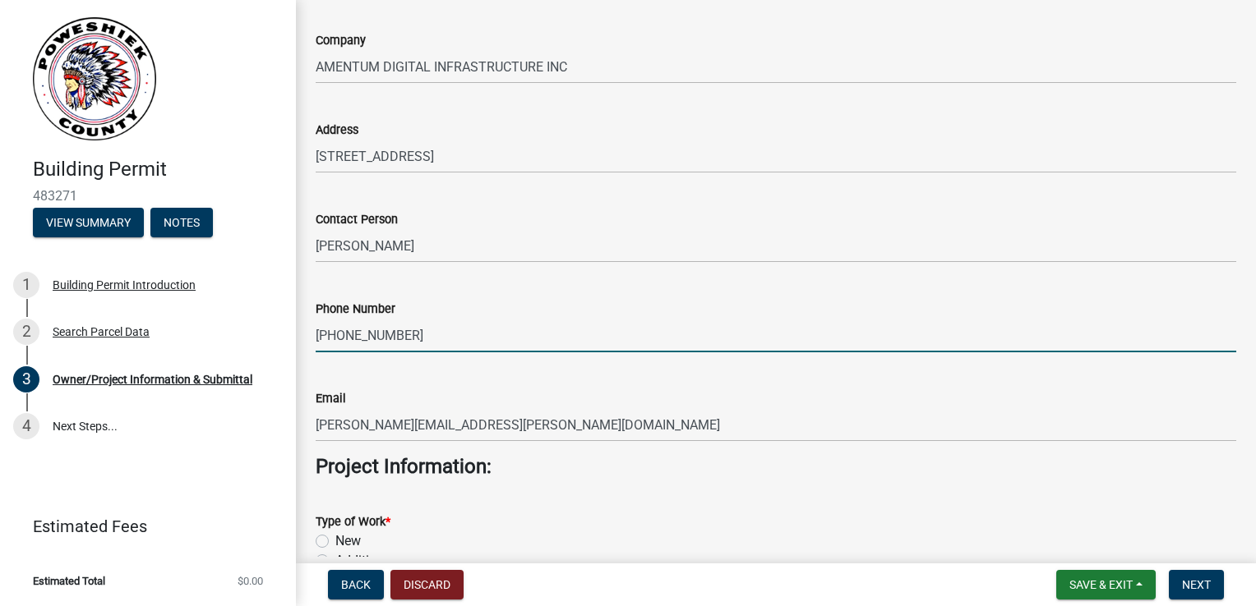
scroll to position [2419, 0]
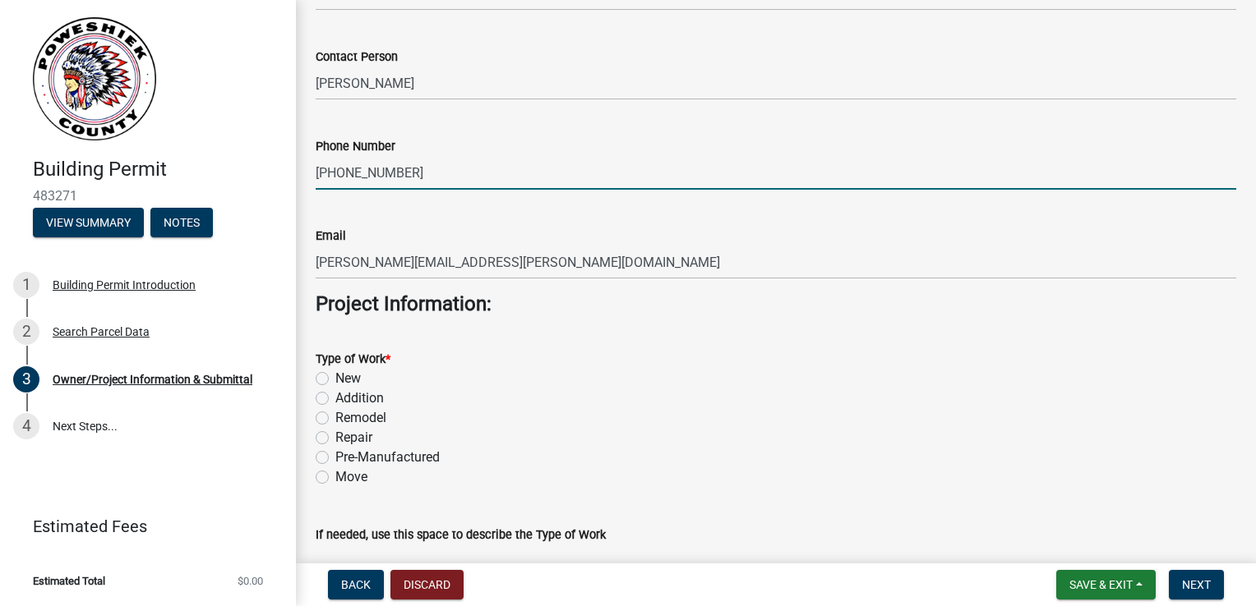
type input "[PHONE_NUMBER]"
click at [335, 403] on label "Addition" at bounding box center [359, 399] width 48 height 20
click at [335, 399] on input "Addition" at bounding box center [340, 394] width 11 height 11
radio input "true"
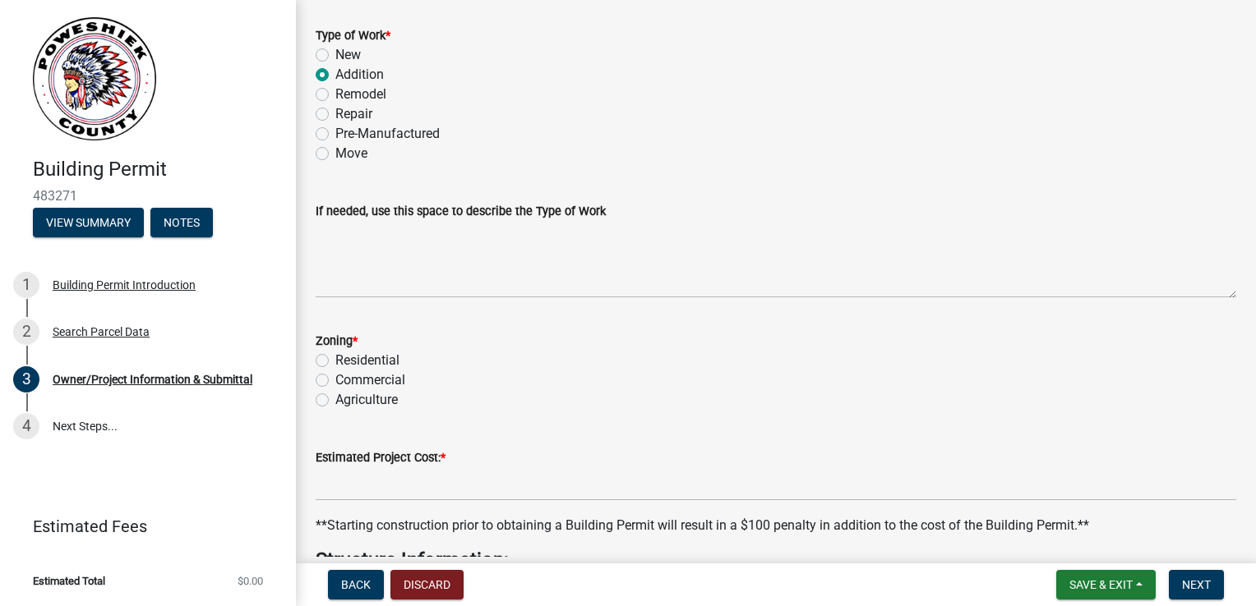
scroll to position [2748, 0]
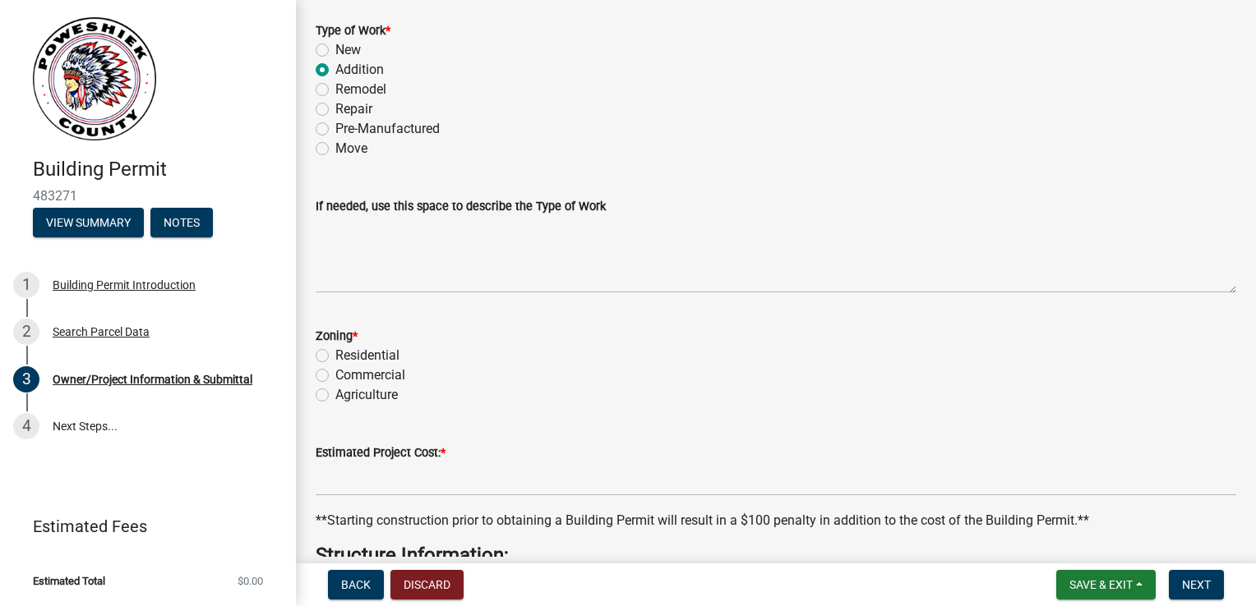
click at [335, 372] on label "Commercial" at bounding box center [370, 376] width 70 height 20
click at [335, 372] on input "Commercial" at bounding box center [340, 371] width 11 height 11
radio input "true"
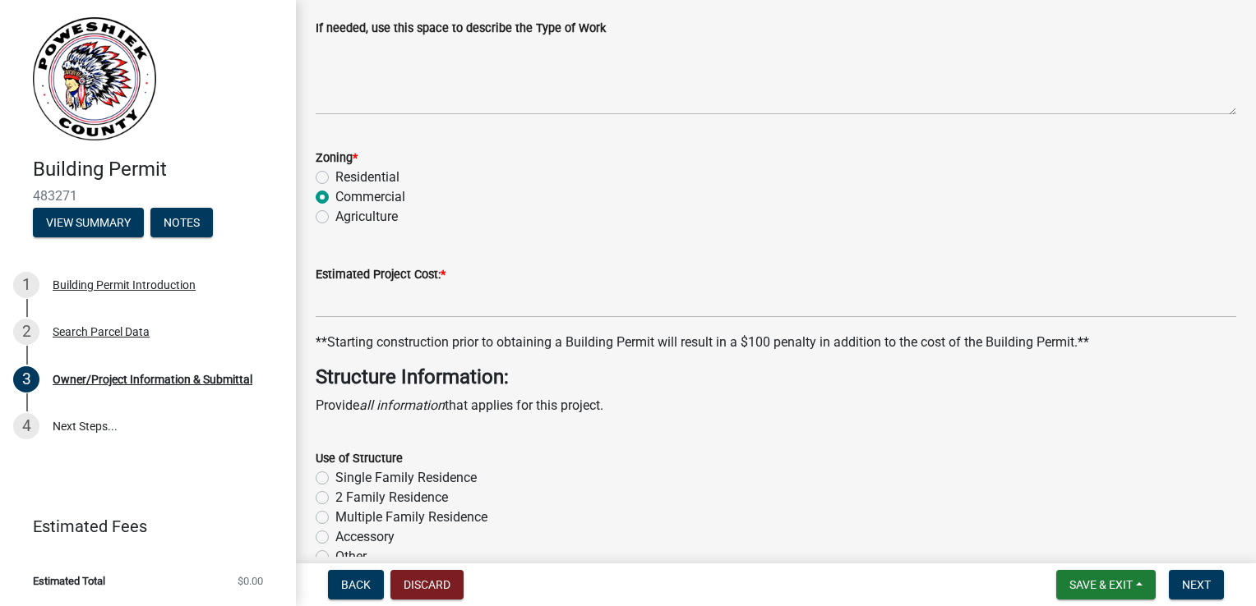
scroll to position [2994, 0]
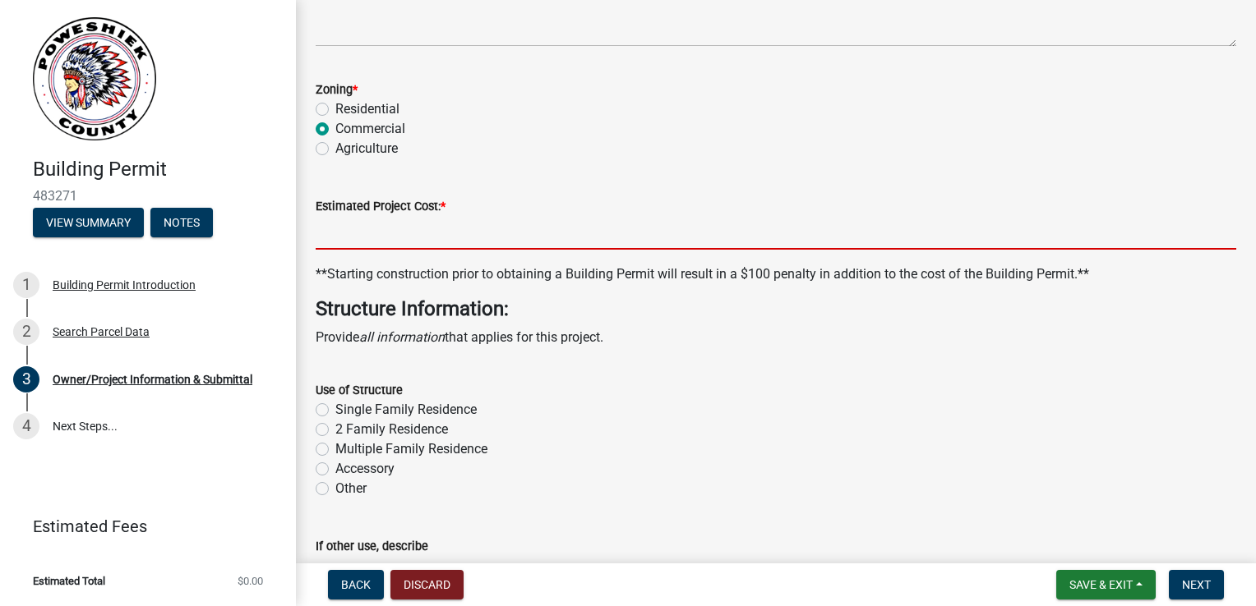
click at [414, 228] on input "text" at bounding box center [776, 233] width 920 height 34
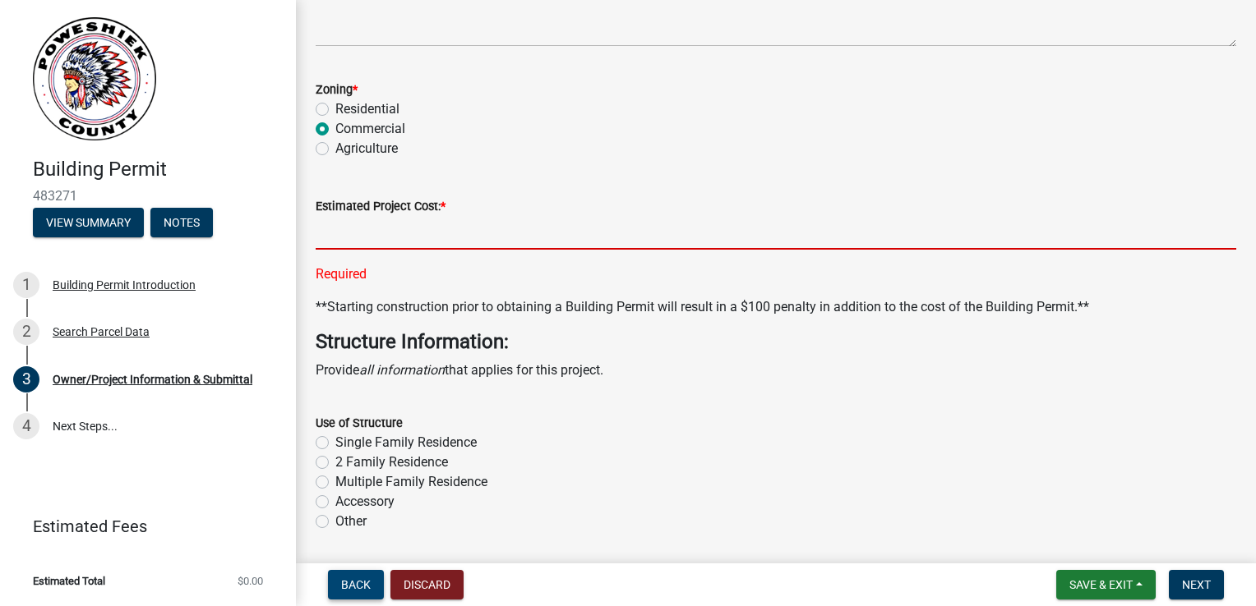
click at [370, 576] on button "Back" at bounding box center [356, 585] width 56 height 30
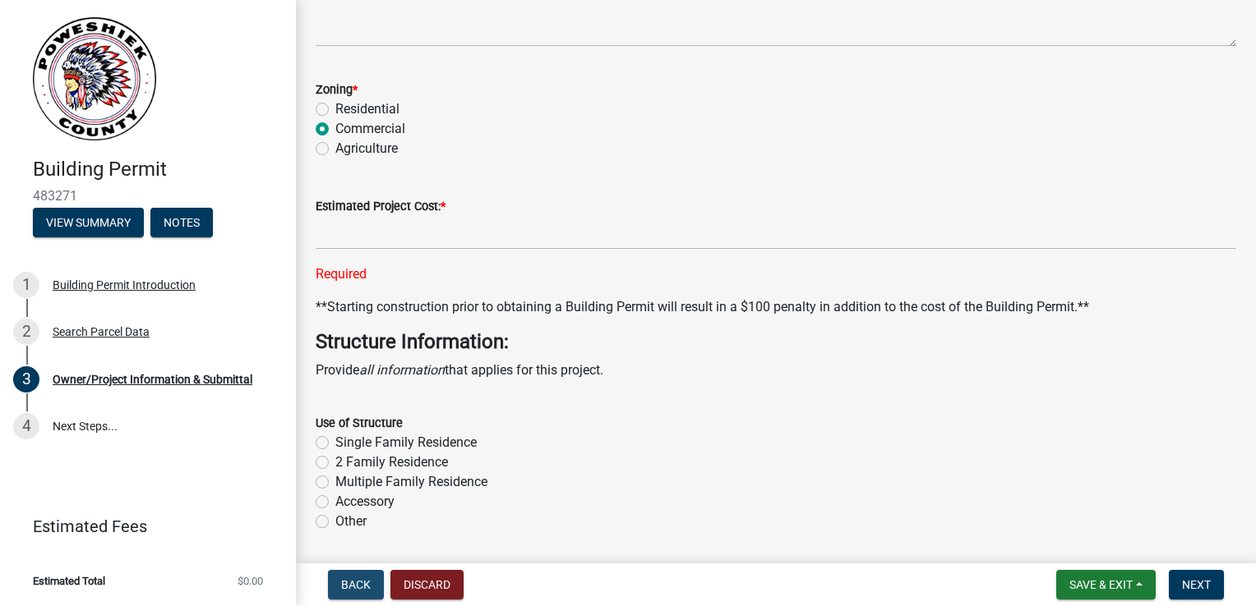
scroll to position [0, 0]
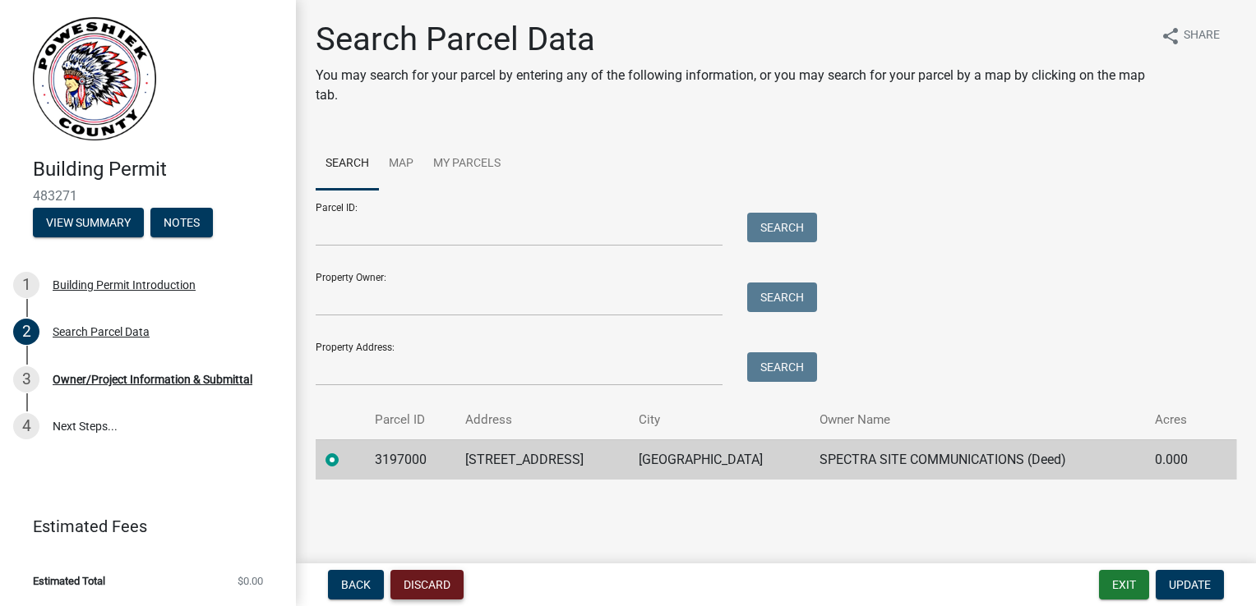
click at [431, 595] on button "Discard" at bounding box center [426, 585] width 73 height 30
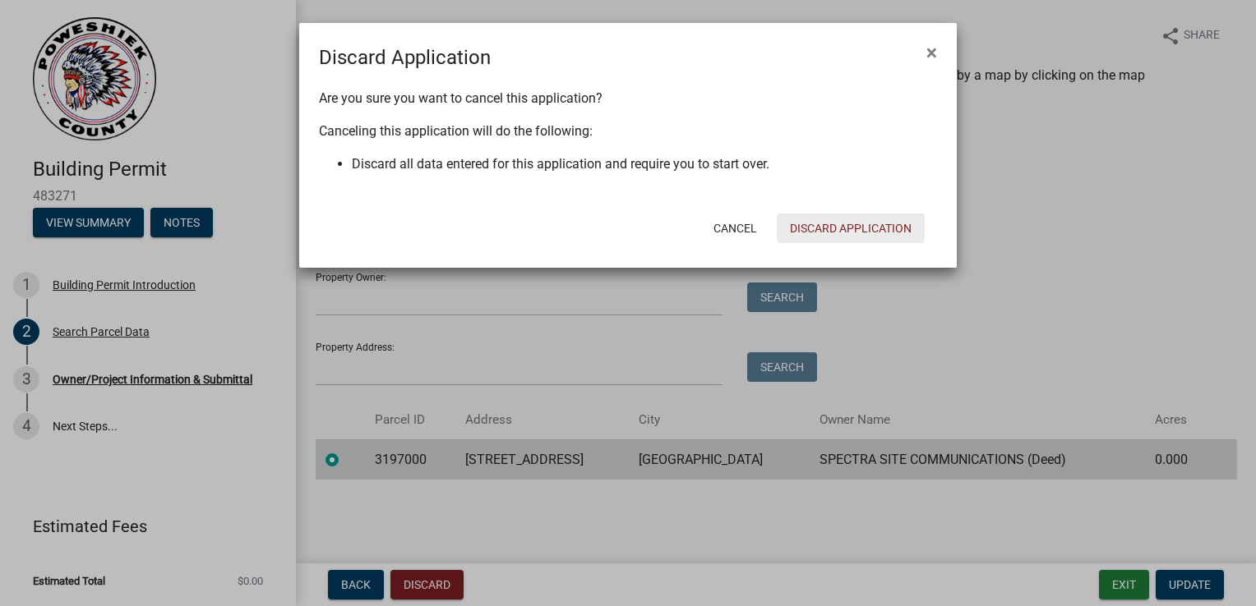
click at [843, 232] on button "Discard Application" at bounding box center [850, 229] width 148 height 30
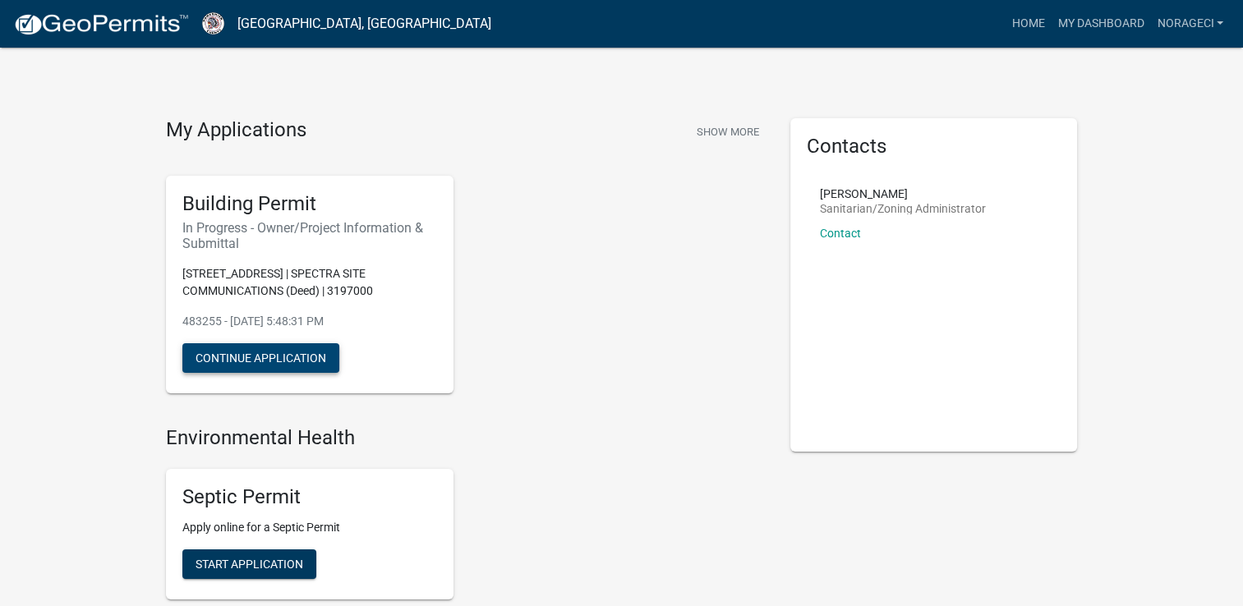
click at [251, 348] on button "Continue Application" at bounding box center [260, 358] width 157 height 30
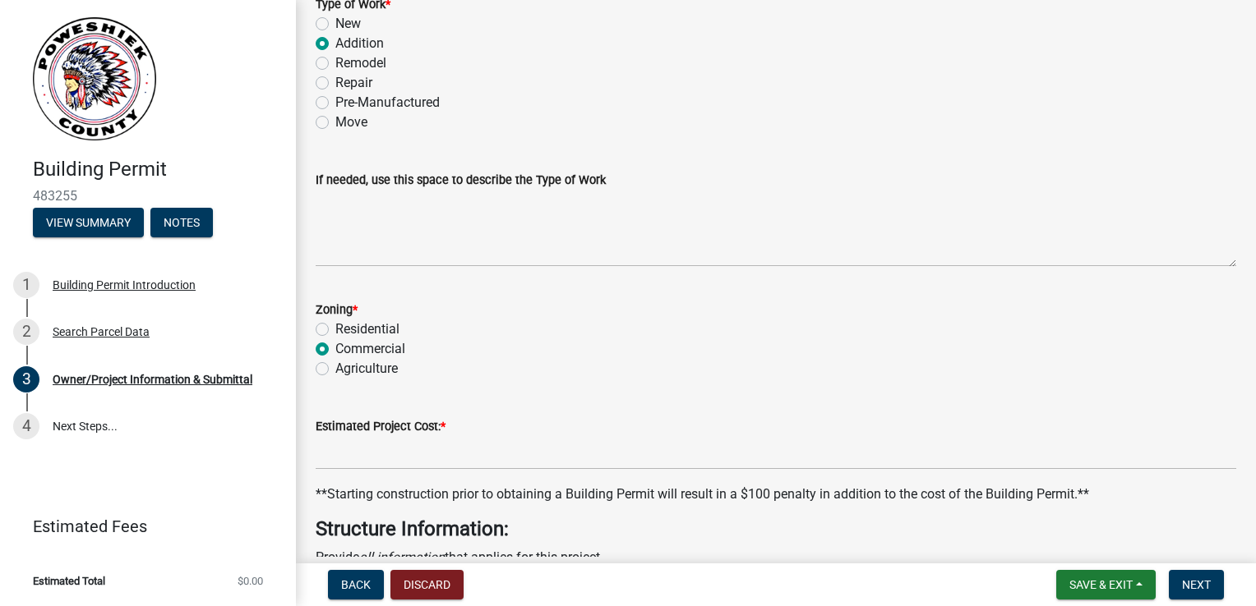
scroll to position [2794, 0]
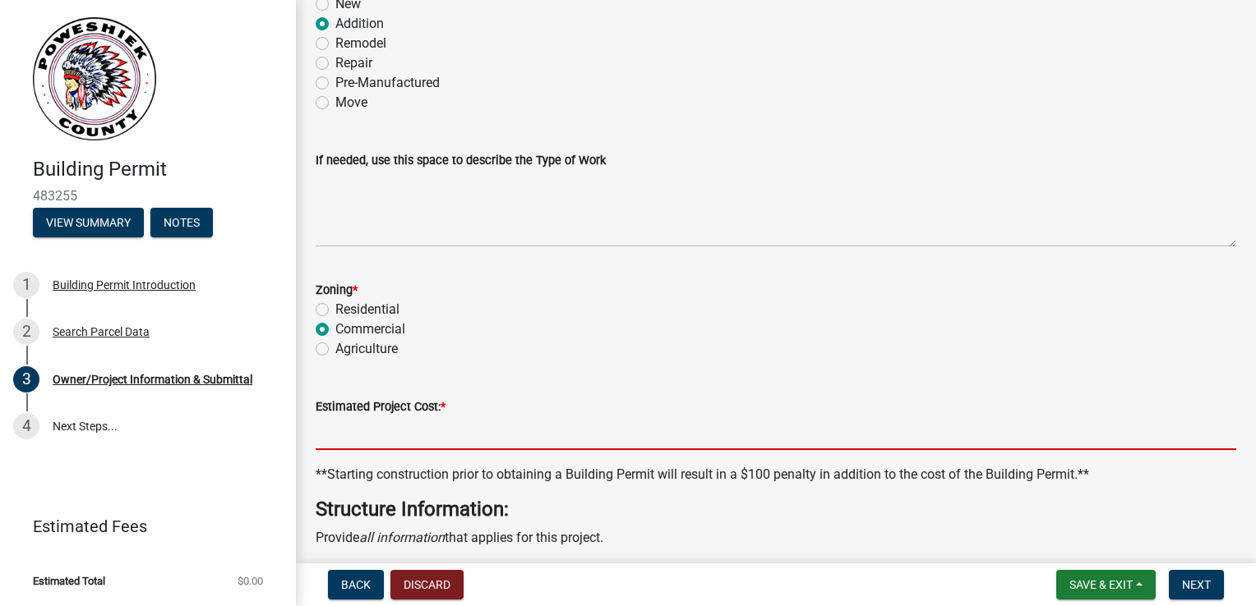
click at [403, 431] on input "text" at bounding box center [776, 434] width 920 height 34
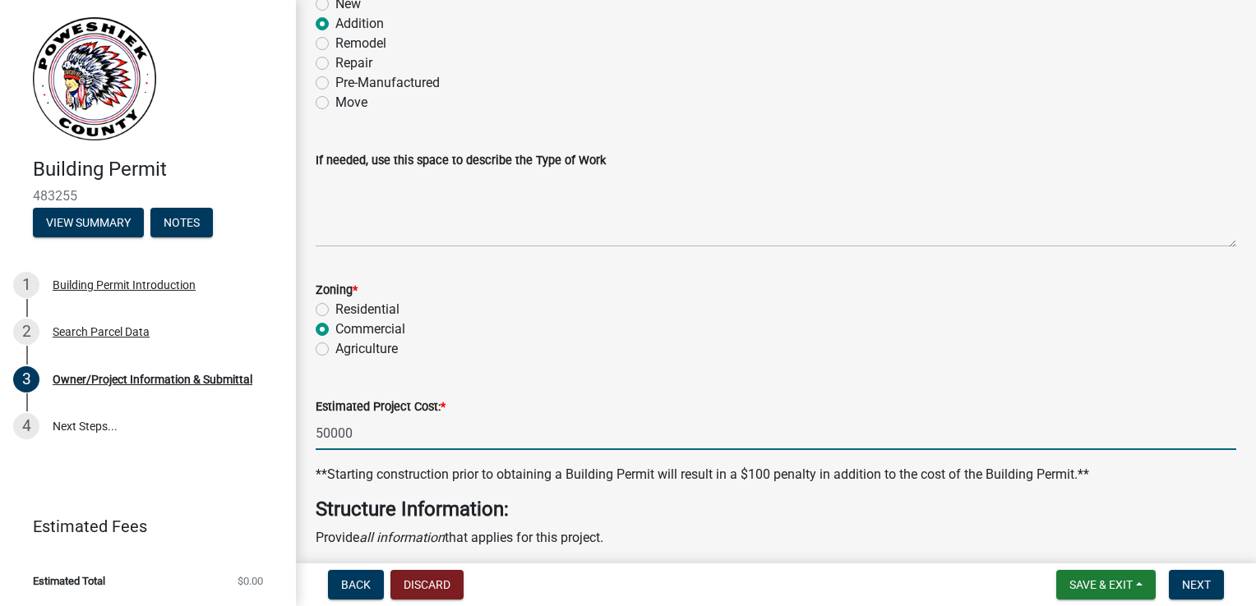
drag, startPoint x: 329, startPoint y: 431, endPoint x: 542, endPoint y: 417, distance: 214.1
click at [359, 428] on input "50000" at bounding box center [776, 434] width 920 height 34
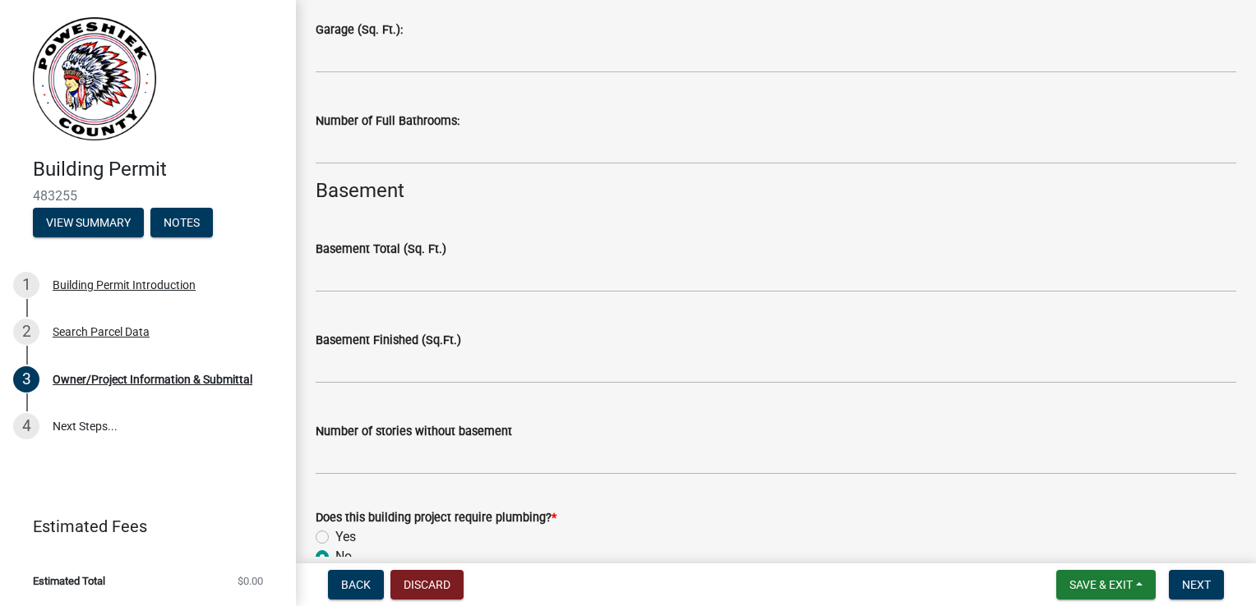
scroll to position [4519, 0]
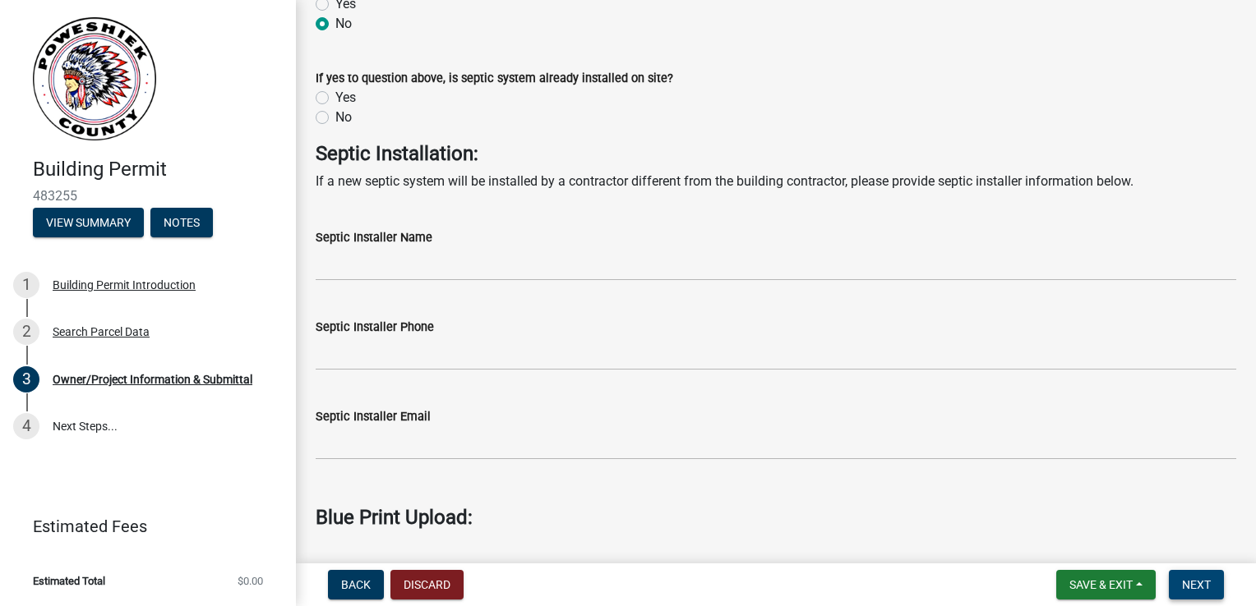
type input "50000"
click at [1200, 579] on span "Next" at bounding box center [1196, 584] width 29 height 13
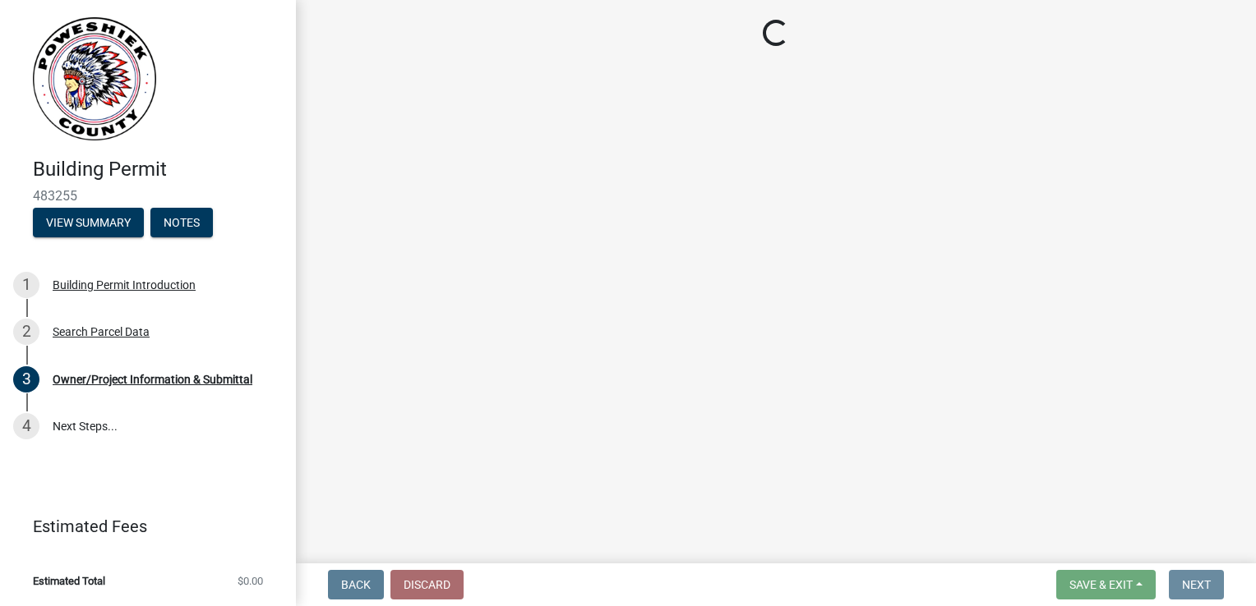
scroll to position [0, 0]
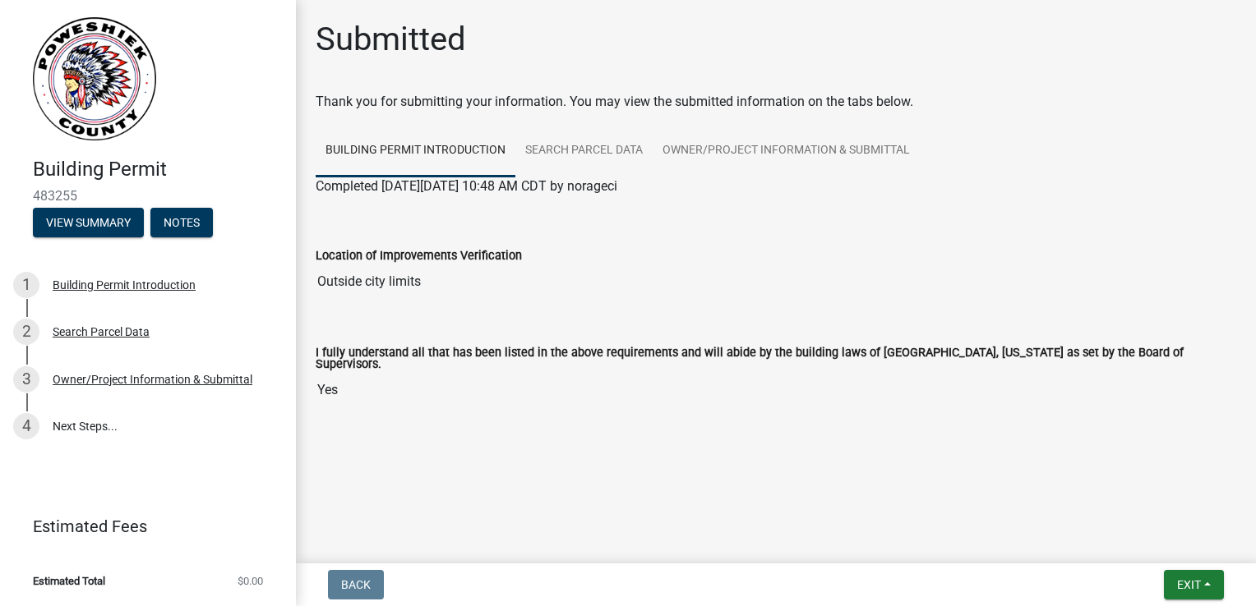
click at [703, 295] on input "Outside city limits" at bounding box center [776, 281] width 920 height 33
